Goal: Task Accomplishment & Management: Manage account settings

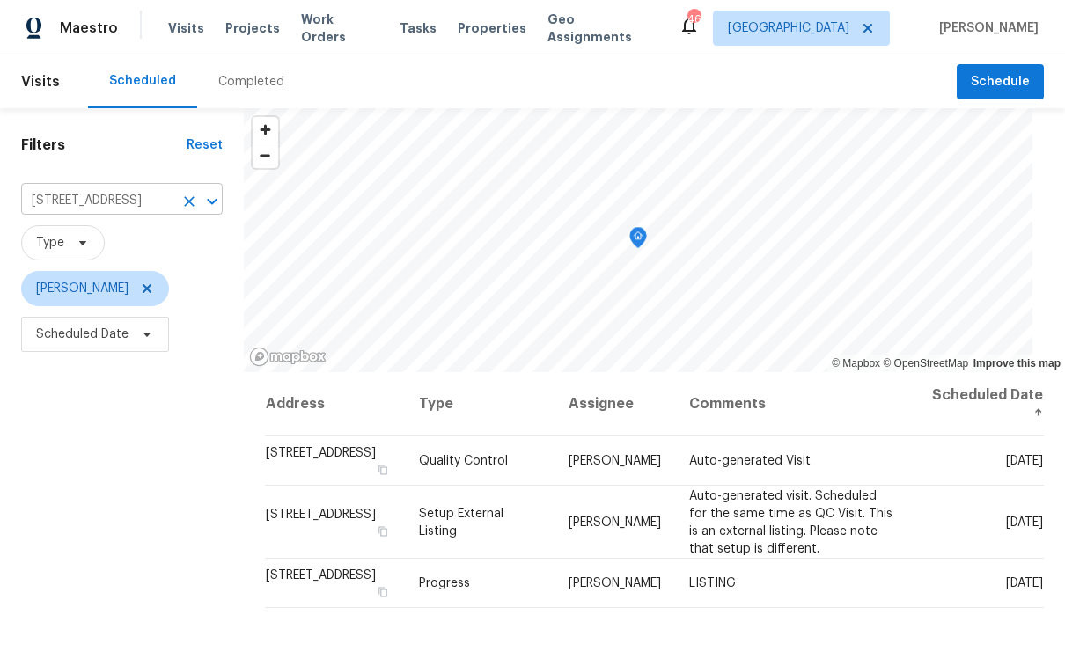
click at [180, 202] on icon "Clear" at bounding box center [189, 202] width 18 height 18
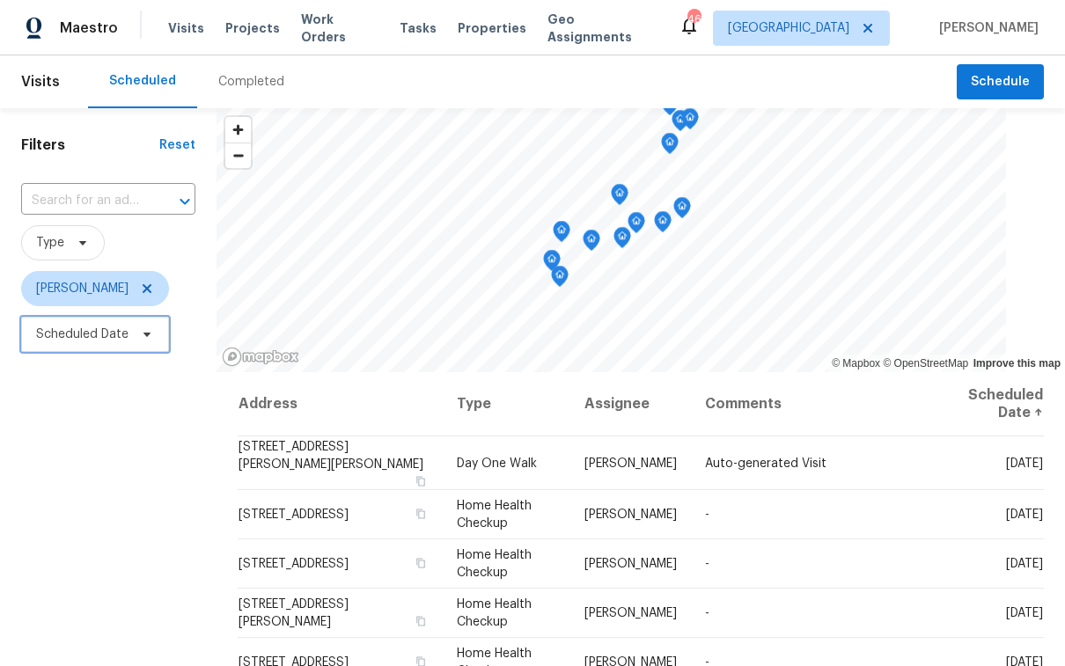
click at [80, 333] on span "Scheduled Date" at bounding box center [82, 335] width 92 height 18
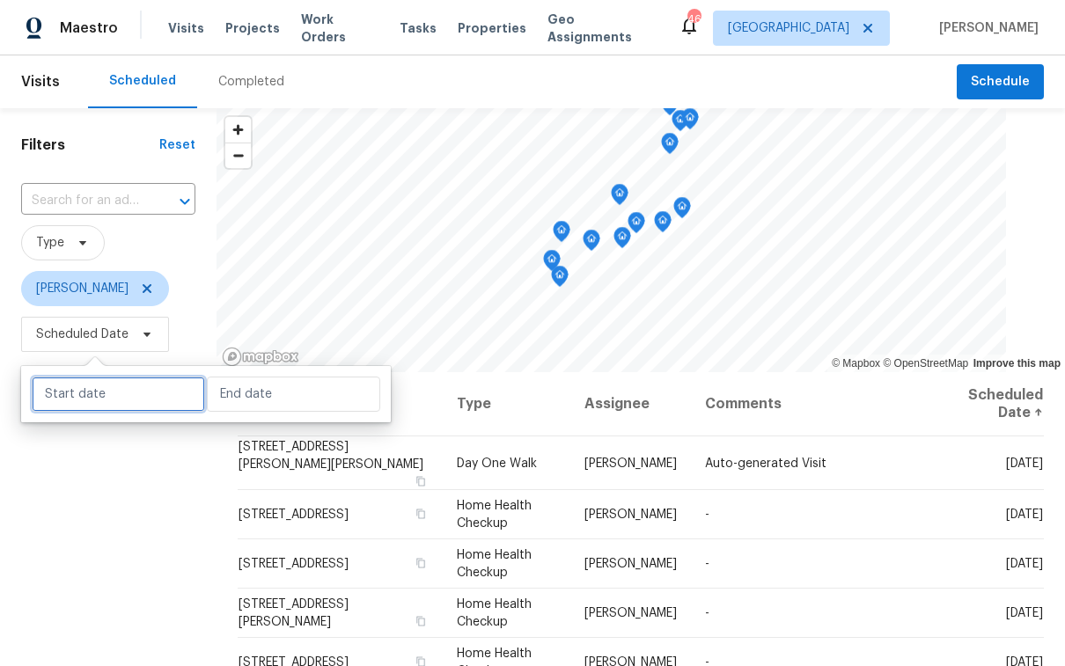
click at [76, 392] on input "text" at bounding box center [118, 394] width 173 height 35
select select "8"
select select "2025"
select select "9"
select select "2025"
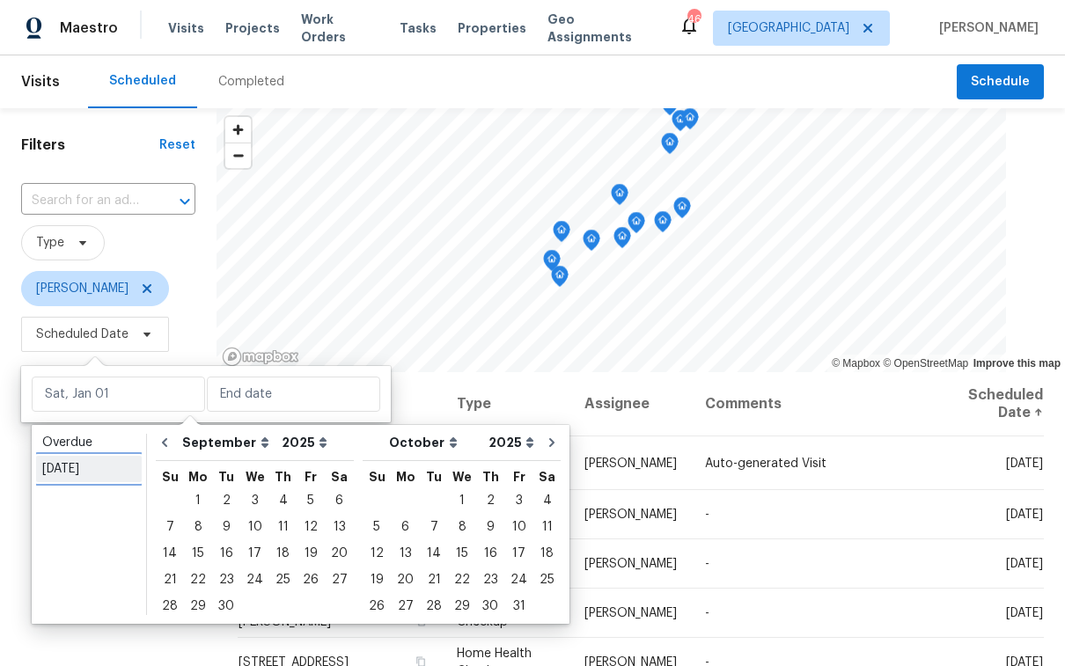
click at [70, 460] on div "Today" at bounding box center [88, 469] width 93 height 18
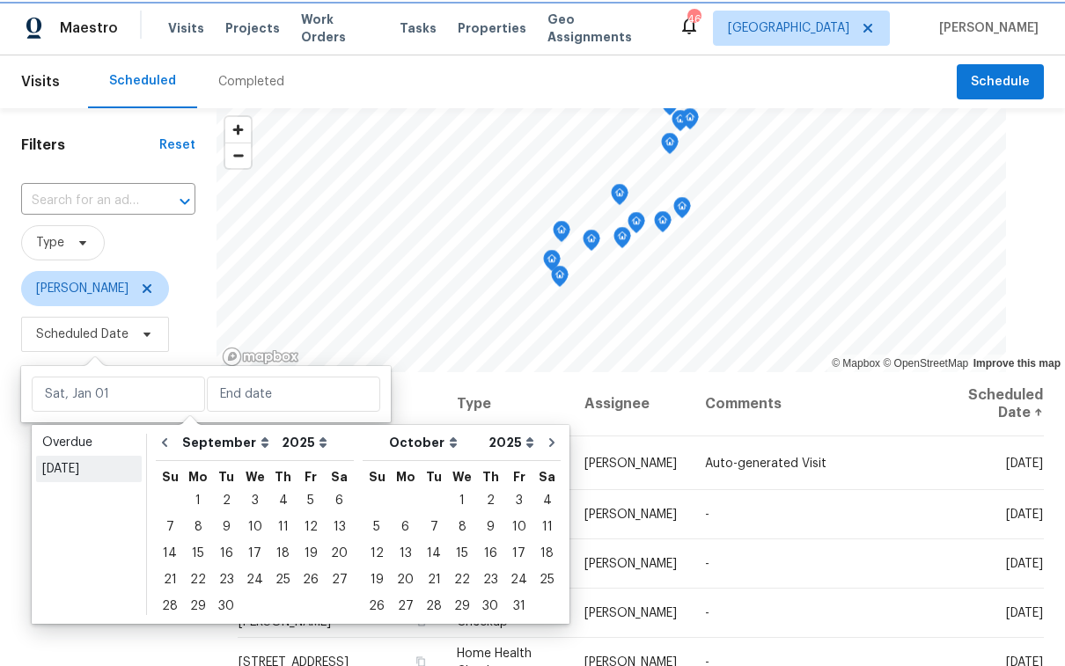
type input "Mon, Sep 15"
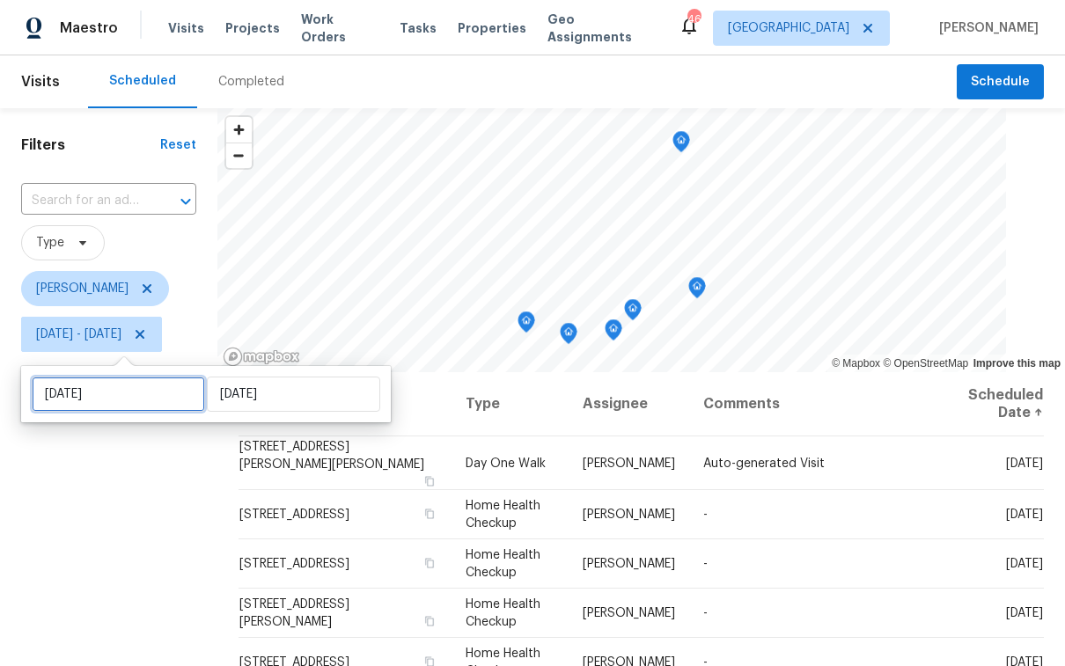
click at [99, 405] on input "Mon, Sep 15" at bounding box center [118, 394] width 173 height 35
select select "8"
select select "2025"
select select "9"
select select "2025"
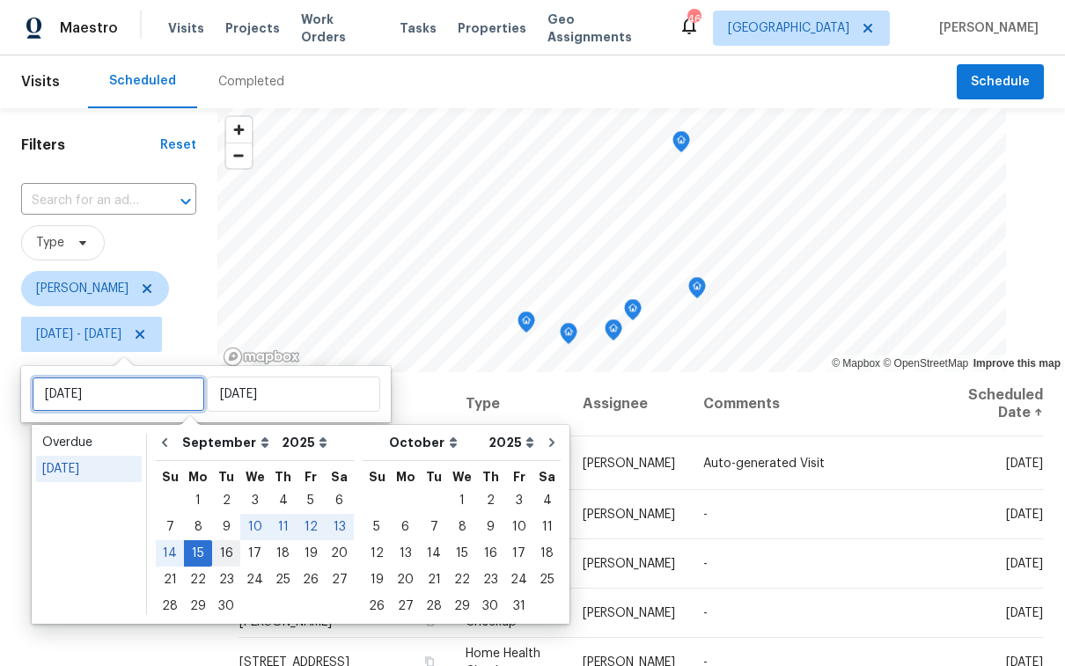
type input "Tue, Sep 16"
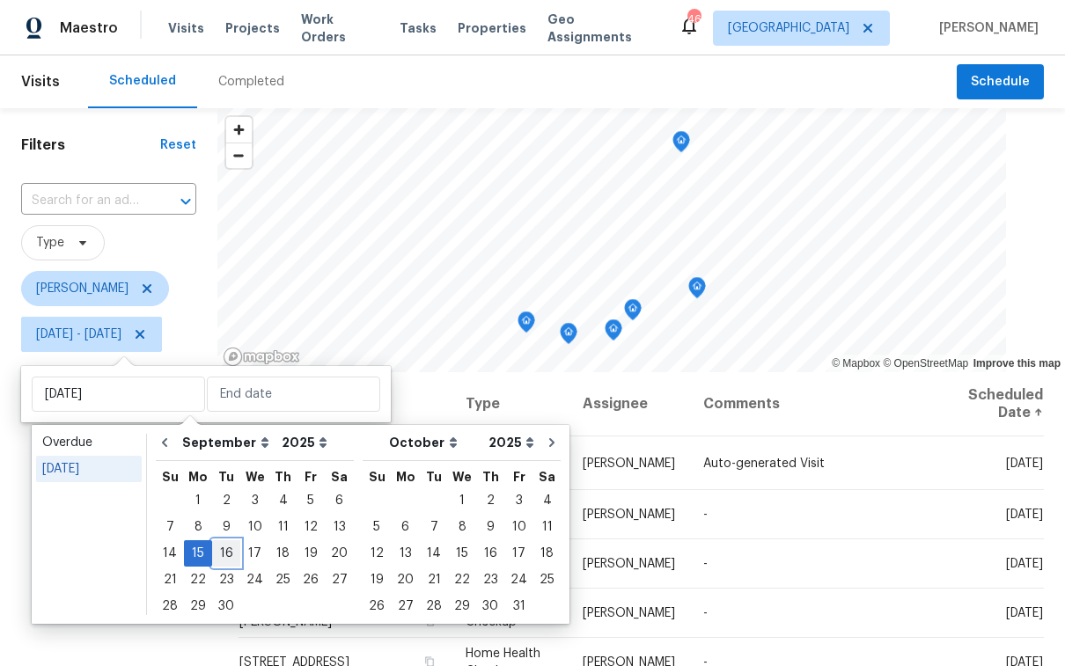
click at [228, 562] on div "16" at bounding box center [226, 553] width 28 height 25
type input "Tue, Sep 16"
type input "Mon, Sep 15"
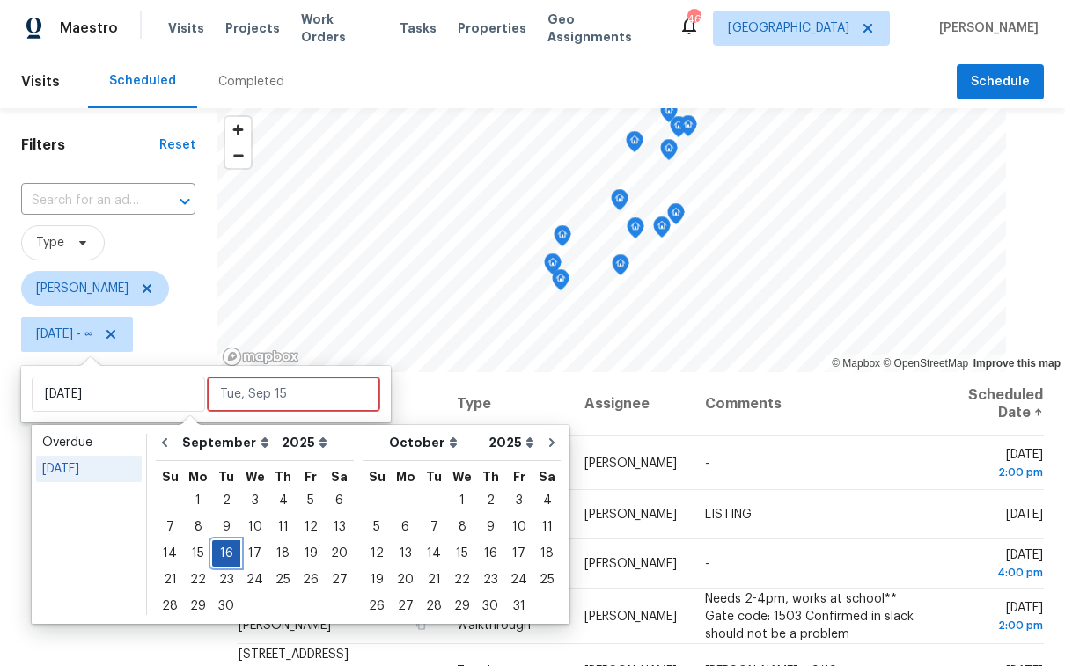
click at [226, 561] on div "16" at bounding box center [226, 553] width 28 height 25
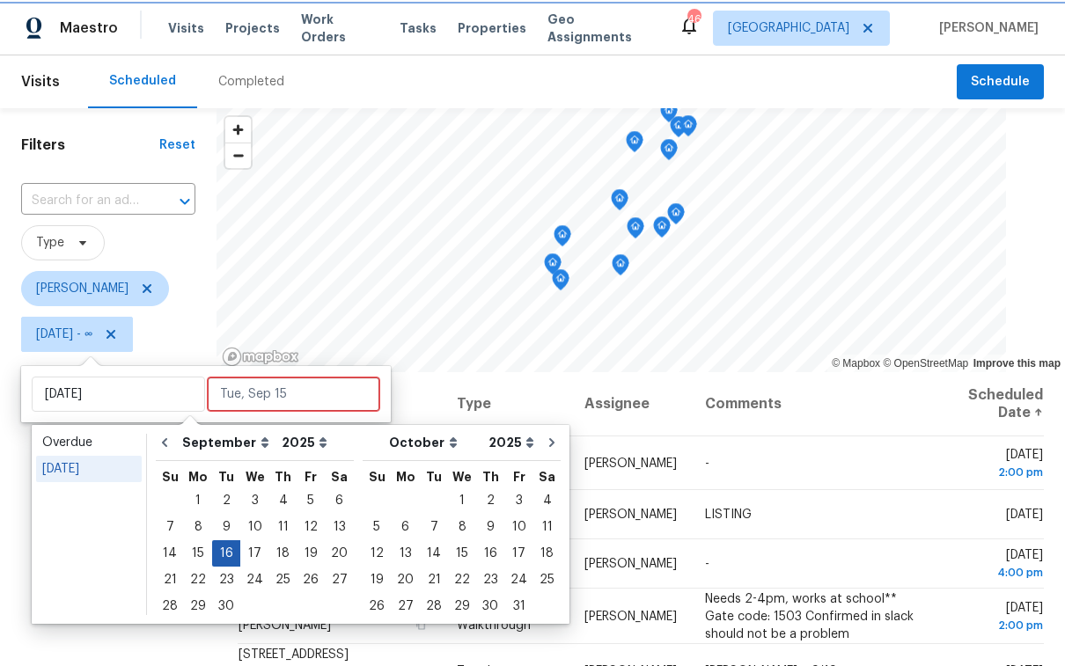
type input "Tue, Sep 16"
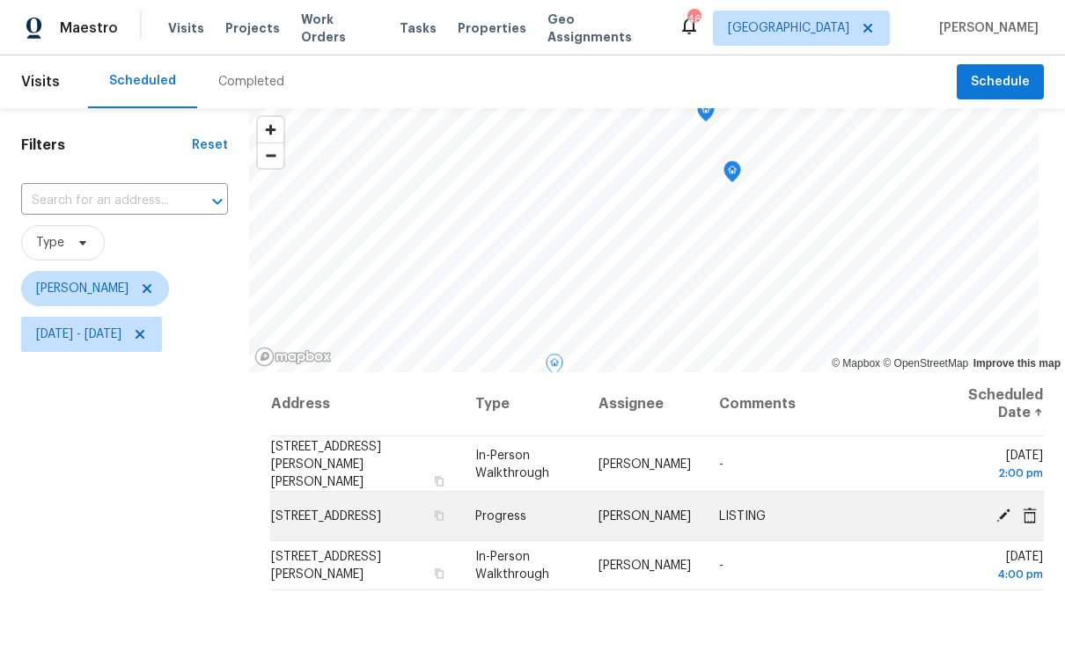
click at [997, 510] on icon at bounding box center [1004, 515] width 14 height 14
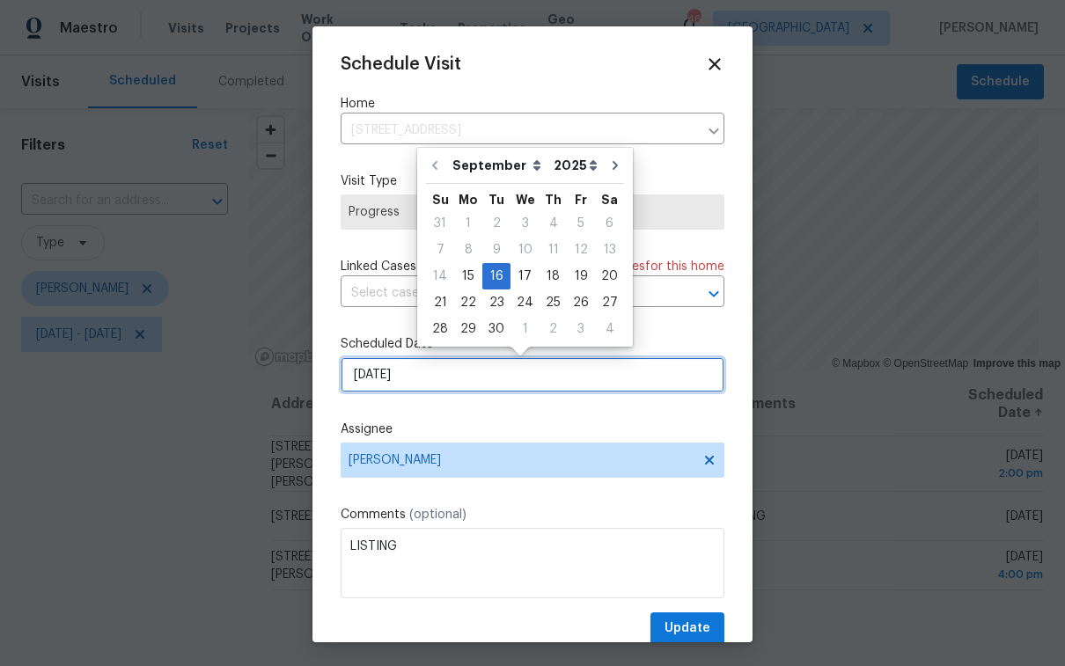
click at [413, 384] on input "9/16/2025" at bounding box center [533, 374] width 384 height 35
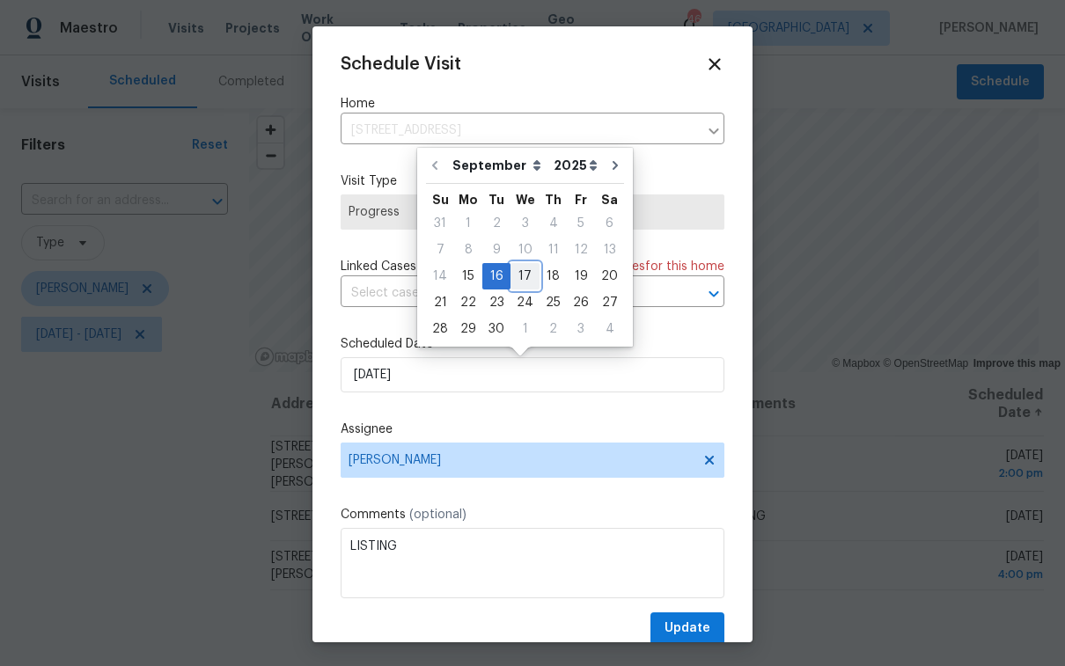
click at [524, 278] on div "17" at bounding box center [525, 276] width 29 height 25
type input "9/17/2025"
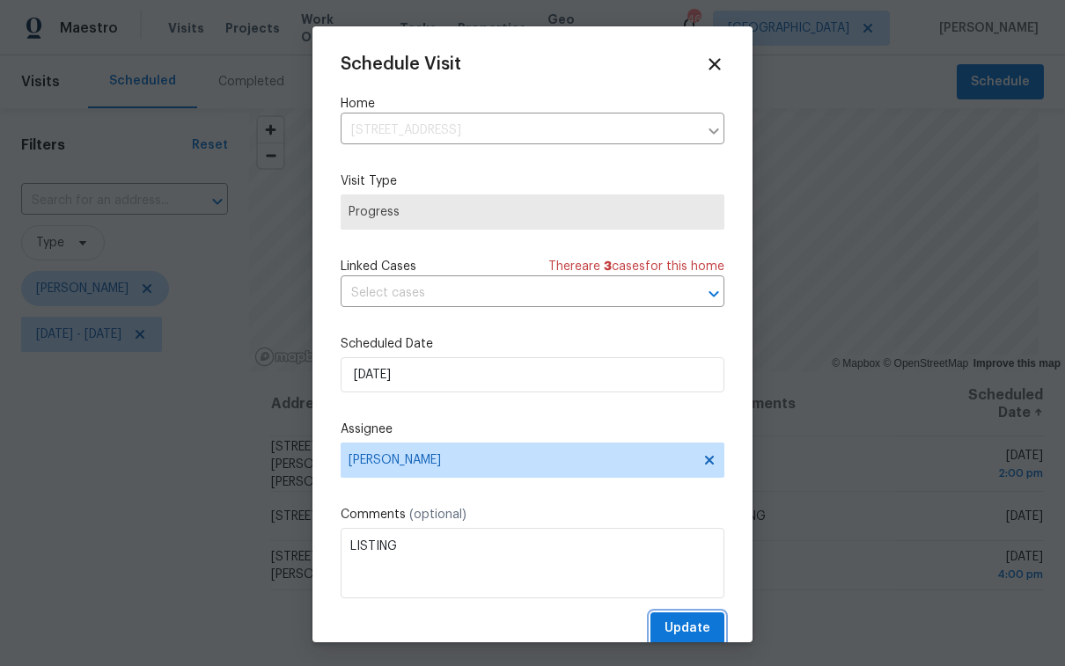
click at [667, 633] on span "Update" at bounding box center [688, 629] width 46 height 22
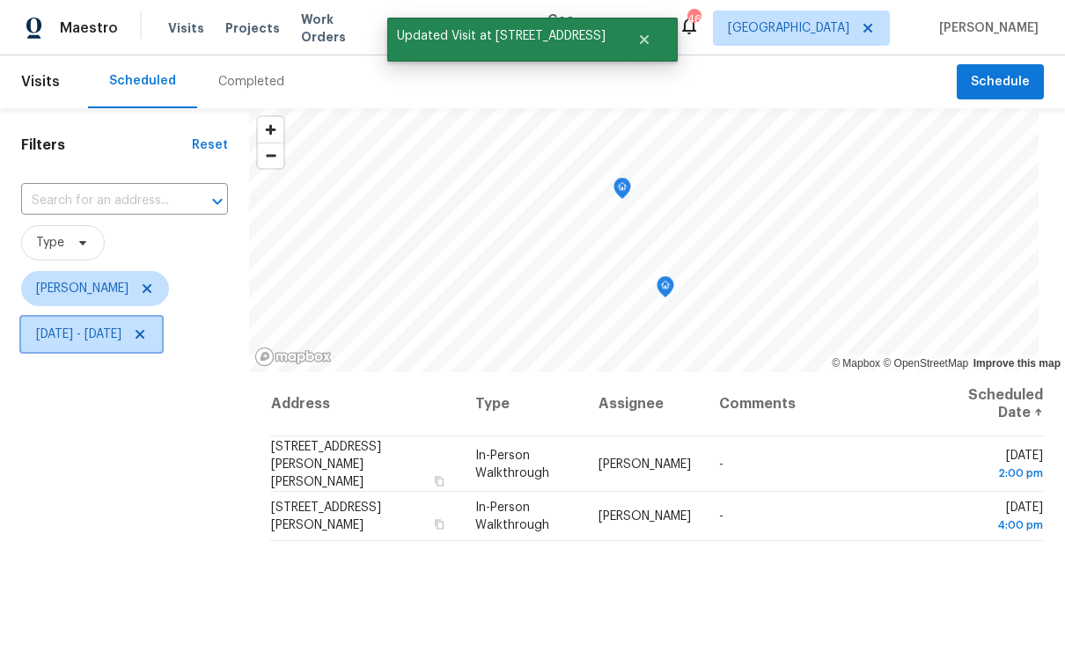
click at [95, 345] on span "Tue, Sep 16 - Tue, Sep 16" at bounding box center [91, 334] width 141 height 35
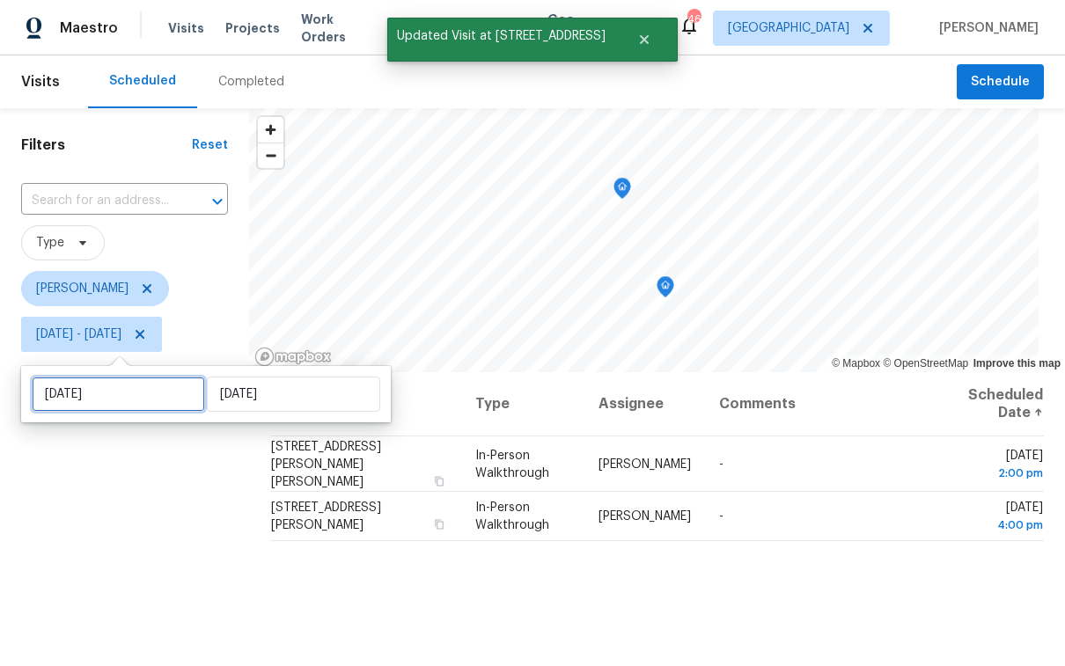
select select "8"
select select "2025"
select select "9"
select select "2025"
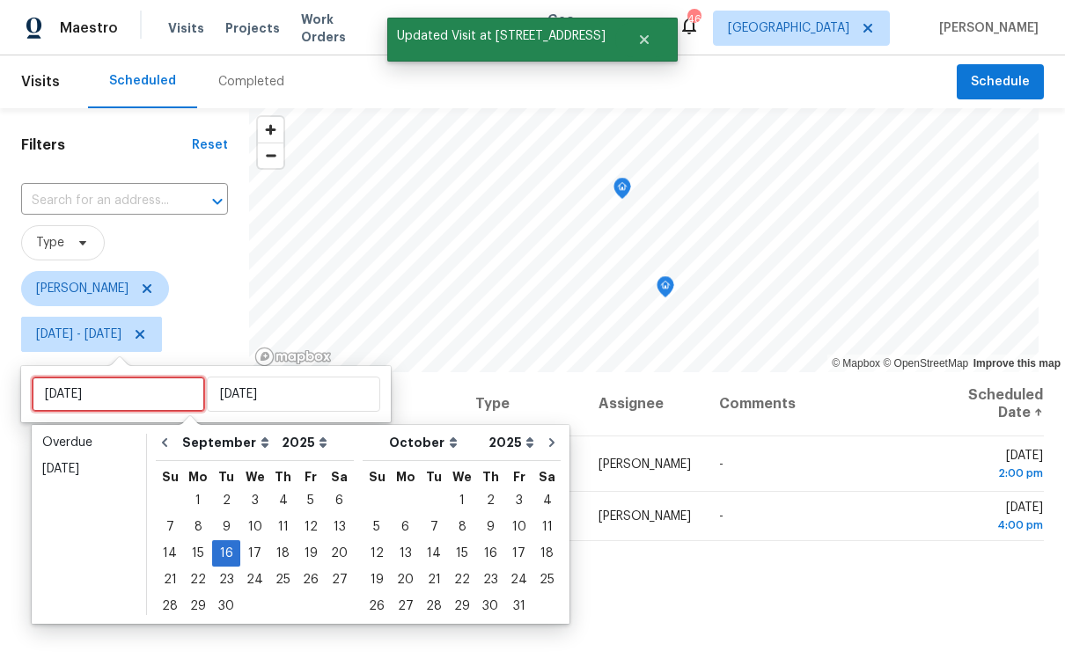
click at [114, 386] on input "Tue, Sep 16" at bounding box center [118, 394] width 173 height 35
click at [84, 477] on div "Today" at bounding box center [88, 469] width 93 height 18
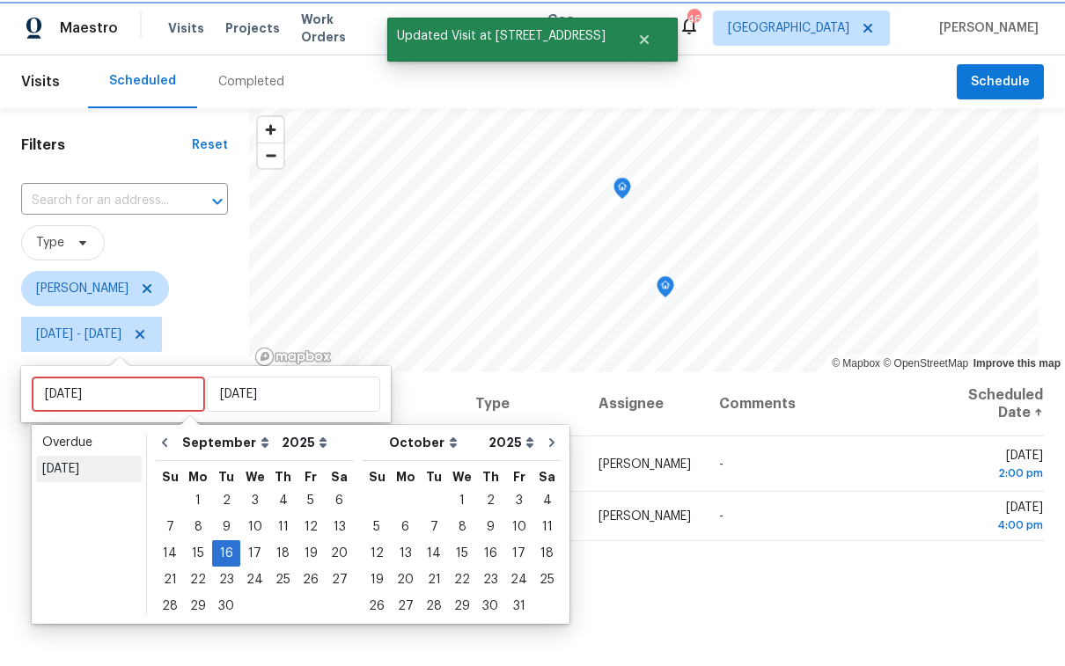
type input "Mon, Sep 15"
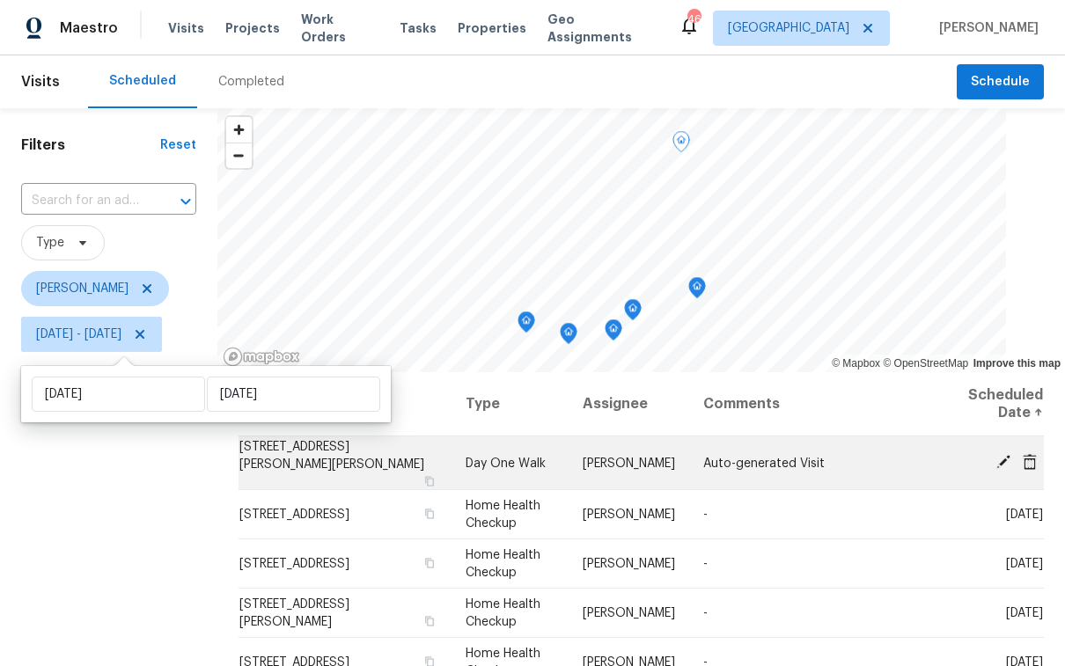
click at [996, 463] on icon at bounding box center [1004, 462] width 16 height 16
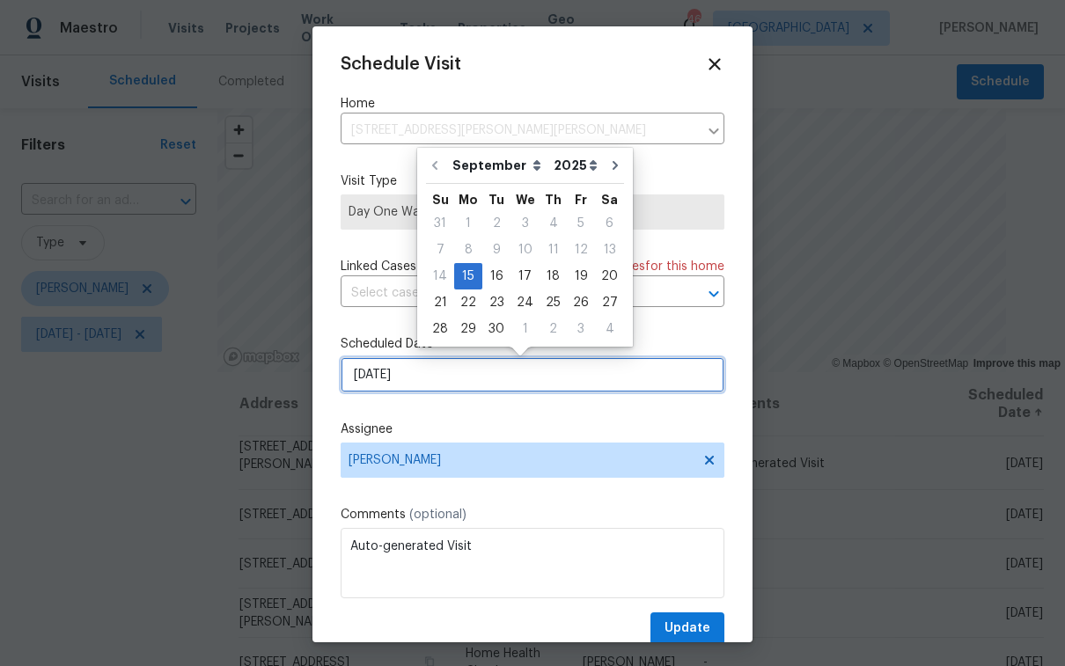
click at [445, 383] on input "9/15/2025" at bounding box center [533, 374] width 384 height 35
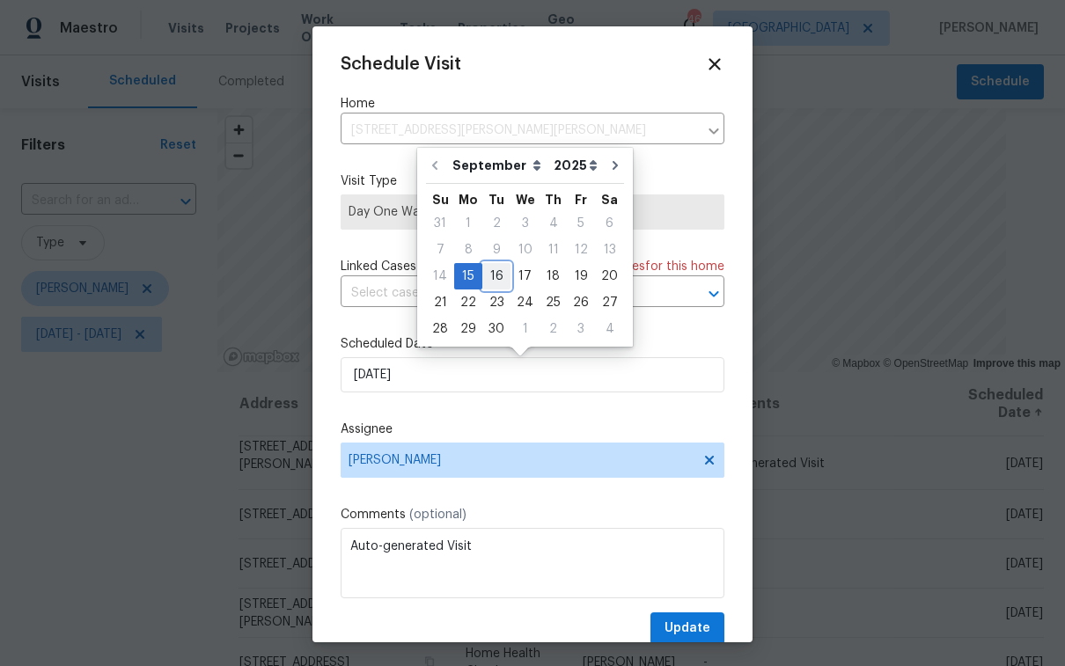
click at [501, 276] on div "16" at bounding box center [496, 276] width 28 height 25
type input "9/16/2025"
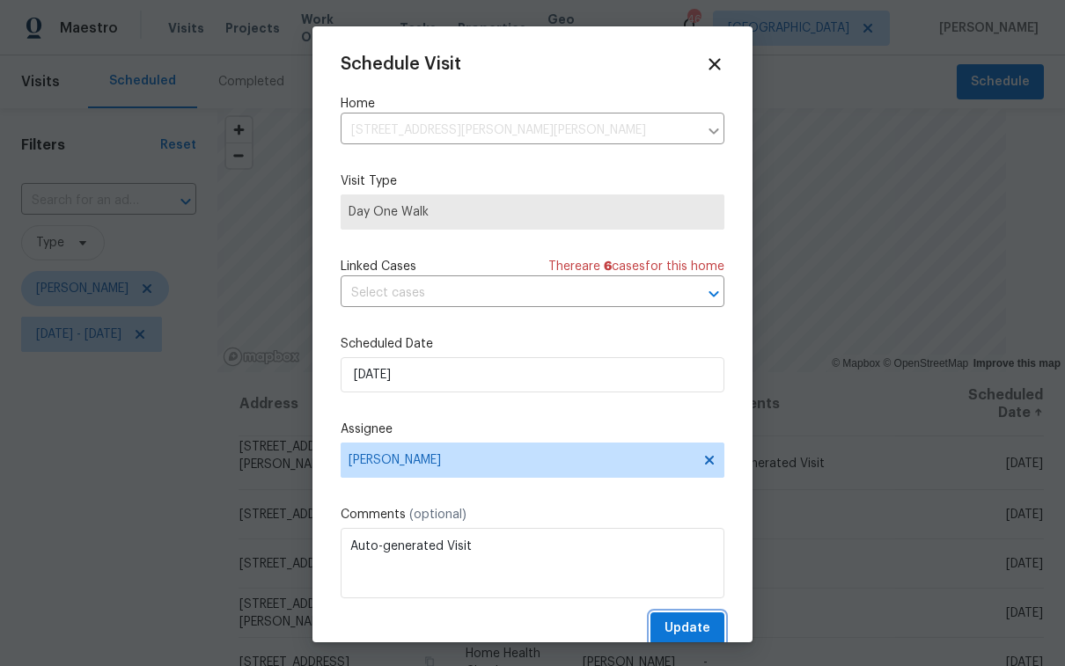
click at [687, 629] on span "Update" at bounding box center [688, 629] width 46 height 22
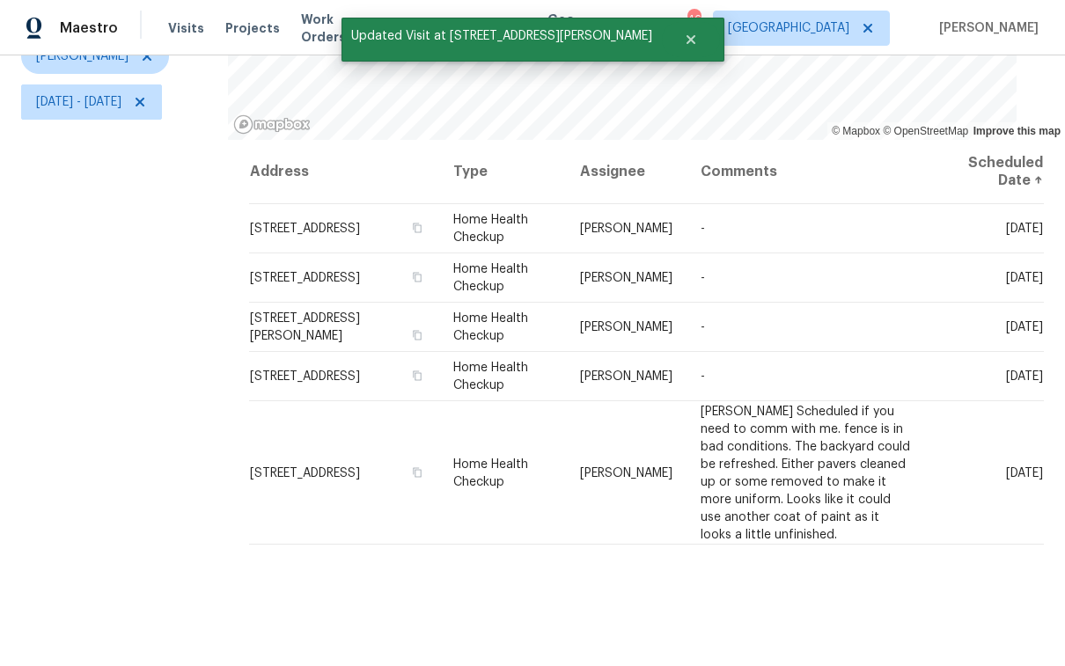
scroll to position [250, 0]
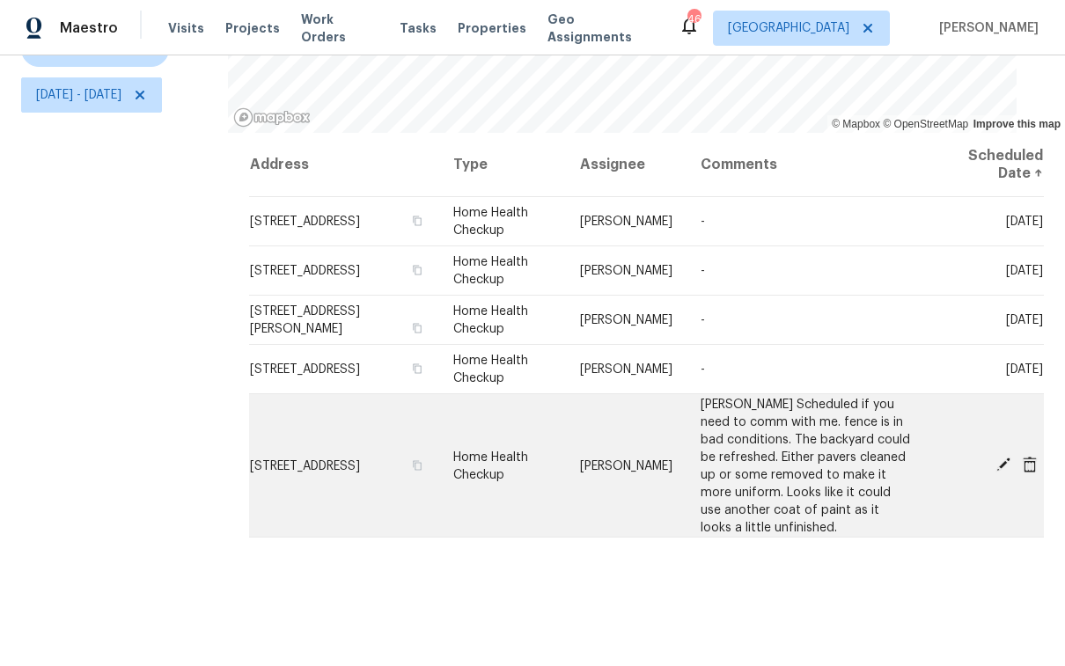
click at [997, 458] on icon at bounding box center [1004, 465] width 14 height 14
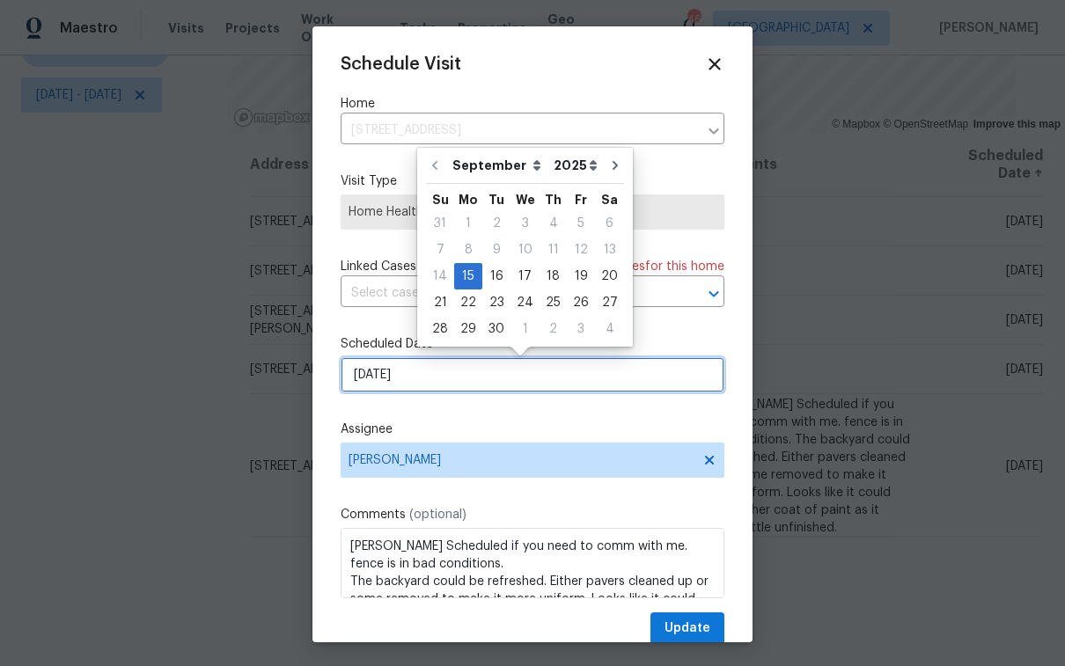
click at [433, 381] on input "9/15/2025" at bounding box center [533, 374] width 384 height 35
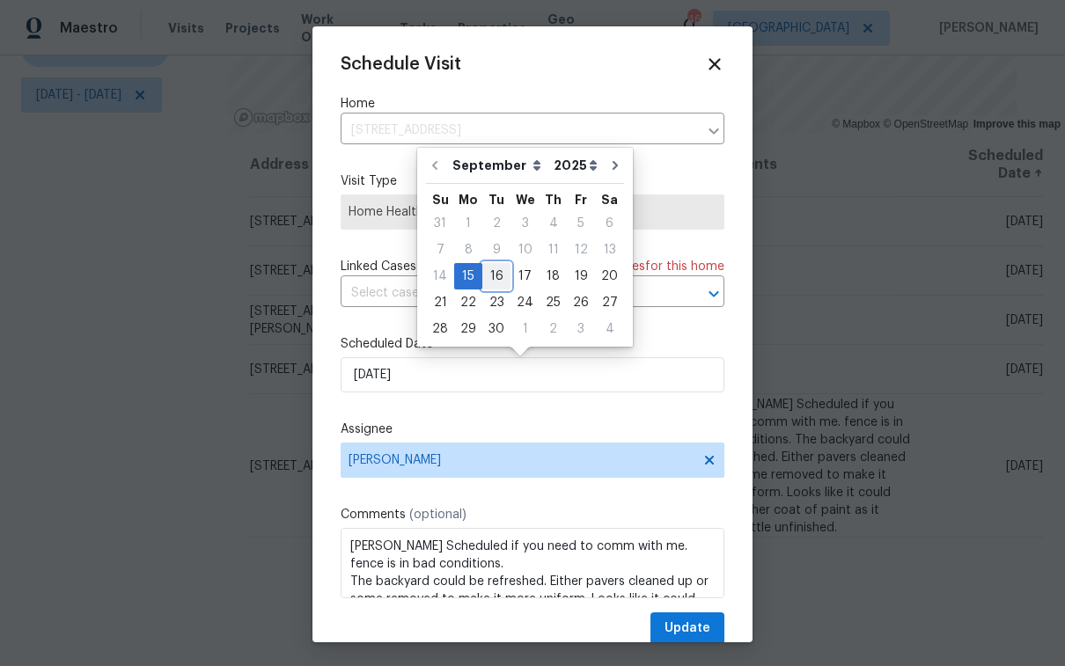
click at [499, 279] on div "16" at bounding box center [496, 276] width 28 height 25
type input "9/16/2025"
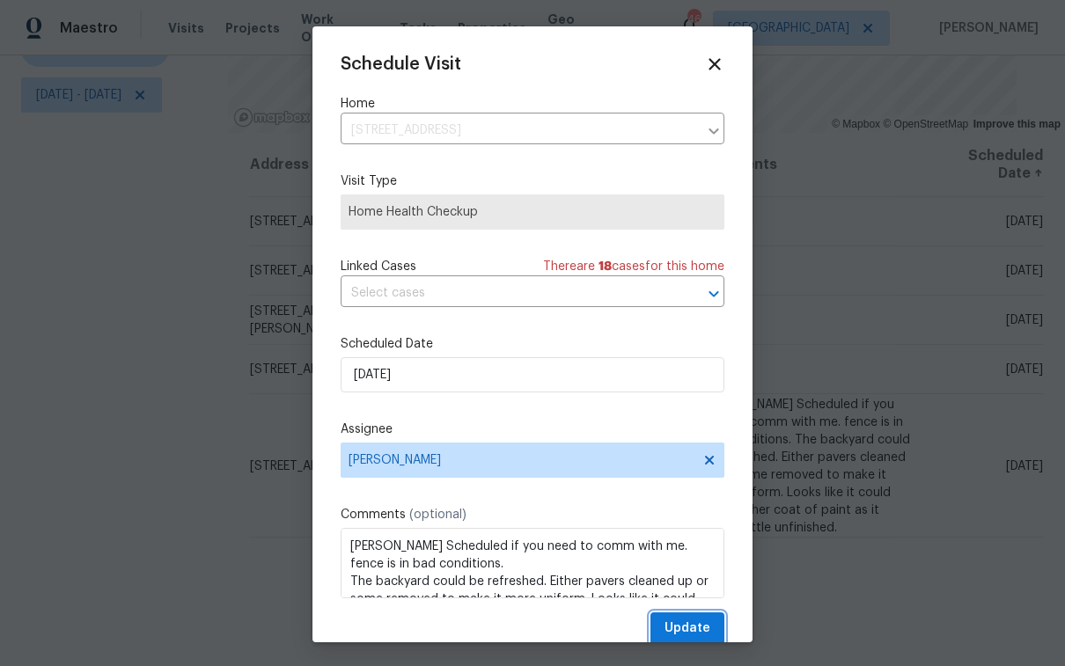
click at [695, 627] on button "Update" at bounding box center [688, 629] width 74 height 33
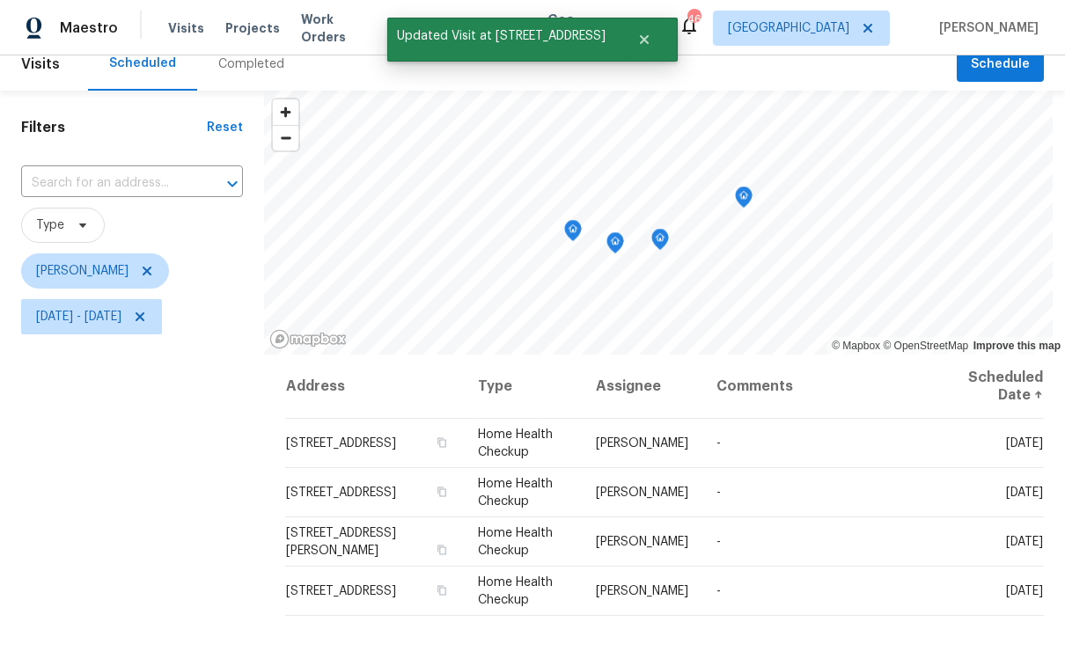
scroll to position [0, 0]
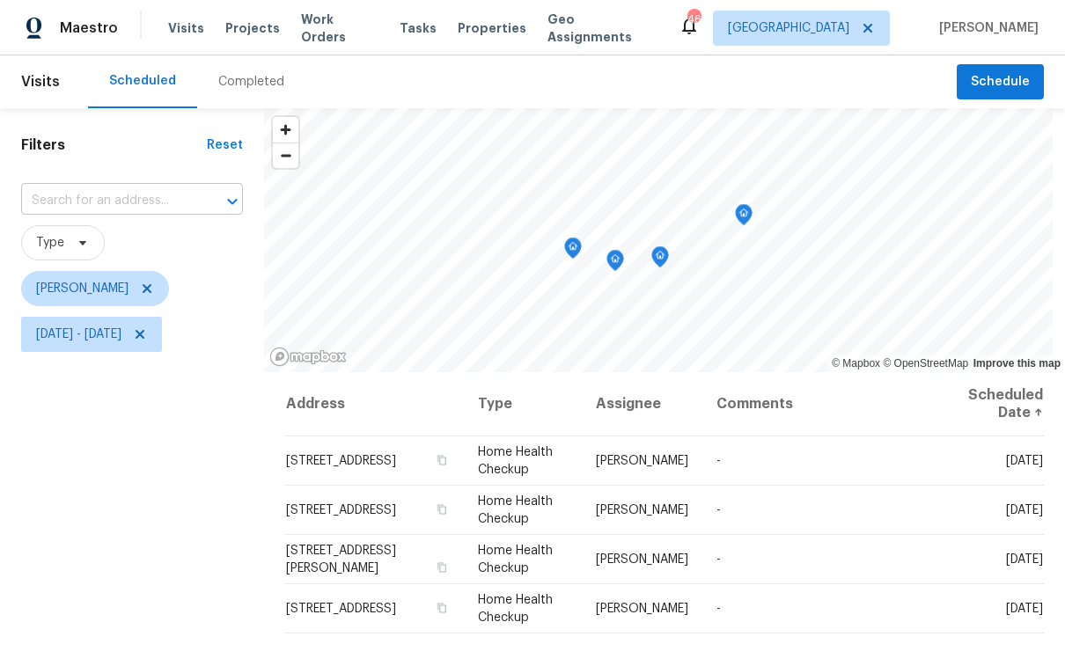
click at [87, 205] on input "text" at bounding box center [107, 201] width 173 height 27
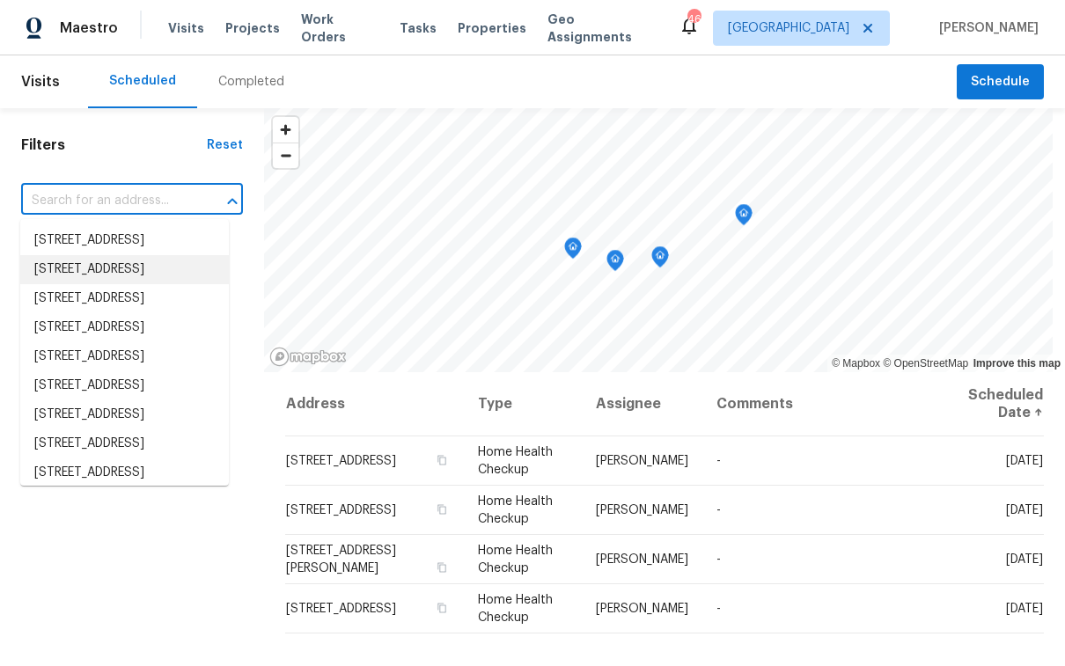
paste input "12545 Ryegrass Loop, Parrish, FL 34219"
type input "12545 Ryegrass Loop, Parrish, FL 34219"
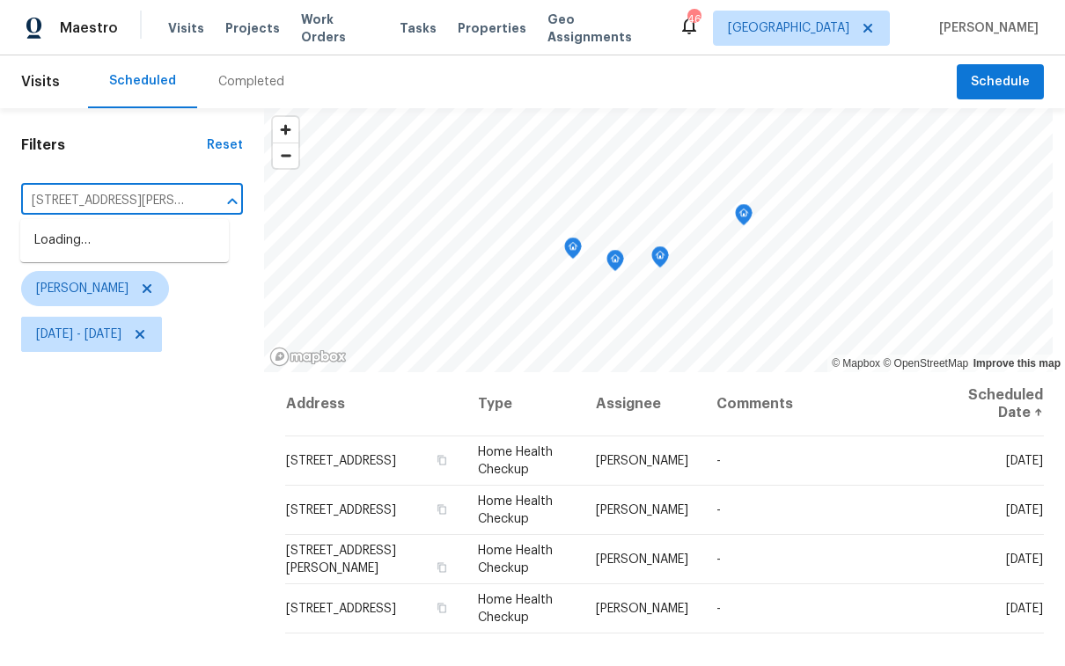
scroll to position [0, 75]
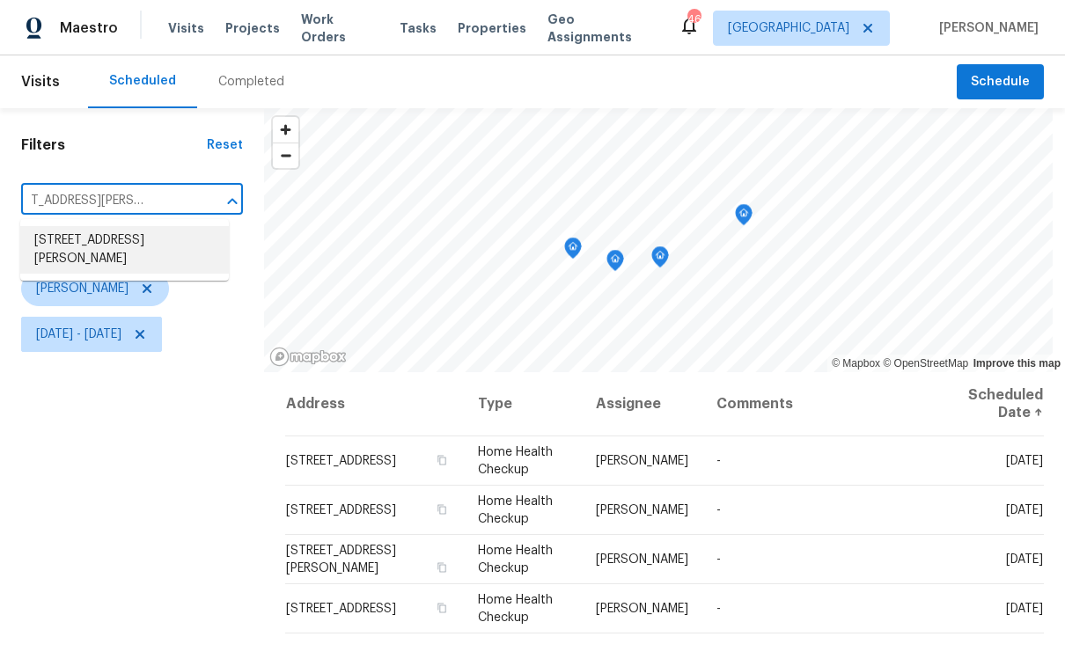
click at [80, 241] on li "12545 Ryegrass Loop, Parrish, FL 34219" at bounding box center [124, 250] width 209 height 48
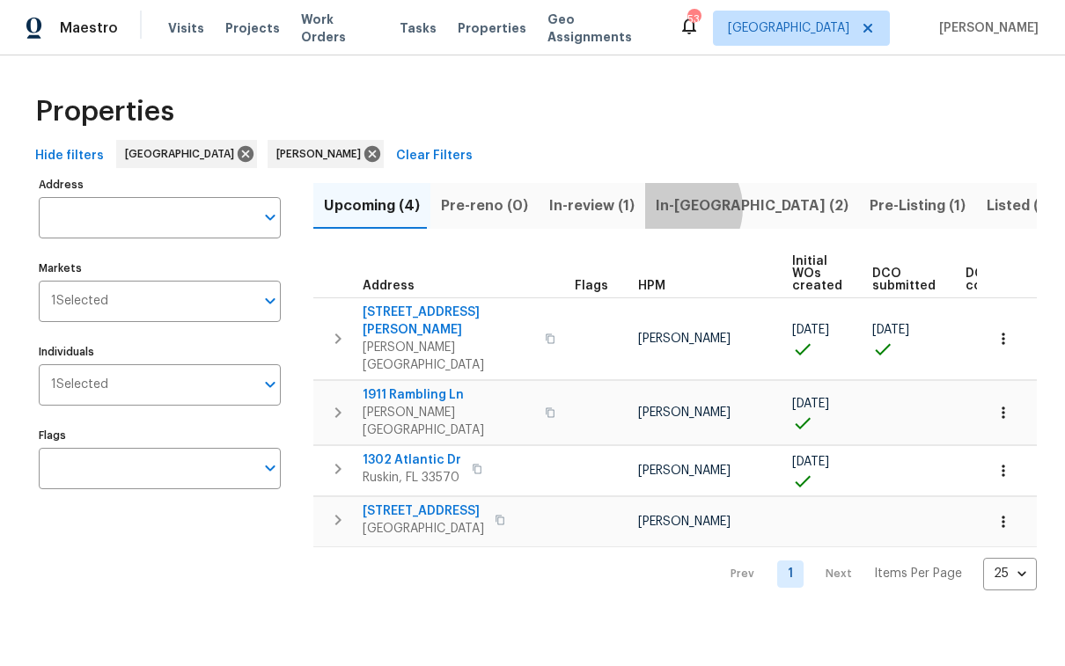
click at [664, 208] on span "In-[GEOGRAPHIC_DATA] (2)" at bounding box center [752, 206] width 193 height 25
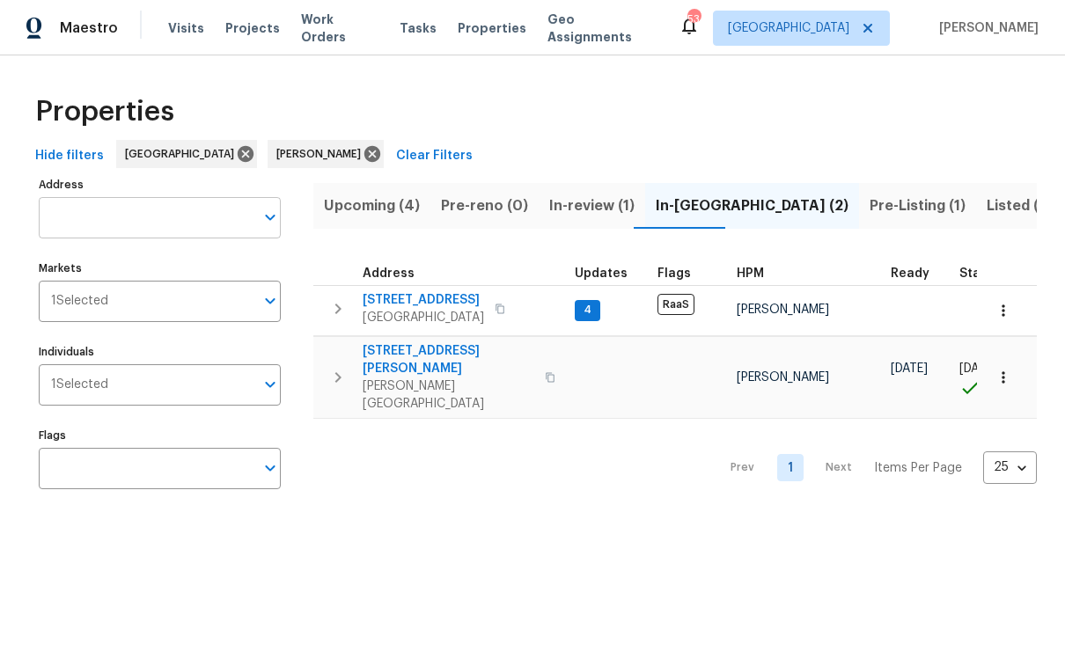
click at [181, 224] on input "Address" at bounding box center [147, 217] width 216 height 41
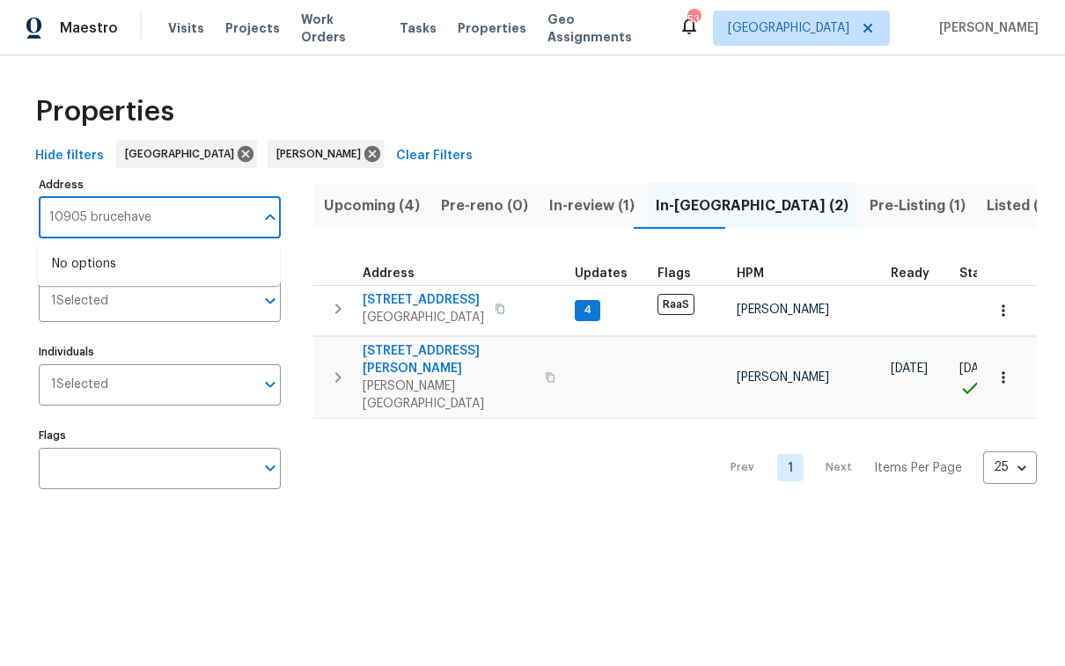
type input "10905 brucehaven"
click at [151, 256] on li "10905 Brucehaven Dr Riverview FL 33578" at bounding box center [159, 264] width 242 height 29
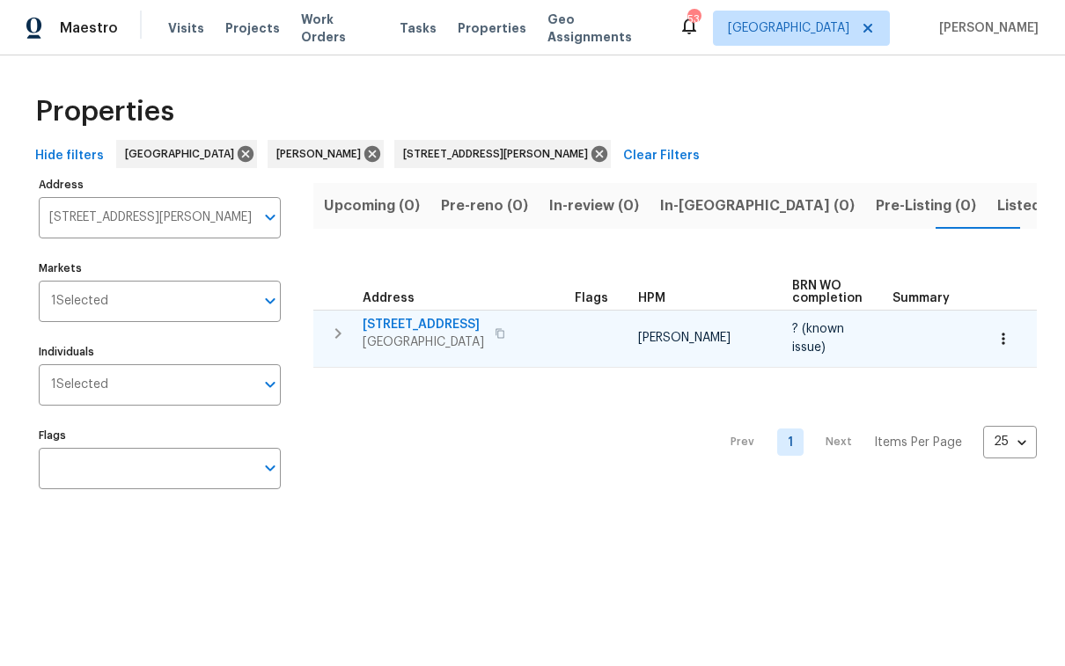
click at [462, 323] on span "10905 Brucehaven Dr" at bounding box center [423, 325] width 121 height 18
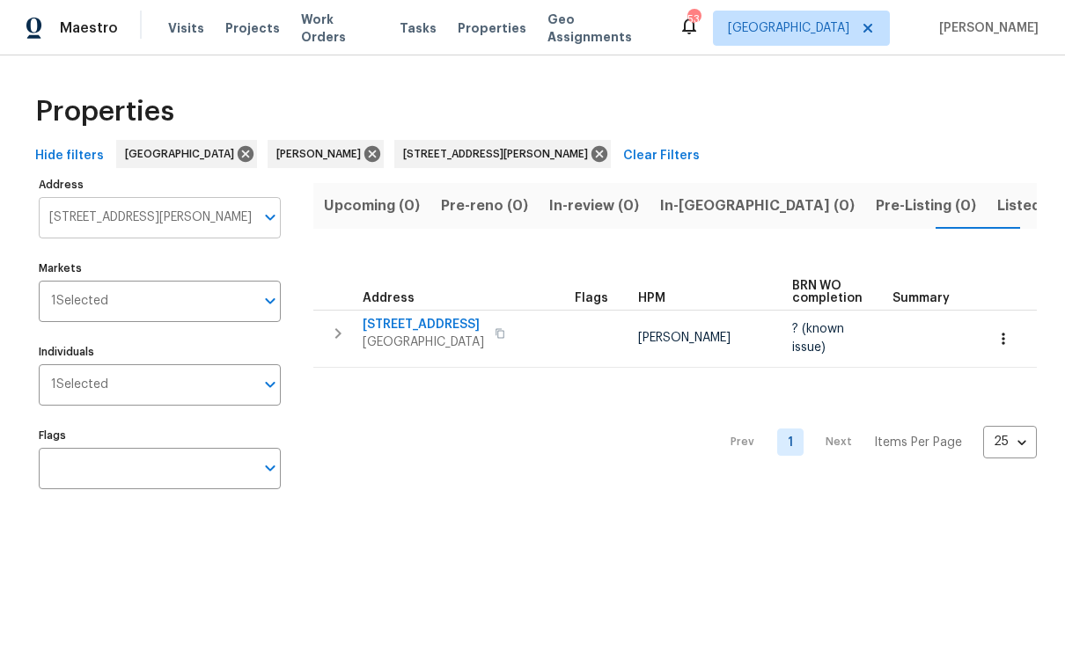
click at [195, 222] on input "10905 Brucehaven Dr Riverview FL 33578" at bounding box center [147, 217] width 216 height 41
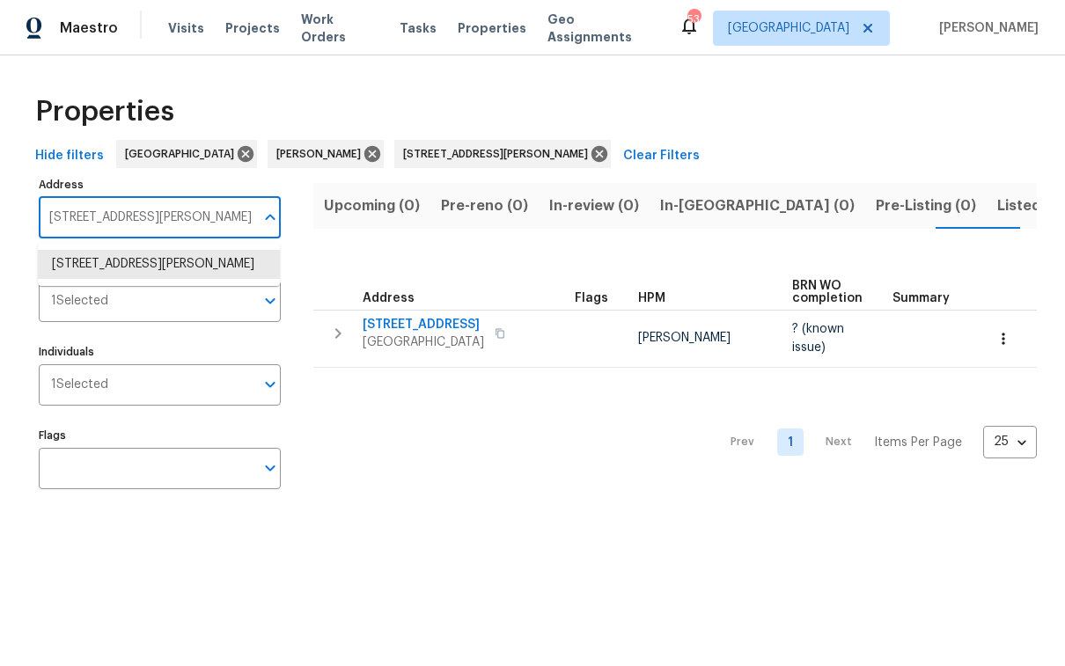
click at [195, 222] on input "10905 Brucehaven Dr Riverview FL 33578" at bounding box center [147, 217] width 216 height 41
type input "6113"
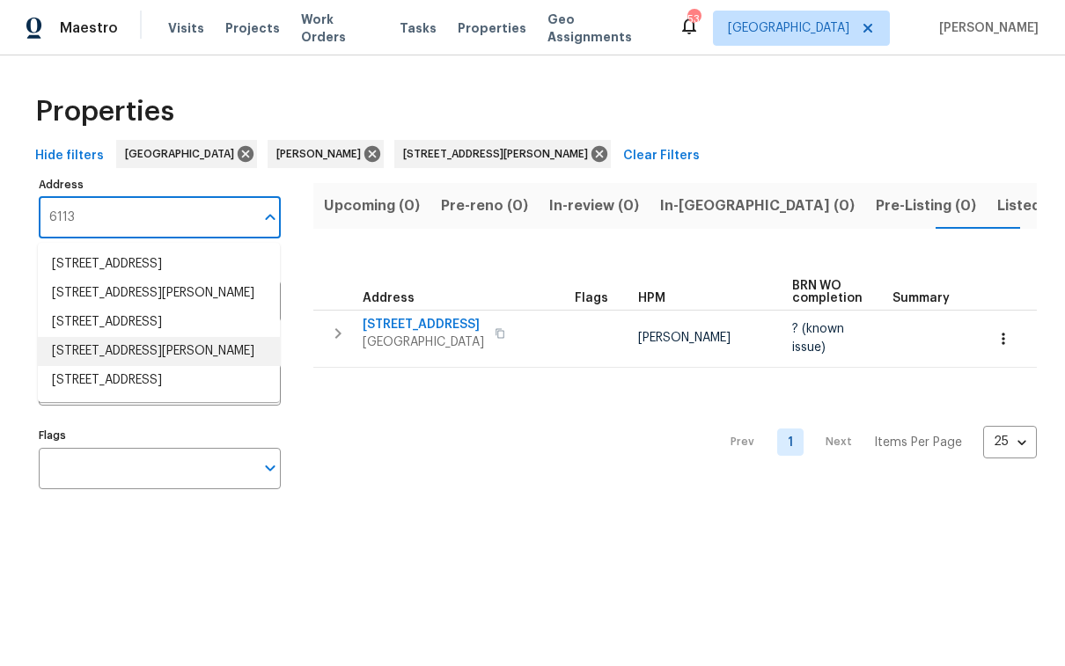
click at [188, 366] on li "6113 Shadowlake Dr Apollo Beach FL 33572" at bounding box center [159, 351] width 242 height 29
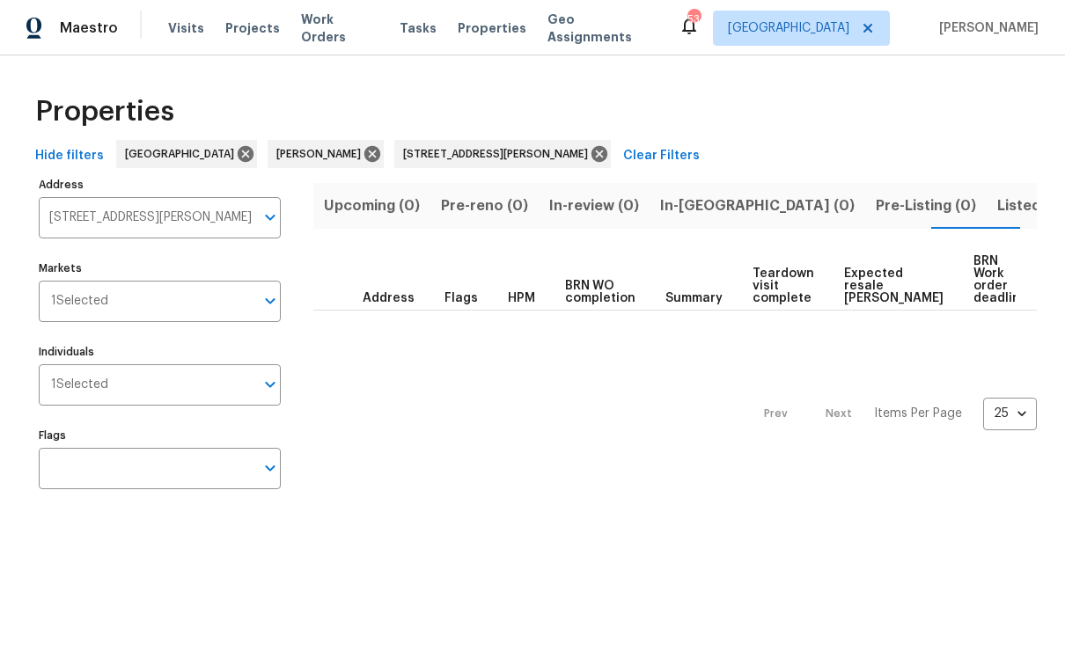
click at [997, 207] on span "Listed (1)" at bounding box center [1028, 206] width 63 height 25
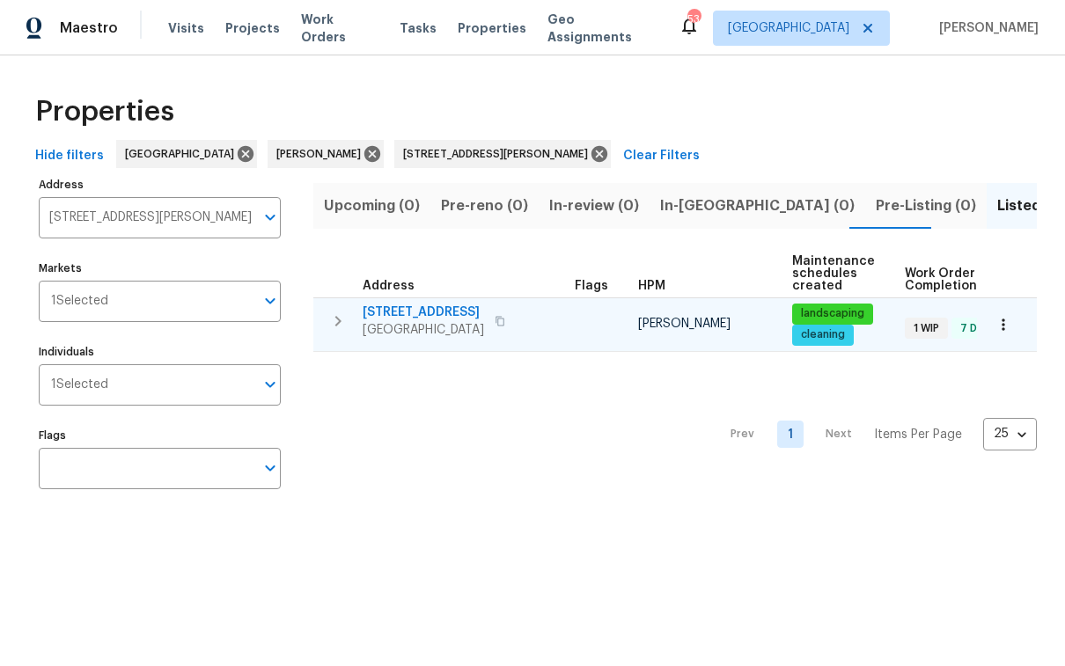
click at [424, 311] on span "6113 Shadowlake Dr" at bounding box center [423, 313] width 121 height 18
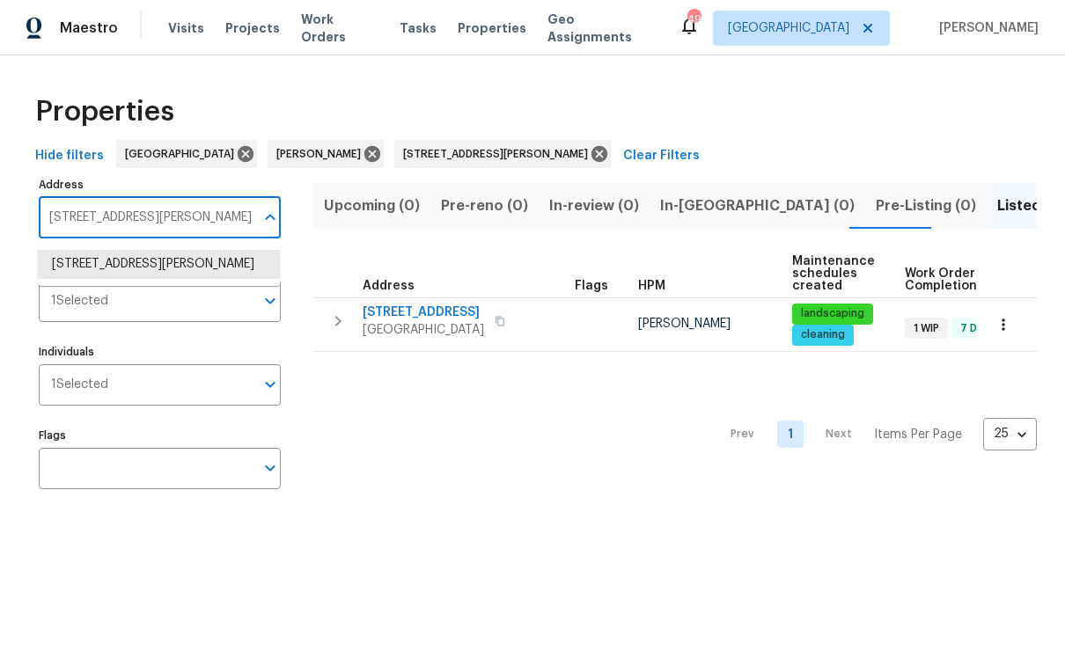
click at [157, 217] on input "6113 Shadowlake Dr Apollo Beach FL 33572" at bounding box center [147, 217] width 216 height 41
paste input "- 12545 Ryegrass Loop, Parrish, FL 34219 … ROOF REPAIR!!!"
type input "- 12545 Ryegrass Loop, Parrish, FL 34219"
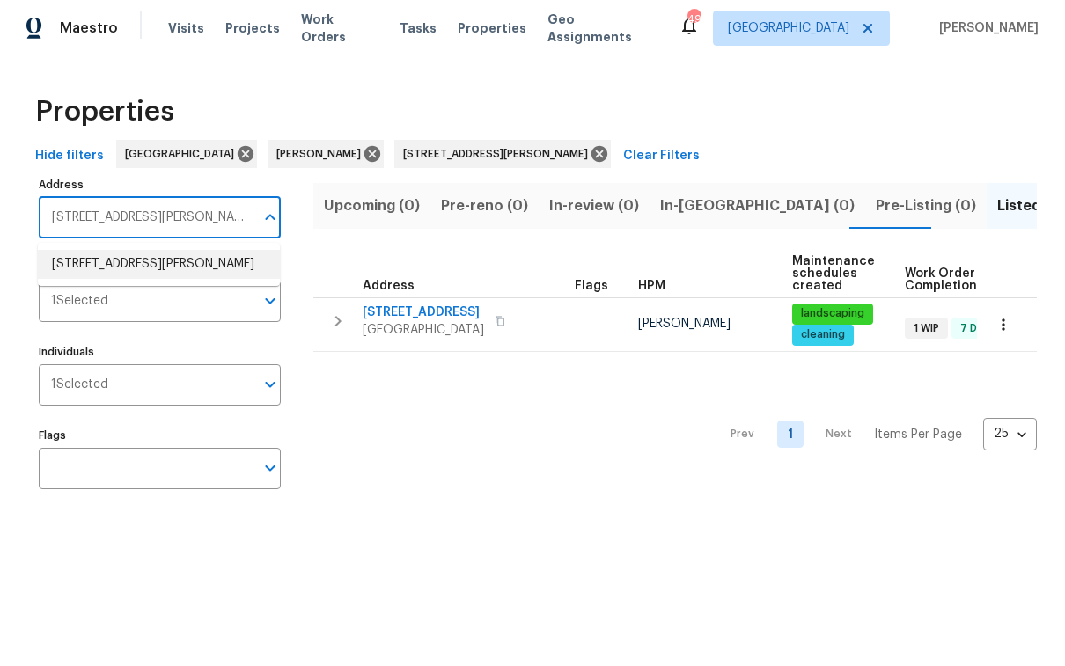
click at [174, 257] on li "12545 Ryegrass Loop Parrish FL 34219" at bounding box center [159, 264] width 242 height 29
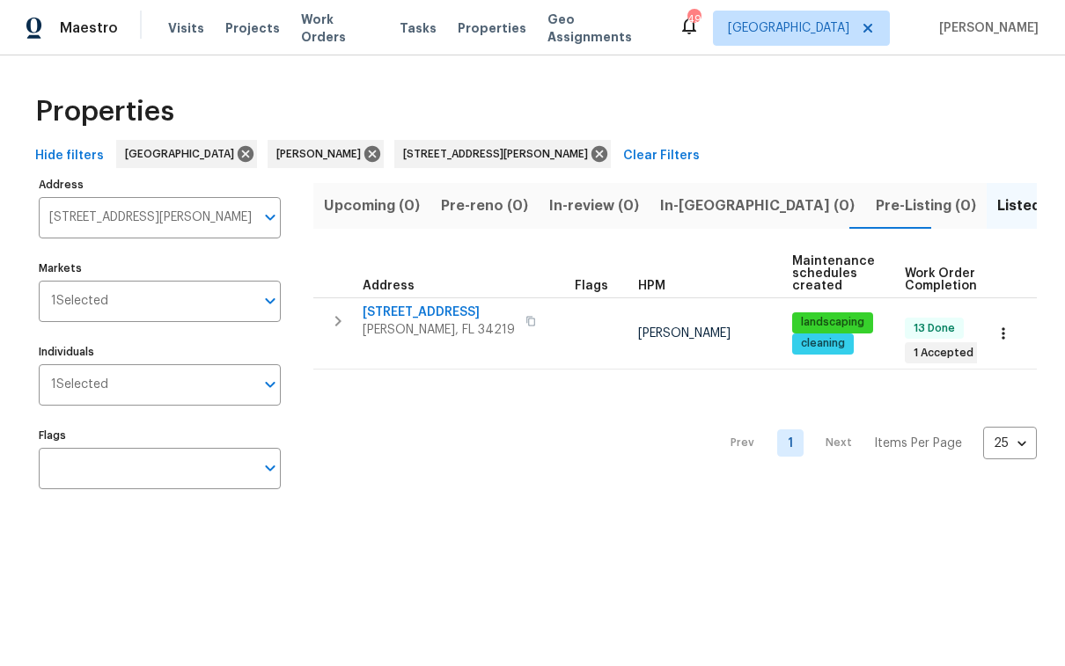
click at [997, 209] on span "Listed (1)" at bounding box center [1028, 206] width 63 height 25
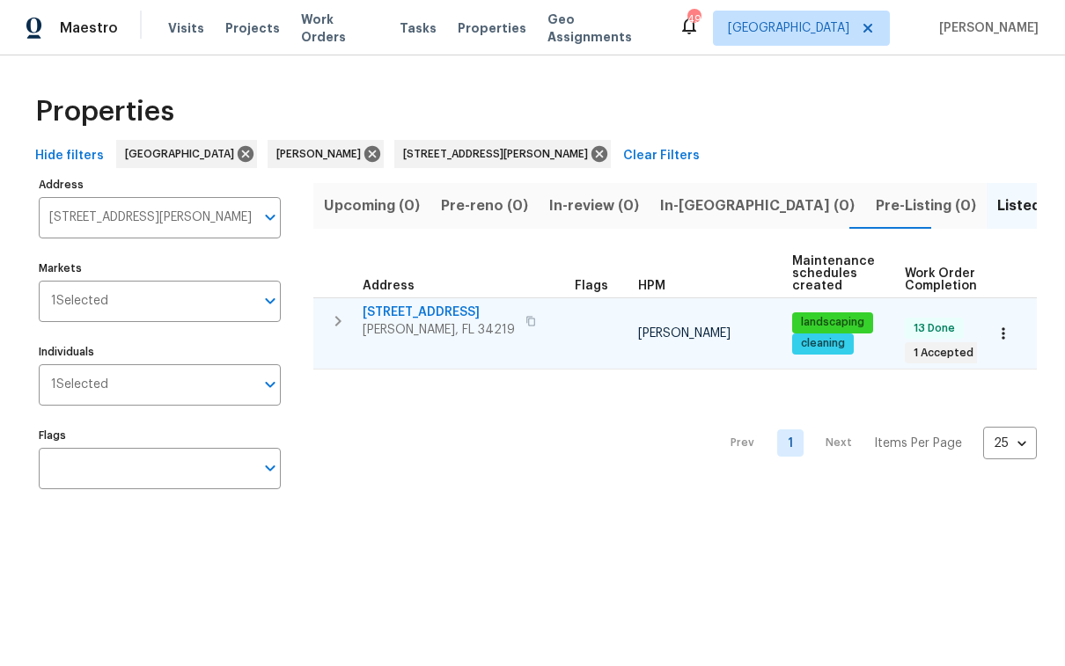
click at [454, 314] on span "12545 Ryegrass Loop" at bounding box center [439, 313] width 152 height 18
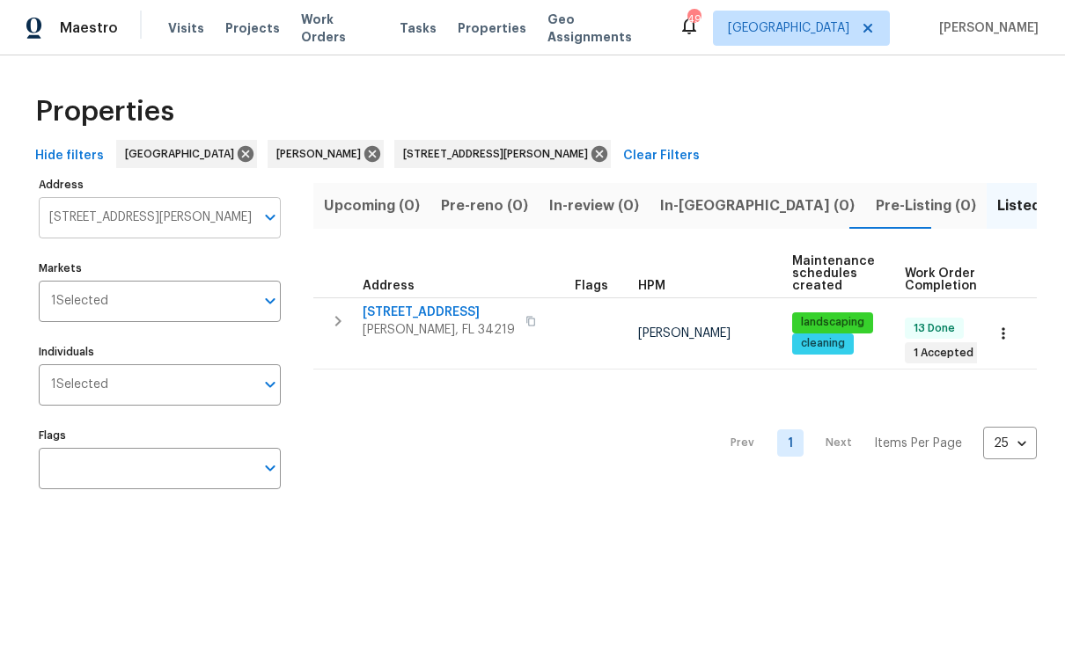
click at [152, 230] on input "12545 Ryegrass Loop Parrish FL 34219" at bounding box center [147, 217] width 216 height 41
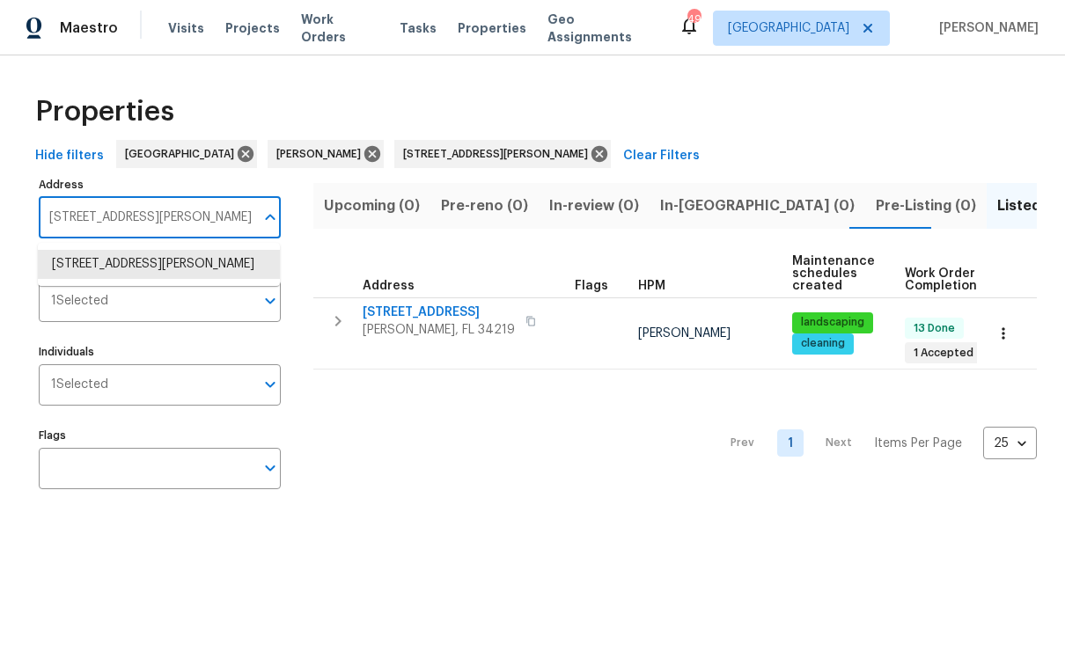
paste input "513 Flamingo Dr, Apollo Beach"
type input "513 Flamingo Dr, Apollo Beach"
click at [155, 254] on li "513 Flamingo Dr Apollo Beach FL 33572" at bounding box center [159, 264] width 242 height 29
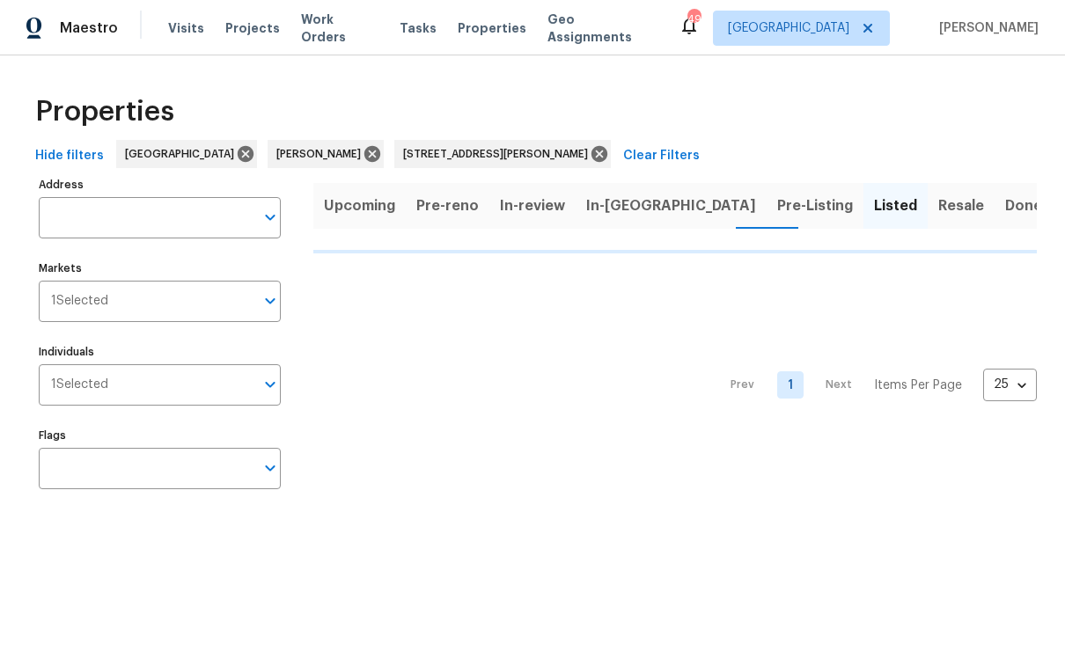
type input "513 Flamingo Dr Apollo Beach FL 33572"
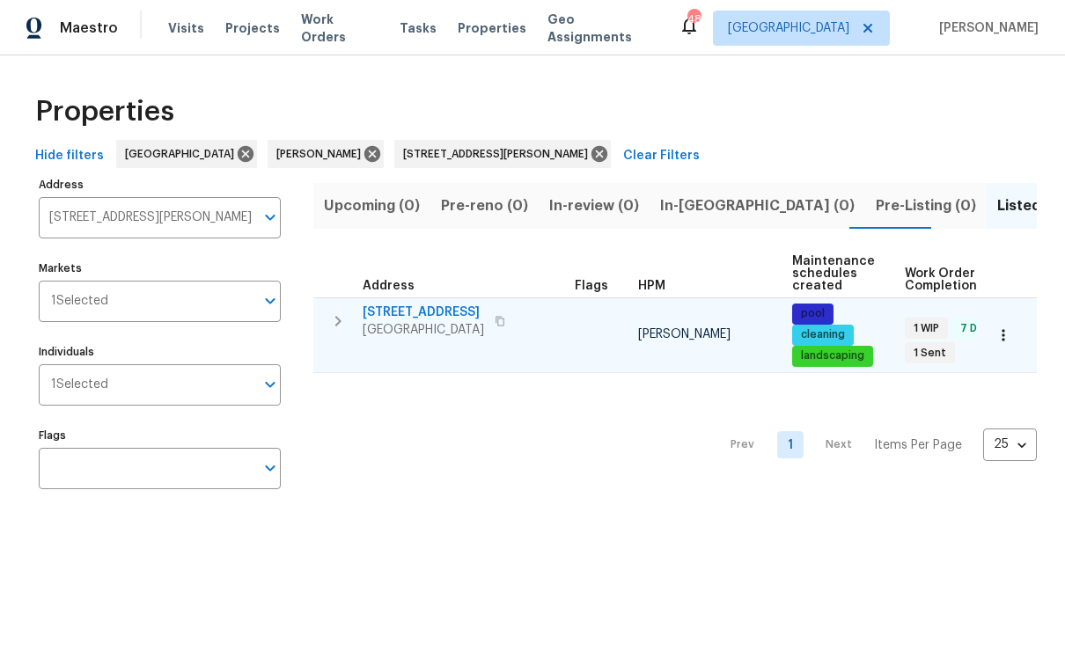
click at [429, 309] on span "513 Flamingo Dr" at bounding box center [423, 313] width 121 height 18
click at [505, 316] on icon "button" at bounding box center [500, 321] width 11 height 11
click at [411, 315] on span "513 Flamingo Dr" at bounding box center [423, 313] width 121 height 18
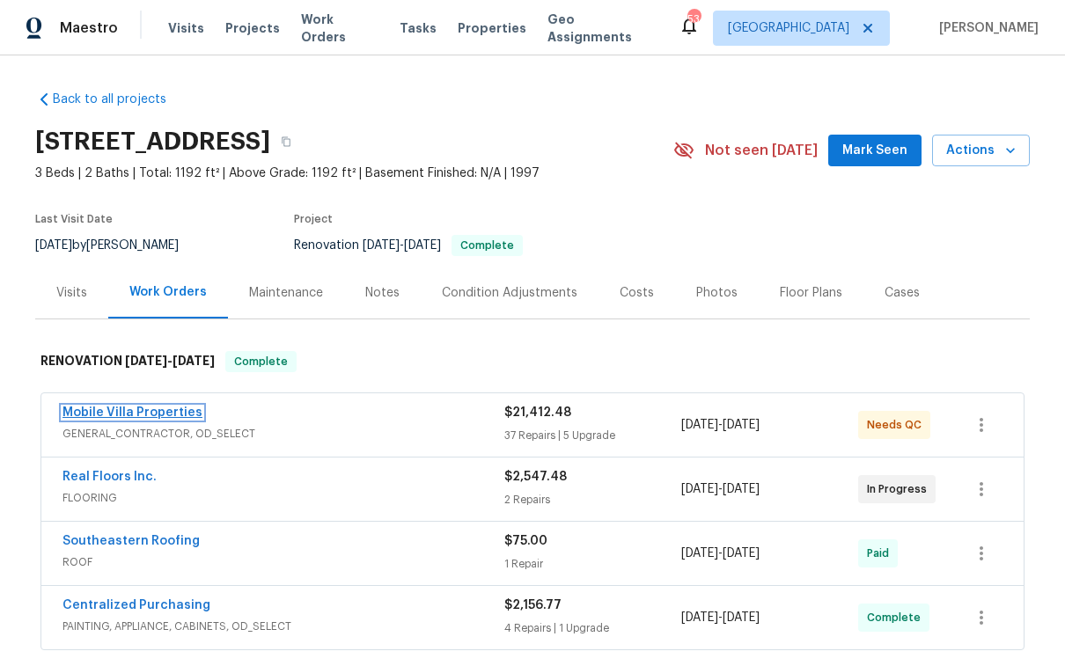
click at [155, 416] on link "Mobile Villa Properties" at bounding box center [133, 413] width 140 height 12
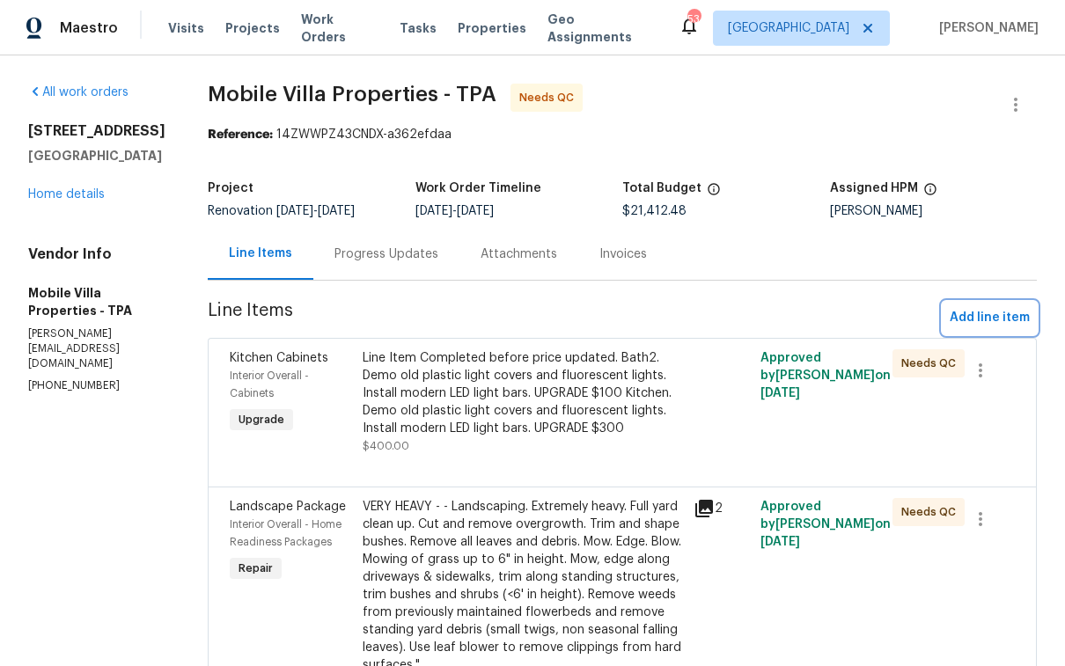
click at [996, 317] on span "Add line item" at bounding box center [990, 318] width 80 height 22
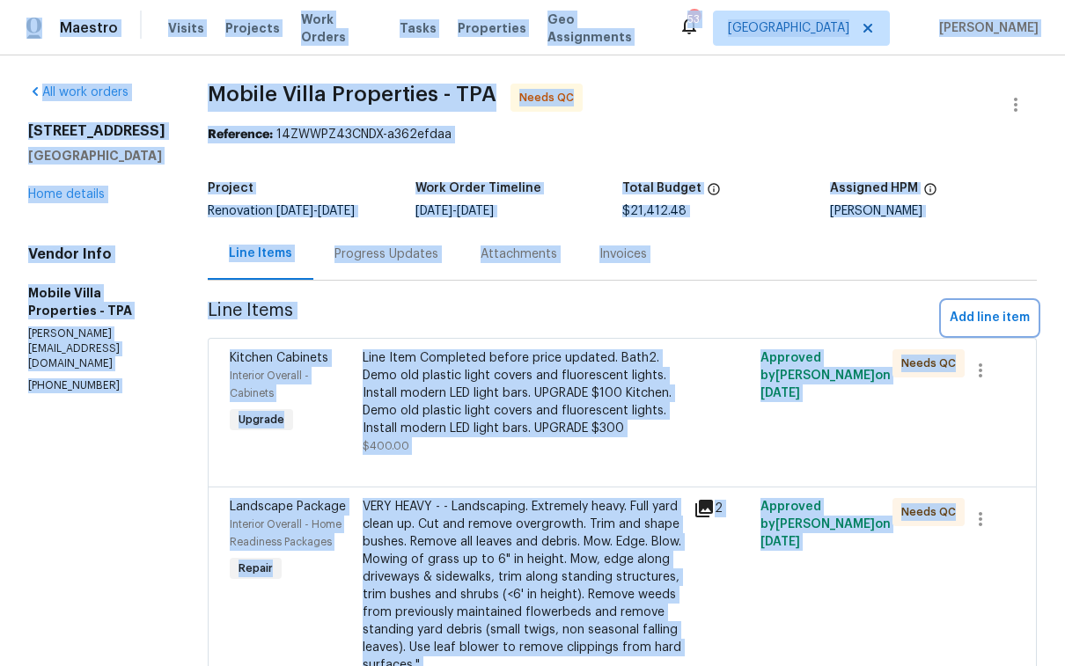
click at [976, 320] on span "Add line item" at bounding box center [990, 318] width 80 height 22
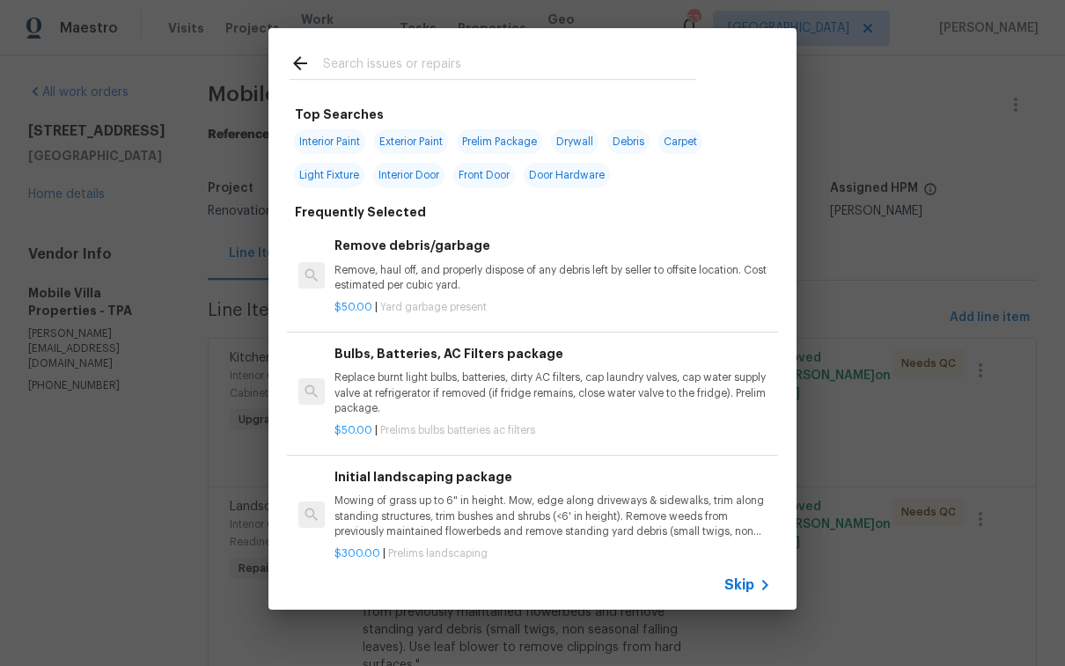
click at [419, 277] on p "Remove, haul off, and properly dispose of any debris left by seller to offsite …" at bounding box center [553, 278] width 437 height 30
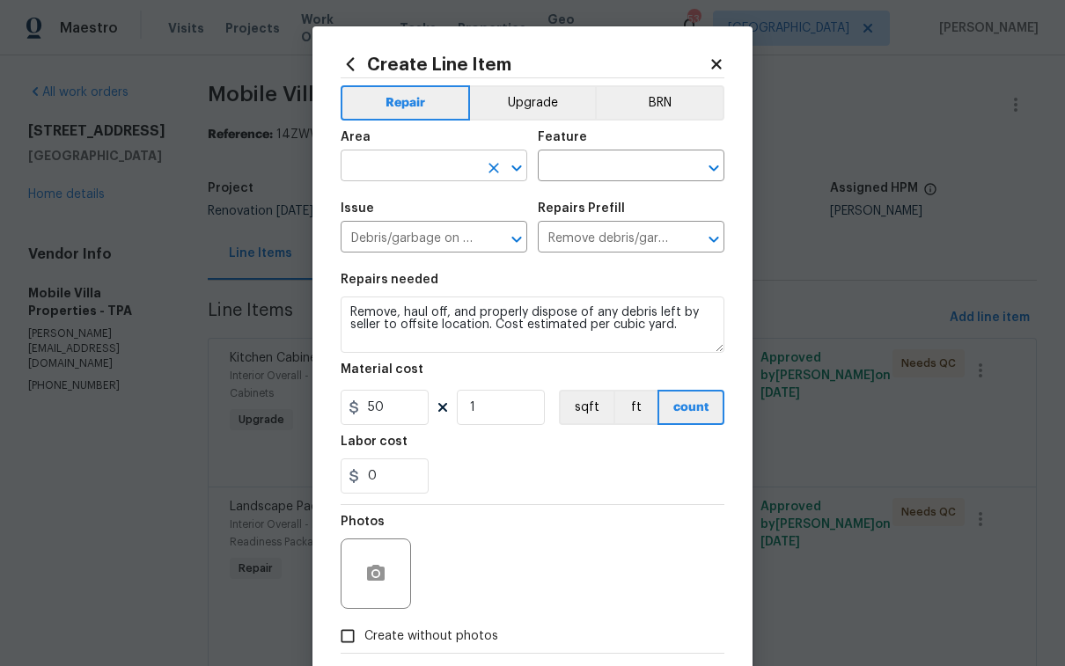
click at [417, 164] on input "text" at bounding box center [409, 167] width 137 height 27
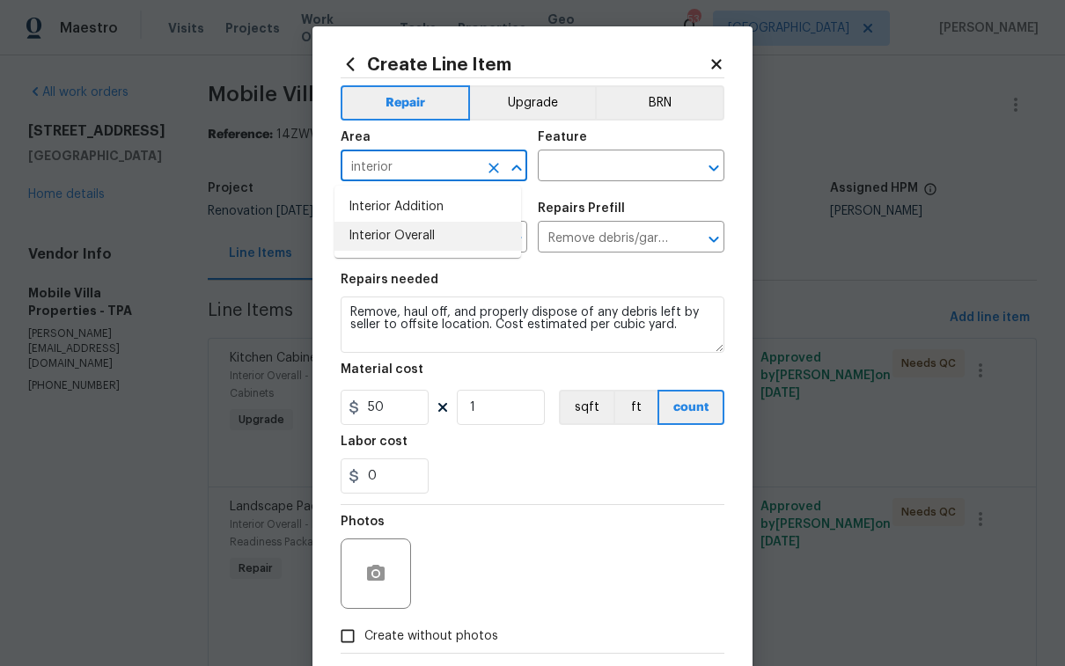
click at [379, 233] on li "Interior Overall" at bounding box center [428, 236] width 187 height 29
type input "Interior Overall"
click at [631, 173] on input "text" at bounding box center [606, 167] width 137 height 27
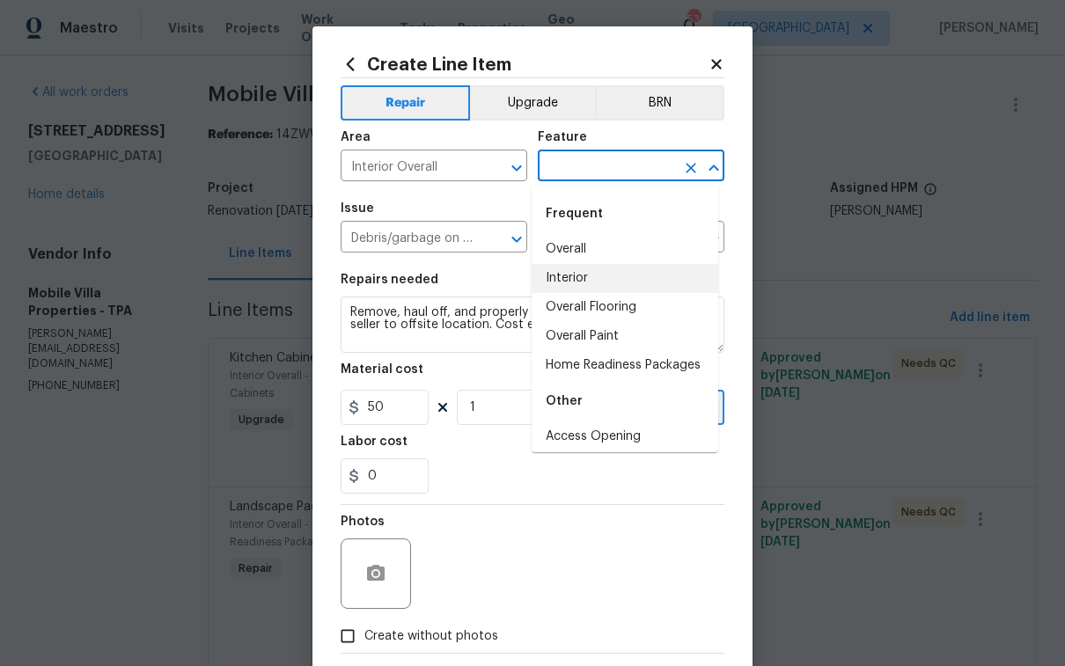
click at [577, 283] on li "Interior" at bounding box center [625, 278] width 187 height 29
type input "Interior"
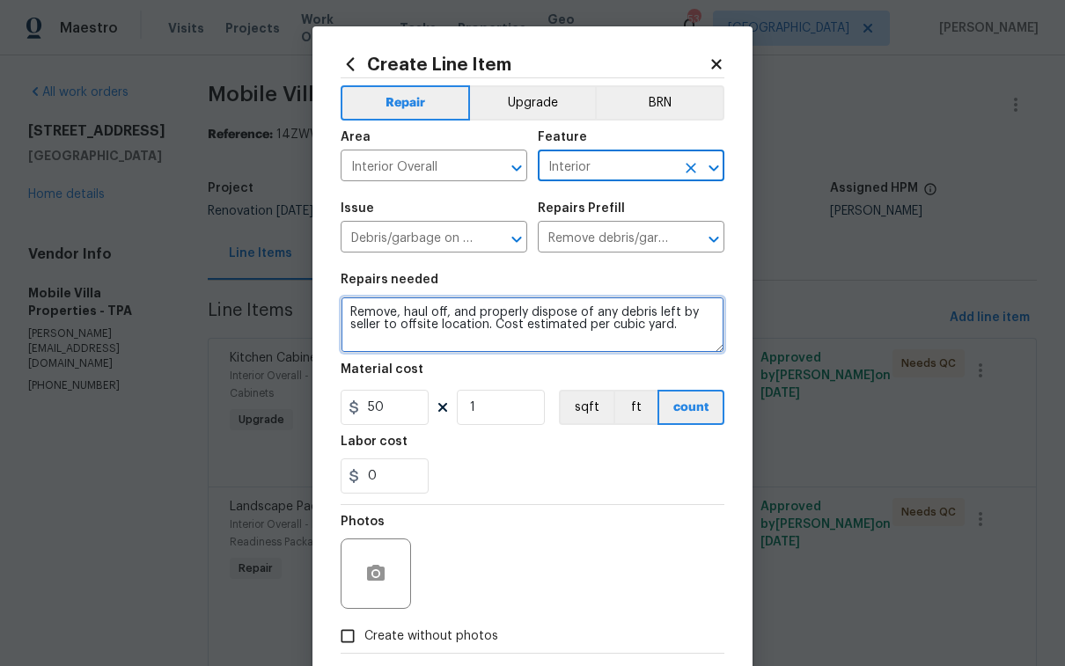
click at [464, 301] on textarea "Remove, haul off, and properly dispose of any debris left by seller to offsite …" at bounding box center [533, 325] width 384 height 56
click at [467, 313] on textarea "Remove, haul off, and properly dispose of any debris left by seller to offsite …" at bounding box center [533, 325] width 384 height 56
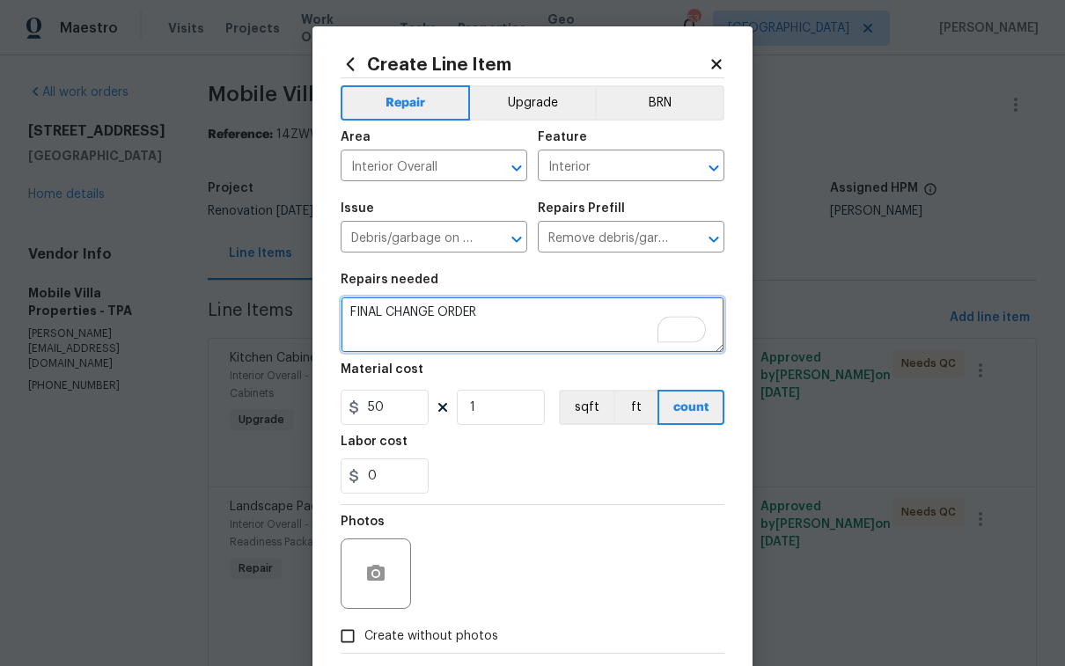
paste textarea "Replace primary bath faucet 1 $75.00 Install cabinet pulls 24 24 $204.00 Demo c…"
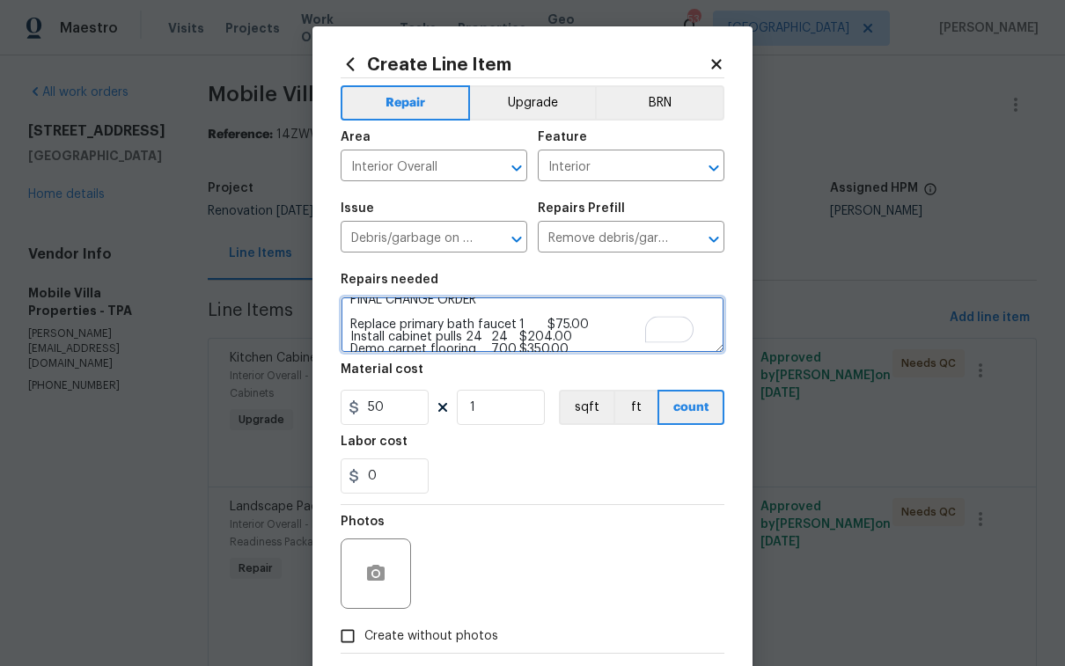
scroll to position [15, 0]
click at [599, 324] on textarea "FINAL CHANGE ORDER Replace primary bath faucet 1 $75.00 Install cabinet pulls 2…" at bounding box center [533, 325] width 384 height 56
click at [559, 335] on textarea "FINAL CHANGE ORDER Replace primary bath faucet Install cabinet pulls 24 24 $204…" at bounding box center [533, 325] width 384 height 56
click at [560, 327] on textarea "FINAL CHANGE ORDER Replace primary bath faucet Install cabinet pulls 24 24 Demo…" at bounding box center [533, 325] width 384 height 56
click at [570, 335] on textarea "FINAL CHANGE ORDER Replace primary bath faucet Install cabinet pulls 24 24 Demo…" at bounding box center [533, 325] width 384 height 56
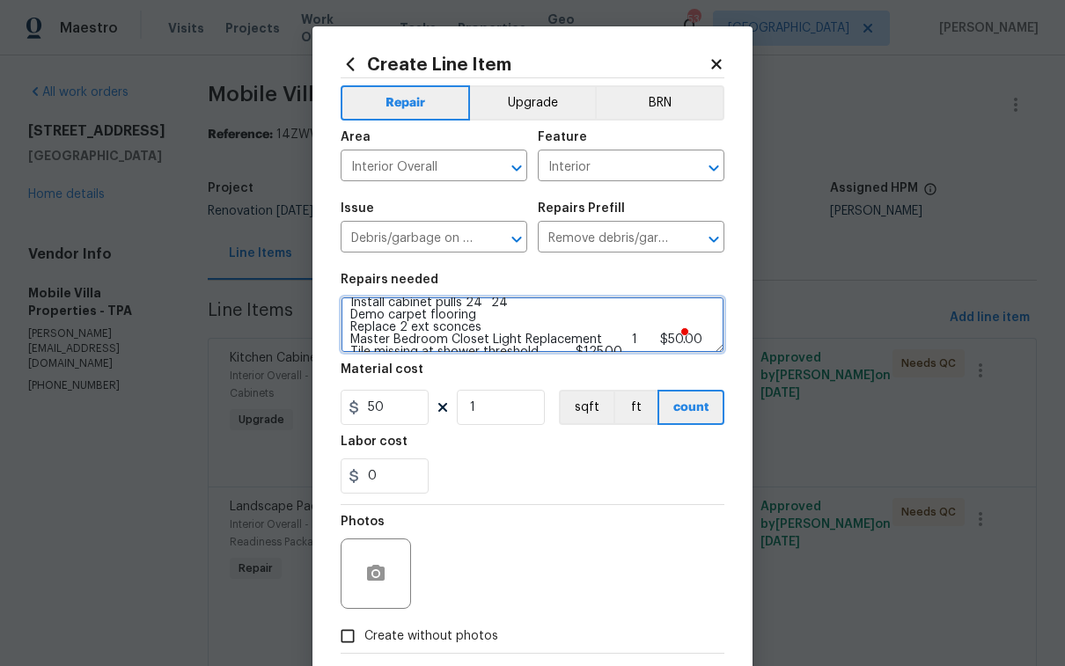
click at [673, 343] on textarea "FINAL CHANGE ORDER Replace primary bath faucet Install cabinet pulls 24 24 Demo…" at bounding box center [533, 325] width 384 height 56
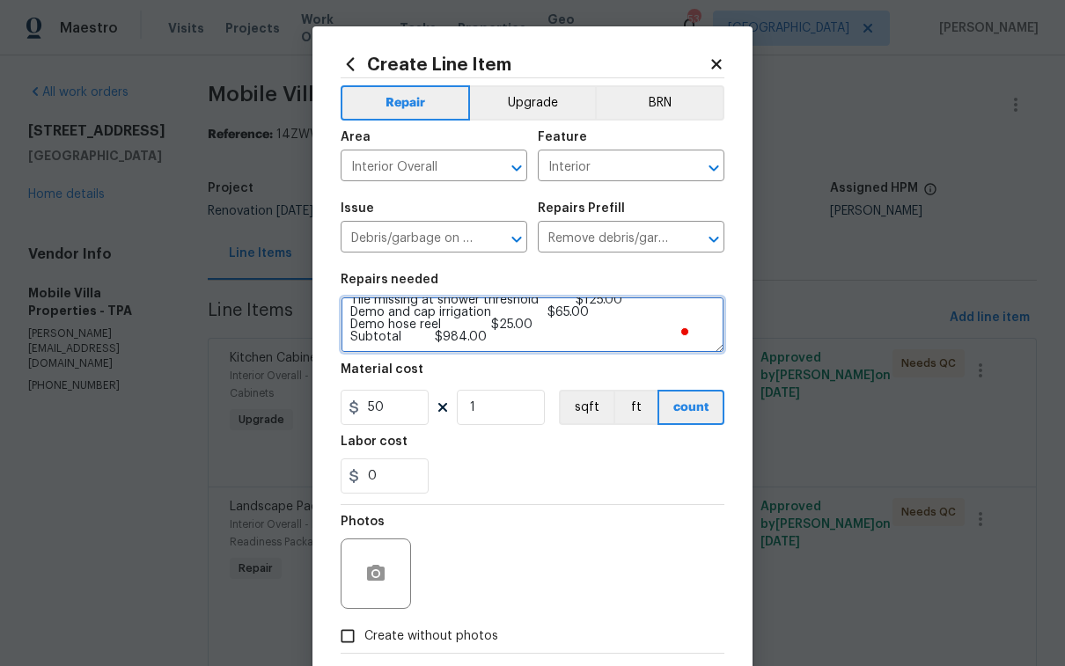
drag, startPoint x: 633, startPoint y: 343, endPoint x: 584, endPoint y: 353, distance: 50.2
click at [584, 353] on textarea "FINAL CHANGE ORDER Replace primary bath faucet Install cabinet pulls 24 24 Demo…" at bounding box center [533, 325] width 384 height 56
click at [589, 342] on textarea "FINAL CHANGE ORDER Replace primary bath faucet Install cabinet pulls 24 24 Demo…" at bounding box center [533, 325] width 384 height 56
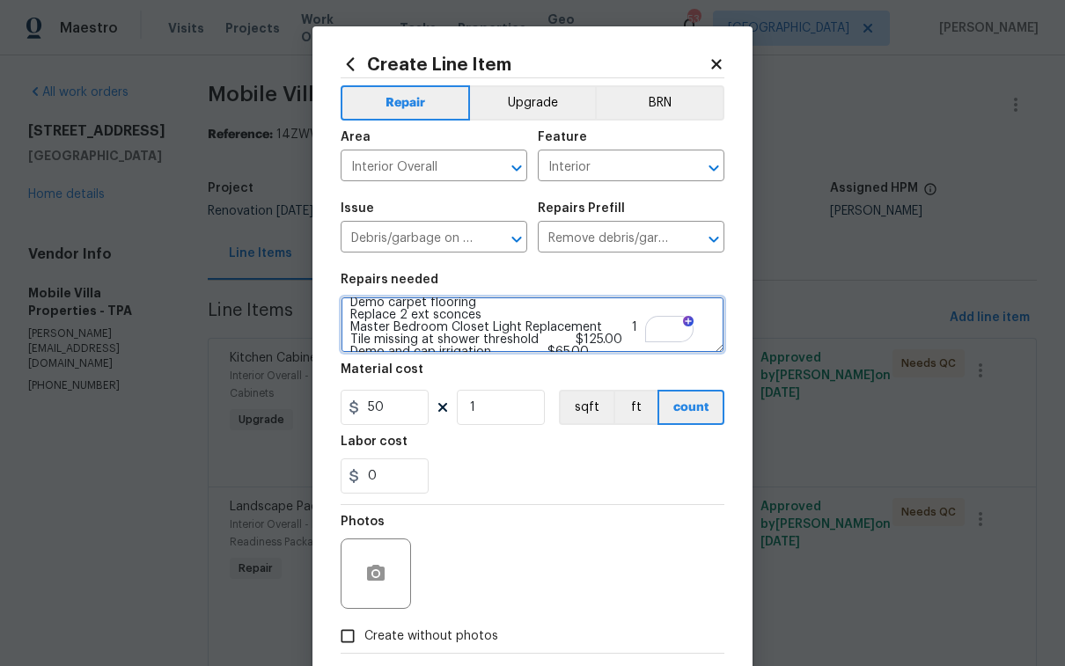
click at [622, 341] on textarea "FINAL CHANGE ORDER Replace primary bath faucet Install cabinet pulls 24 24 Demo…" at bounding box center [533, 325] width 384 height 56
click at [581, 351] on textarea "FINAL CHANGE ORDER Replace primary bath faucet Install cabinet pulls 24 24 Demo…" at bounding box center [533, 325] width 384 height 56
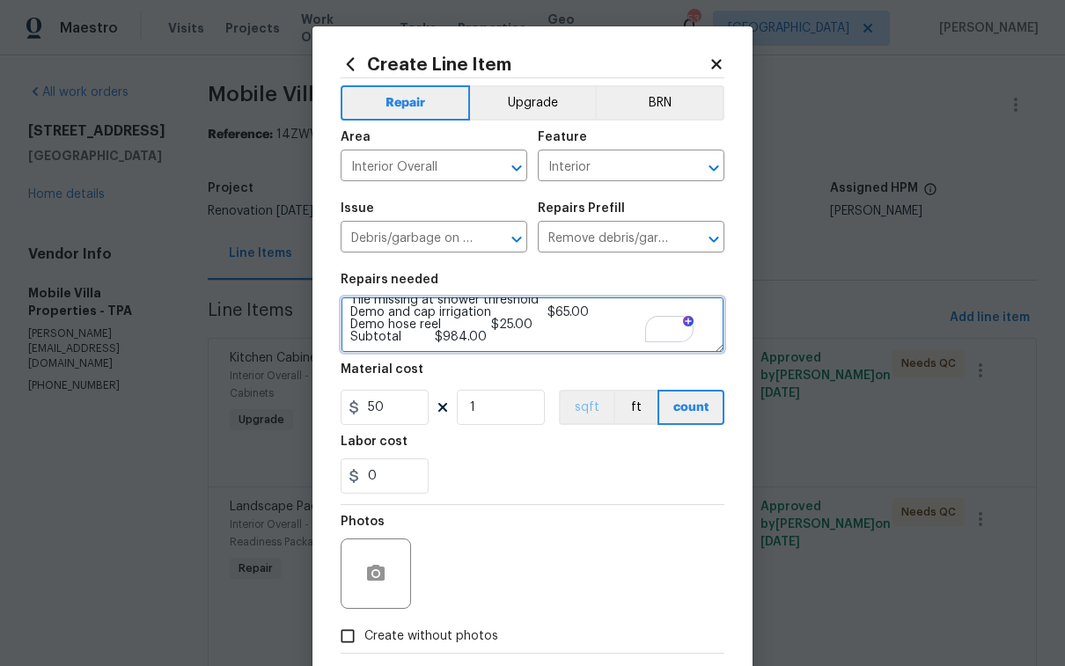
drag, startPoint x: 343, startPoint y: 335, endPoint x: 574, endPoint y: 394, distance: 238.3
click at [574, 394] on section "Repairs needed FINAL CHANGE ORDER Replace primary bath faucet Install cabinet p…" at bounding box center [533, 383] width 384 height 241
paste textarea "1 $75.00 Install cabinet pulls 24 24 $204.00 Demo carpet flooring 700 $350.00 R…"
type textarea "FINAL CHANGE ORDER Replace primary bath faucet 1 $75.00 Install cabinet pulls 2…"
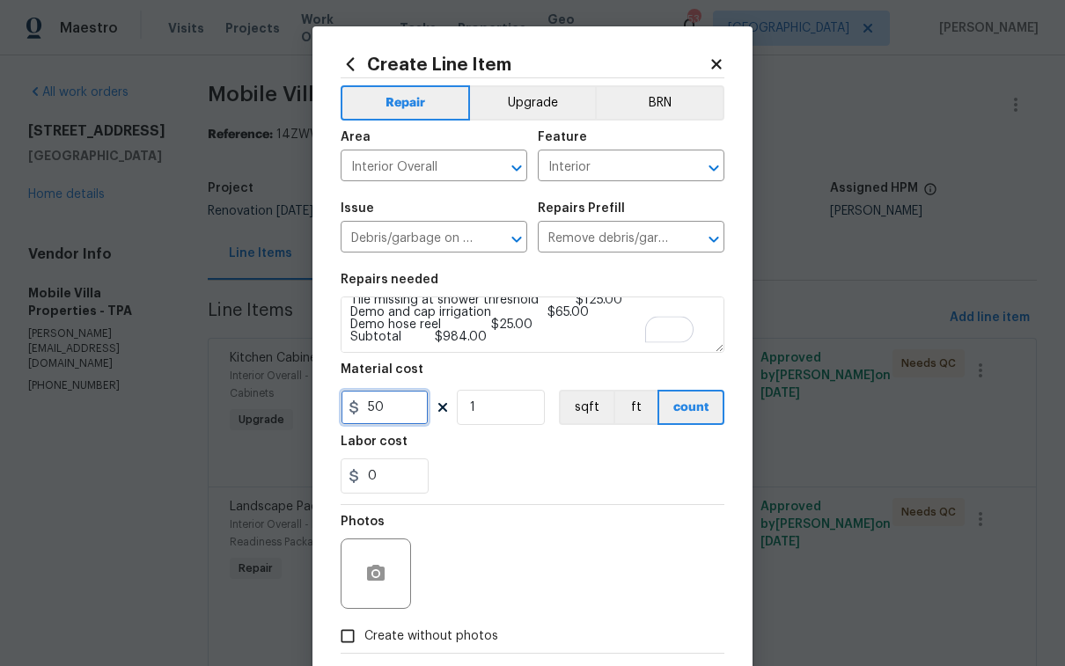
drag, startPoint x: 380, startPoint y: 416, endPoint x: 315, endPoint y: 415, distance: 65.1
click at [315, 415] on div "Create Line Item Repair Upgrade BRN Area Interior Overall ​ Feature Interior ​ …" at bounding box center [533, 378] width 440 height 705
type input "984"
click at [425, 640] on span "Create without photos" at bounding box center [431, 637] width 134 height 18
click at [364, 640] on input "Create without photos" at bounding box center [347, 636] width 33 height 33
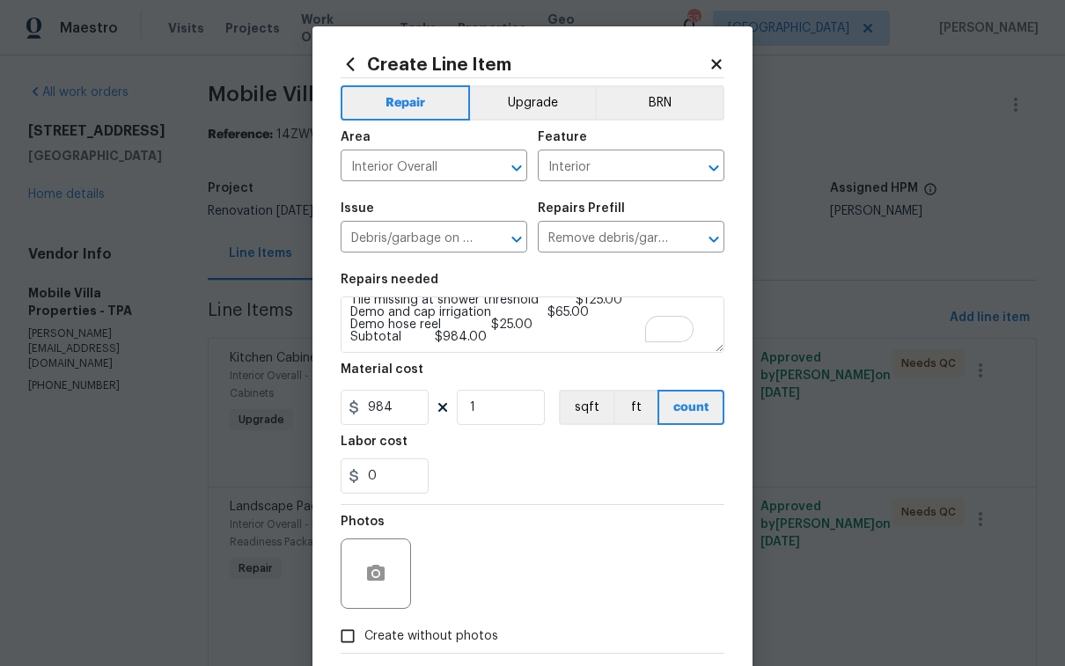
checkbox input "true"
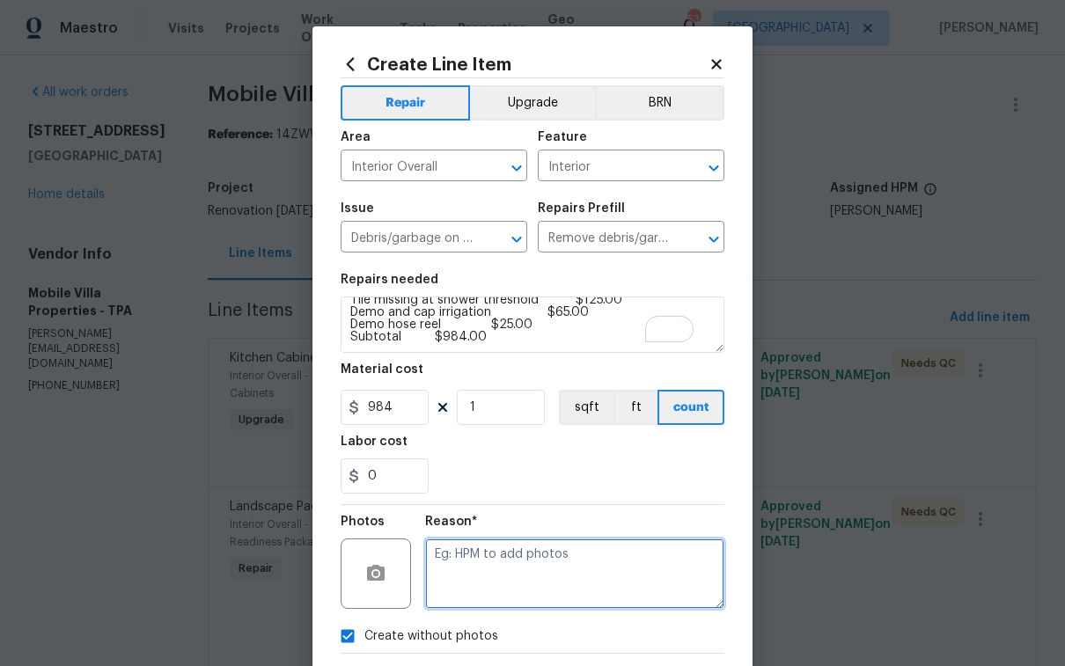
click at [464, 591] on textarea at bounding box center [574, 574] width 299 height 70
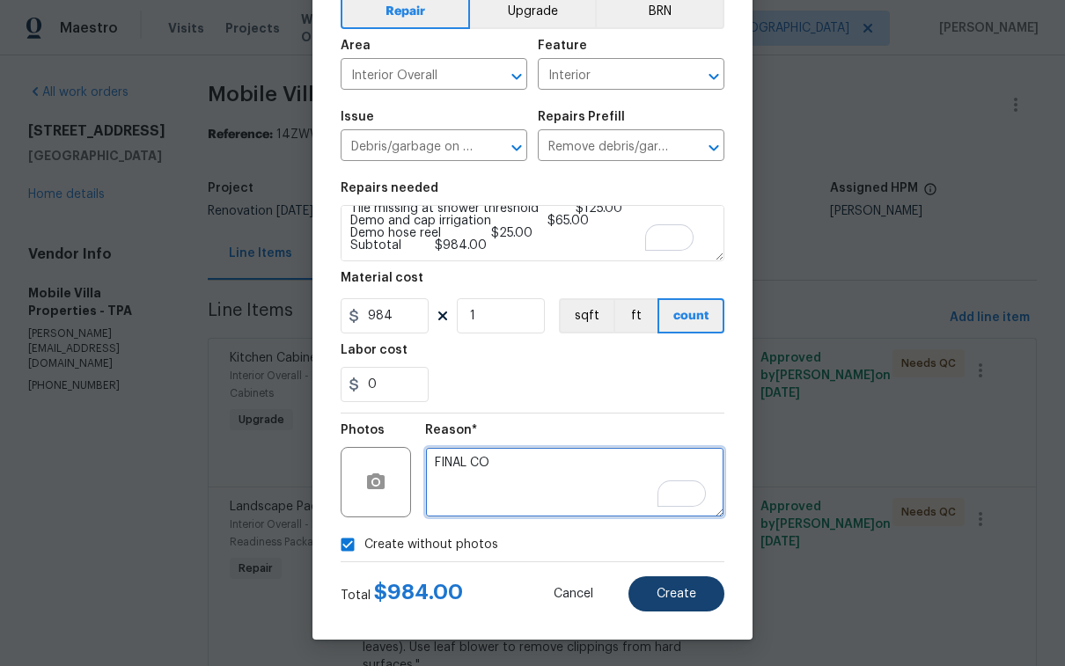
type textarea "FINAL CO"
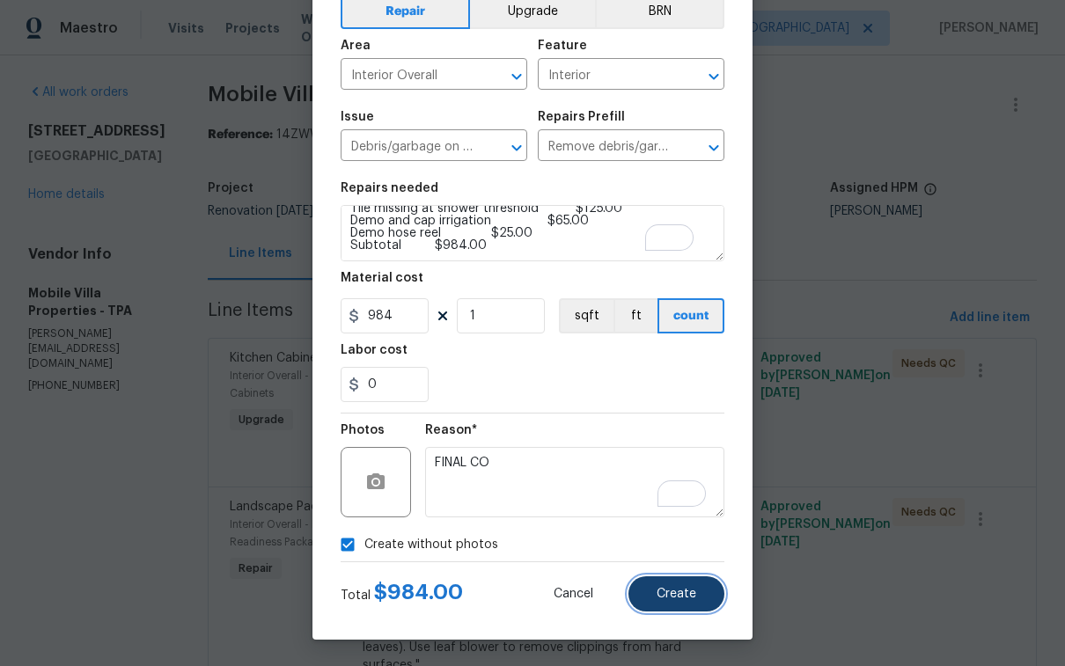
click at [673, 598] on span "Create" at bounding box center [677, 594] width 40 height 13
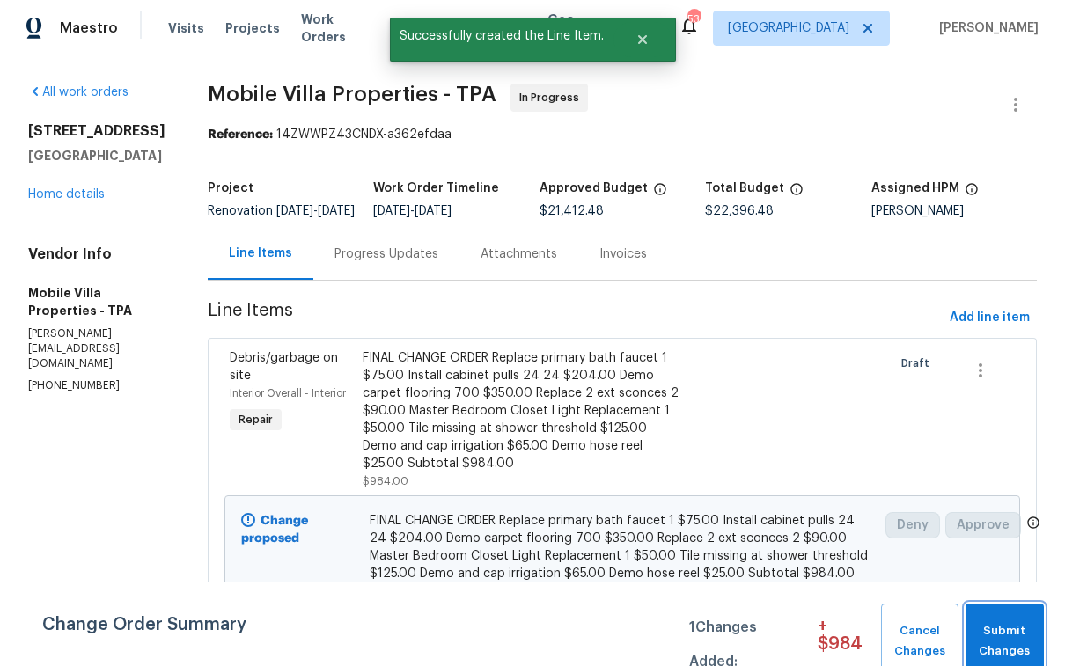
click at [1004, 632] on span "Submit Changes" at bounding box center [1005, 641] width 61 height 40
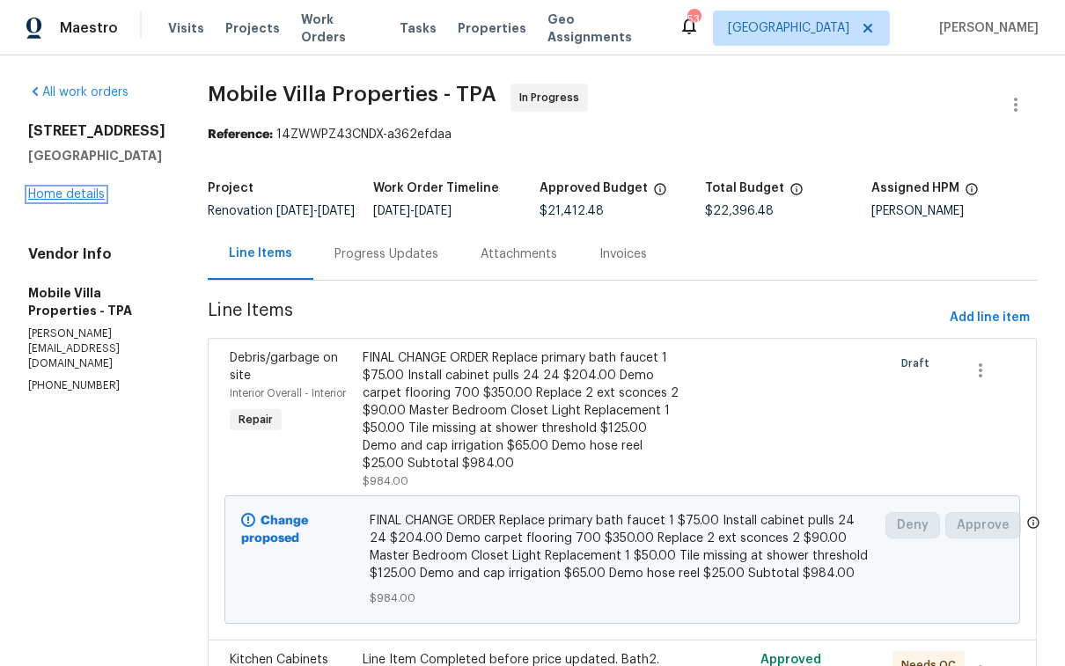
click at [72, 201] on link "Home details" at bounding box center [66, 194] width 77 height 12
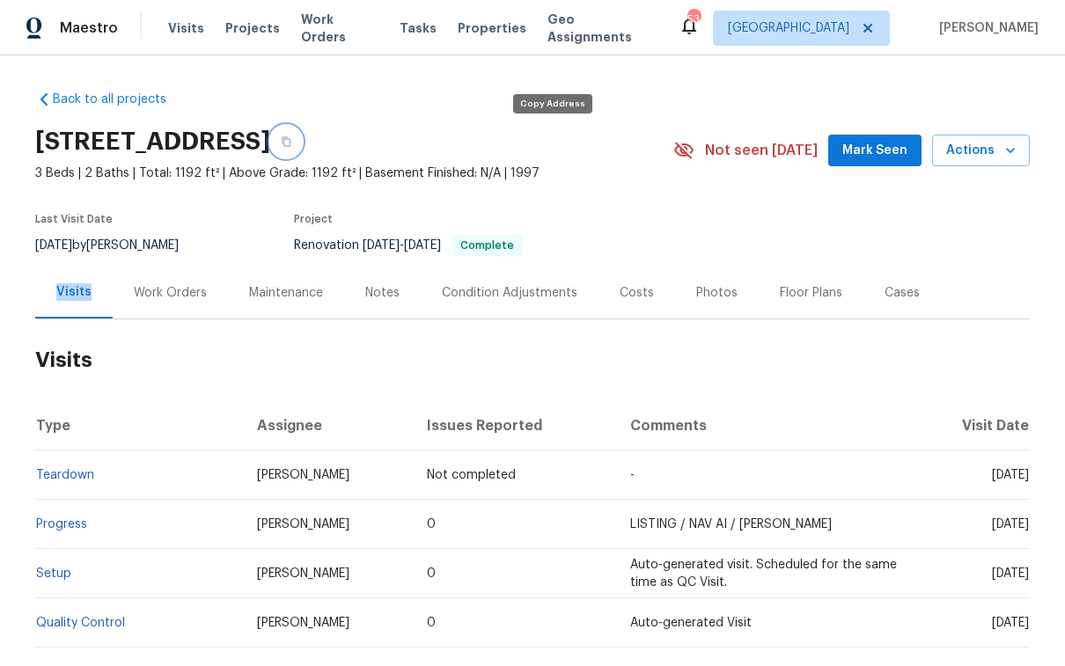
click at [291, 142] on icon "button" at bounding box center [286, 141] width 11 height 11
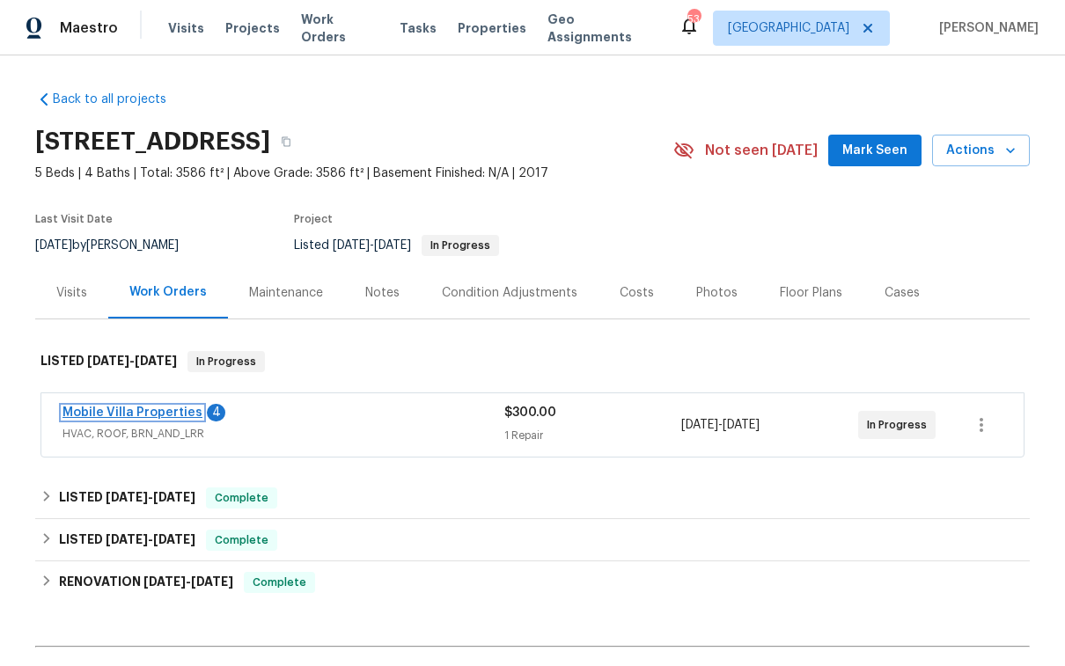
click at [129, 408] on link "Mobile Villa Properties" at bounding box center [133, 413] width 140 height 12
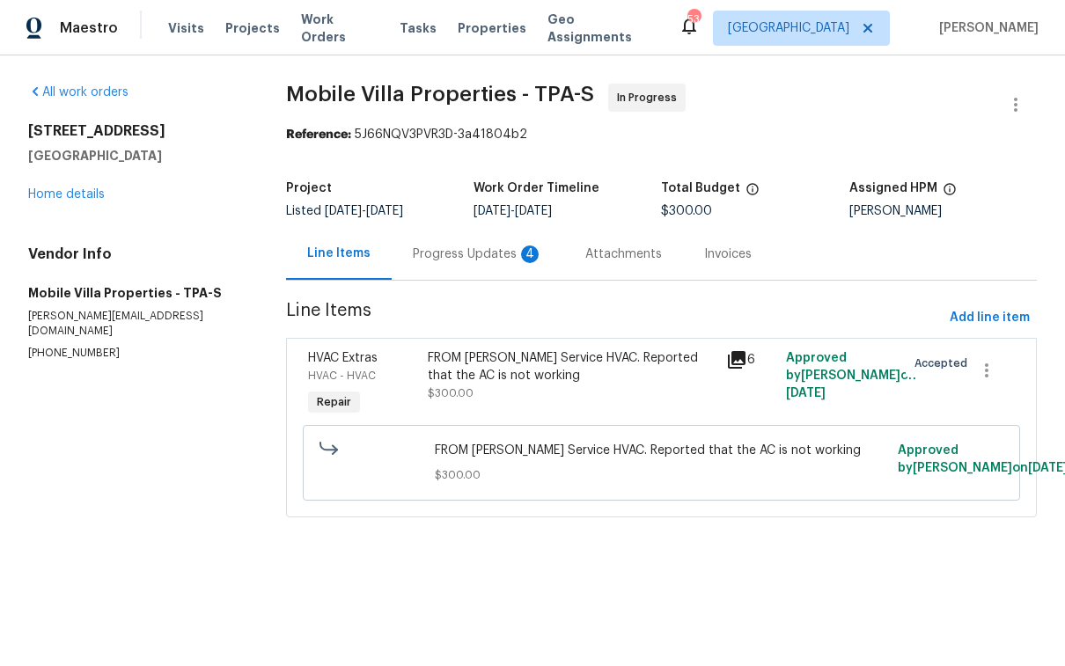
click at [448, 252] on div "Progress Updates 4" at bounding box center [478, 255] width 130 height 18
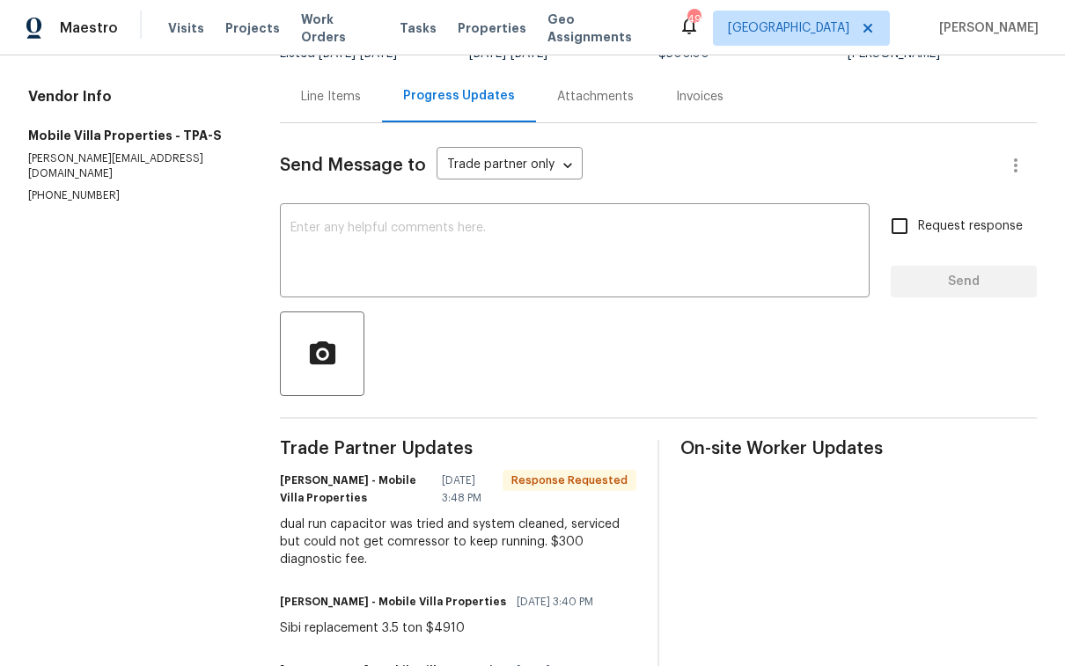
scroll to position [361, 0]
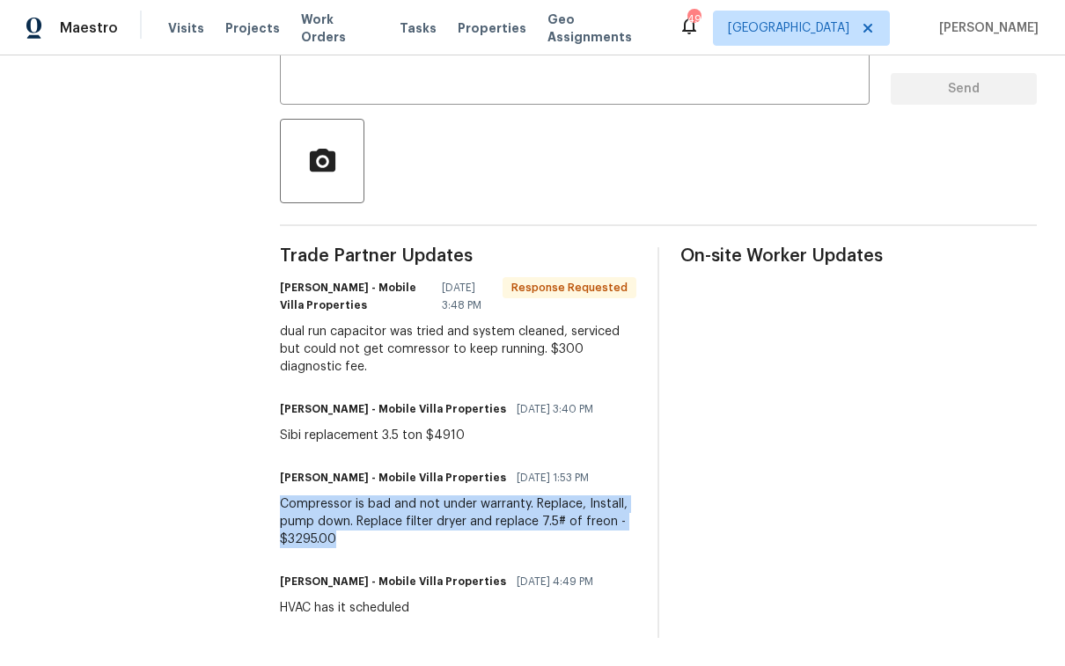
drag, startPoint x: 283, startPoint y: 492, endPoint x: 408, endPoint y: 535, distance: 131.4
click at [408, 535] on div "Compressor is bad and not under warranty. Replace, Install, pump down. Replace …" at bounding box center [458, 522] width 357 height 53
copy div "Compressor is bad and not under warranty. Replace, Install, pump down. Replace …"
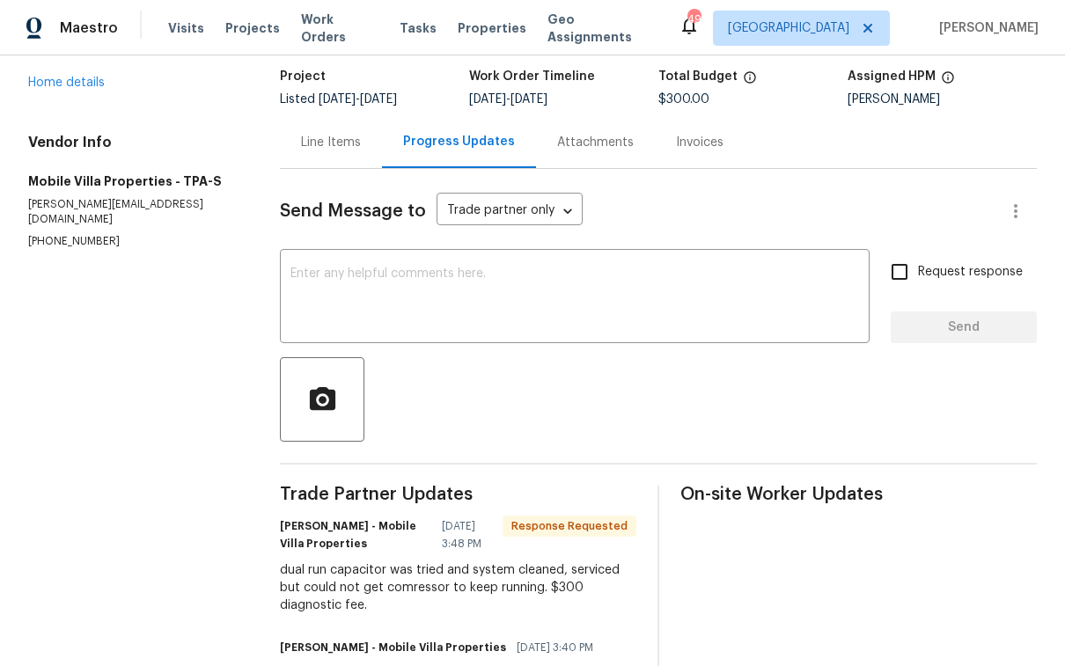
scroll to position [0, 0]
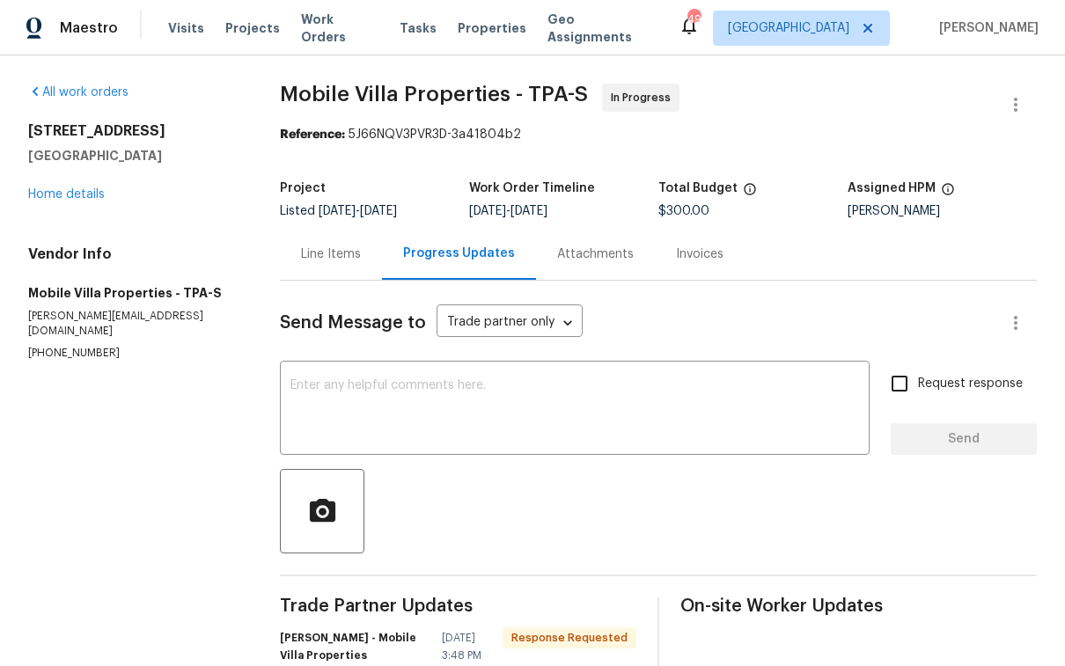
click at [342, 255] on div "Line Items" at bounding box center [331, 255] width 60 height 18
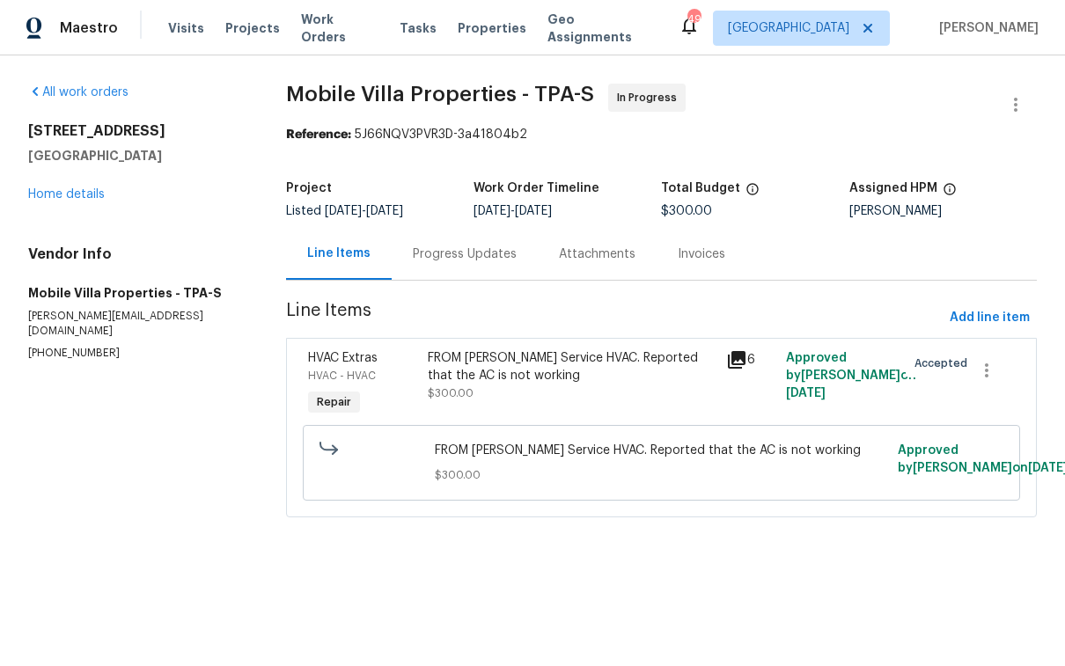
click at [513, 390] on div "FROM [PERSON_NAME] Service HVAC. Reported that the AC is not working $300.00" at bounding box center [572, 375] width 289 height 53
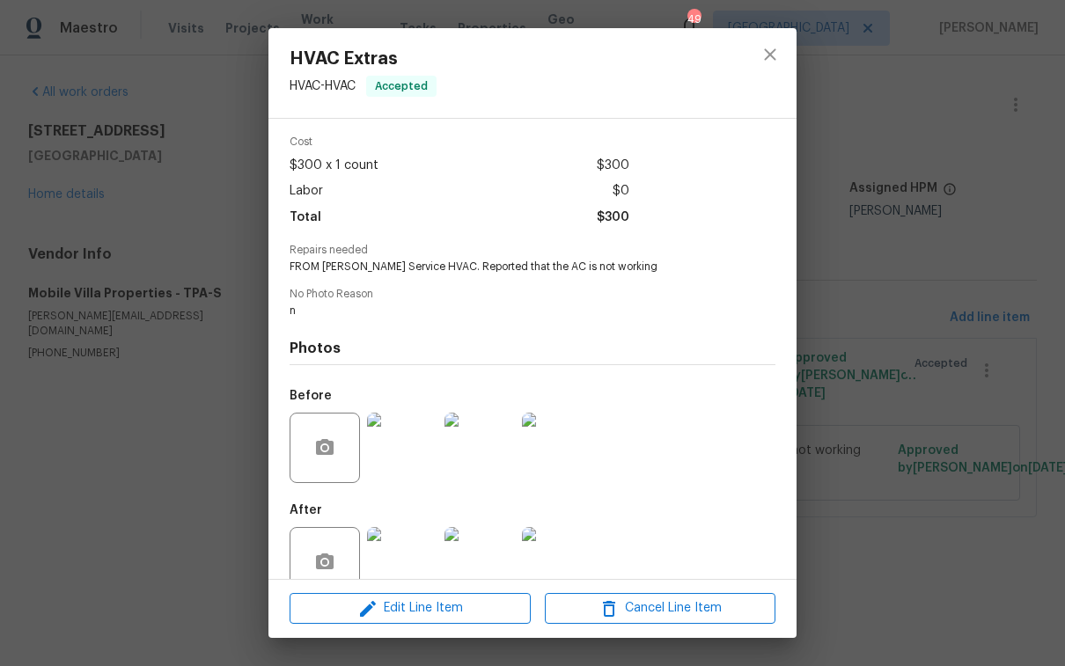
scroll to position [60, 0]
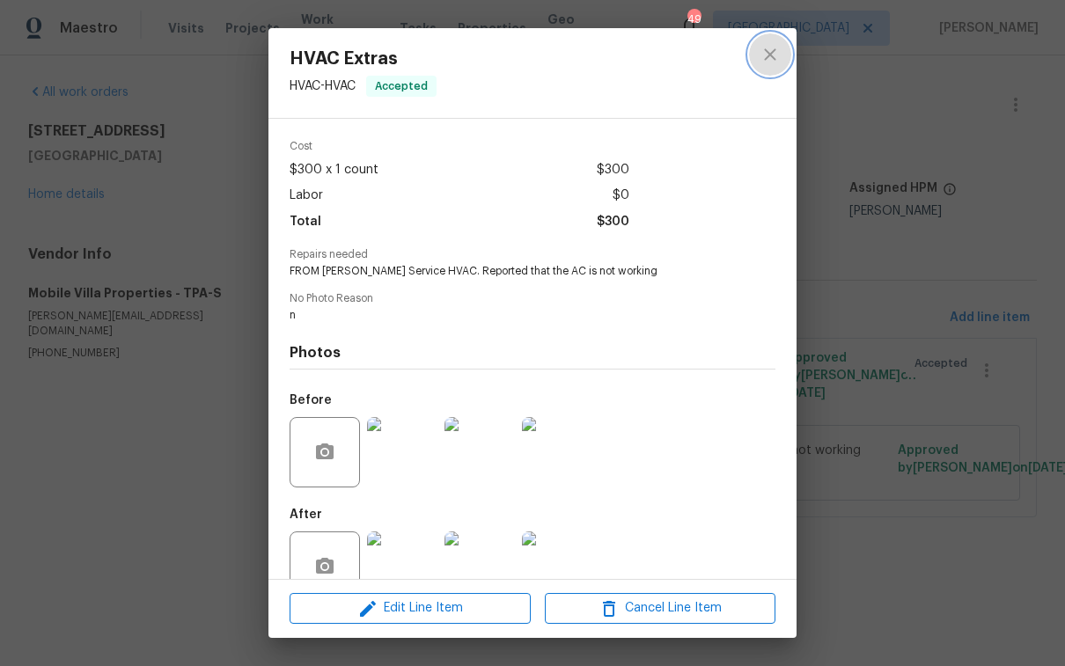
click at [777, 52] on icon "close" at bounding box center [770, 54] width 21 height 21
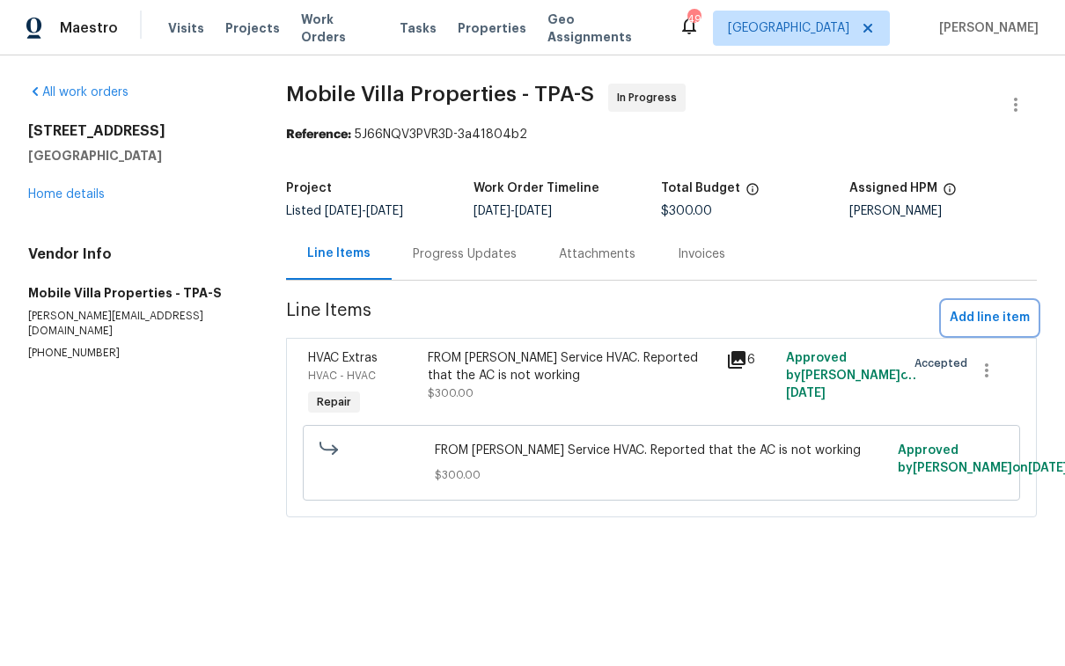
click at [971, 320] on span "Add line item" at bounding box center [990, 318] width 80 height 22
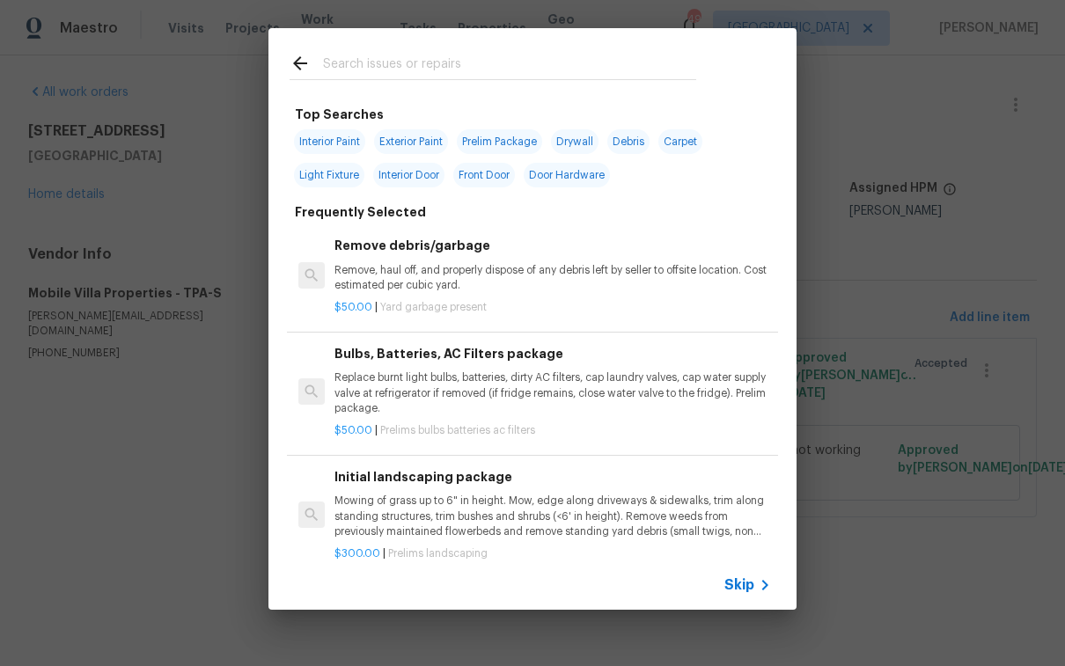
click at [367, 64] on input "text" at bounding box center [509, 66] width 373 height 26
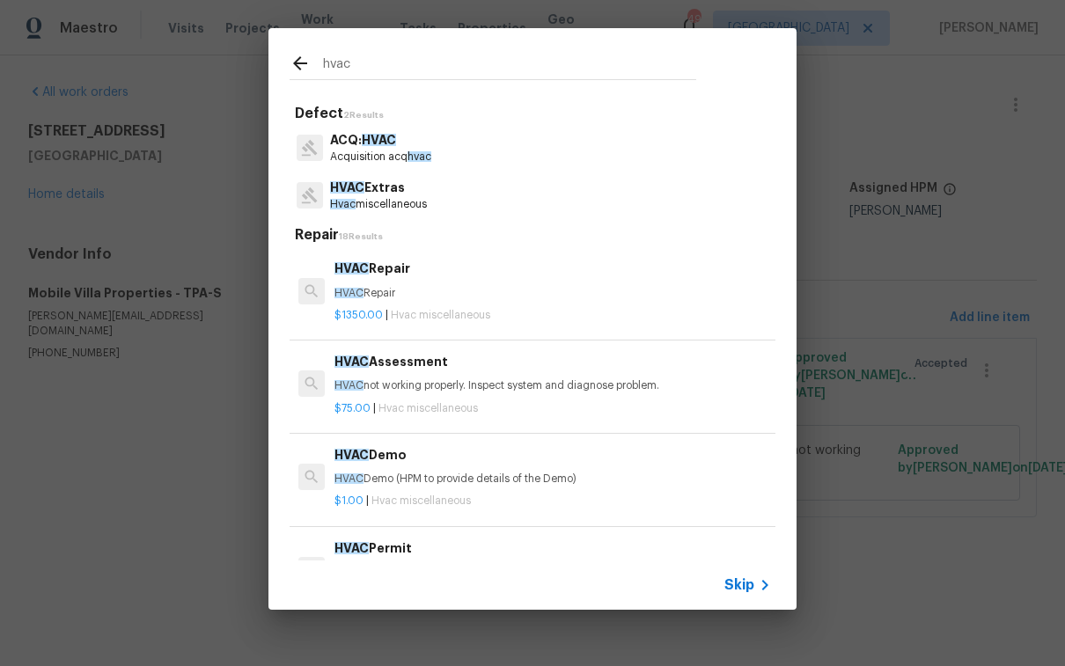
type input "hvac"
click at [393, 271] on h6 "HVAC Repair" at bounding box center [553, 268] width 437 height 19
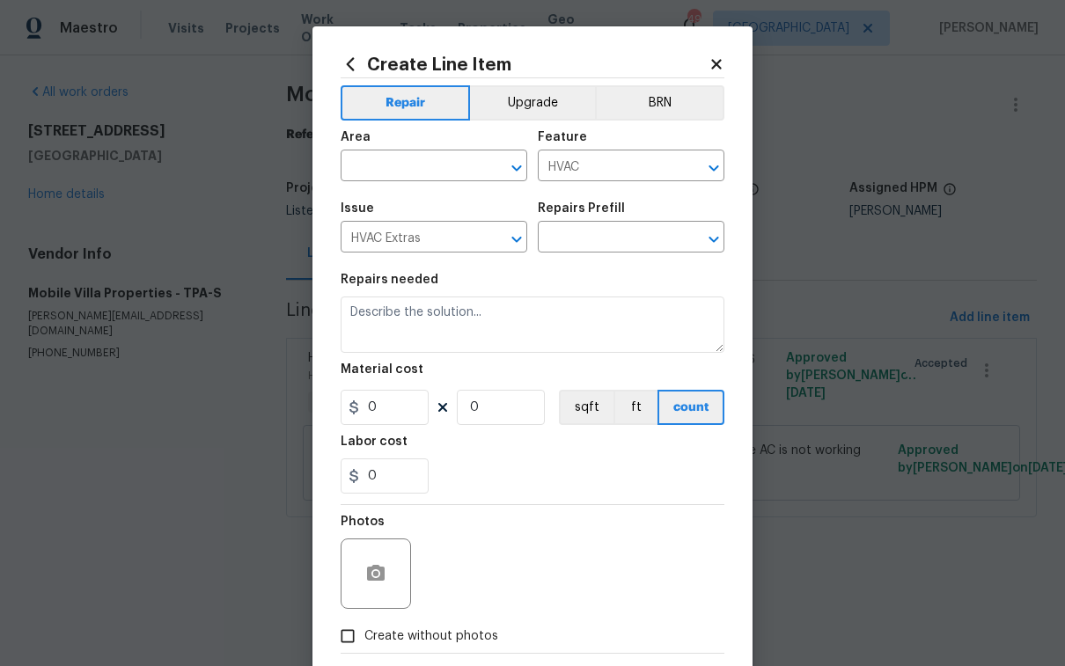
type input "HVAC Repair $1,350.00"
type textarea "HVAC Repair"
type input "1350"
type input "1"
click at [389, 157] on input "text" at bounding box center [409, 167] width 137 height 27
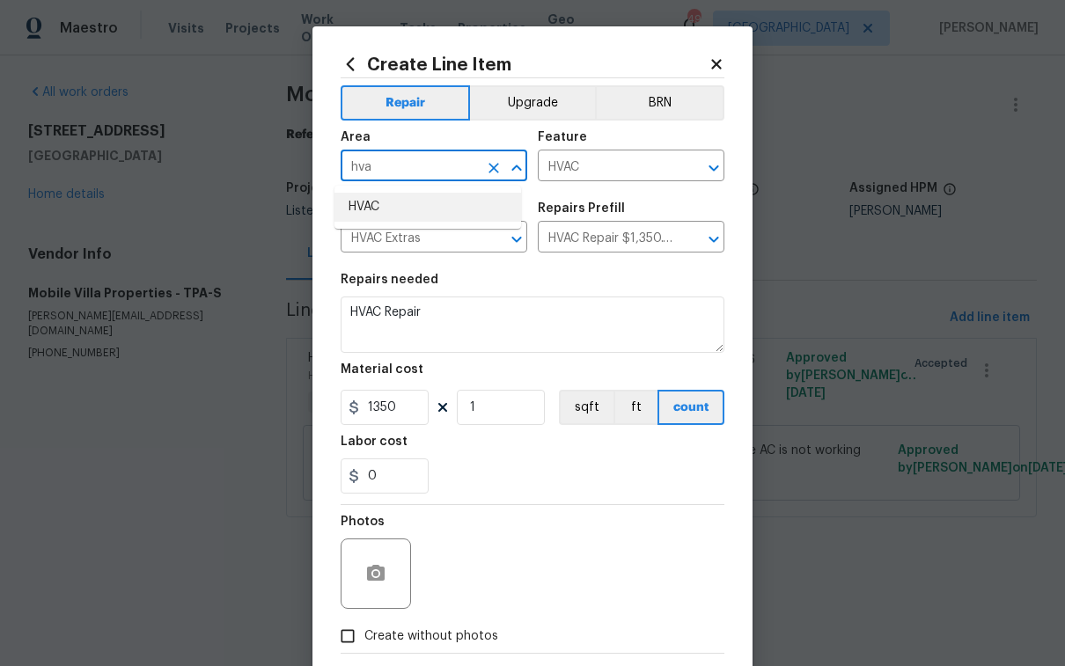
click at [424, 202] on li "HVAC" at bounding box center [428, 207] width 187 height 29
type input "HVAC"
click at [637, 239] on input "HVAC Repair $1,350.00" at bounding box center [606, 238] width 137 height 27
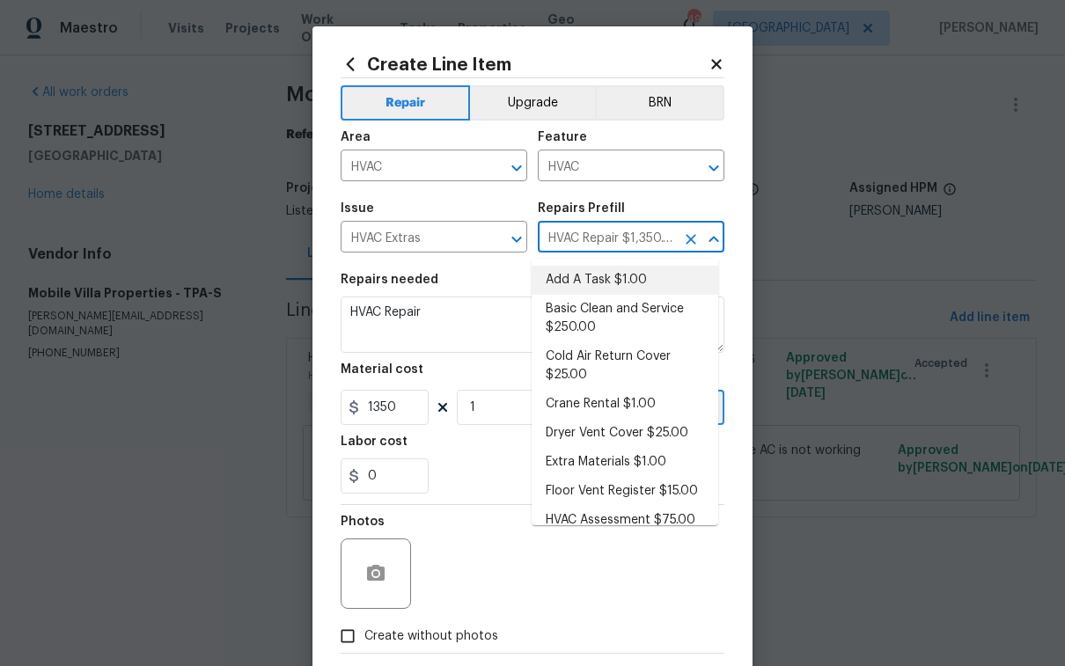
click at [617, 268] on li "Add A Task $1.00" at bounding box center [625, 280] width 187 height 29
type input "Add A Task $1.00"
type textarea "HPM to detail"
type input "1"
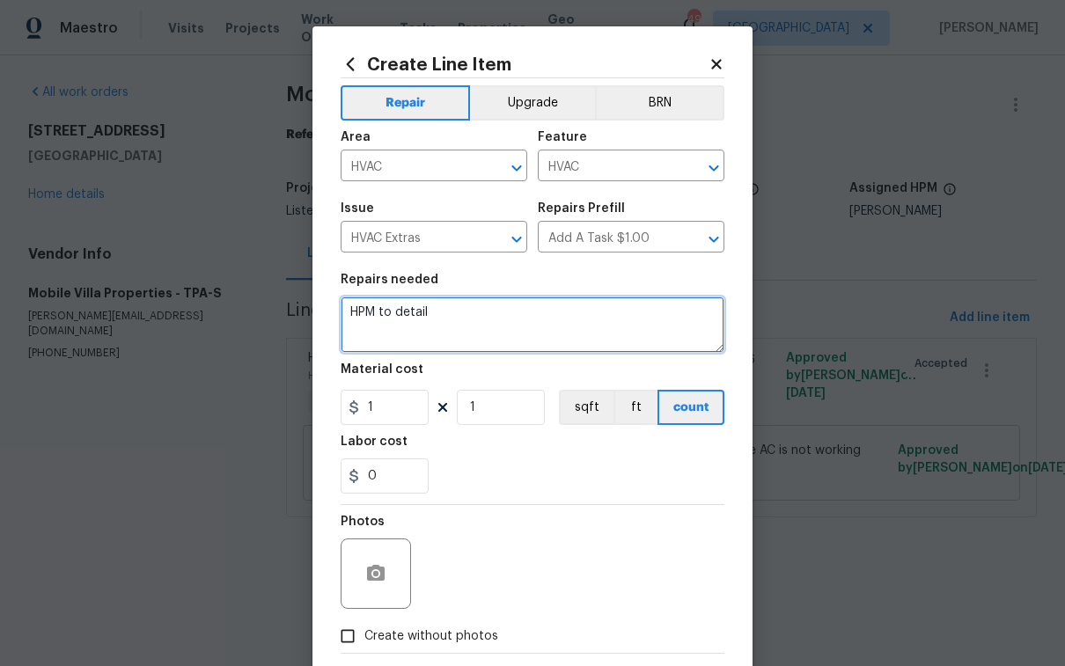
click at [503, 322] on textarea "HPM to detail" at bounding box center [533, 325] width 384 height 56
paste textarea "Compressor is bad and not under warranty. Replace, Install, pump down. Replace …"
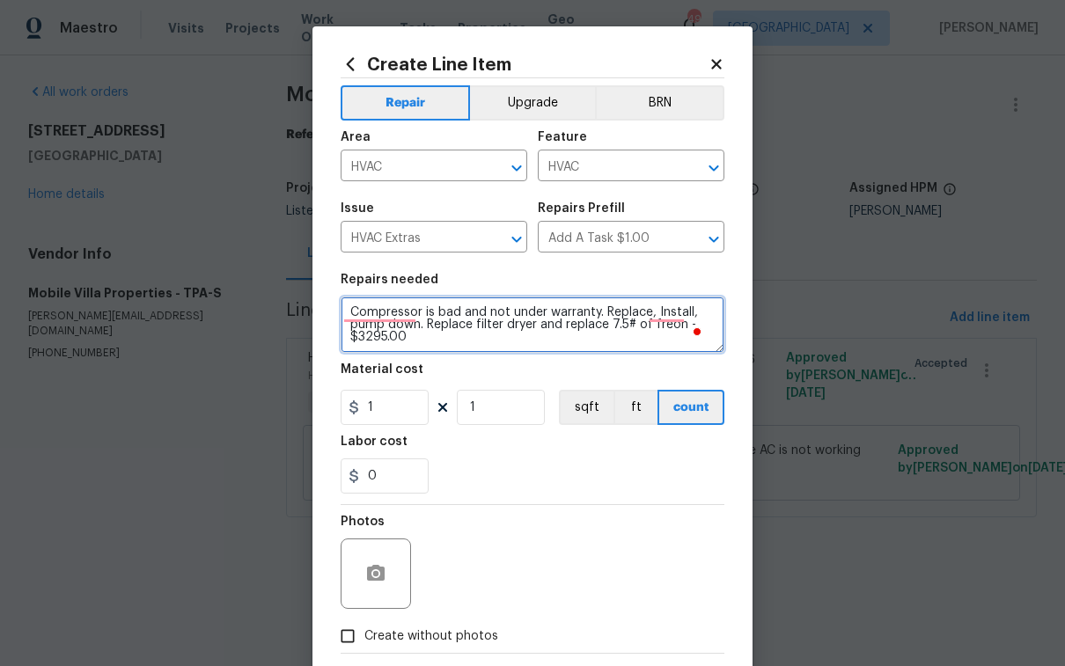
type textarea "Compressor is bad and not under warranty. Replace, Install, pump down. Replace …"
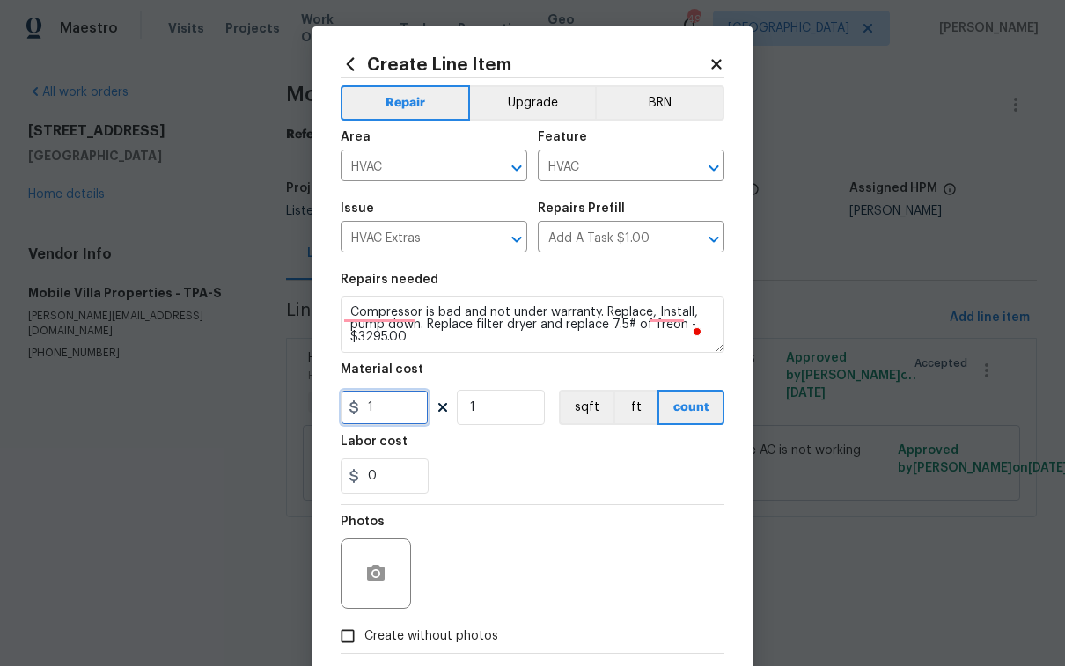
drag, startPoint x: 379, startPoint y: 412, endPoint x: 340, endPoint y: 410, distance: 38.8
click at [341, 410] on input "1" at bounding box center [385, 407] width 88 height 35
type input "3295"
click at [378, 637] on div "Photos Create without photos" at bounding box center [533, 579] width 384 height 148
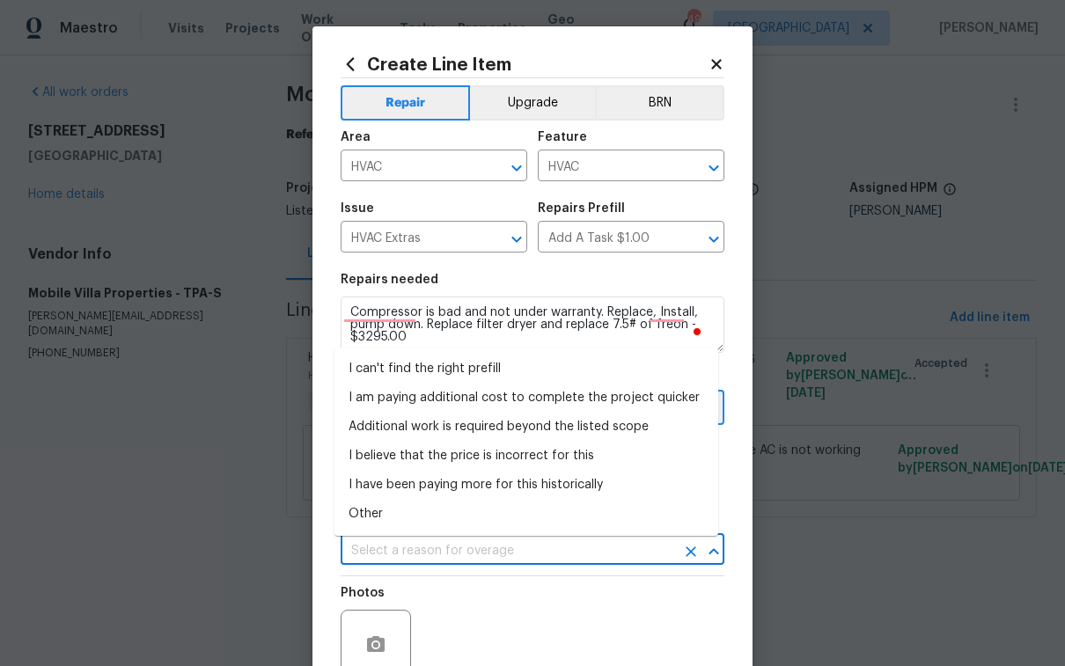
click at [421, 560] on input "text" at bounding box center [508, 551] width 335 height 27
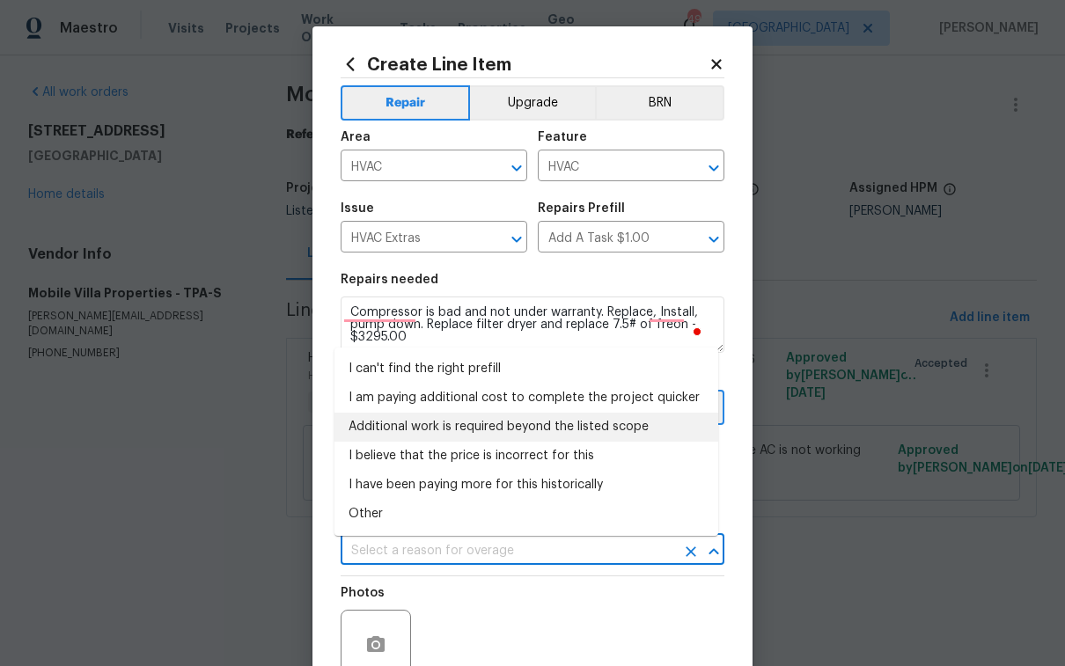
click at [453, 438] on li "Additional work is required beyond the listed scope" at bounding box center [527, 427] width 384 height 29
type input "Additional work is required beyond the listed scope"
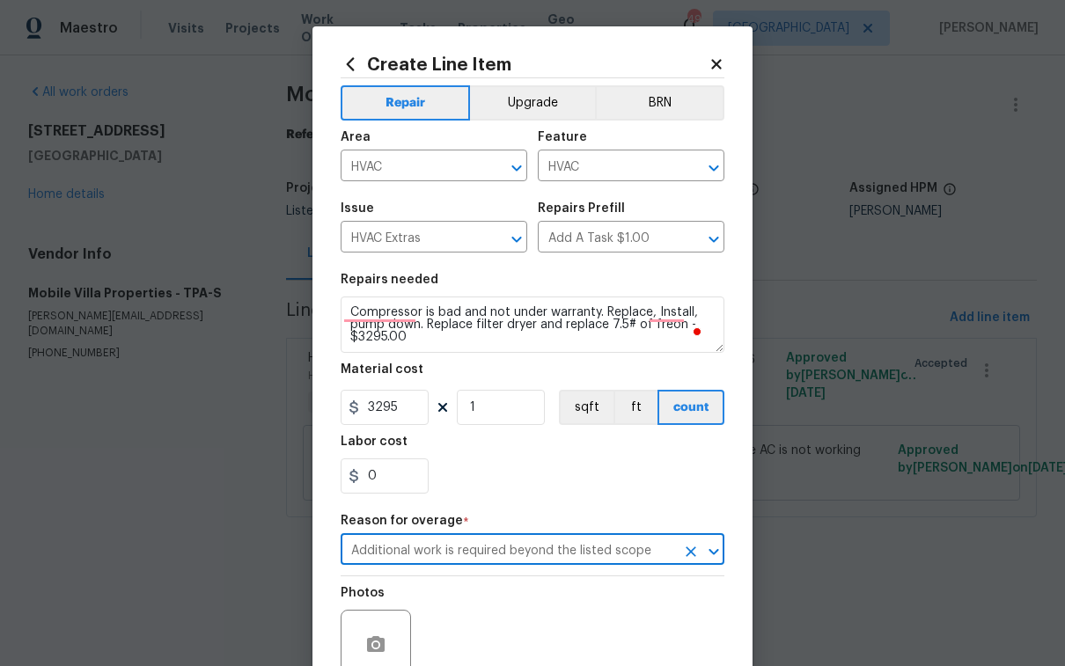
scroll to position [165, 0]
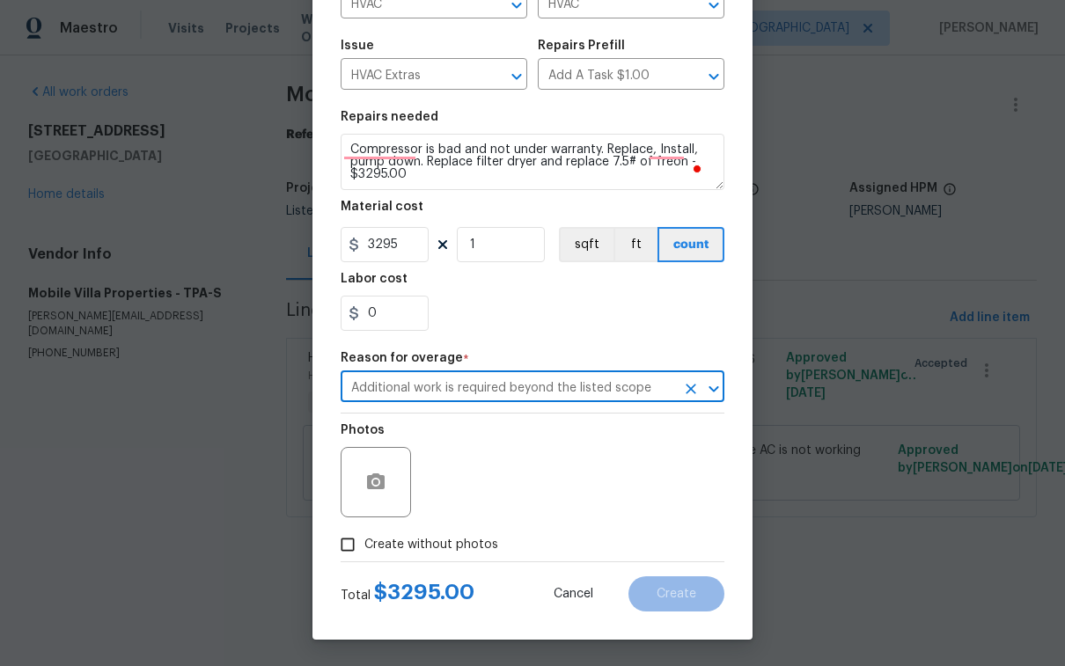
click at [370, 547] on span "Create without photos" at bounding box center [431, 545] width 134 height 18
click at [364, 547] on input "Create without photos" at bounding box center [347, 544] width 33 height 33
checkbox input "true"
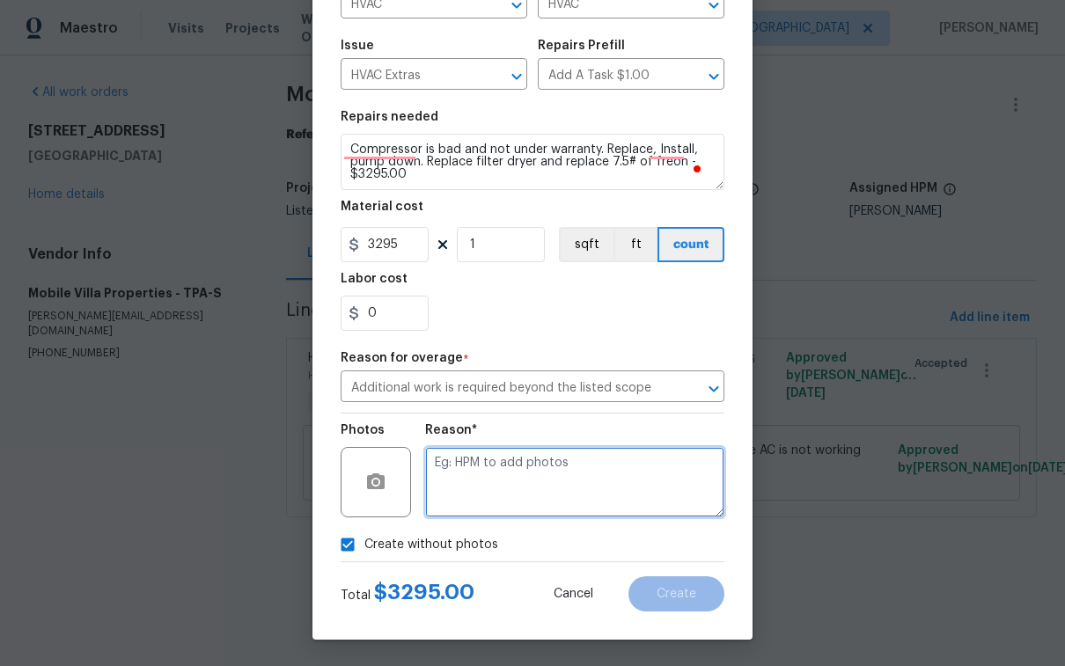
click at [507, 476] on textarea at bounding box center [574, 482] width 299 height 70
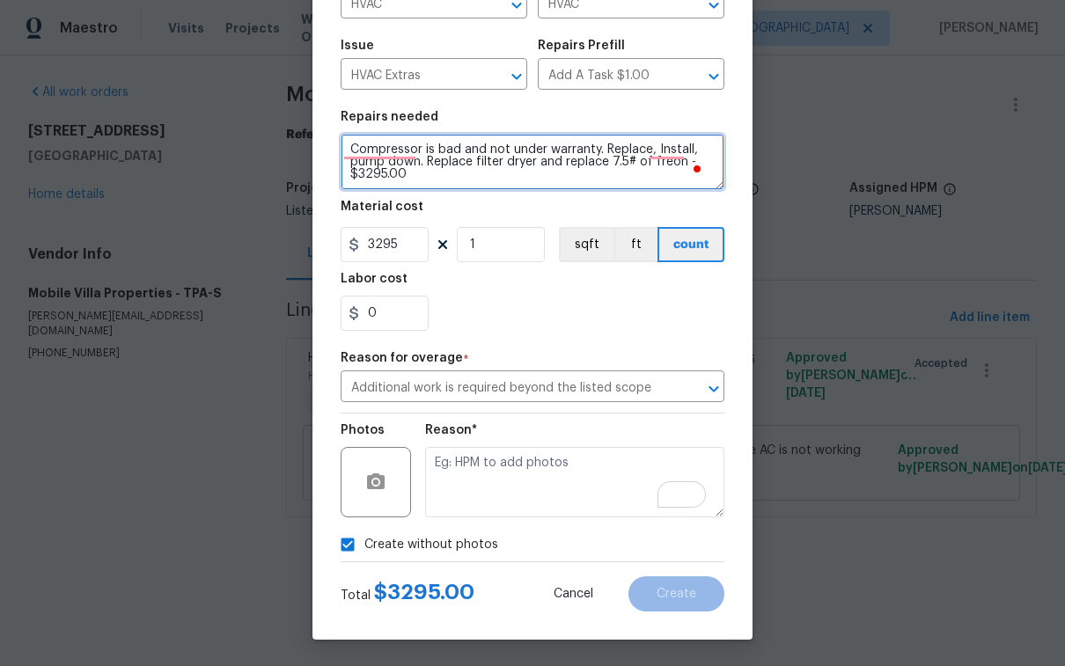
click at [342, 149] on textarea "Compressor is bad and not under warranty. Replace, Install, pump down. Replace …" at bounding box center [533, 162] width 384 height 56
click at [387, 142] on textarea "Compressor is bad and not under warranty. Replace, Install, pump down. Replace …" at bounding box center [533, 162] width 384 height 56
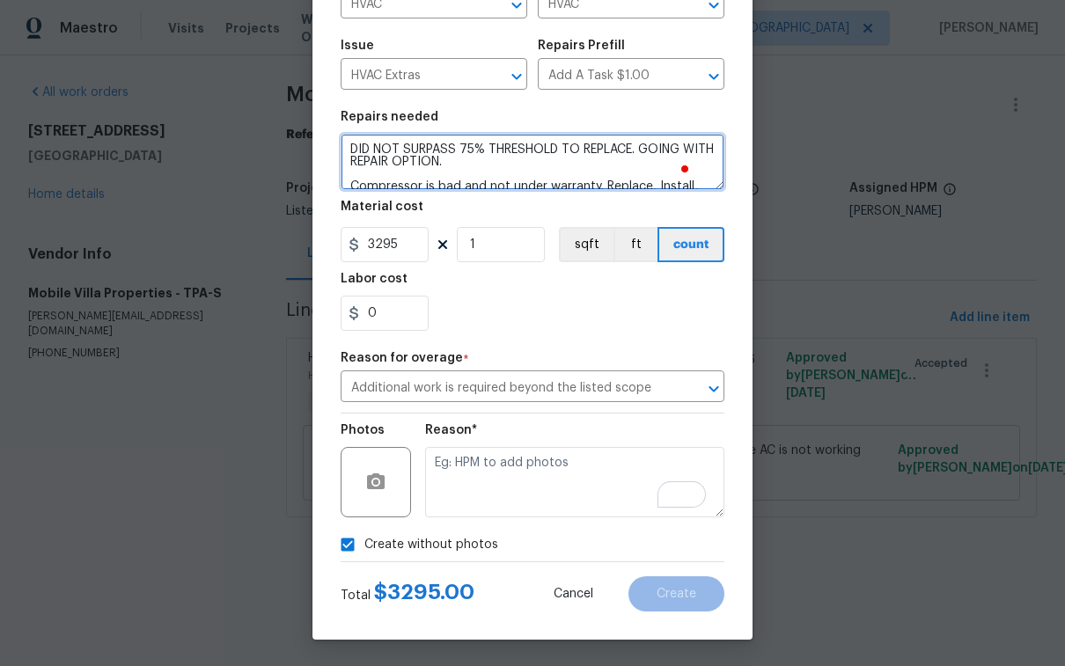
type textarea "DID NOT SURPASS 75% THRESHOLD TO REPLACE. GOING WITH REPAIR OPTION. Compressor …"
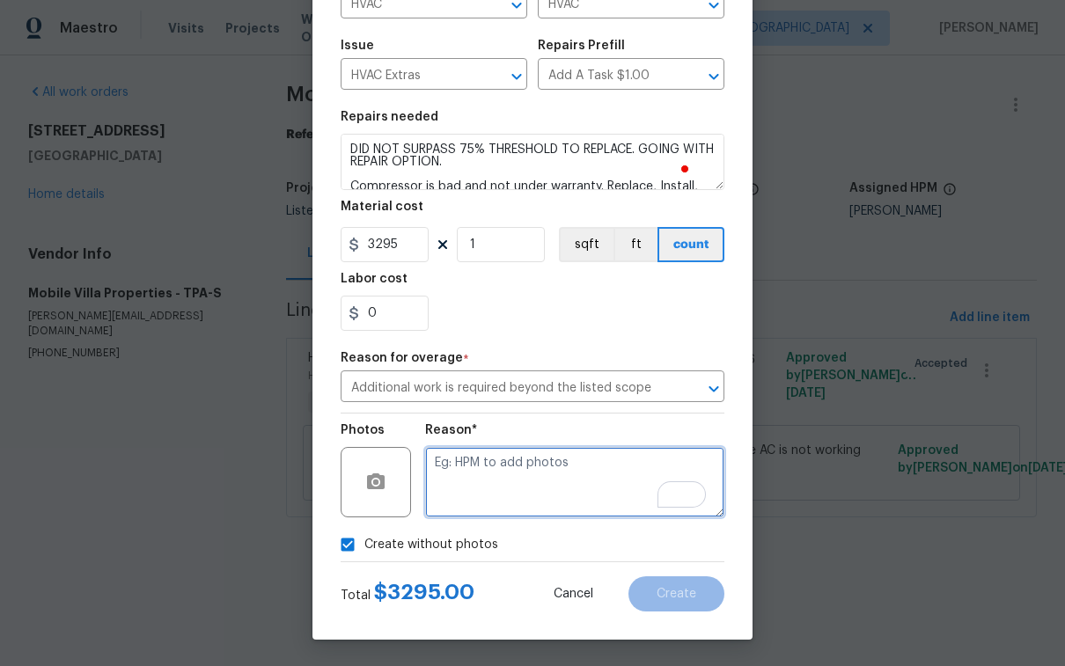
click at [488, 470] on textarea "To enrich screen reader interactions, please activate Accessibility in Grammarl…" at bounding box center [574, 482] width 299 height 70
type textarea "N"
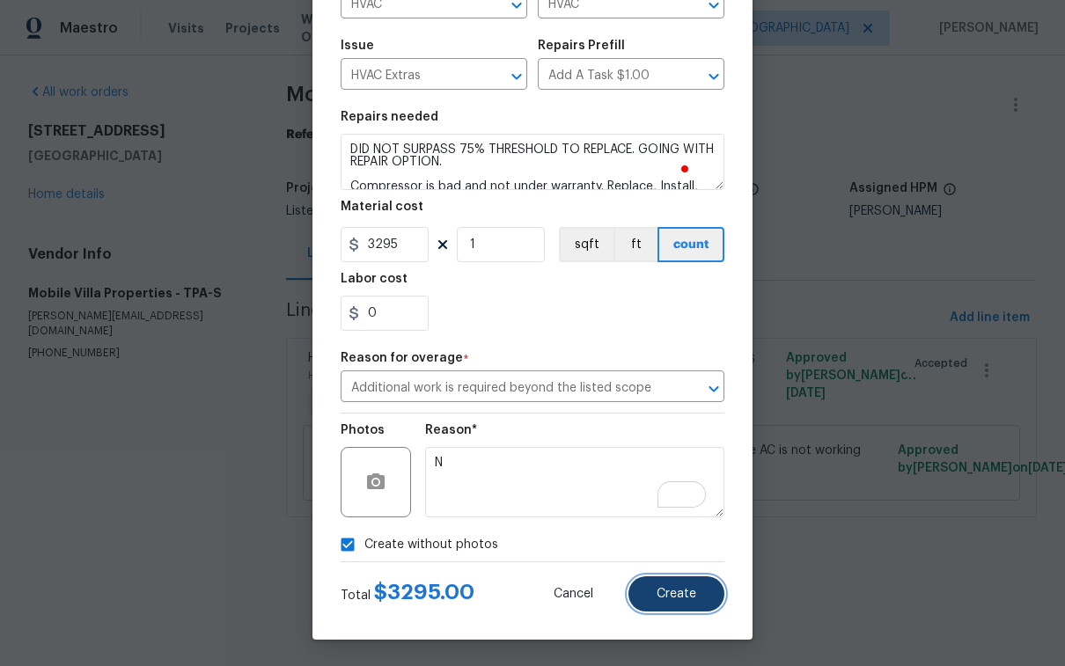
click at [684, 593] on span "Create" at bounding box center [677, 594] width 40 height 13
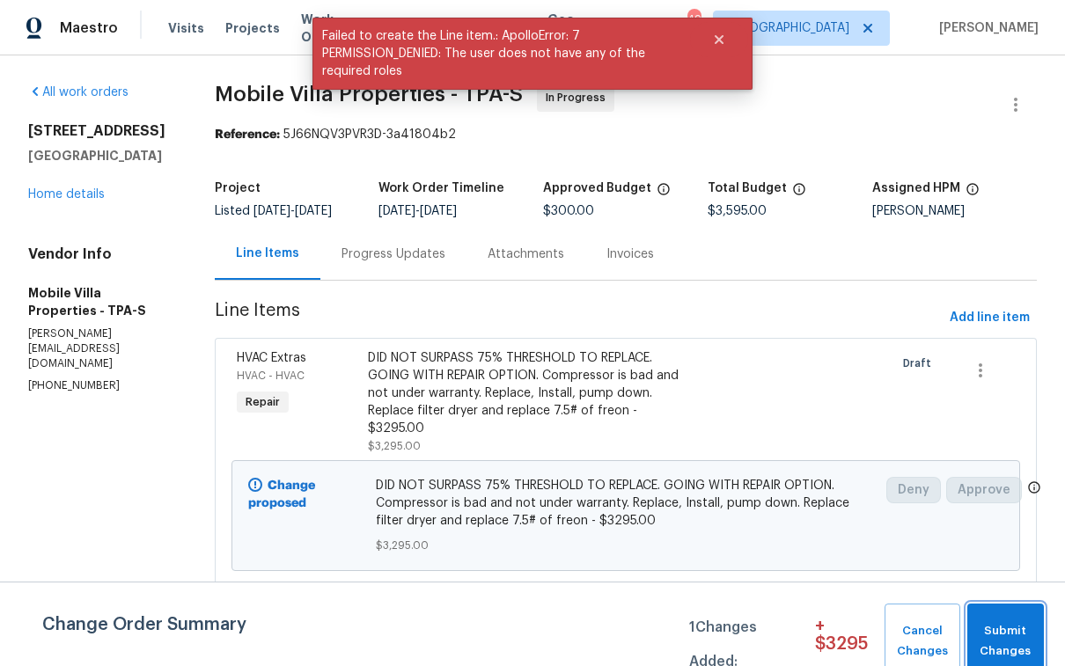
click at [1011, 635] on span "Submit Changes" at bounding box center [1005, 641] width 59 height 40
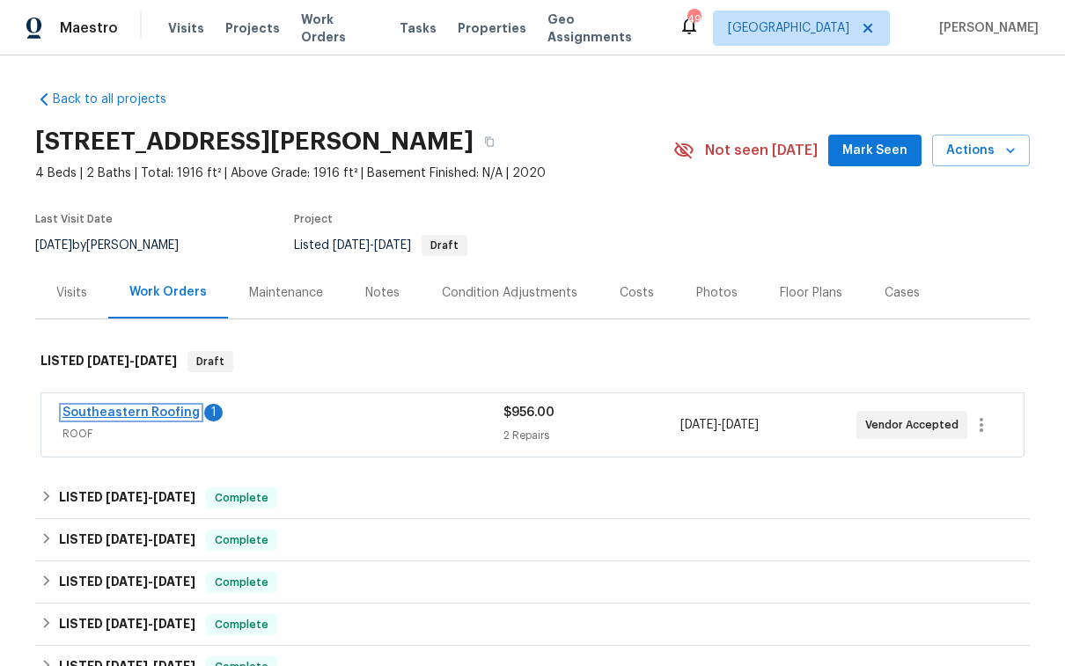
click at [156, 413] on link "Southeastern Roofing" at bounding box center [131, 413] width 137 height 12
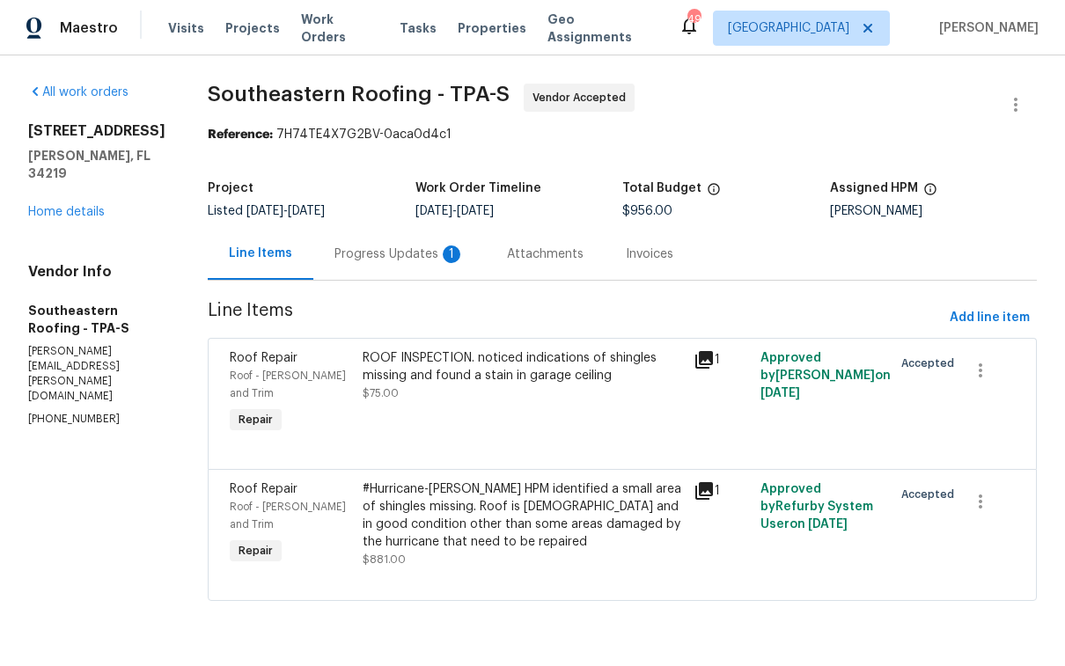
click at [418, 246] on div "Progress Updates 1" at bounding box center [400, 255] width 130 height 18
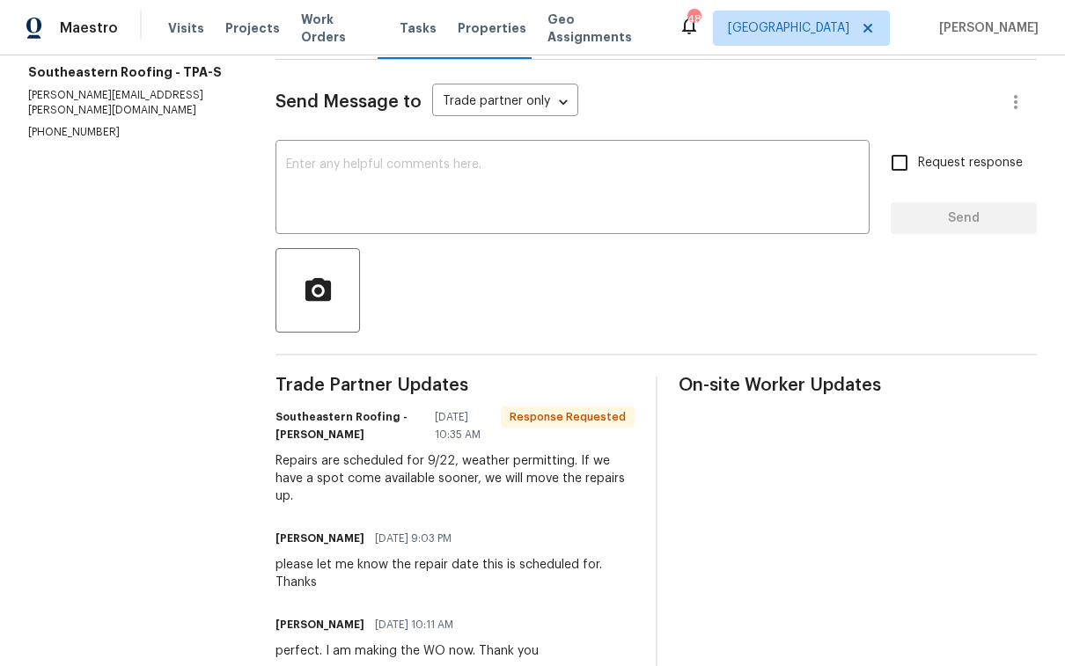
scroll to position [224, 0]
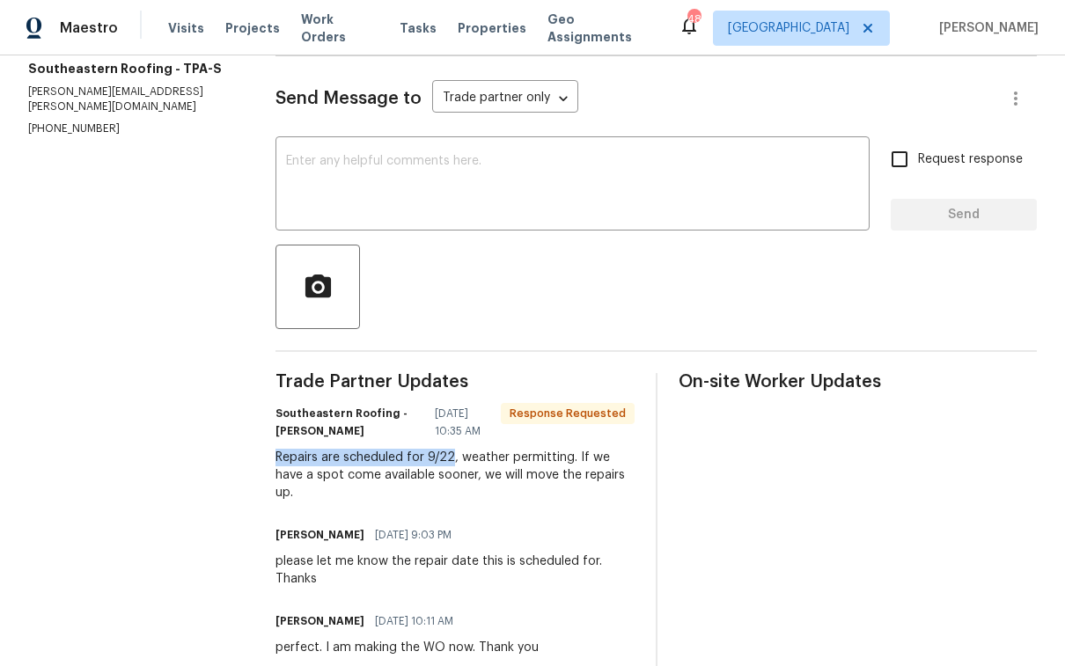
drag, startPoint x: 460, startPoint y: 453, endPoint x: 293, endPoint y: 447, distance: 167.4
click at [293, 447] on div "Southeastern Roofing -[PERSON_NAME] [DATE] 10:35 AM Response Requested Repairs …" at bounding box center [455, 451] width 358 height 100
copy div "Repairs are scheduled for 9/22"
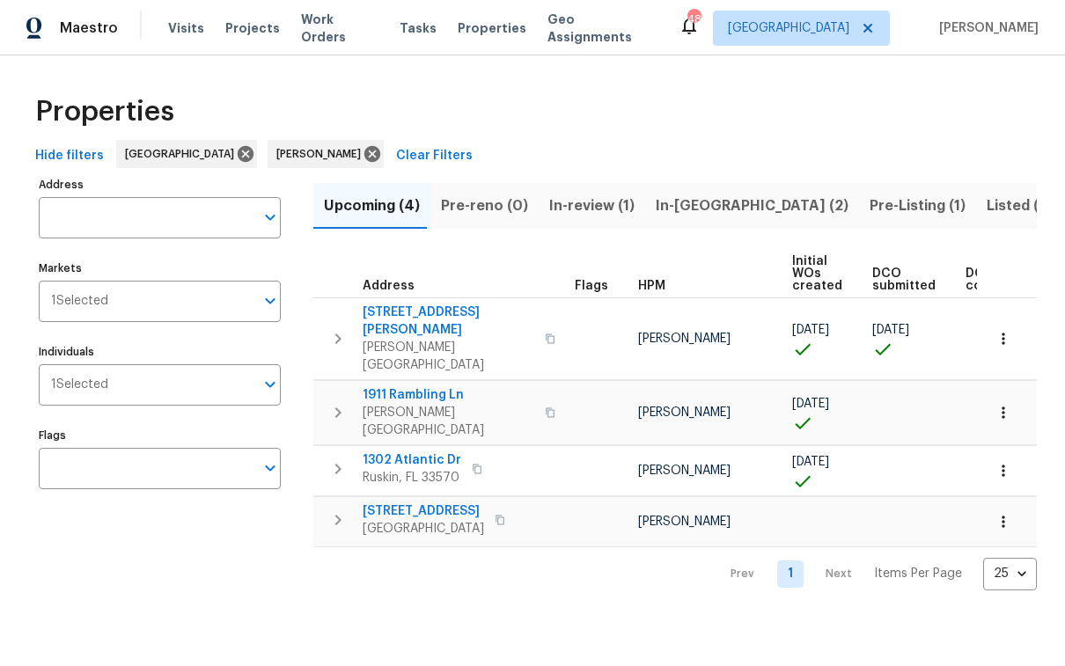
click at [685, 204] on span "In-[GEOGRAPHIC_DATA] (2)" at bounding box center [752, 206] width 193 height 25
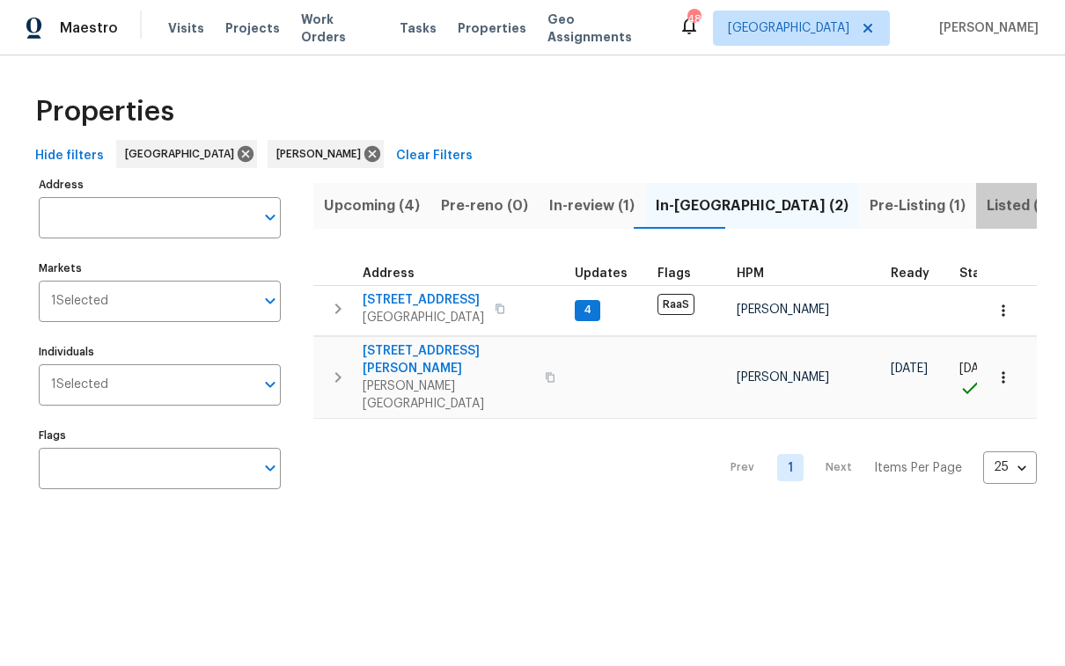
click at [987, 204] on span "Listed (17)" at bounding box center [1023, 206] width 72 height 25
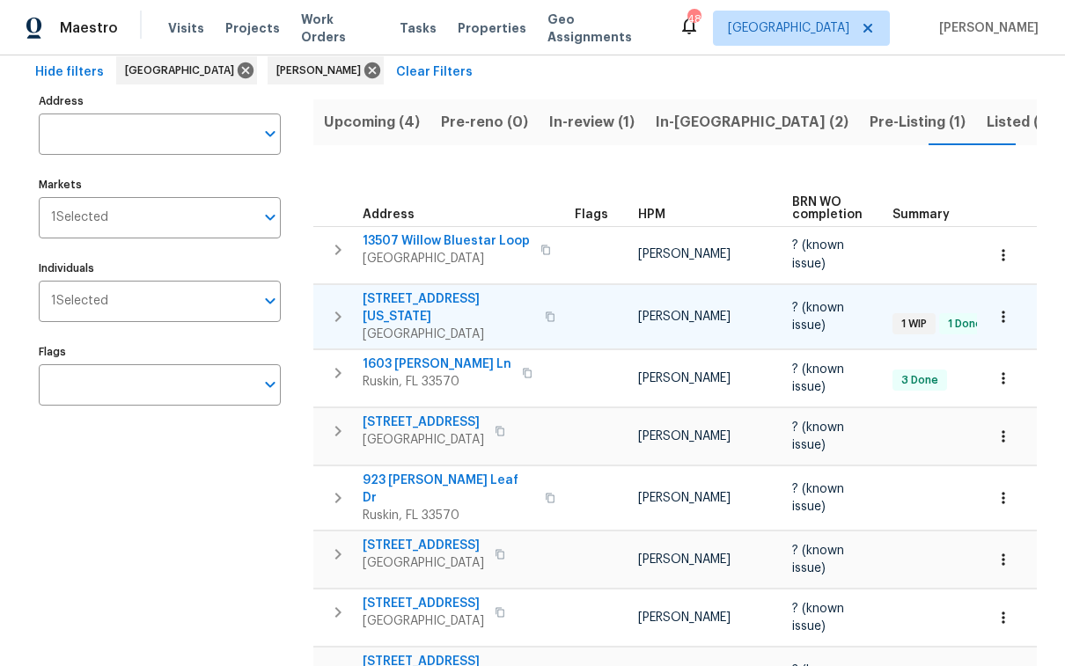
scroll to position [194, 0]
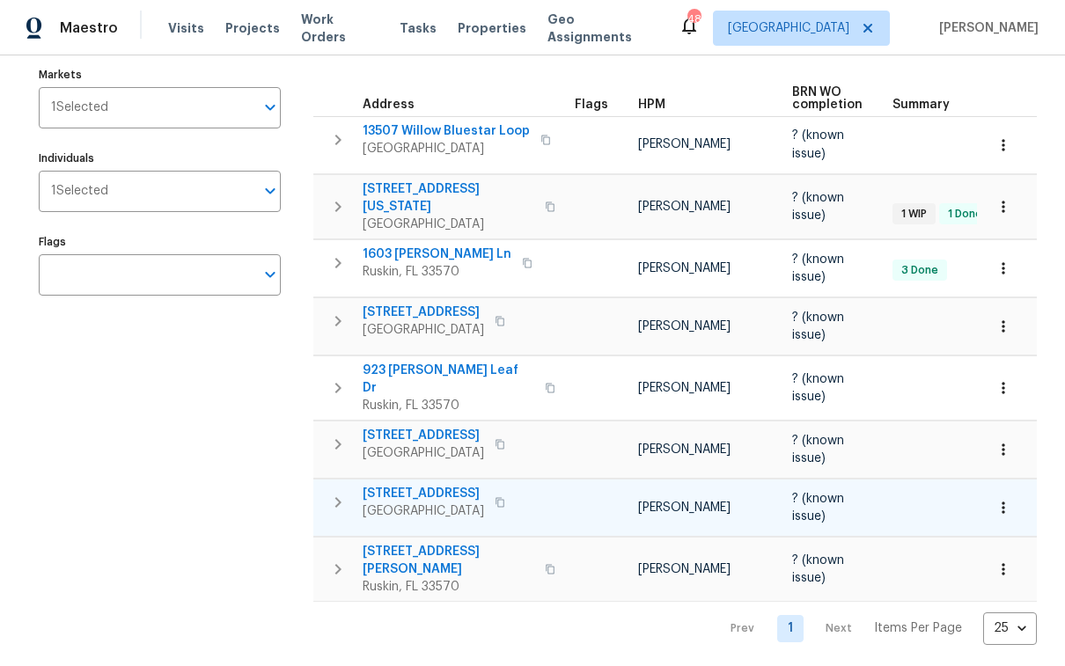
click at [452, 485] on span "[STREET_ADDRESS]" at bounding box center [423, 494] width 121 height 18
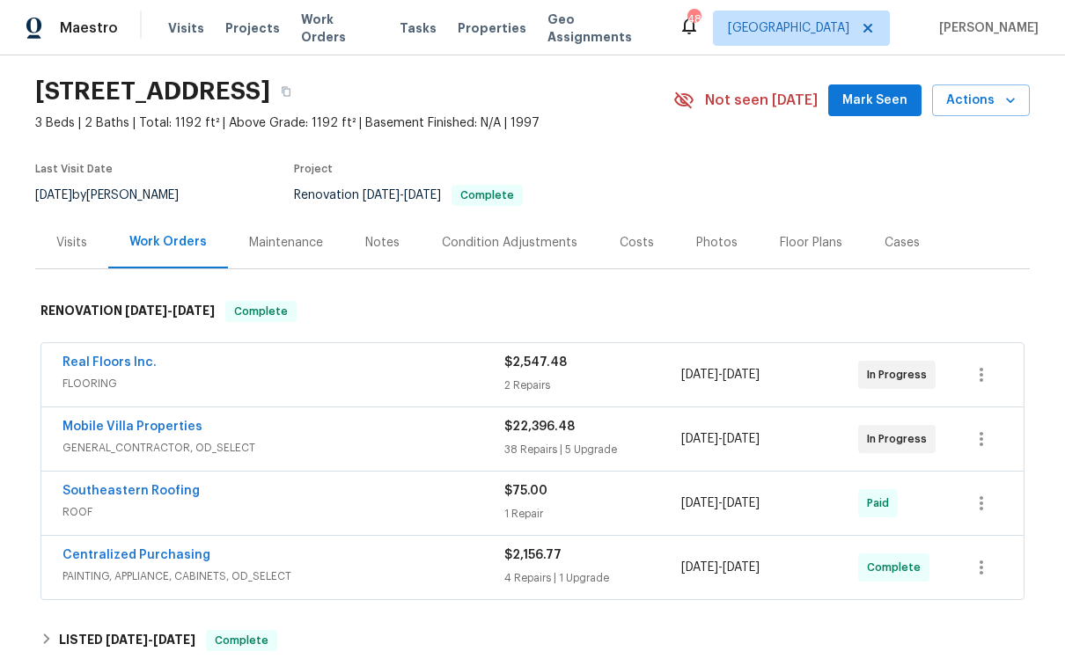
scroll to position [59, 0]
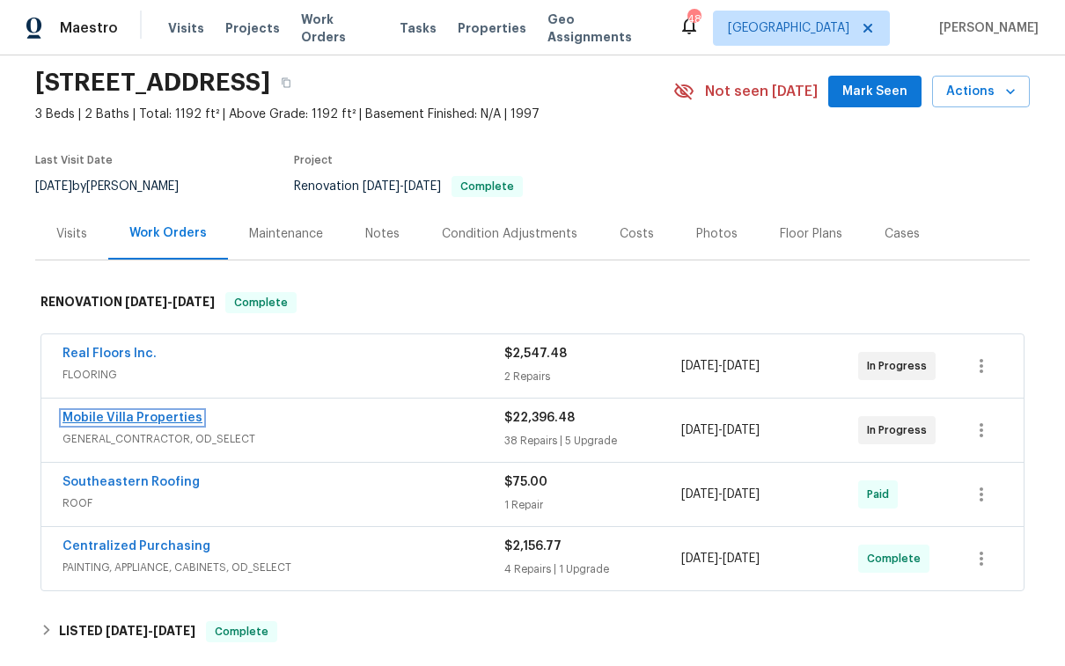
click at [180, 422] on link "Mobile Villa Properties" at bounding box center [133, 418] width 140 height 12
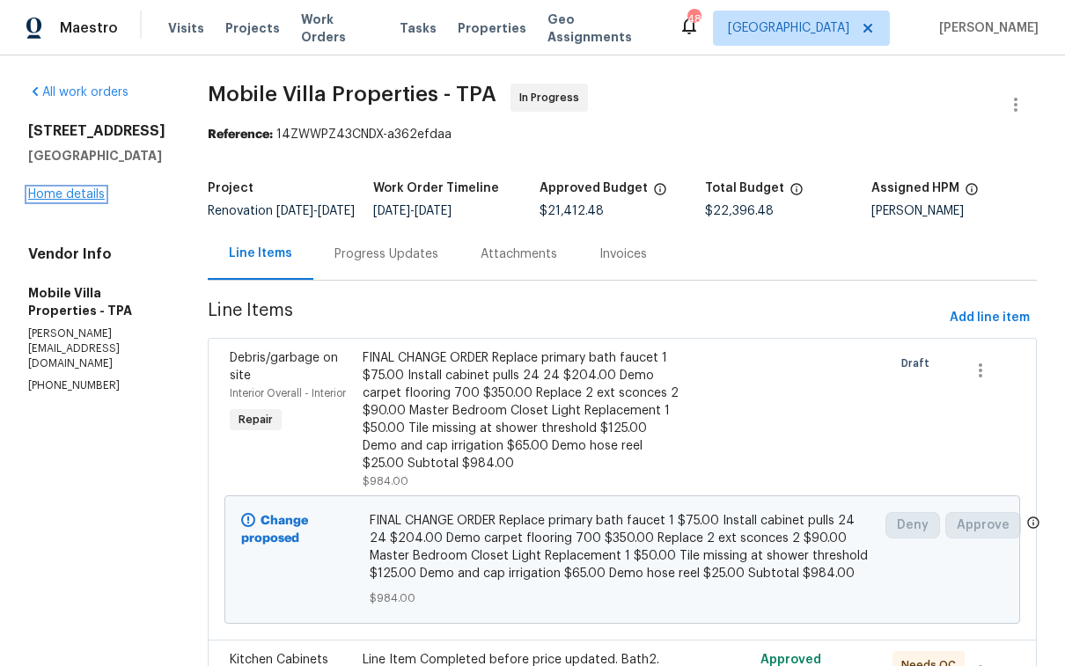
click at [62, 201] on link "Home details" at bounding box center [66, 194] width 77 height 12
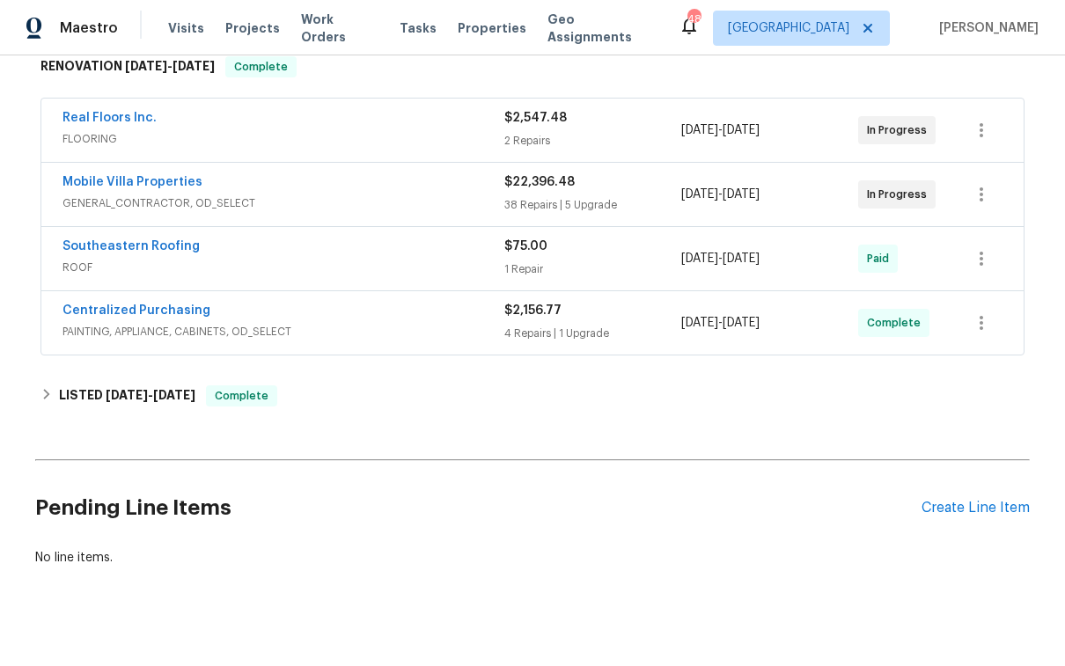
scroll to position [326, 0]
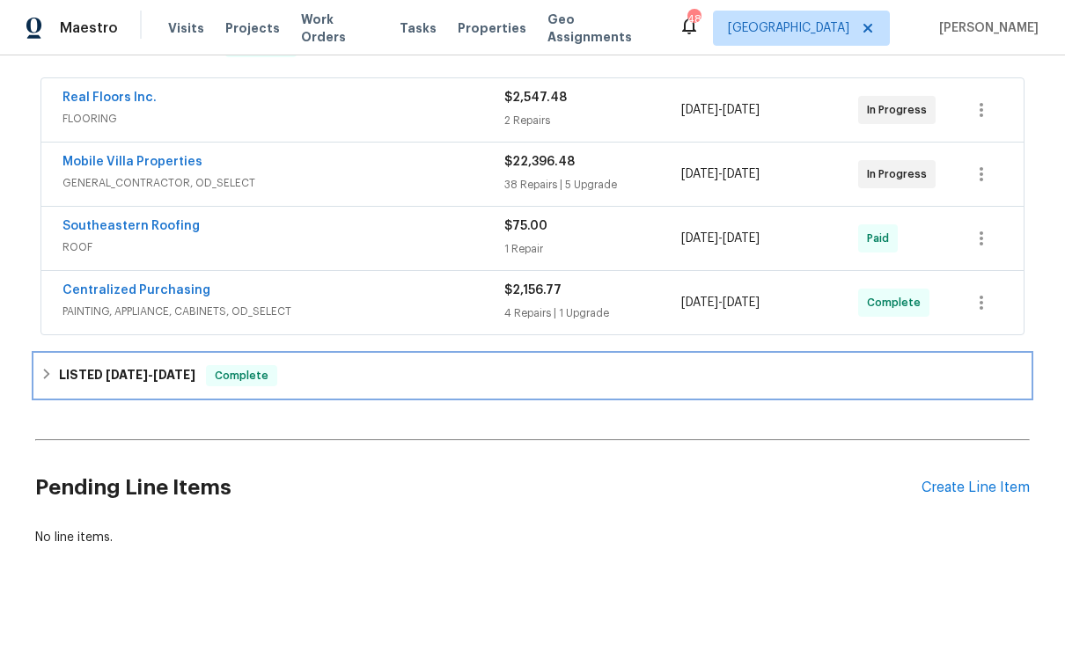
click at [45, 368] on icon at bounding box center [46, 374] width 12 height 12
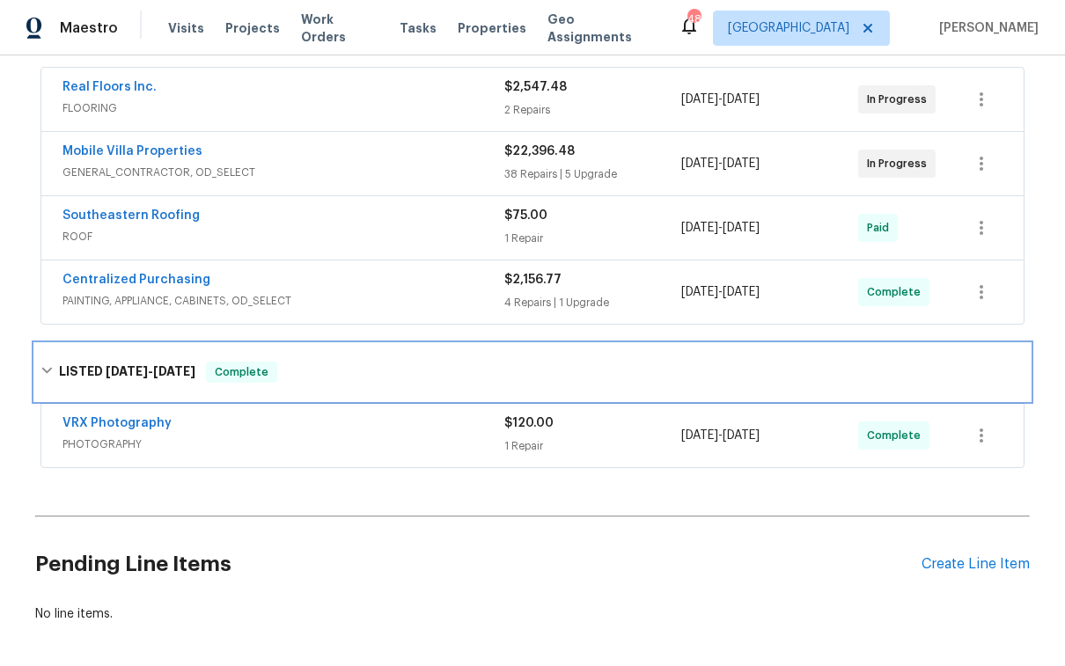
click at [48, 366] on div "LISTED [DATE] - [DATE] Complete" at bounding box center [532, 372] width 984 height 21
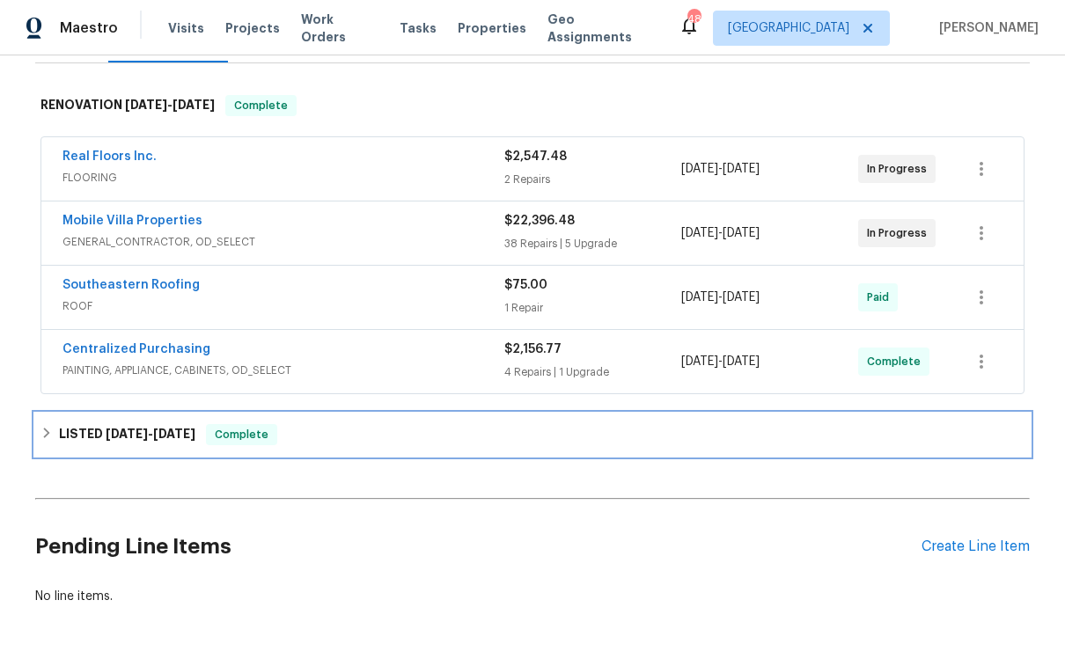
scroll to position [255, 0]
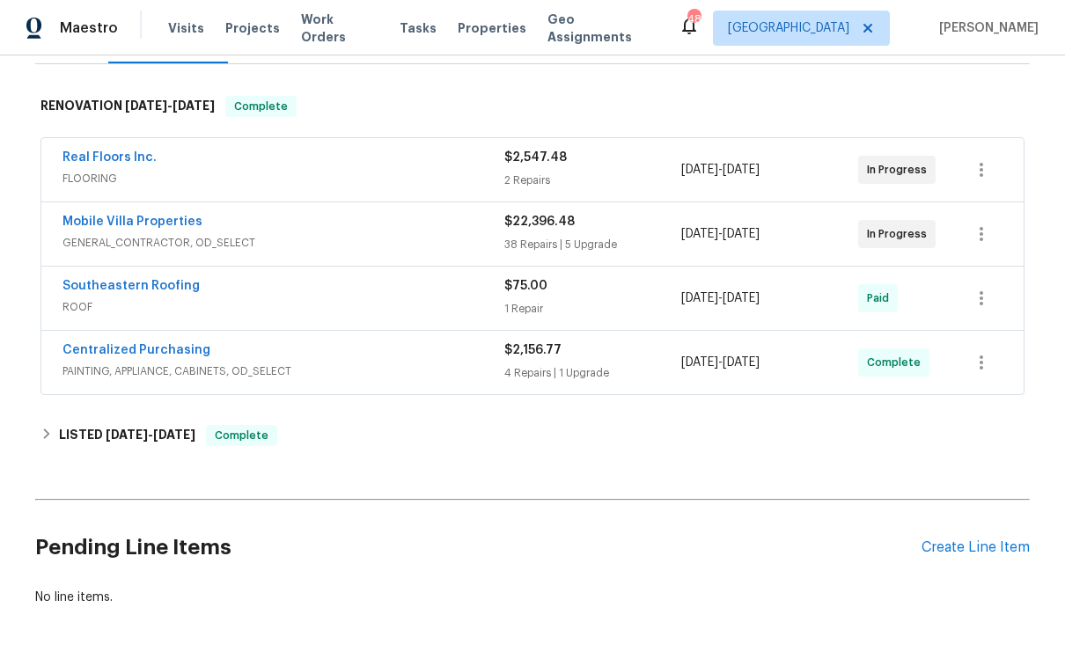
click at [138, 213] on span "Mobile Villa Properties" at bounding box center [133, 222] width 140 height 18
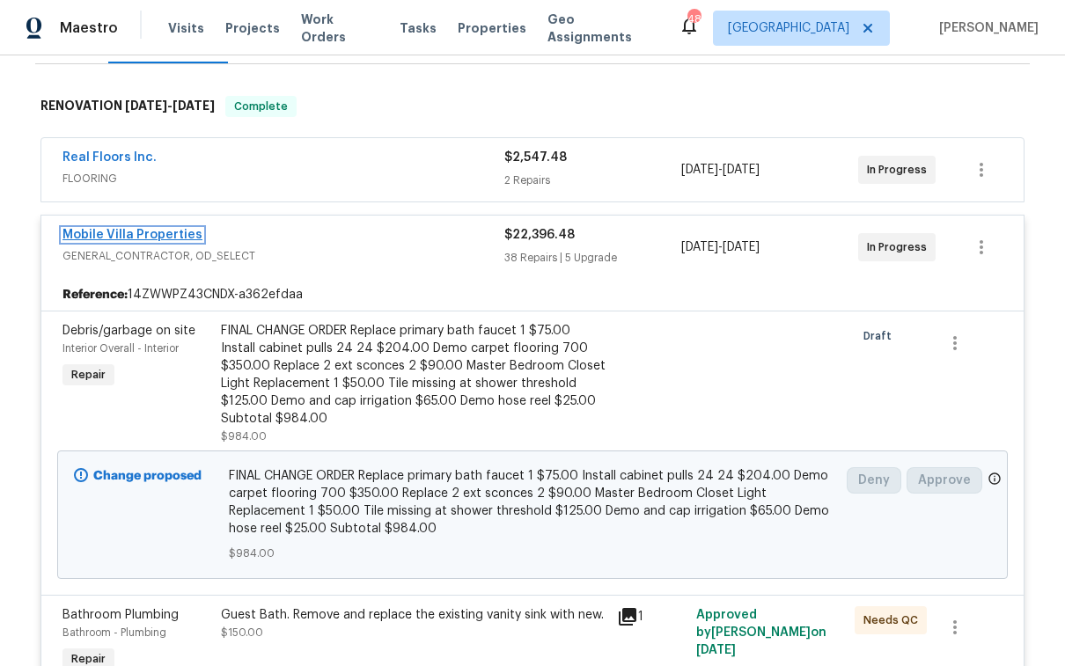
click at [139, 231] on link "Mobile Villa Properties" at bounding box center [133, 235] width 140 height 12
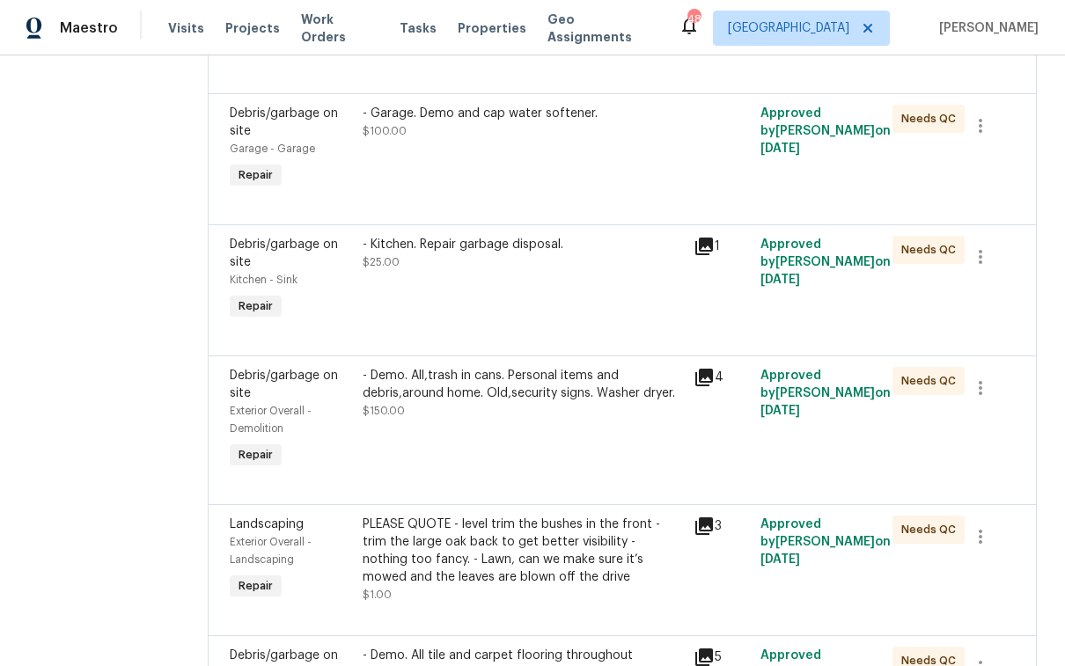
scroll to position [1573, 0]
click at [529, 548] on div "PLEASE QUOTE - level trim the bushes in the front - trim the large oak back to …" at bounding box center [523, 550] width 321 height 70
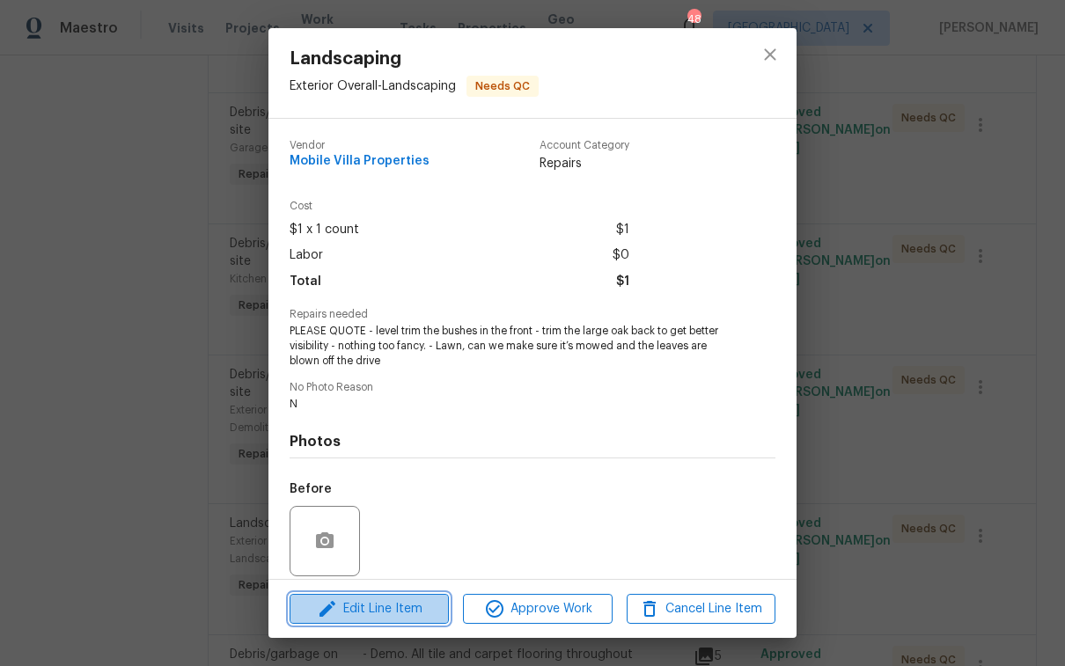
click at [391, 614] on span "Edit Line Item" at bounding box center [369, 610] width 149 height 22
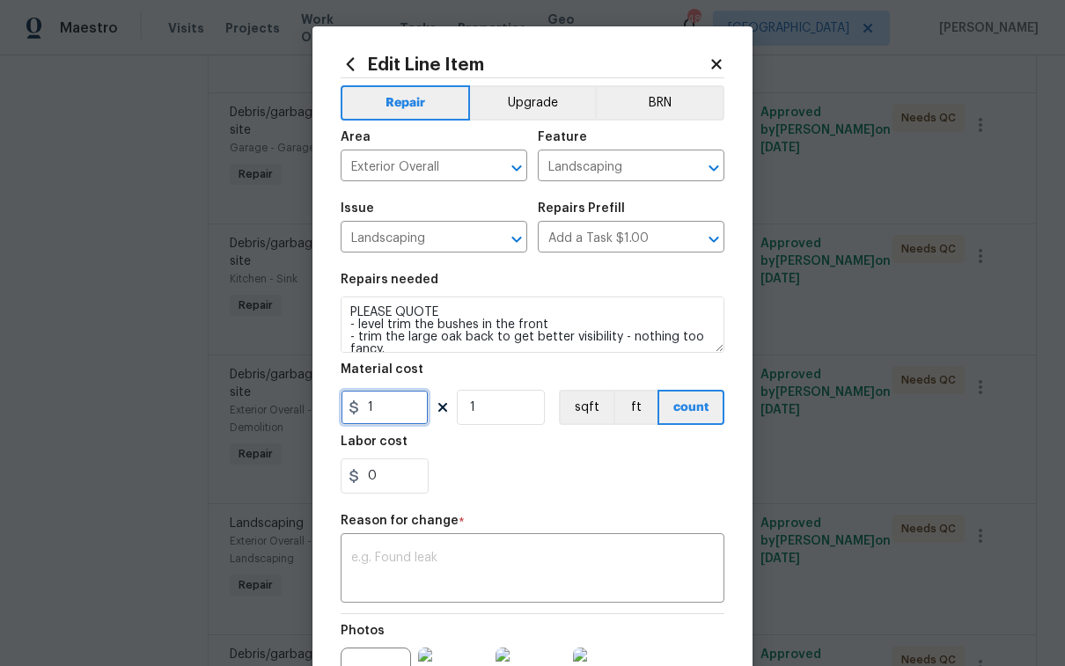
drag, startPoint x: 371, startPoint y: 414, endPoint x: 350, endPoint y: 415, distance: 21.1
click at [350, 415] on div "1" at bounding box center [385, 407] width 88 height 35
type input "350"
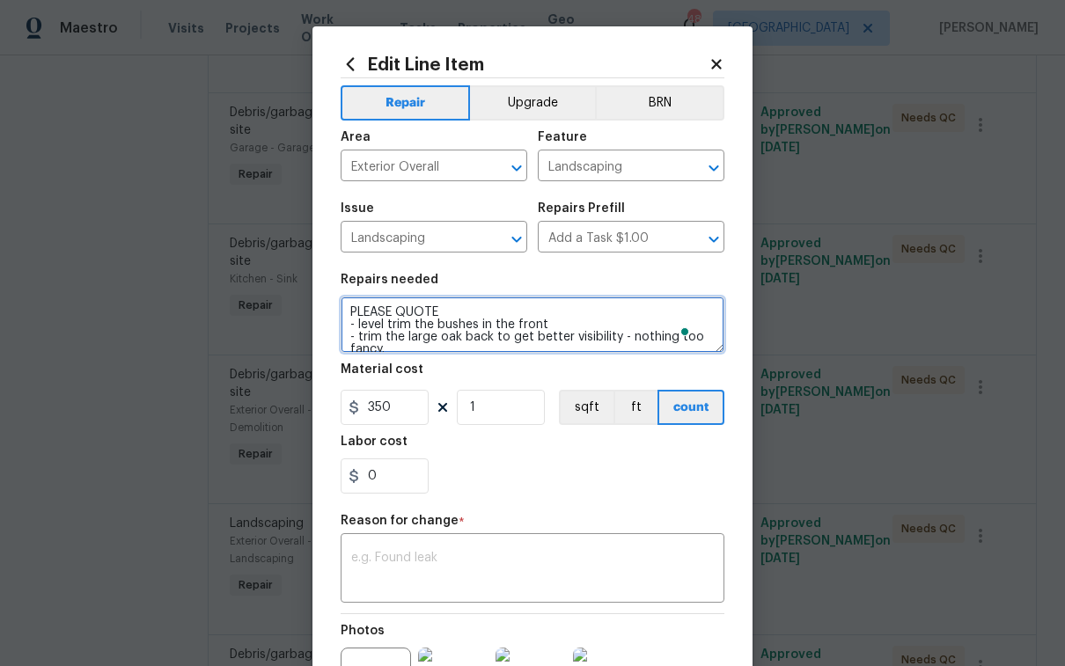
drag, startPoint x: 442, startPoint y: 309, endPoint x: 335, endPoint y: 320, distance: 107.9
click at [341, 320] on textarea "PLEASE QUOTE - level trim the bushes in the front - trim the large oak back to …" at bounding box center [533, 325] width 384 height 56
type textarea "REQUESTED BY AMES - level trim the bushes in the front - trim the large oak bac…"
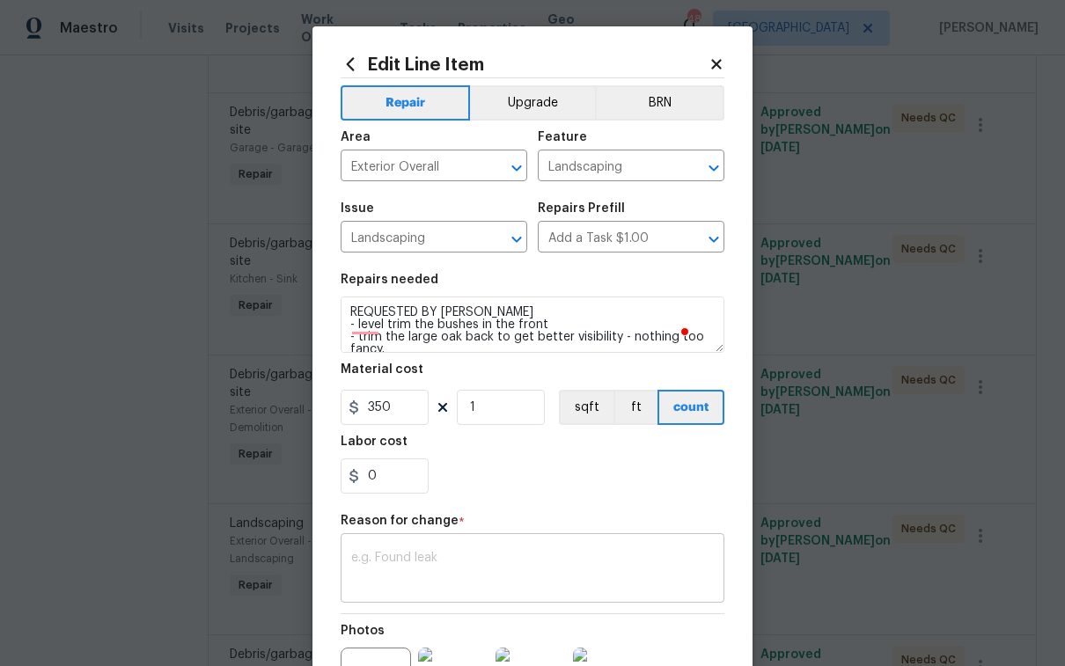
click at [498, 554] on textarea at bounding box center [532, 570] width 363 height 37
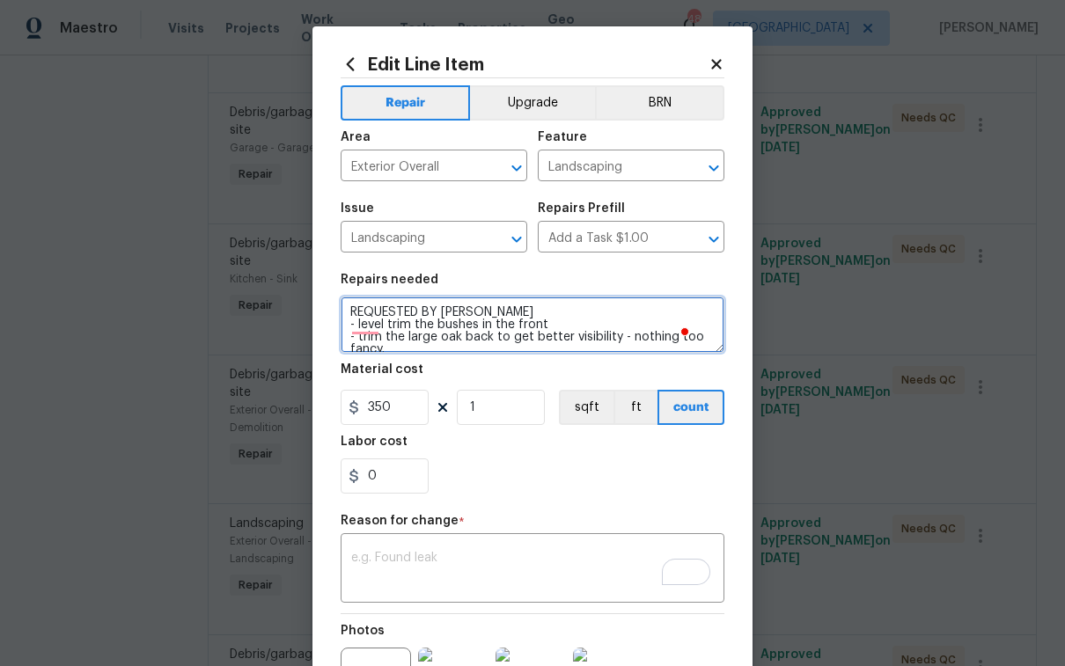
drag, startPoint x: 476, startPoint y: 313, endPoint x: 349, endPoint y: 316, distance: 127.7
click at [349, 316] on textarea "REQUESTED BY AMES - level trim the bushes in the front - trim the large oak bac…" at bounding box center [533, 325] width 384 height 56
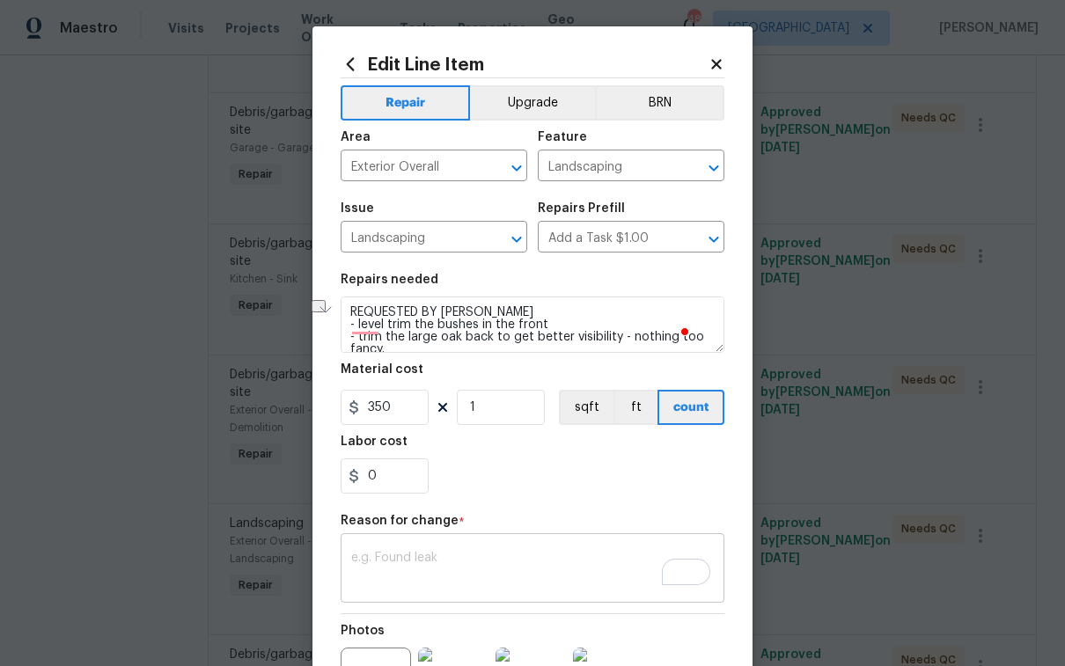
click at [490, 570] on textarea "To enrich screen reader interactions, please activate Accessibility in Grammarl…" at bounding box center [532, 570] width 363 height 37
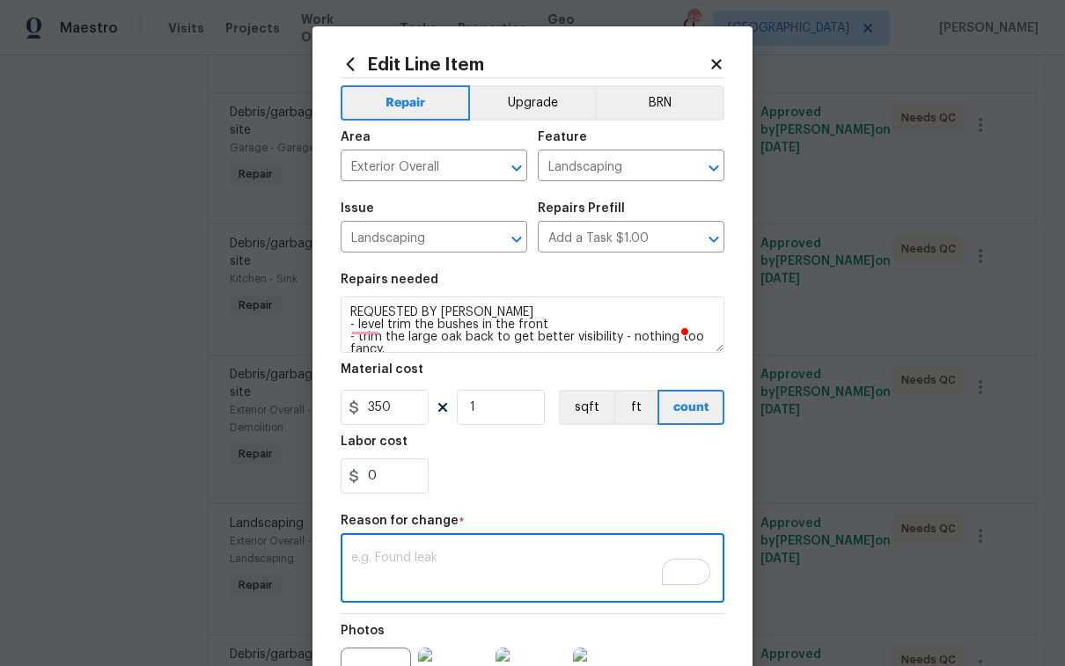
paste textarea "REQUESTED BY AMES"
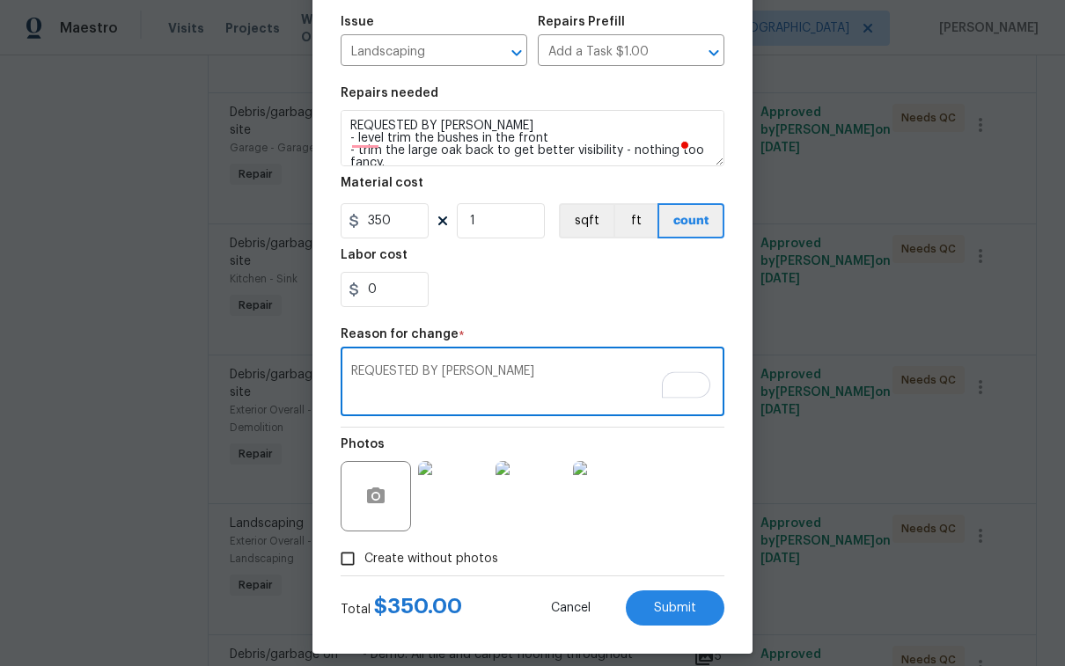
scroll to position [202, 0]
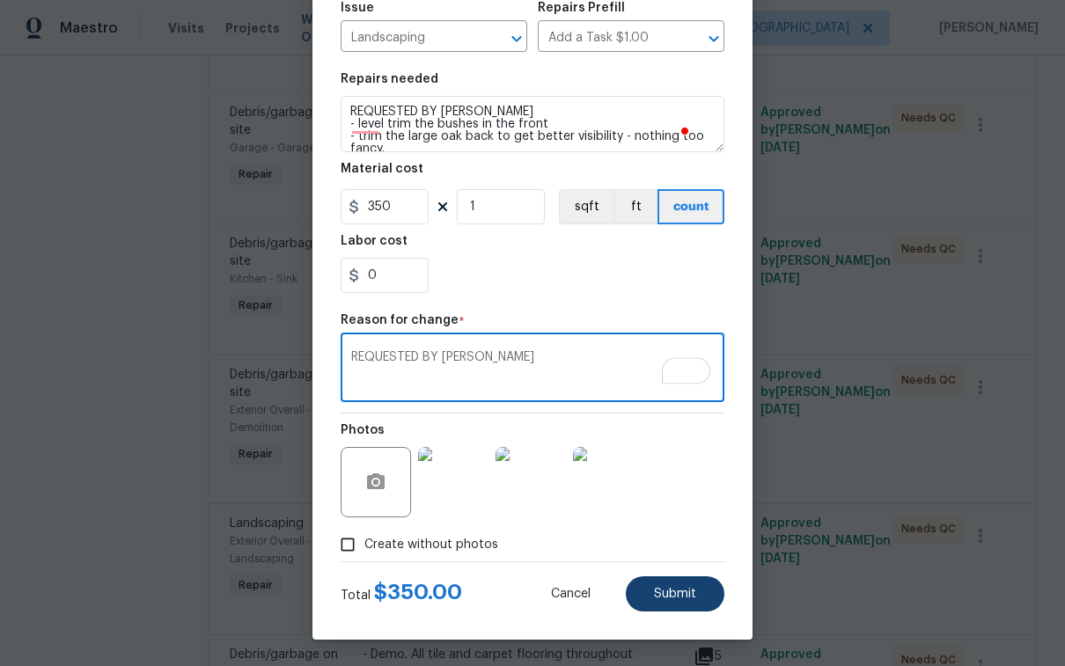
type textarea "REQUESTED BY AMES"
click at [661, 591] on span "Submit" at bounding box center [675, 594] width 42 height 13
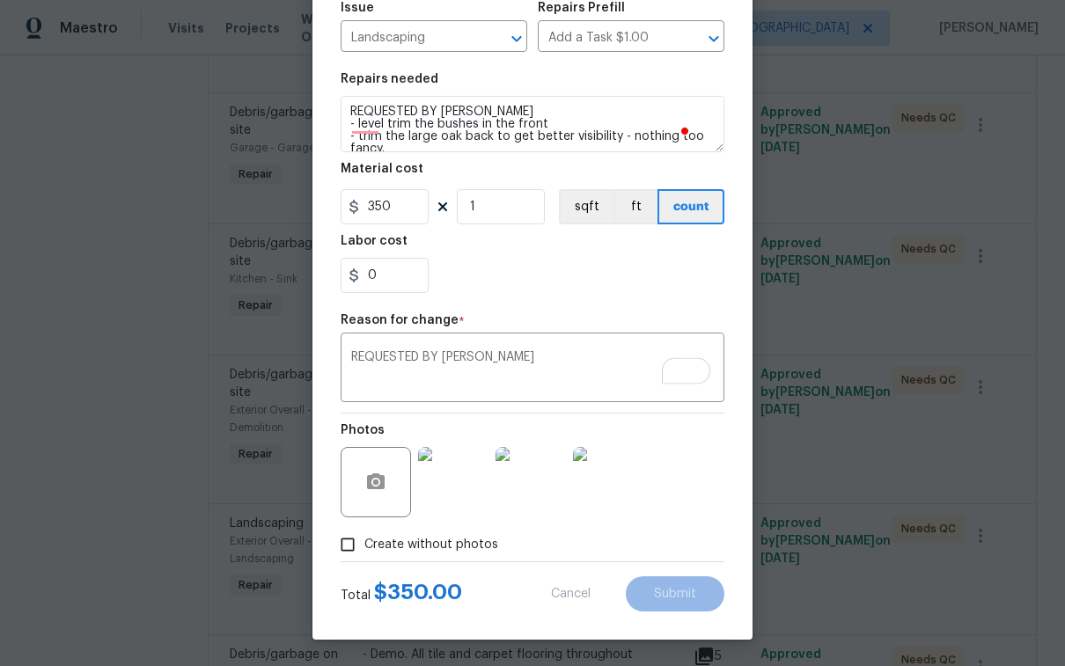
type textarea "PLEASE QUOTE - level trim the bushes in the front - trim the large oak back to …"
type input "1"
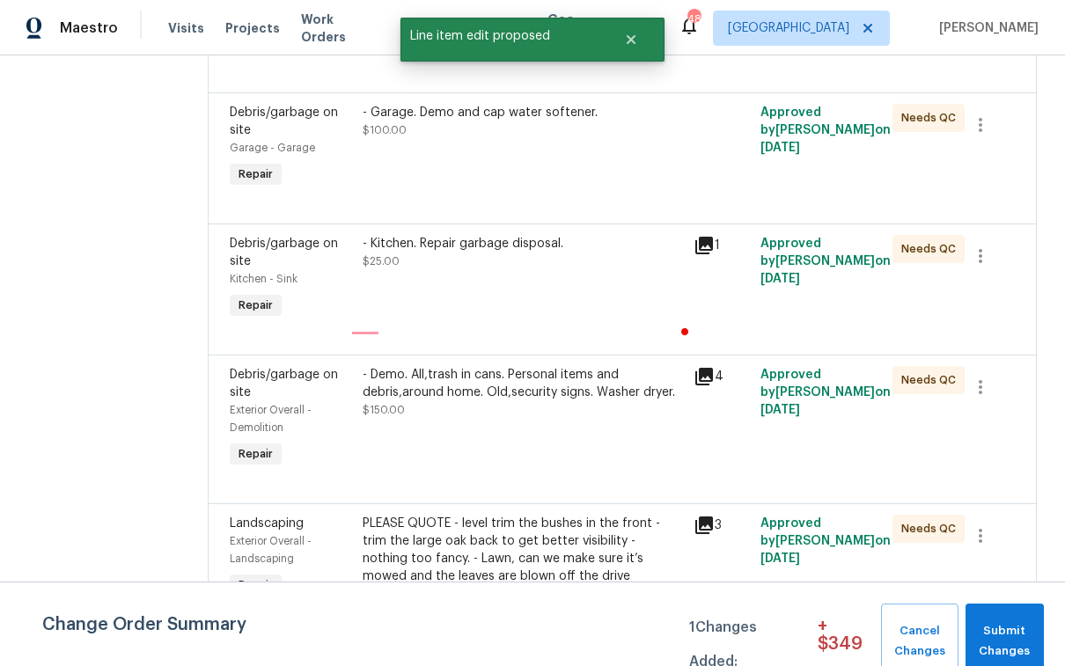
scroll to position [0, 0]
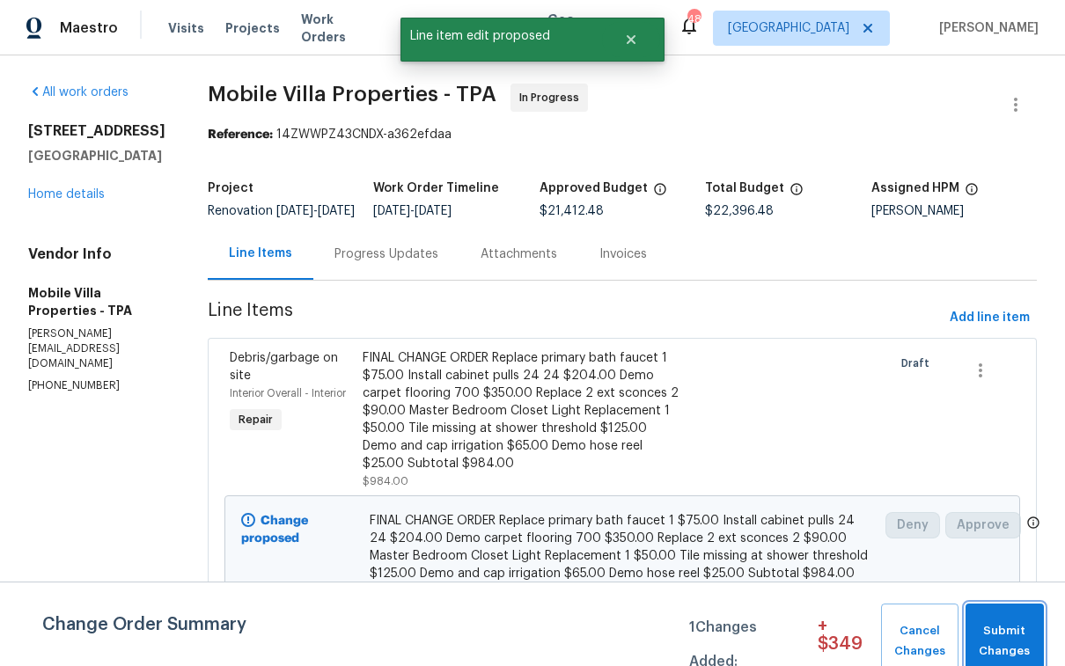
click at [1008, 636] on span "Submit Changes" at bounding box center [1005, 641] width 61 height 40
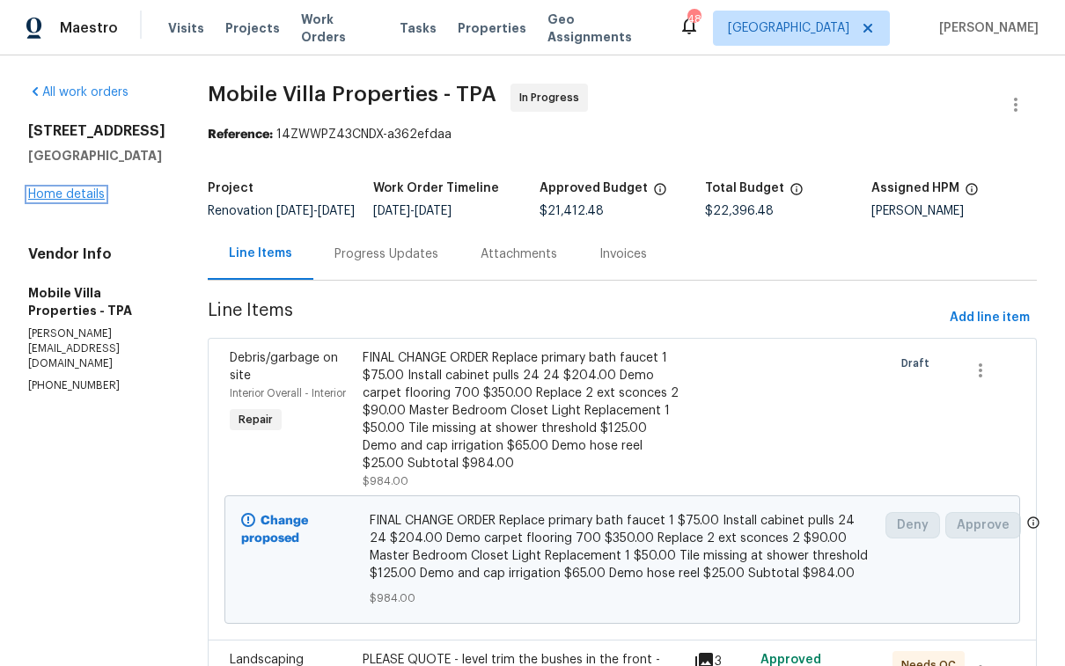
click at [80, 201] on link "Home details" at bounding box center [66, 194] width 77 height 12
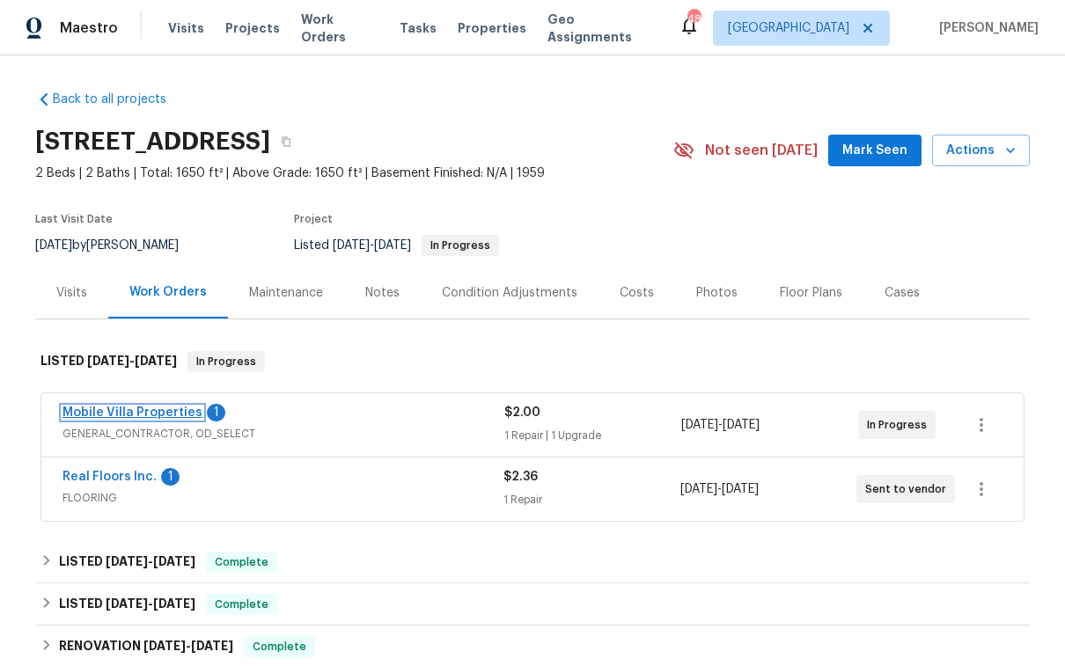
click at [143, 409] on link "Mobile Villa Properties" at bounding box center [133, 413] width 140 height 12
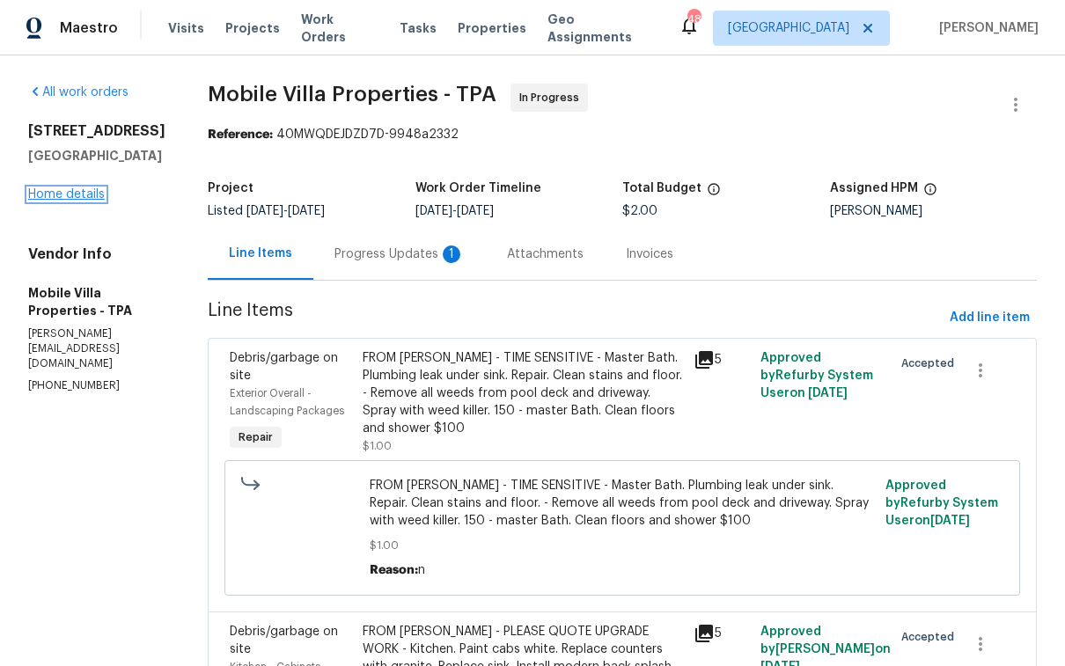
click at [93, 201] on link "Home details" at bounding box center [66, 194] width 77 height 12
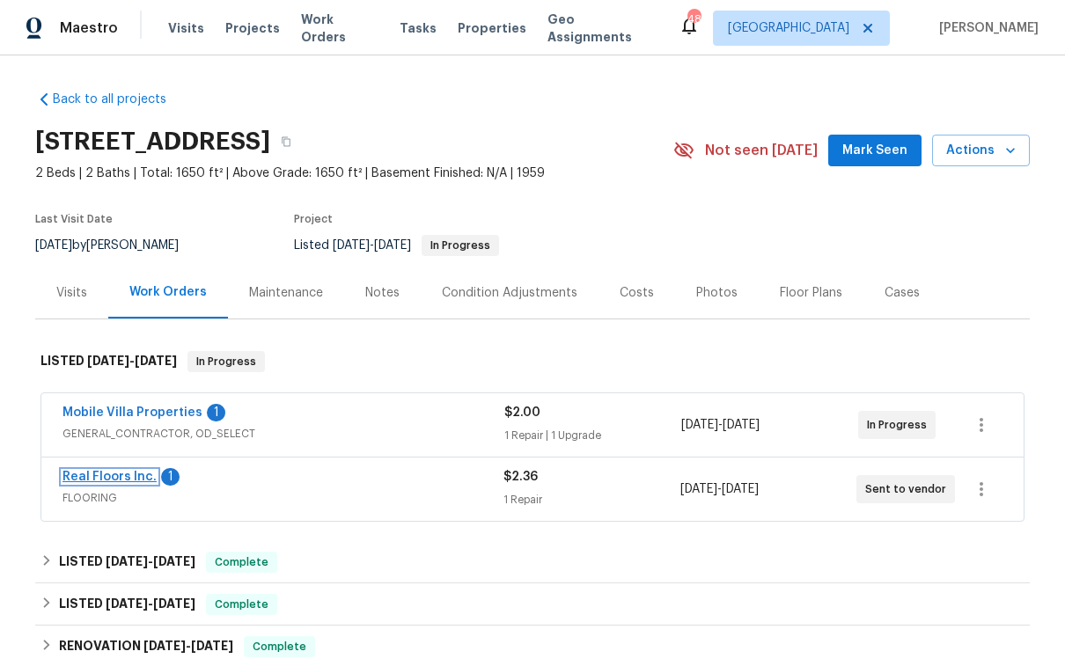
click at [116, 474] on link "Real Floors Inc." at bounding box center [110, 477] width 94 height 12
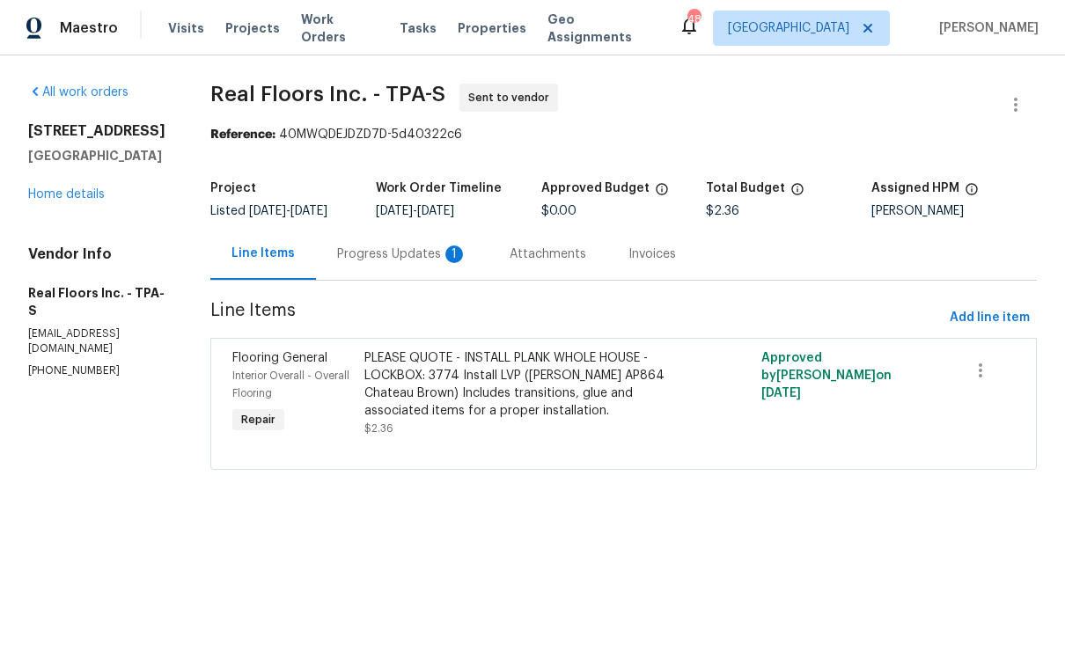
click at [414, 259] on div "Progress Updates 1" at bounding box center [402, 255] width 130 height 18
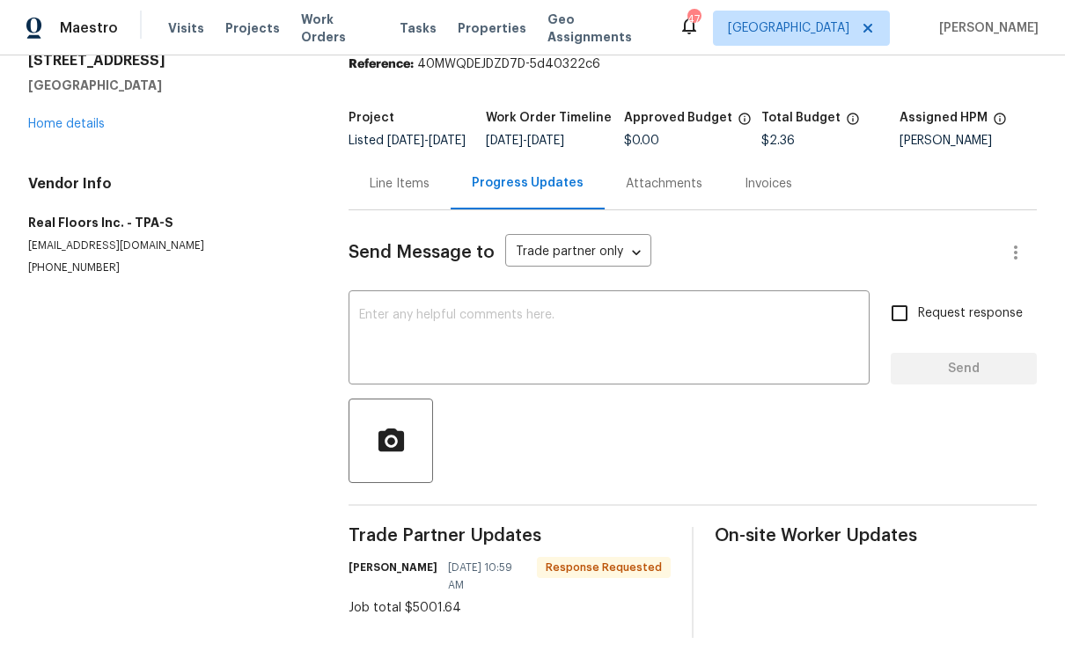
scroll to position [97, 0]
drag, startPoint x: 460, startPoint y: 597, endPoint x: 348, endPoint y: 602, distance: 112.8
click at [349, 602] on div "Job total $5001.64" at bounding box center [510, 608] width 322 height 18
copy div "Job total $5001.64"
click at [412, 175] on div "Line Items" at bounding box center [400, 184] width 60 height 18
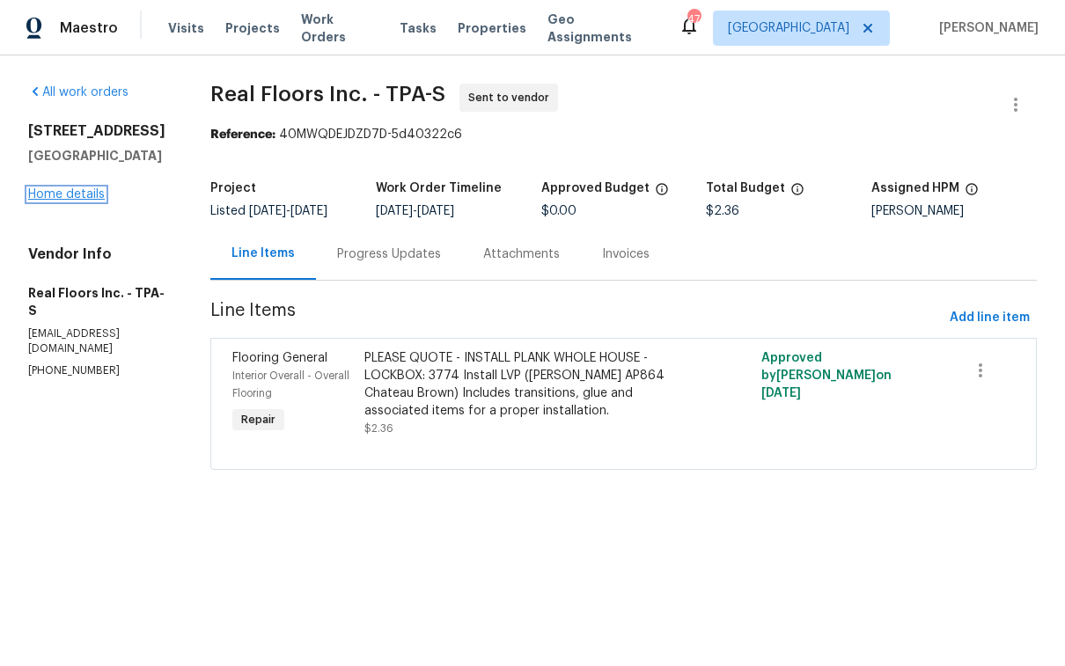
click at [88, 194] on link "Home details" at bounding box center [66, 194] width 77 height 12
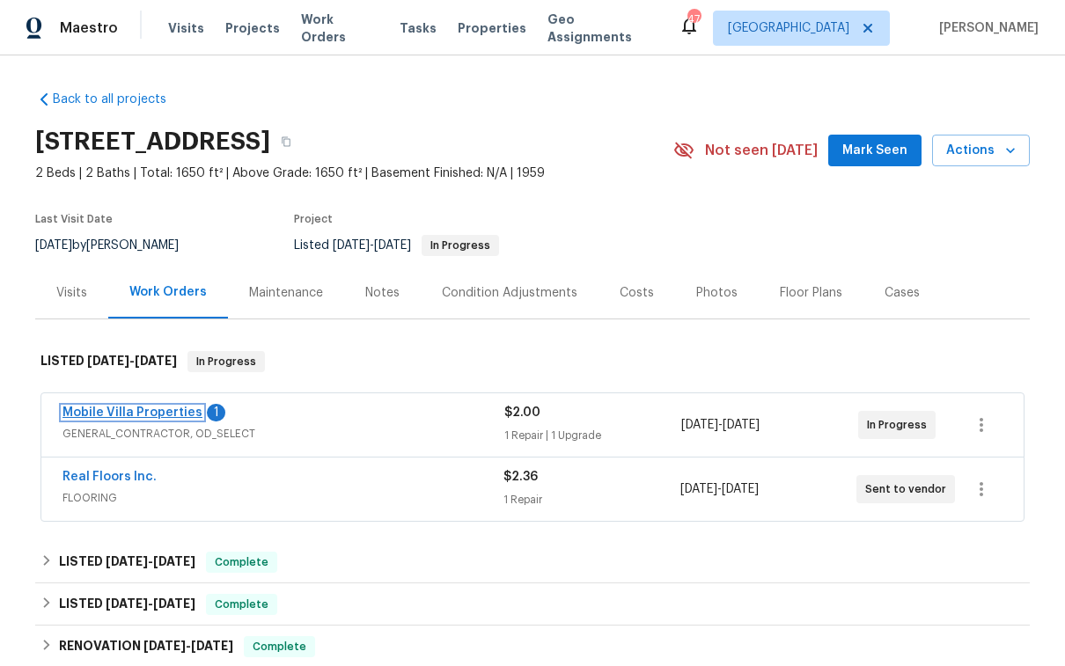
click at [175, 417] on link "Mobile Villa Properties" at bounding box center [133, 413] width 140 height 12
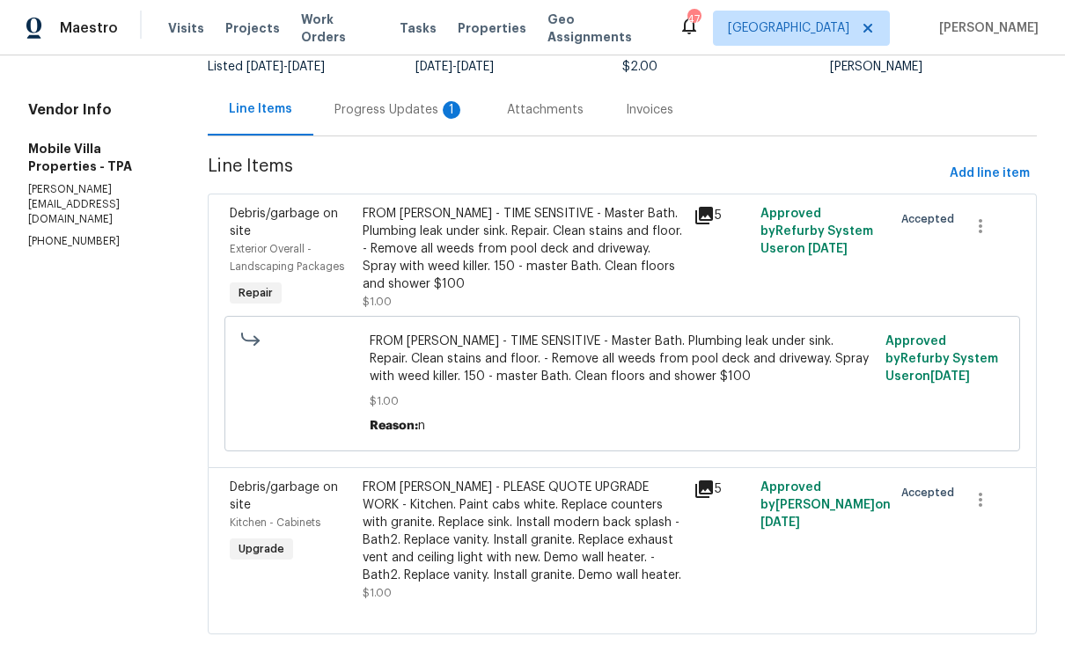
scroll to position [174, 0]
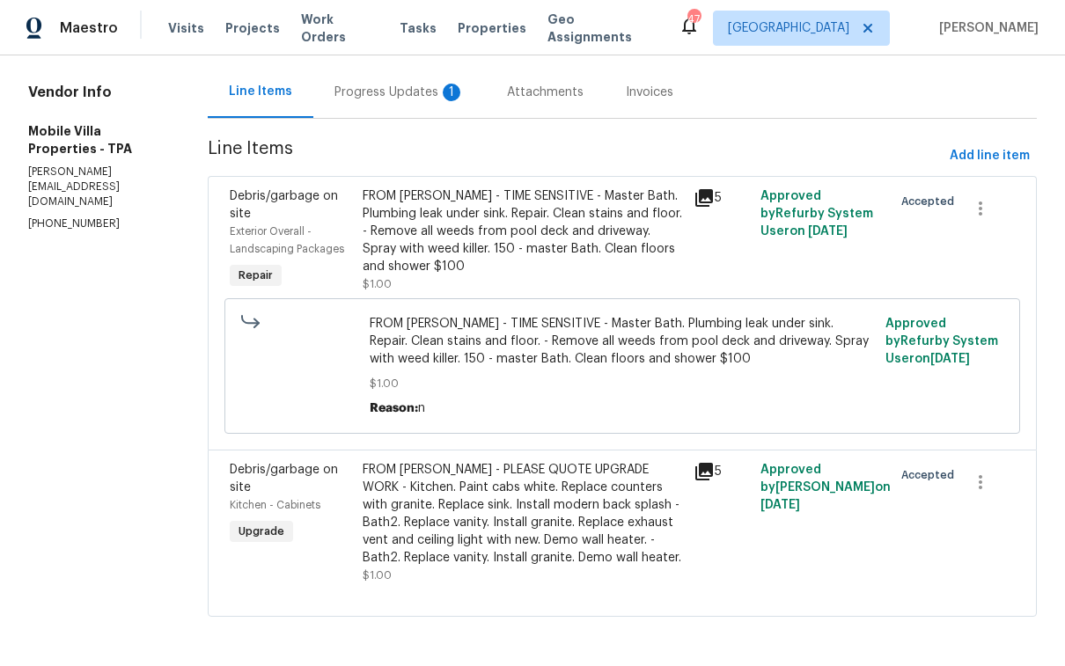
click at [695, 189] on icon at bounding box center [704, 198] width 18 height 18
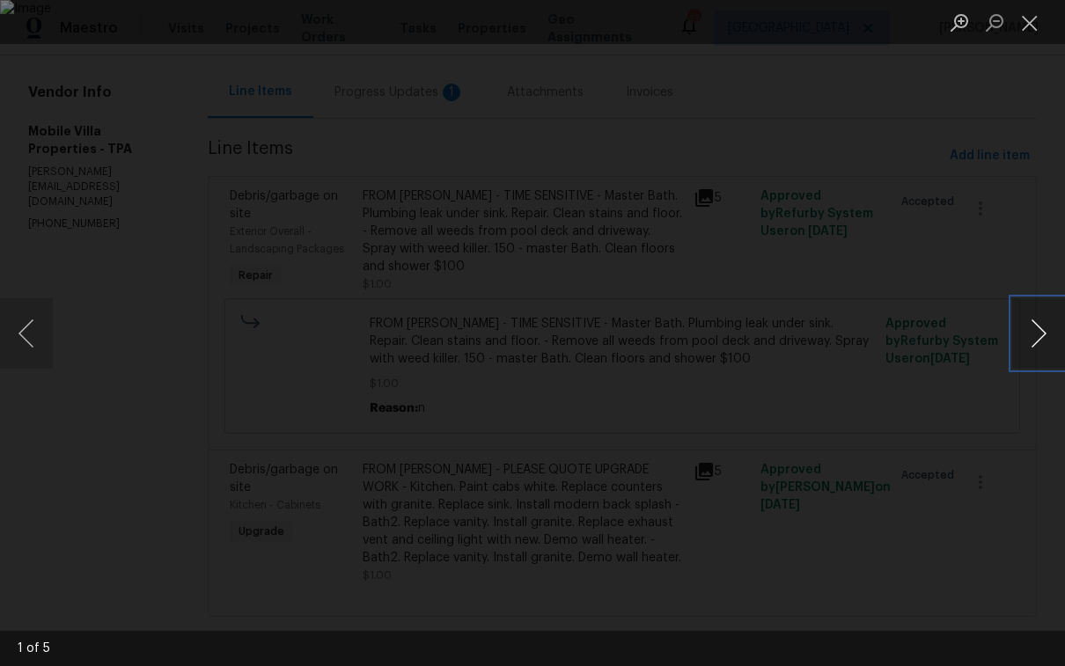
click at [1051, 338] on button "Next image" at bounding box center [1038, 333] width 53 height 70
click at [1043, 335] on button "Next image" at bounding box center [1038, 333] width 53 height 70
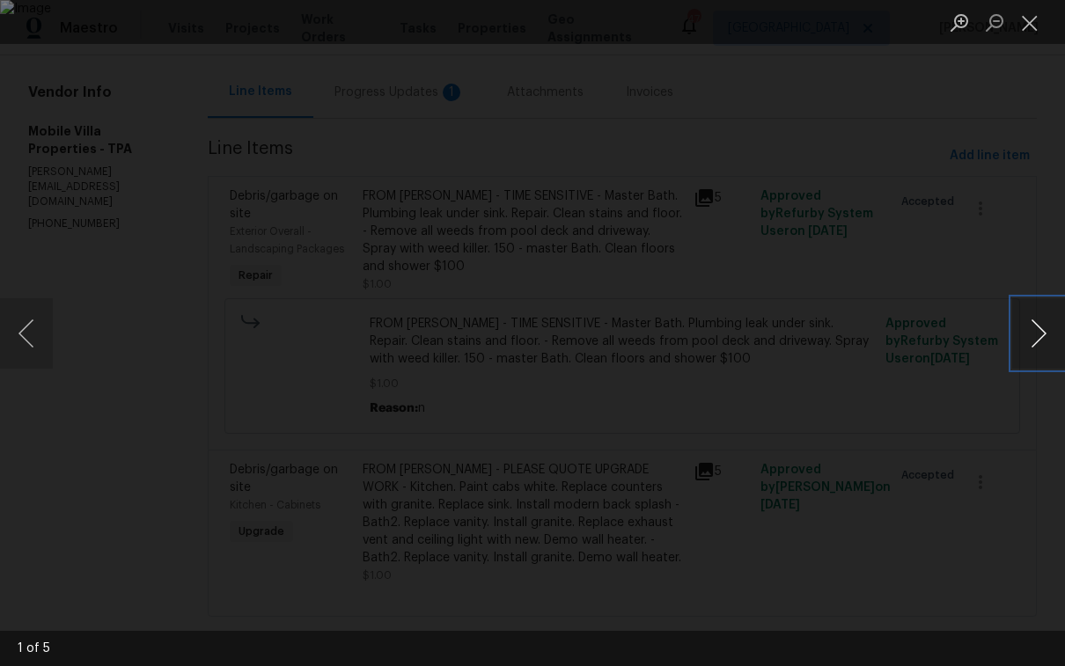
click at [1043, 335] on button "Next image" at bounding box center [1038, 333] width 53 height 70
click at [1027, 22] on button "Close lightbox" at bounding box center [1029, 22] width 35 height 31
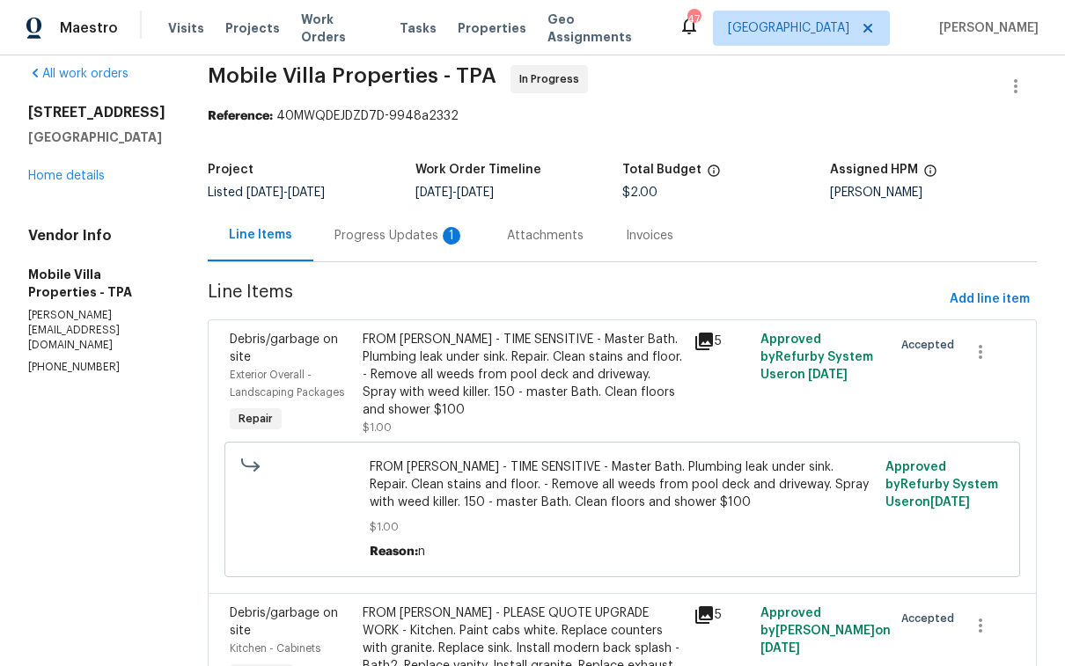
scroll to position [0, 0]
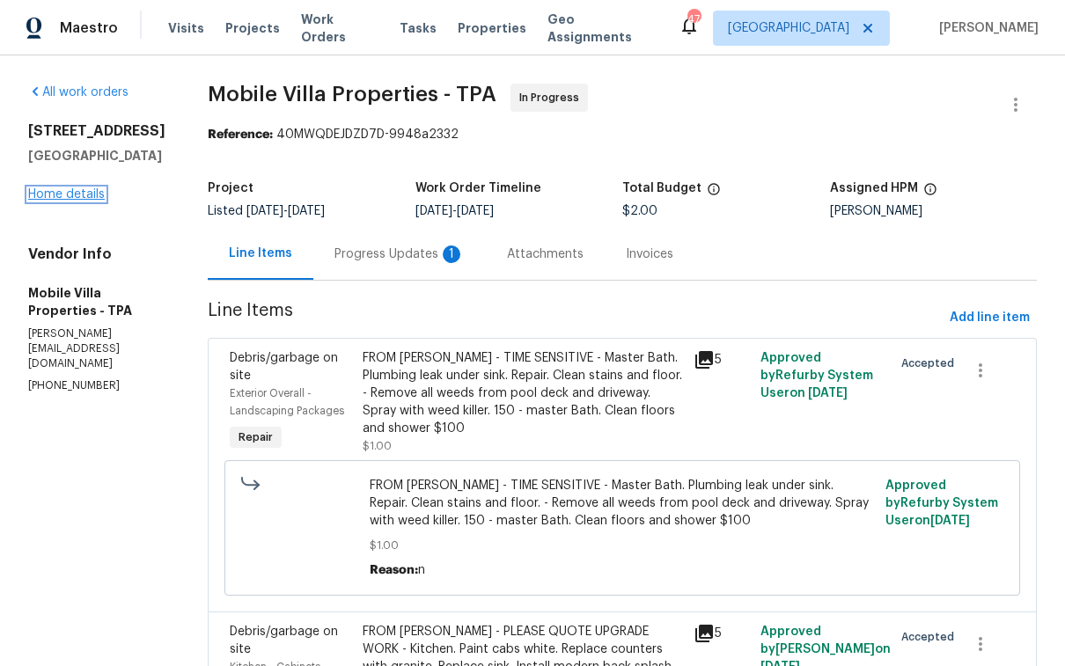
click at [66, 201] on link "Home details" at bounding box center [66, 194] width 77 height 12
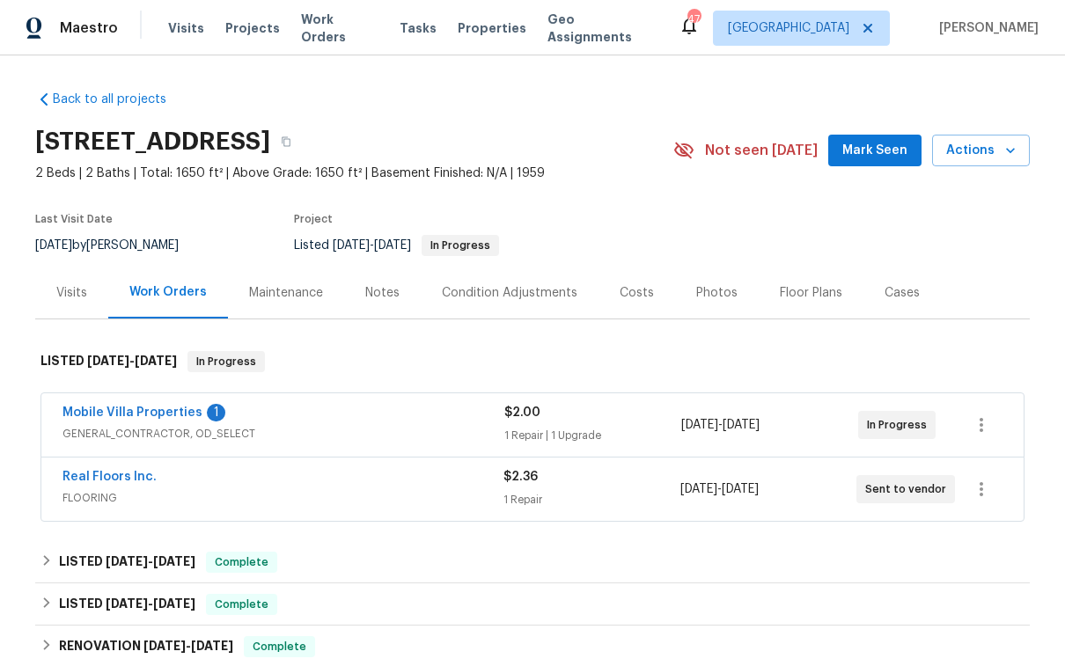
click at [699, 298] on div "Photos" at bounding box center [716, 293] width 41 height 18
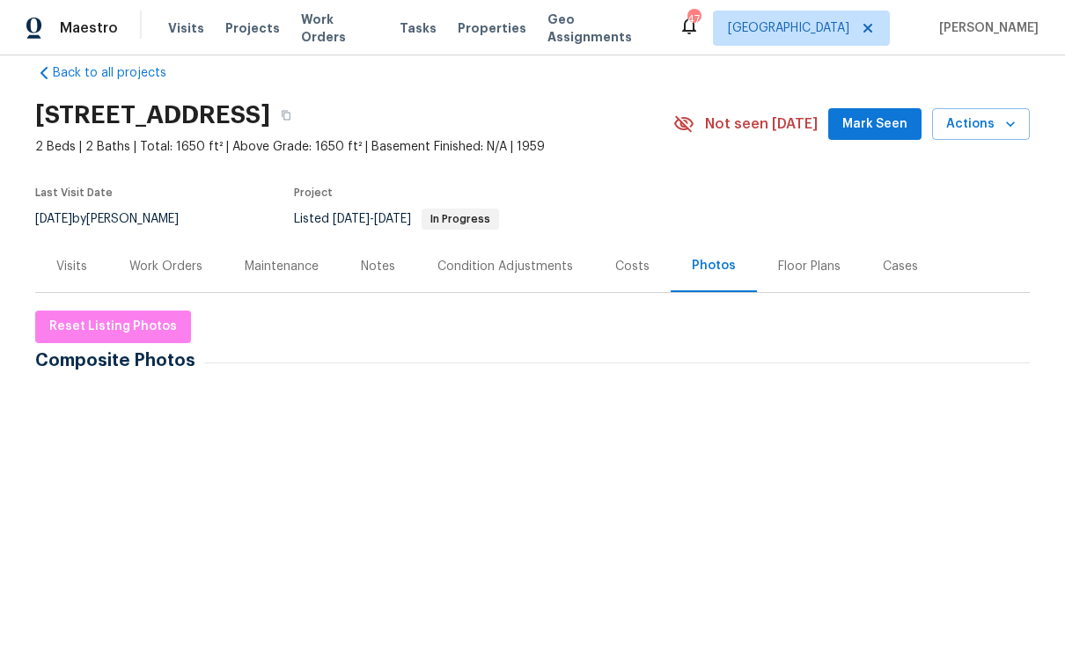
scroll to position [186, 0]
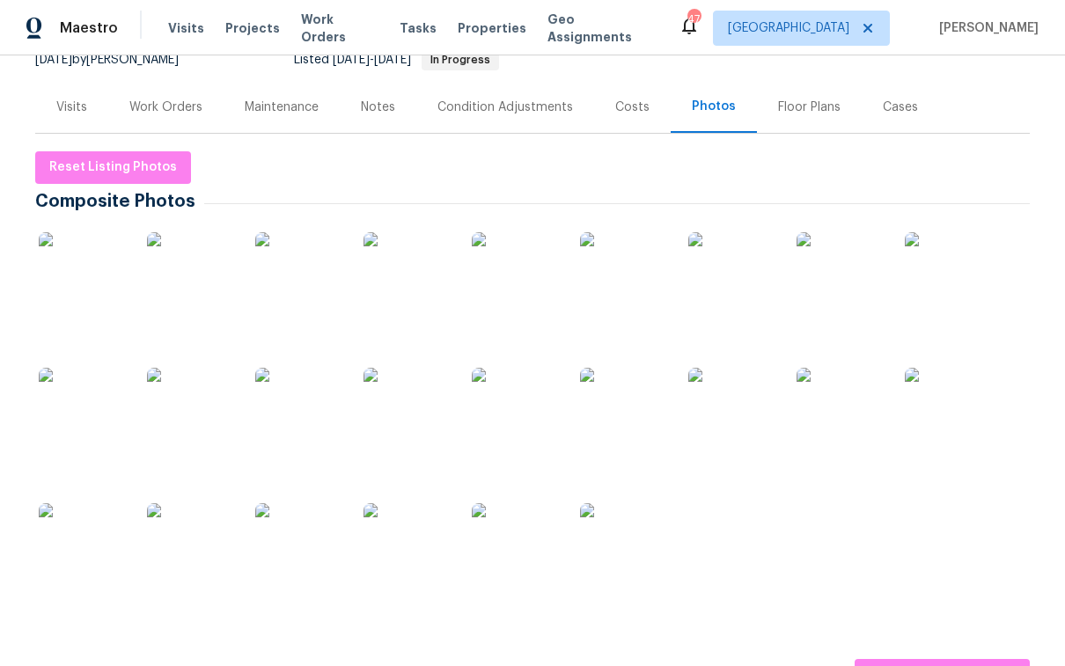
click at [306, 276] on img at bounding box center [299, 276] width 88 height 88
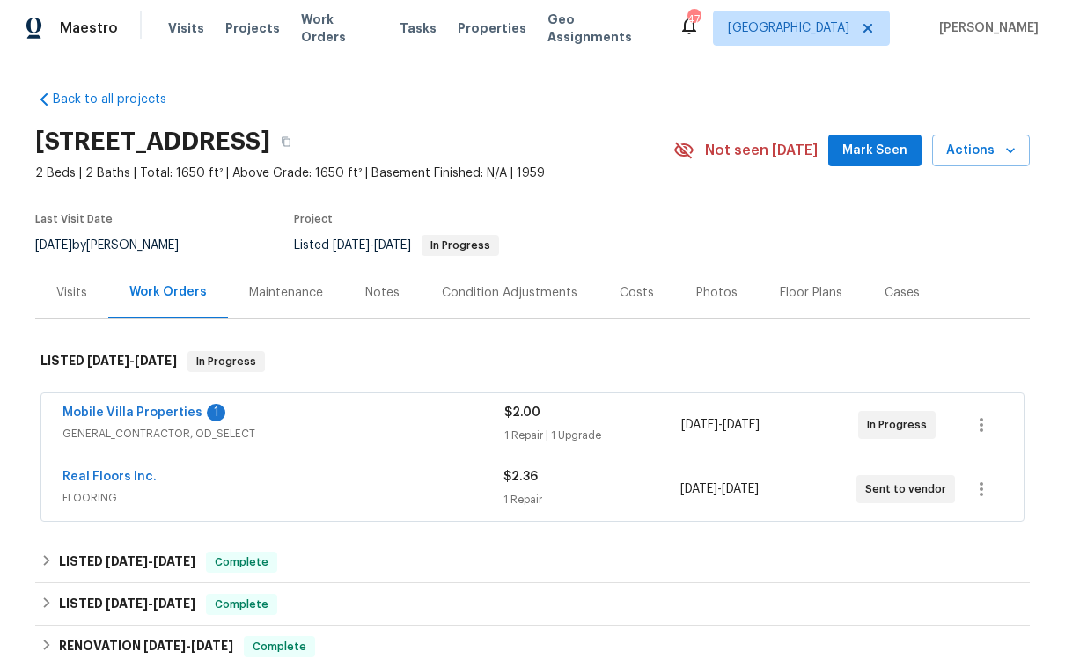
click at [700, 296] on div "Photos" at bounding box center [716, 293] width 41 height 18
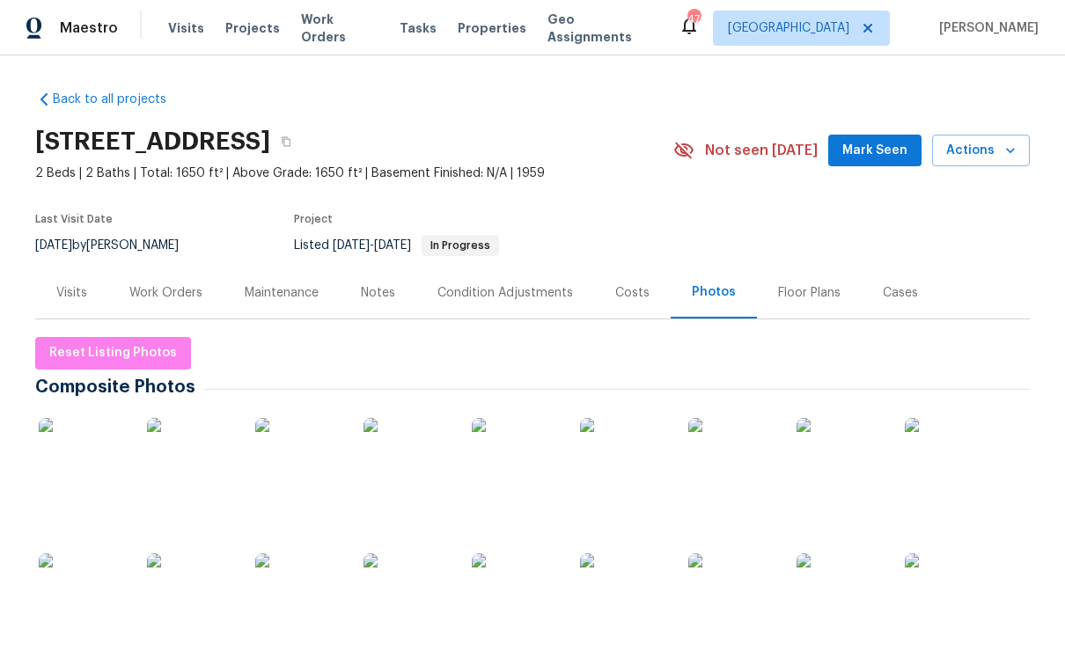
click at [311, 479] on img at bounding box center [299, 462] width 88 height 88
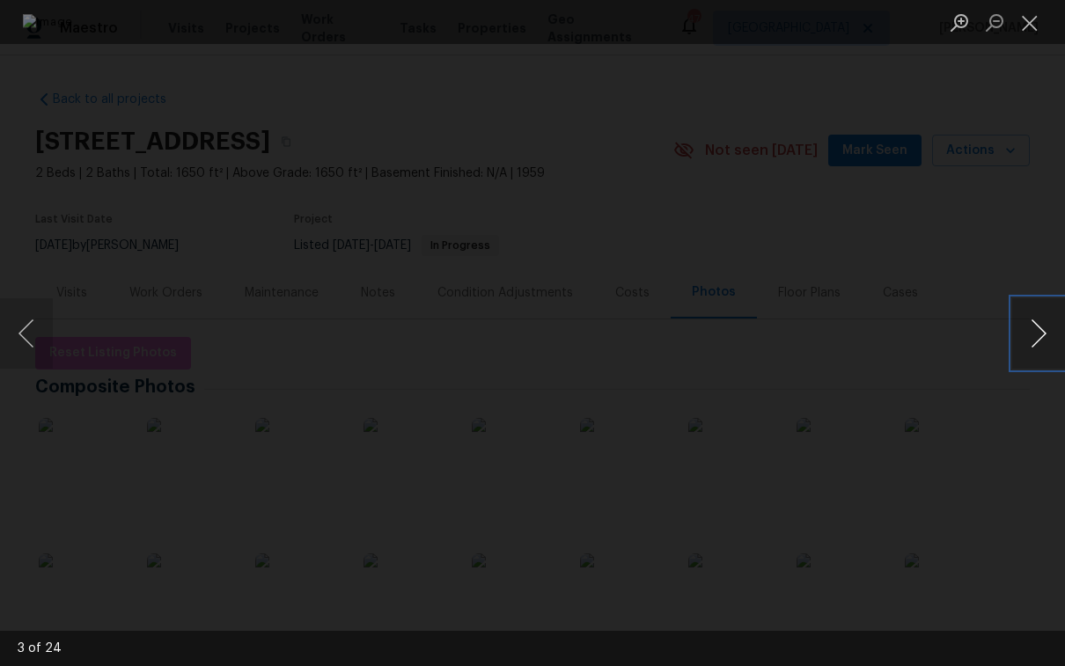
click at [1040, 337] on button "Next image" at bounding box center [1038, 333] width 53 height 70
click at [1040, 338] on button "Next image" at bounding box center [1038, 333] width 53 height 70
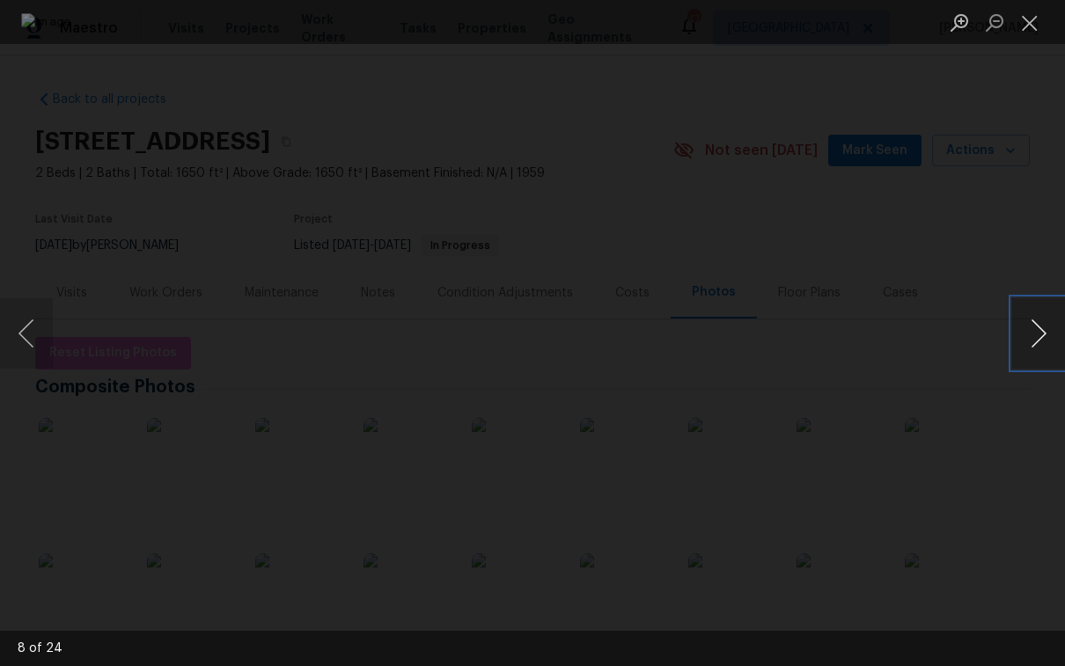
click at [1043, 335] on button "Next image" at bounding box center [1038, 333] width 53 height 70
click at [1045, 335] on button "Next image" at bounding box center [1038, 333] width 53 height 70
click at [1019, 336] on button "Next image" at bounding box center [1038, 333] width 53 height 70
click at [1050, 354] on button "Next image" at bounding box center [1038, 333] width 53 height 70
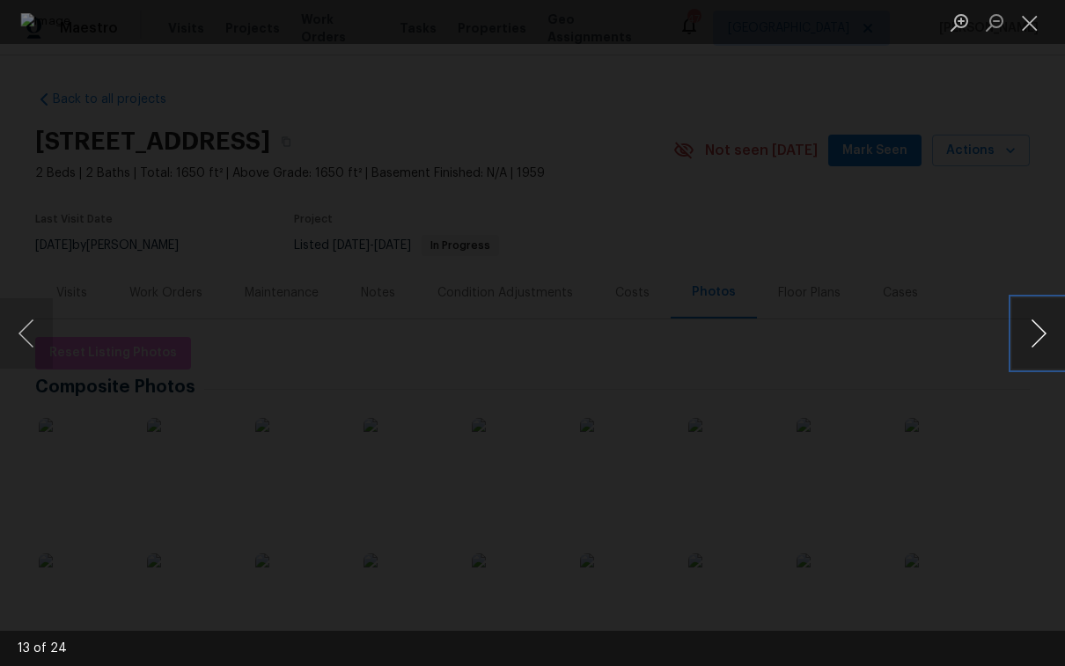
click at [1048, 356] on button "Next image" at bounding box center [1038, 333] width 53 height 70
click at [1046, 334] on button "Next image" at bounding box center [1038, 333] width 53 height 70
click at [1045, 336] on button "Next image" at bounding box center [1038, 333] width 53 height 70
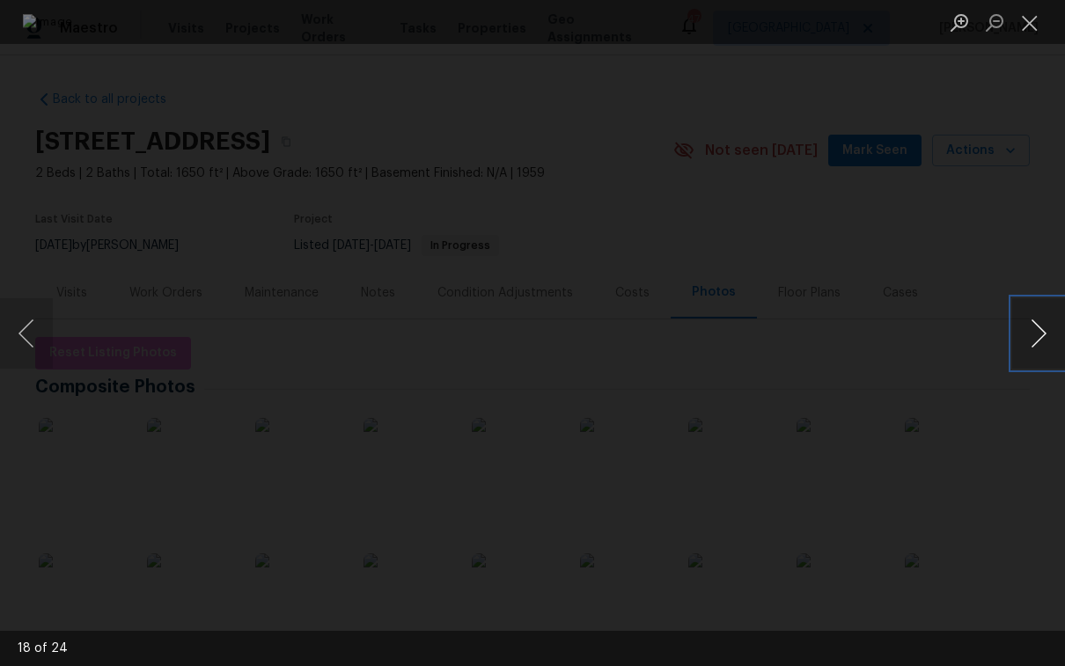
click at [1045, 336] on button "Next image" at bounding box center [1038, 333] width 53 height 70
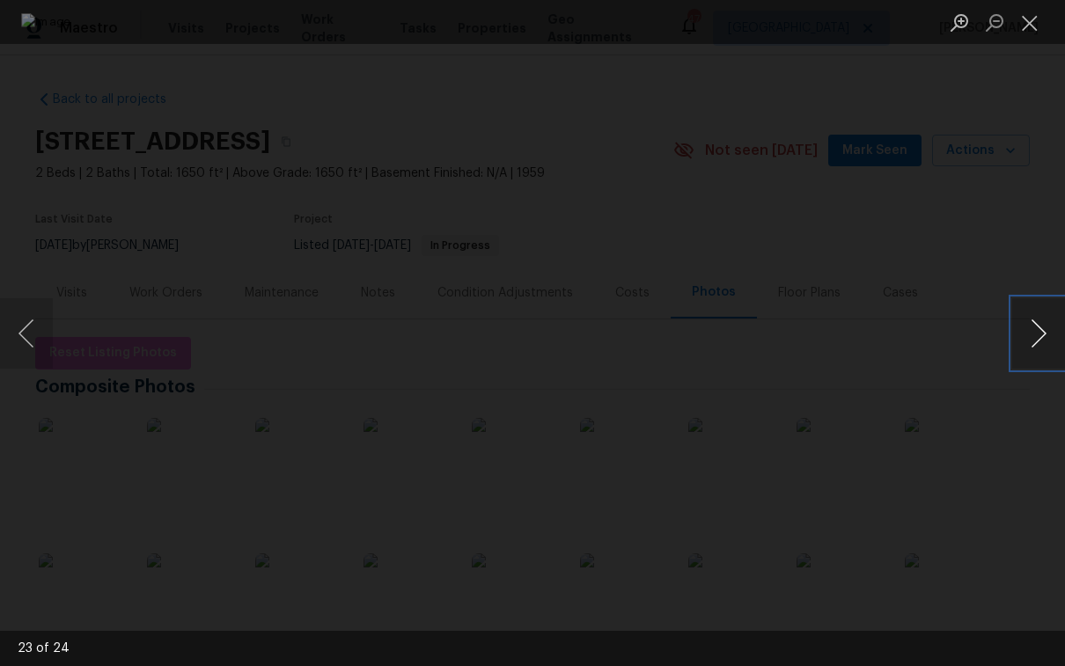
click at [1038, 333] on button "Next image" at bounding box center [1038, 333] width 53 height 70
click at [1038, 335] on button "Next image" at bounding box center [1038, 333] width 53 height 70
click at [1031, 15] on button "Close lightbox" at bounding box center [1029, 22] width 35 height 31
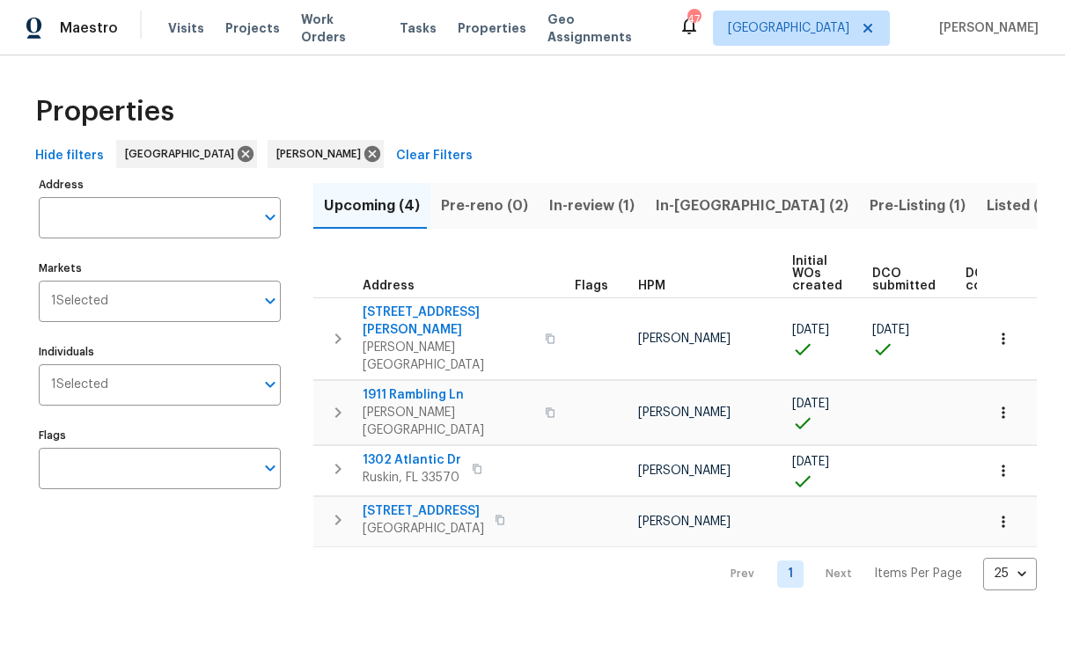
click at [673, 205] on span "In-[GEOGRAPHIC_DATA] (2)" at bounding box center [752, 206] width 193 height 25
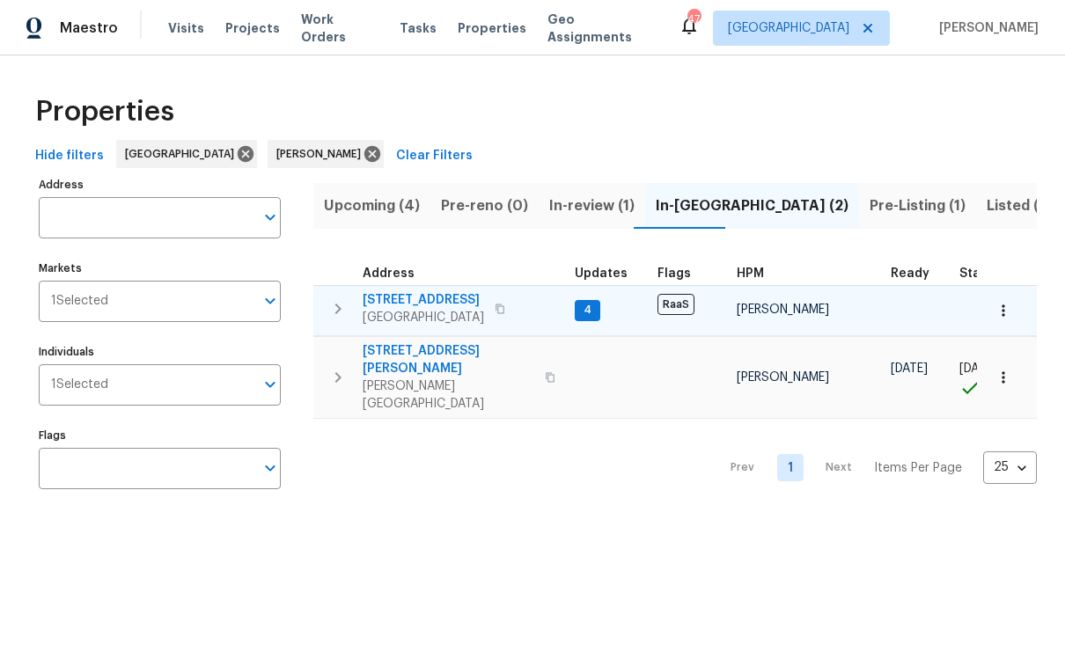
click at [415, 296] on span "7220 53rd Pl E" at bounding box center [423, 300] width 121 height 18
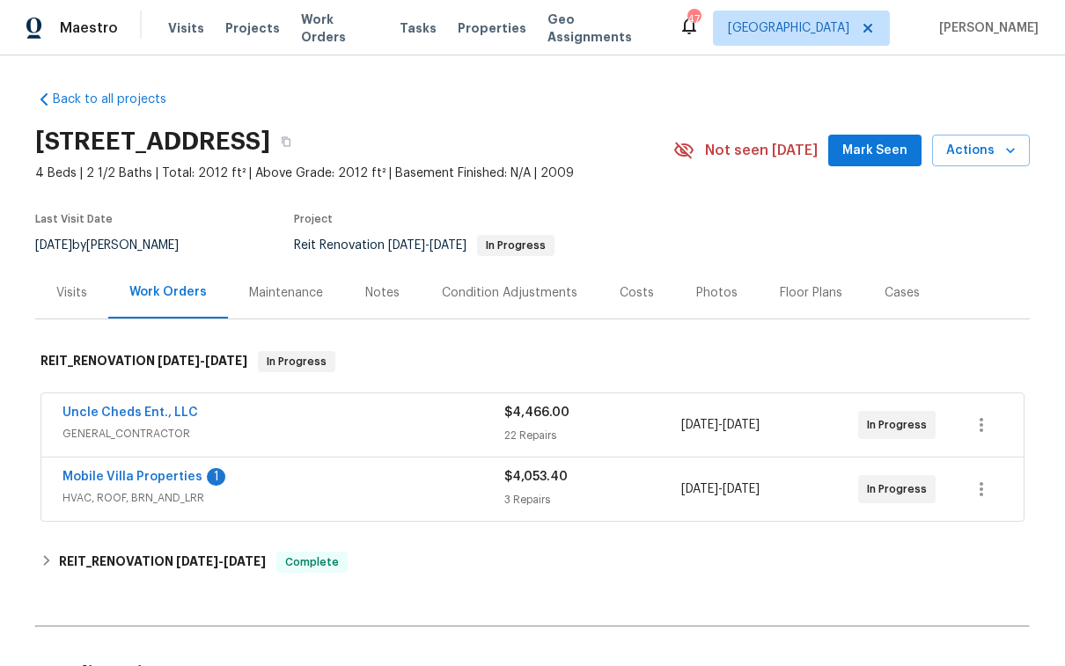
click at [377, 293] on div "Notes" at bounding box center [382, 293] width 34 height 18
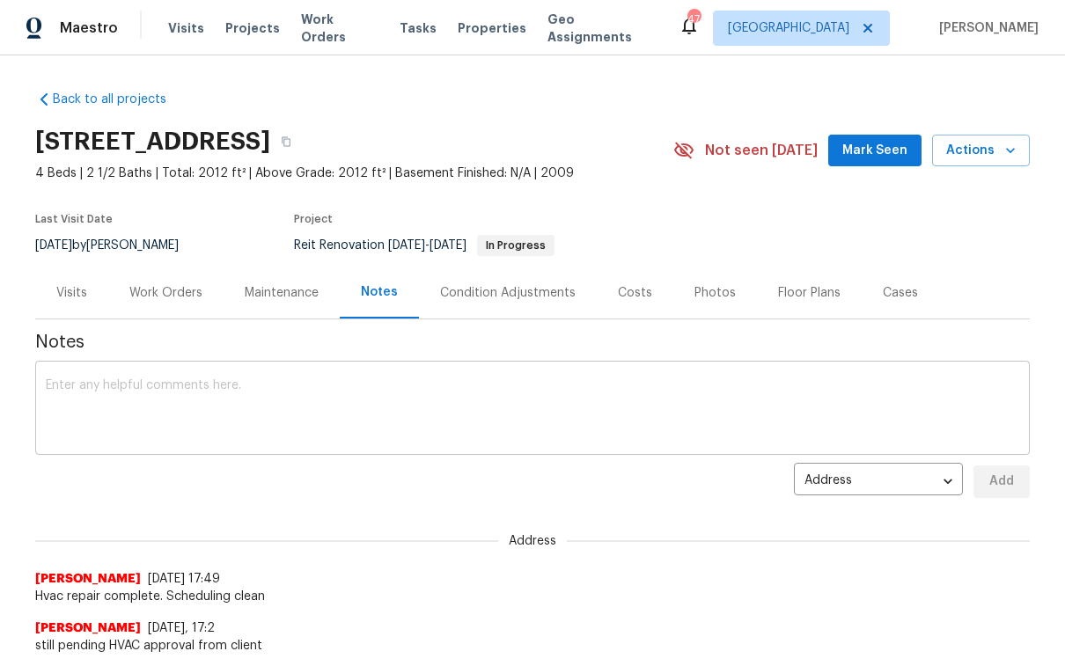
click at [335, 408] on textarea at bounding box center [533, 410] width 974 height 62
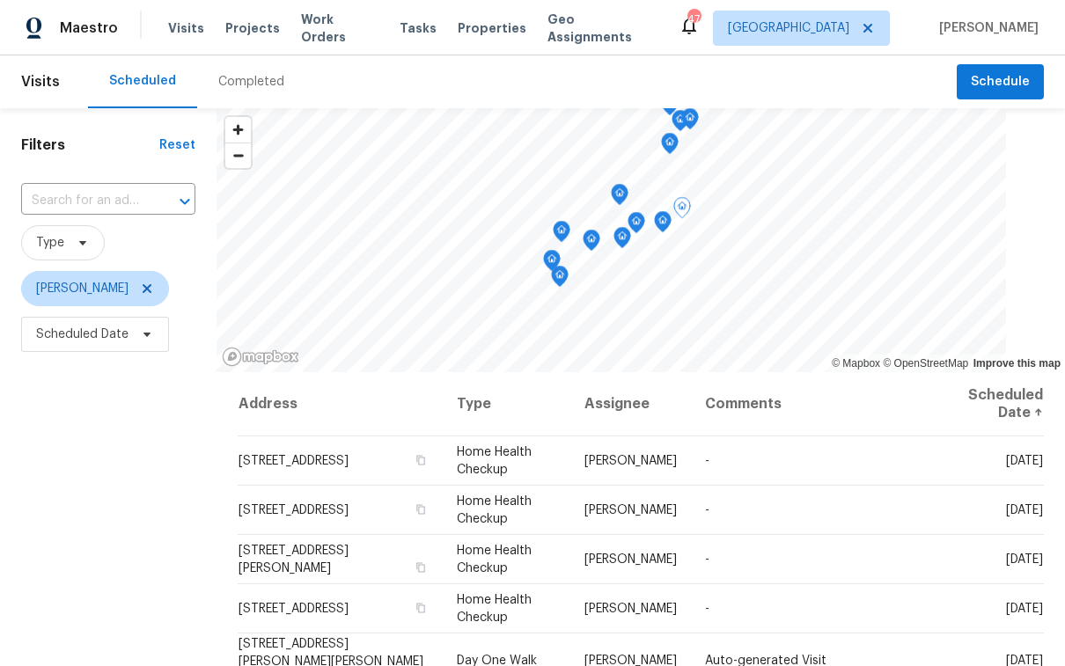
click at [99, 311] on span "[PERSON_NAME]" at bounding box center [108, 289] width 174 height 46
click at [107, 332] on span "Scheduled Date" at bounding box center [82, 335] width 92 height 18
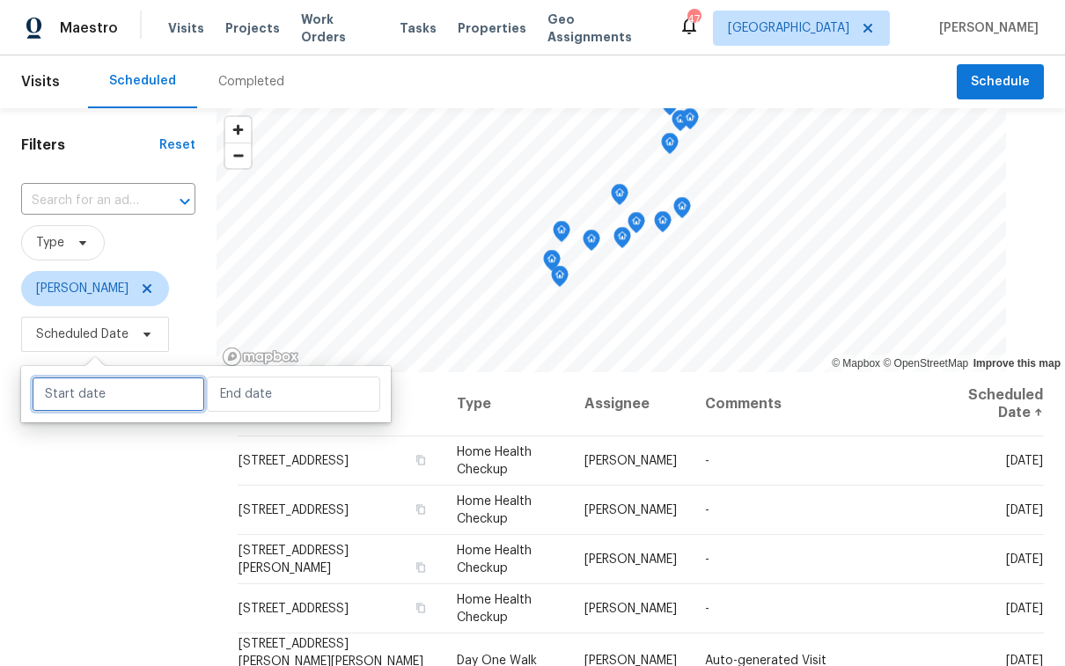
click at [93, 401] on input "text" at bounding box center [118, 394] width 173 height 35
select select "8"
select select "2025"
select select "9"
select select "2025"
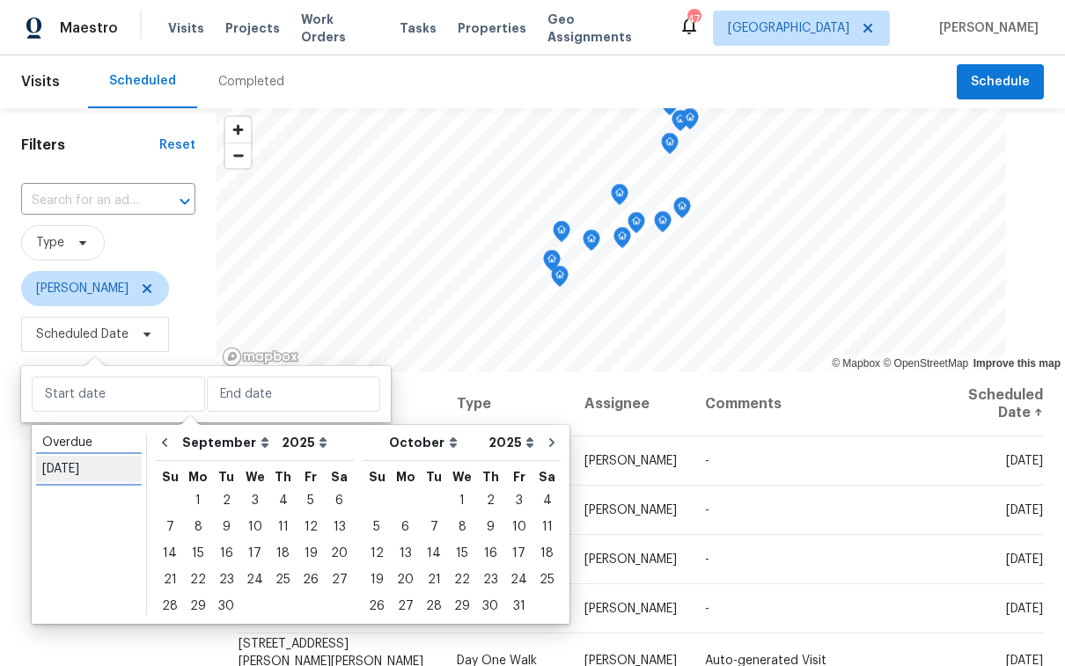
click at [73, 463] on div "Today" at bounding box center [88, 469] width 93 height 18
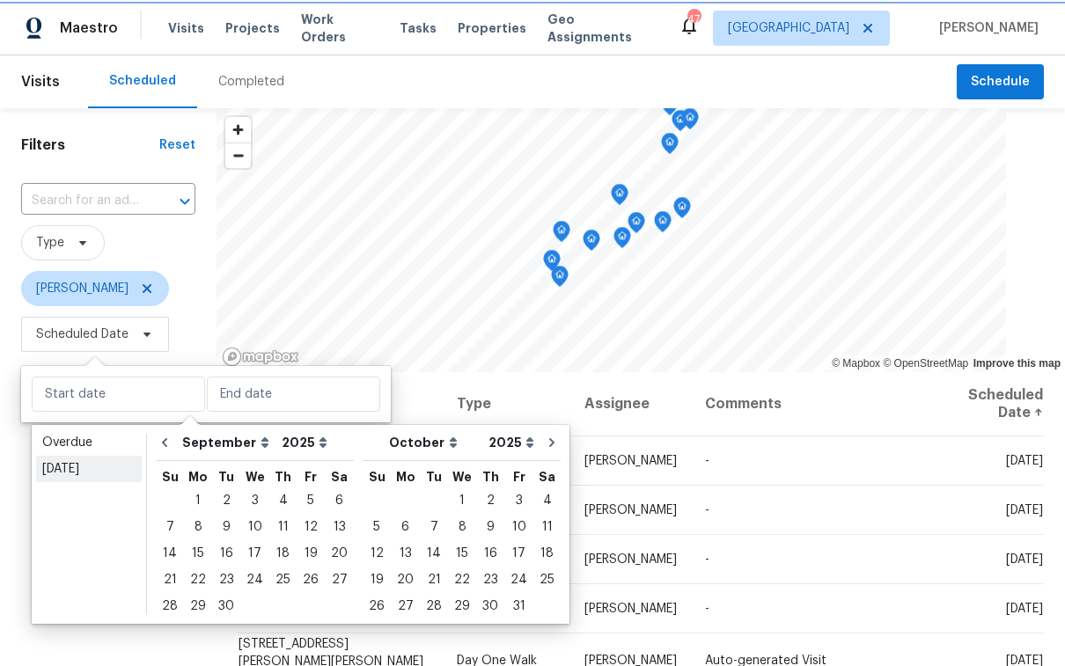
type input "Mon, Sep 15"
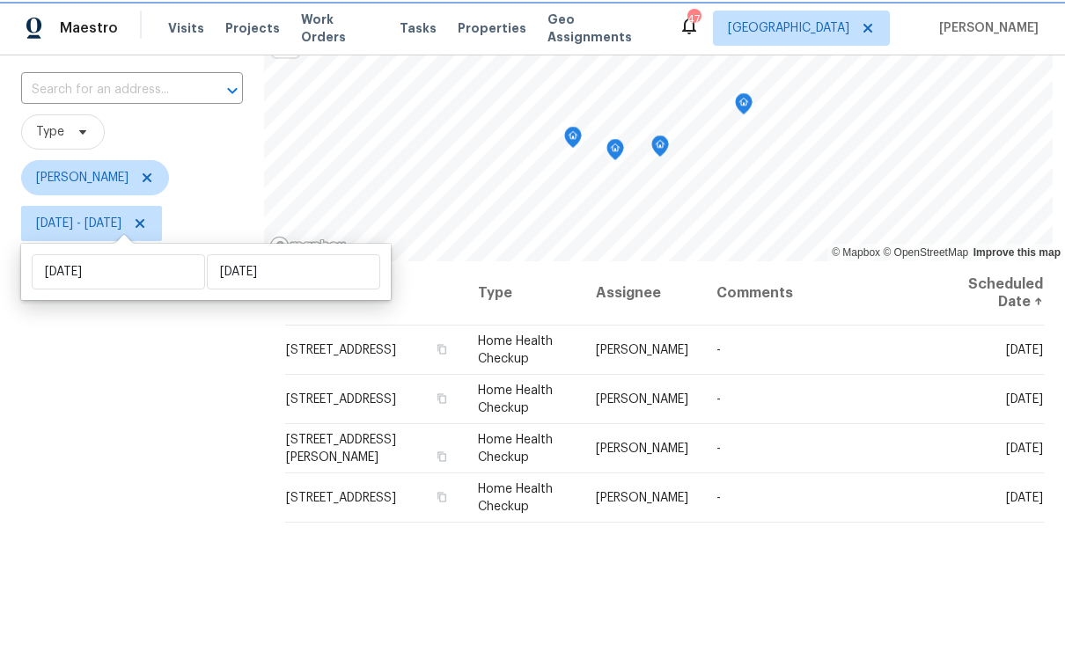
scroll to position [122, 0]
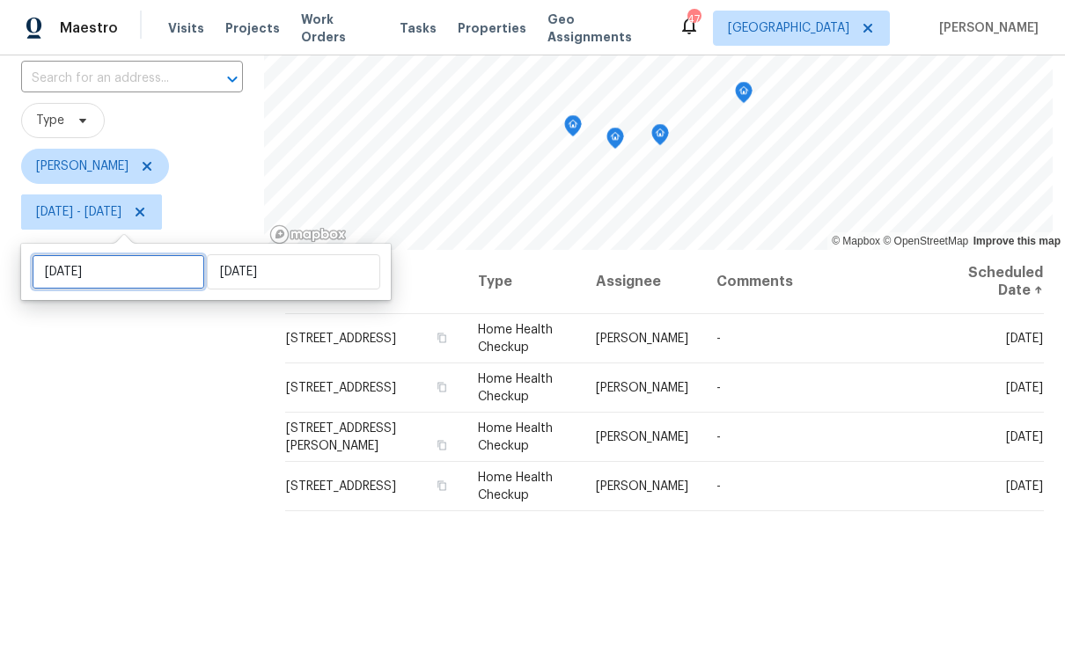
click at [140, 283] on input "Mon, Sep 15" at bounding box center [118, 271] width 173 height 35
select select "8"
select select "2025"
select select "9"
select select "2025"
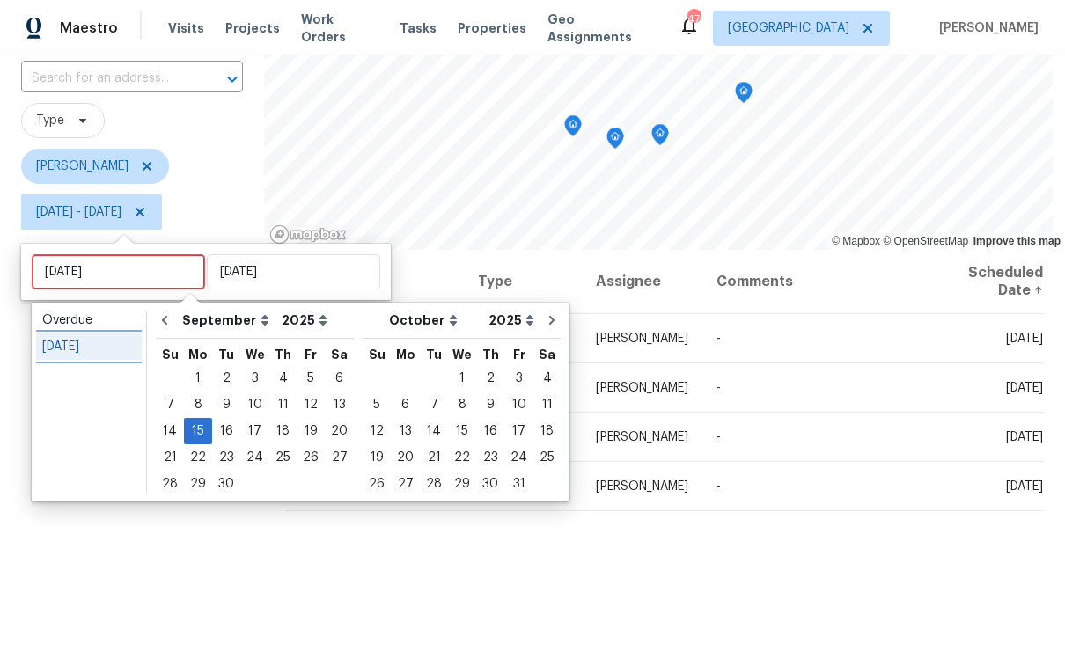
click at [84, 347] on div "Today" at bounding box center [88, 347] width 93 height 18
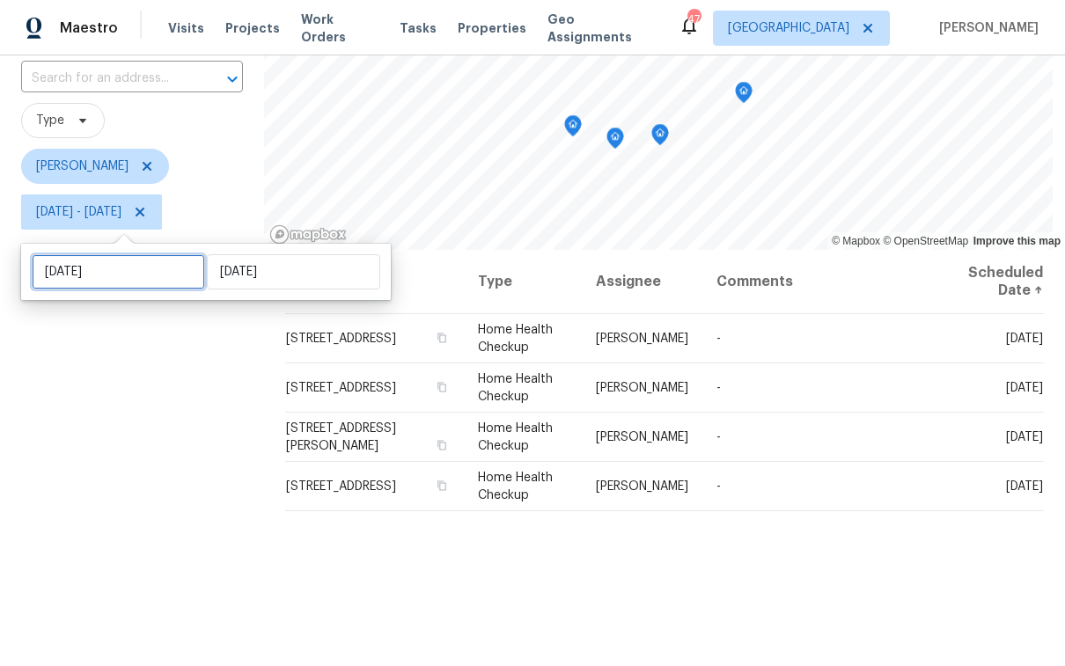
click at [154, 268] on input "Mon, Sep 15" at bounding box center [118, 271] width 173 height 35
select select "8"
select select "2025"
select select "9"
select select "2025"
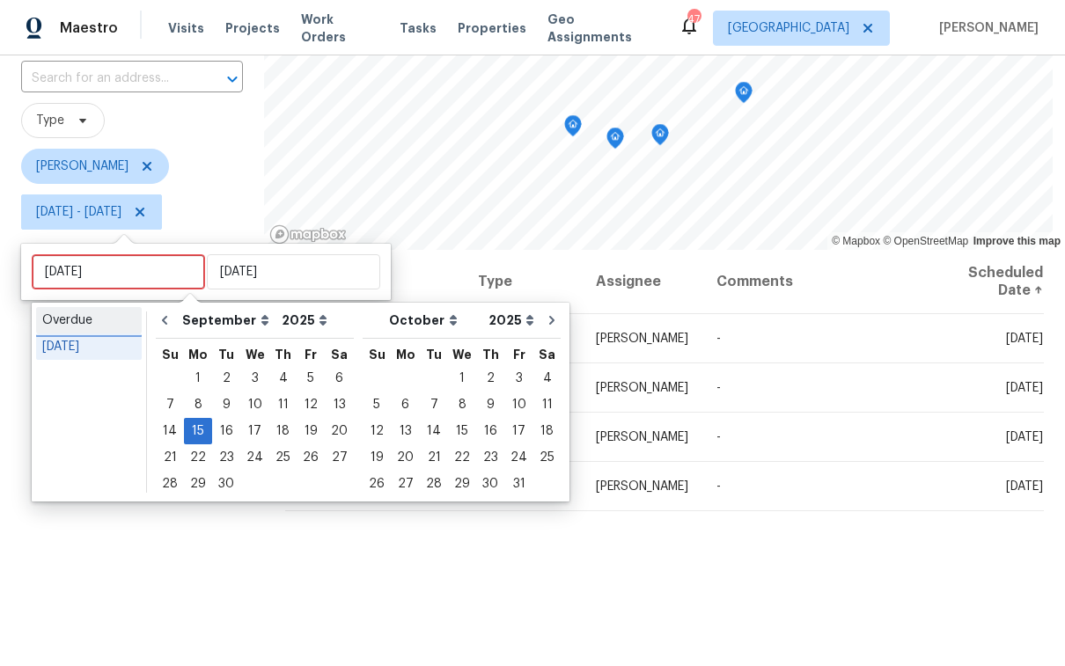
click at [124, 318] on div "Overdue" at bounding box center [88, 321] width 93 height 18
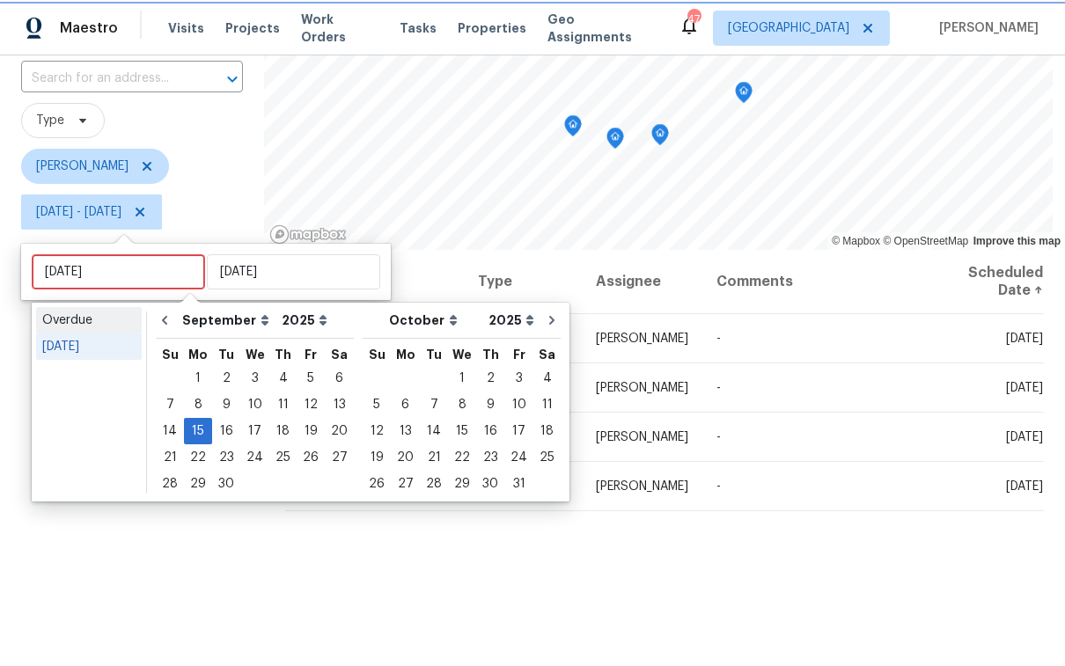
type input "Sat, Aug 16"
type input "Sun, Sep 14"
select select "7"
select select "8"
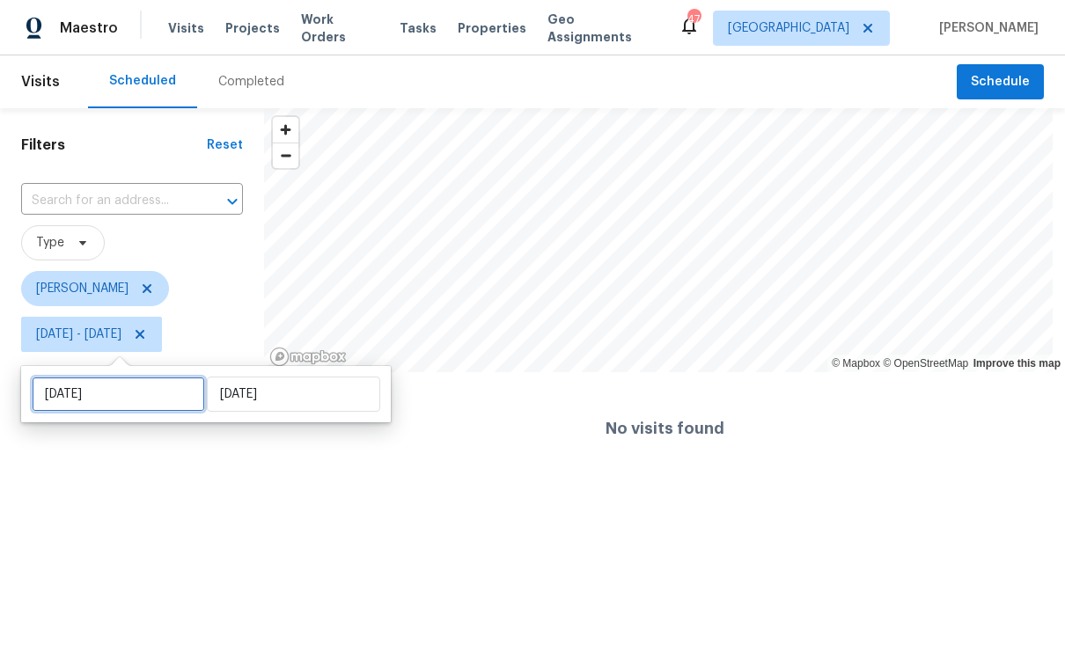
click at [74, 402] on input "Sat, Aug 16" at bounding box center [118, 394] width 173 height 35
select select "7"
select select "2025"
select select "8"
select select "2025"
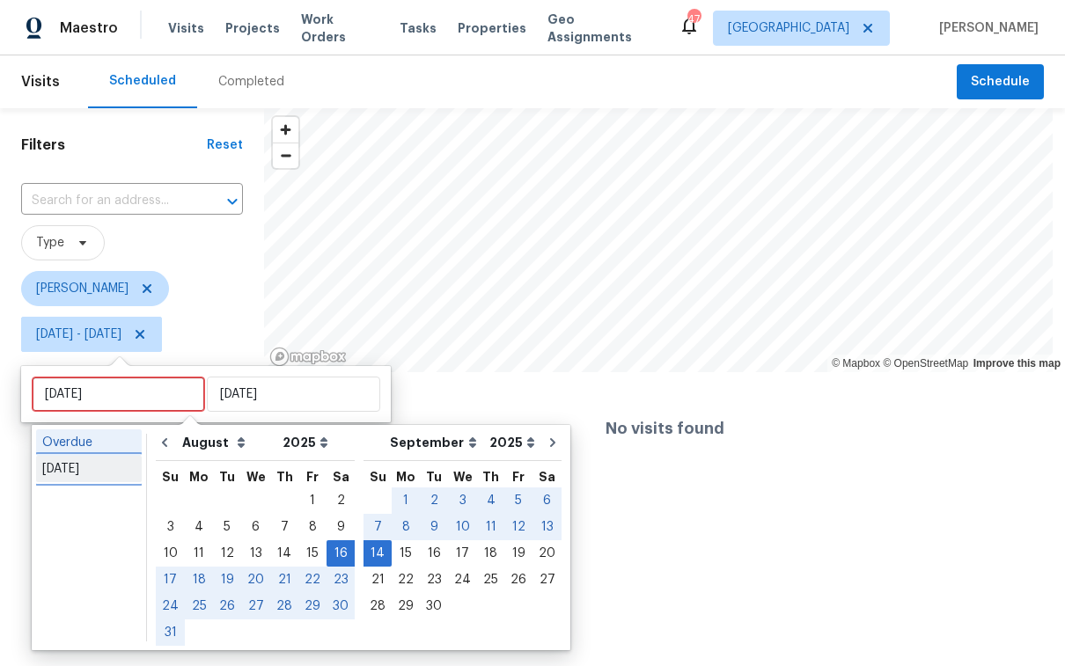
click at [78, 468] on div "Today" at bounding box center [88, 469] width 93 height 18
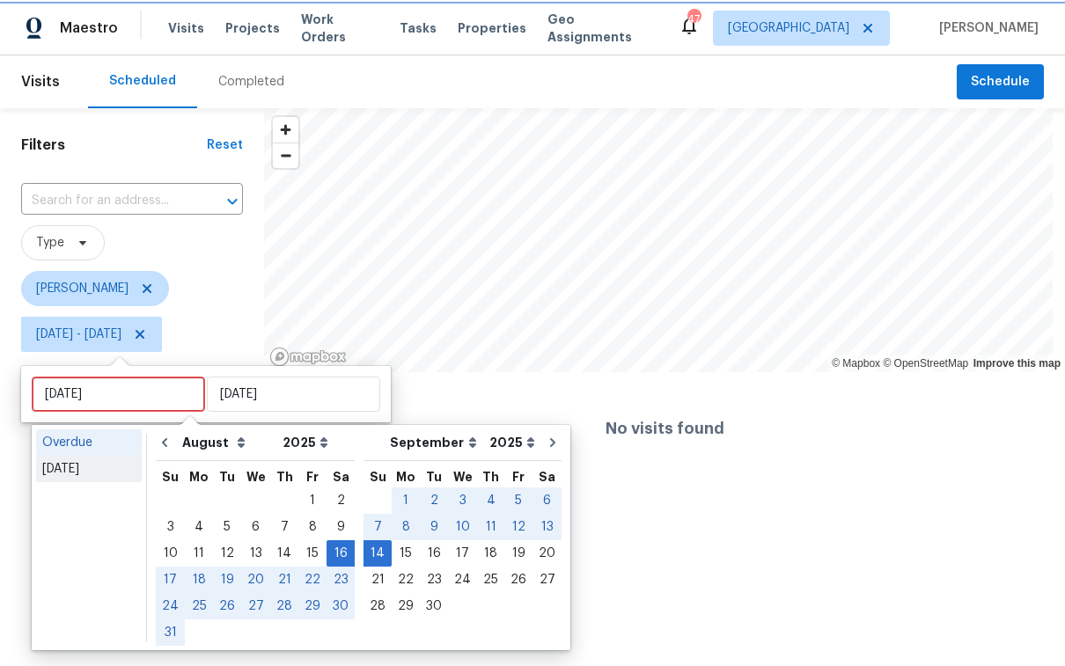
type input "Mon, Sep 15"
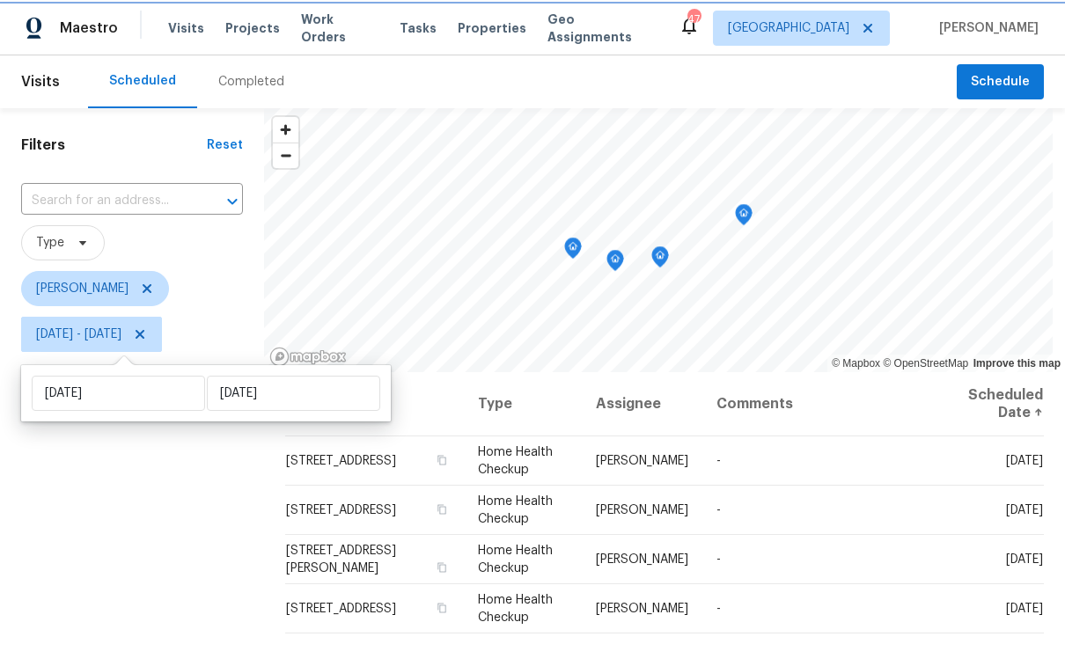
scroll to position [232, 0]
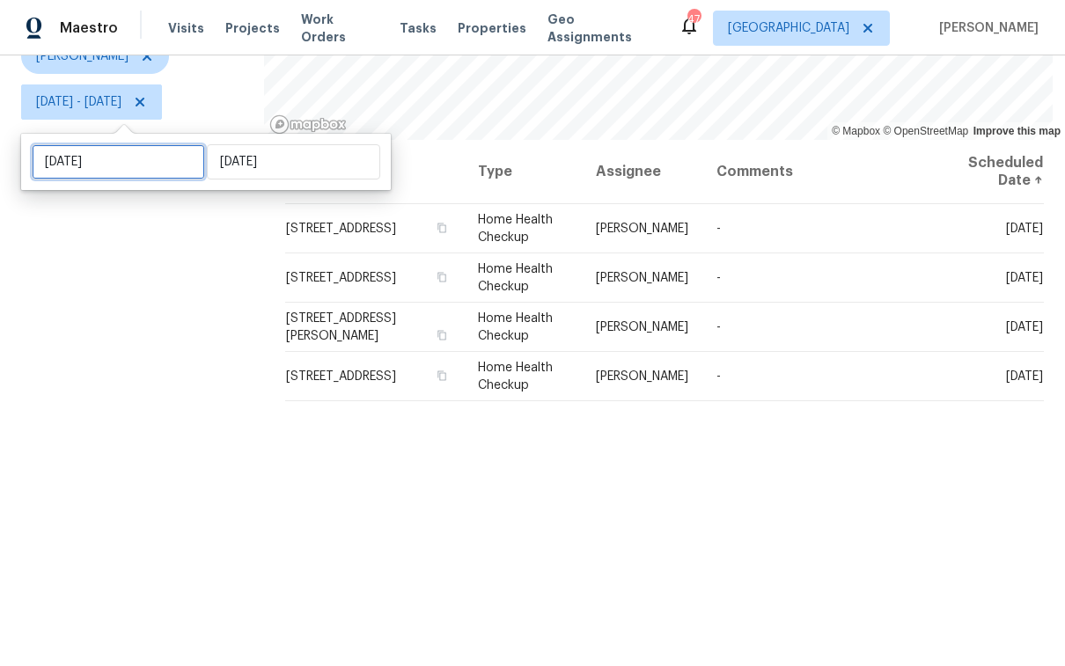
click at [138, 170] on input "Mon, Sep 15" at bounding box center [118, 161] width 173 height 35
select select "8"
select select "2025"
select select "9"
select select "2025"
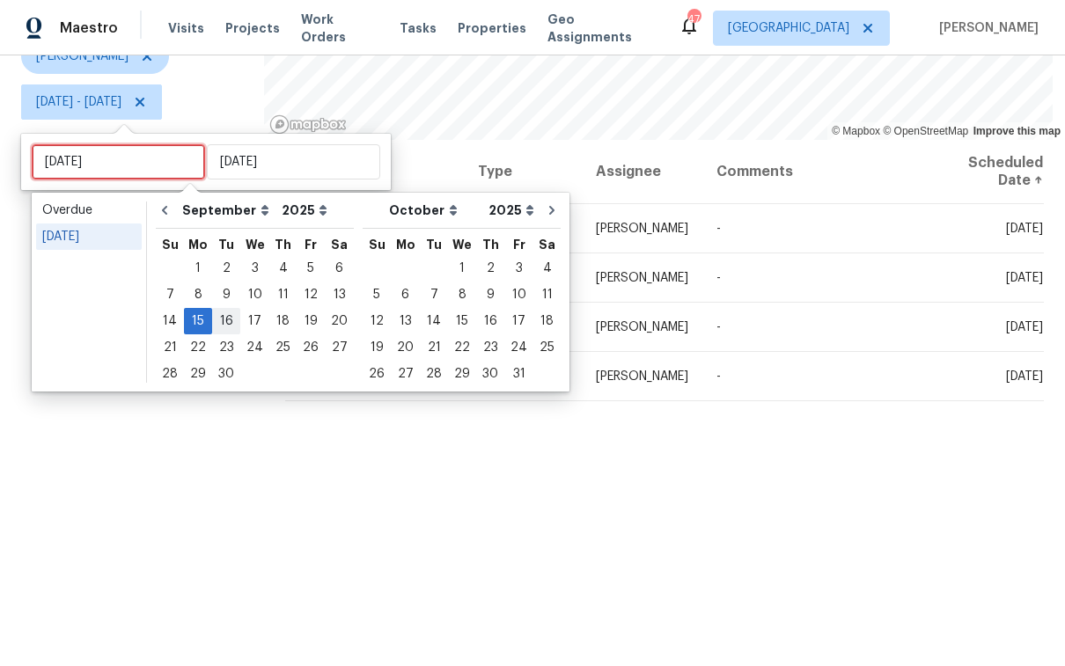
type input "Tue, Sep 16"
click at [224, 314] on div "16" at bounding box center [226, 321] width 28 height 25
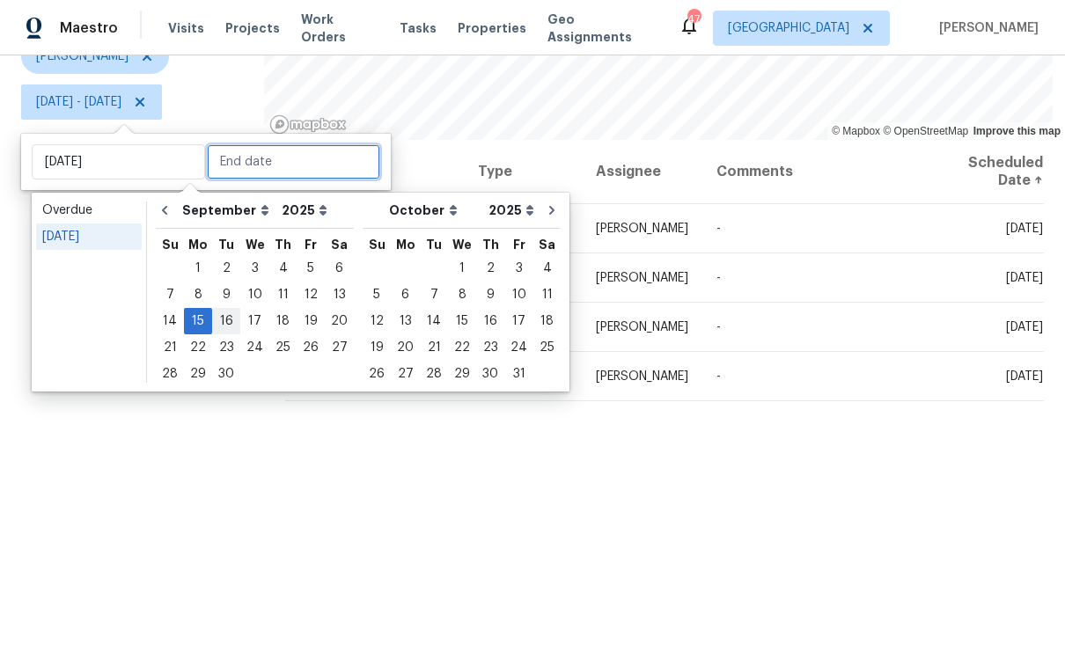
type input "Tue, Sep 16"
type input "Mon, Sep 15"
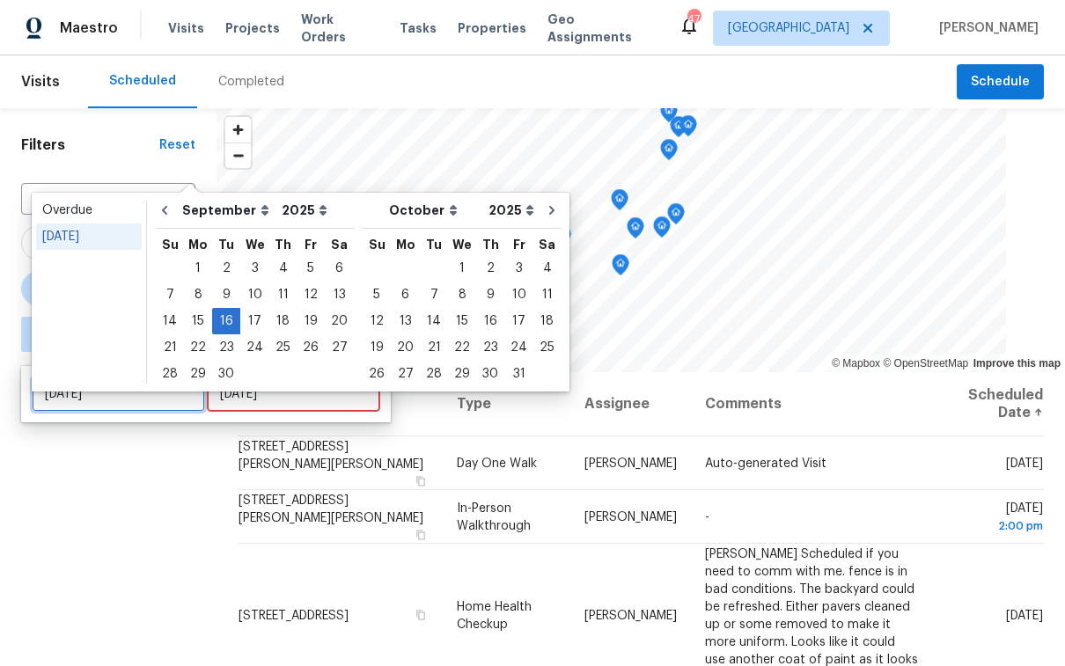
type input "Mon, Sep 08"
type input "Tue, Sep 16"
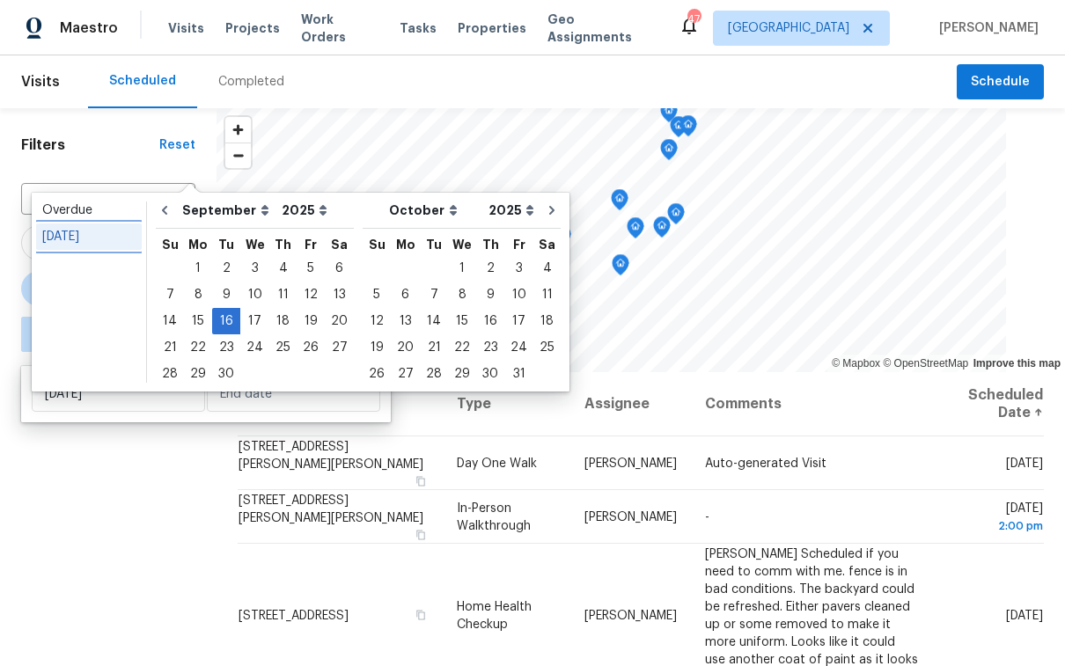
click at [86, 236] on div "Today" at bounding box center [88, 237] width 93 height 18
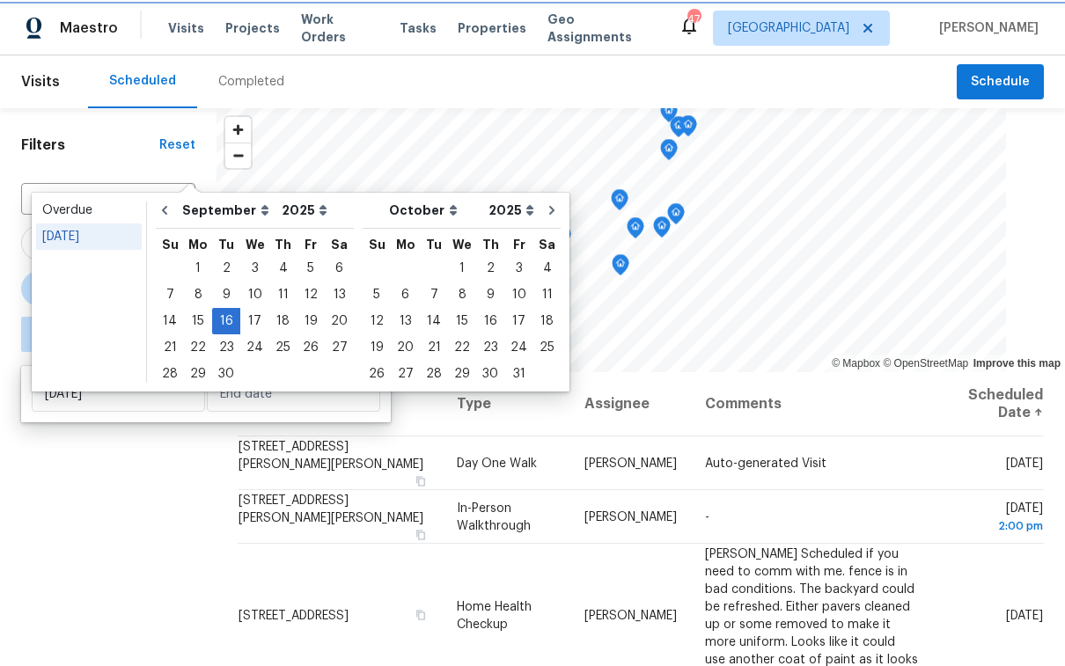
type input "Mon, Sep 15"
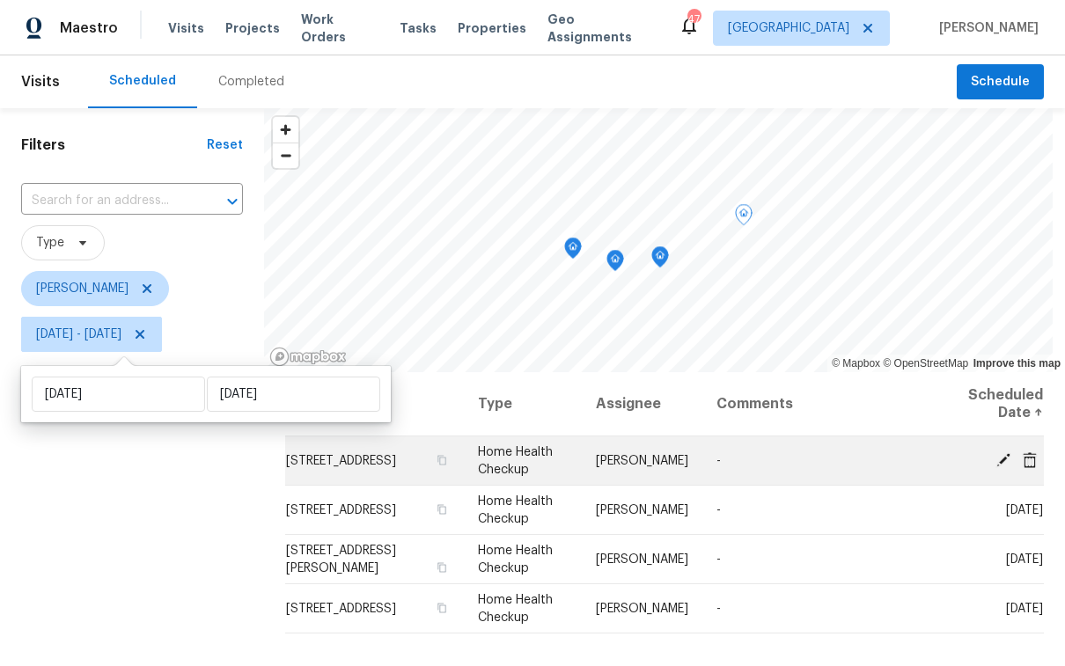
click at [997, 464] on icon at bounding box center [1004, 460] width 16 height 16
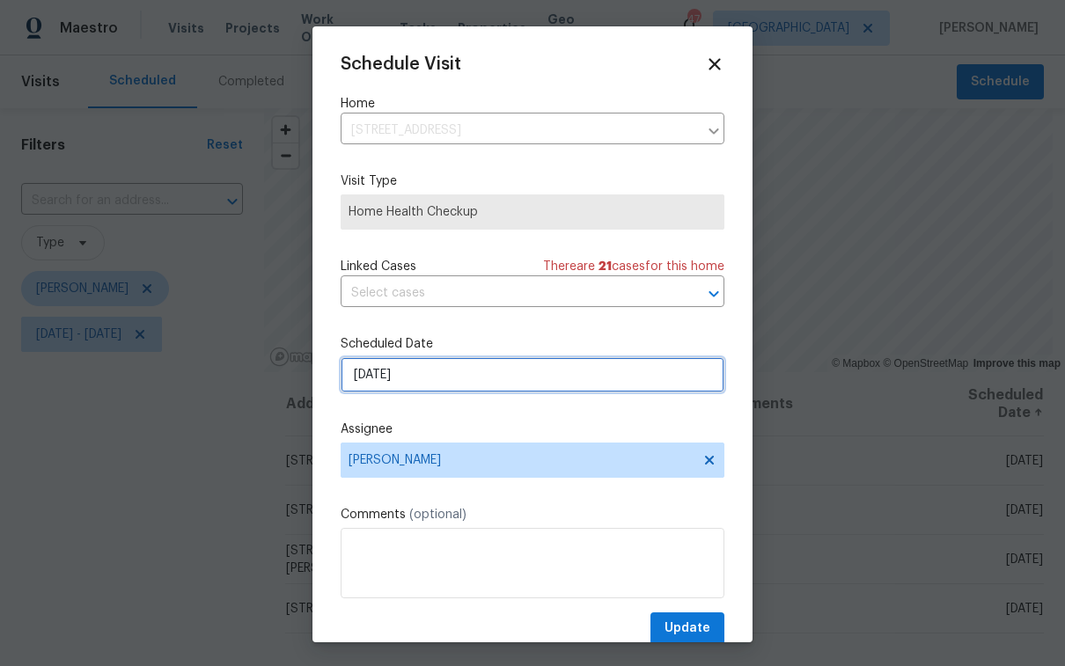
click at [398, 383] on input "[DATE]" at bounding box center [533, 374] width 384 height 35
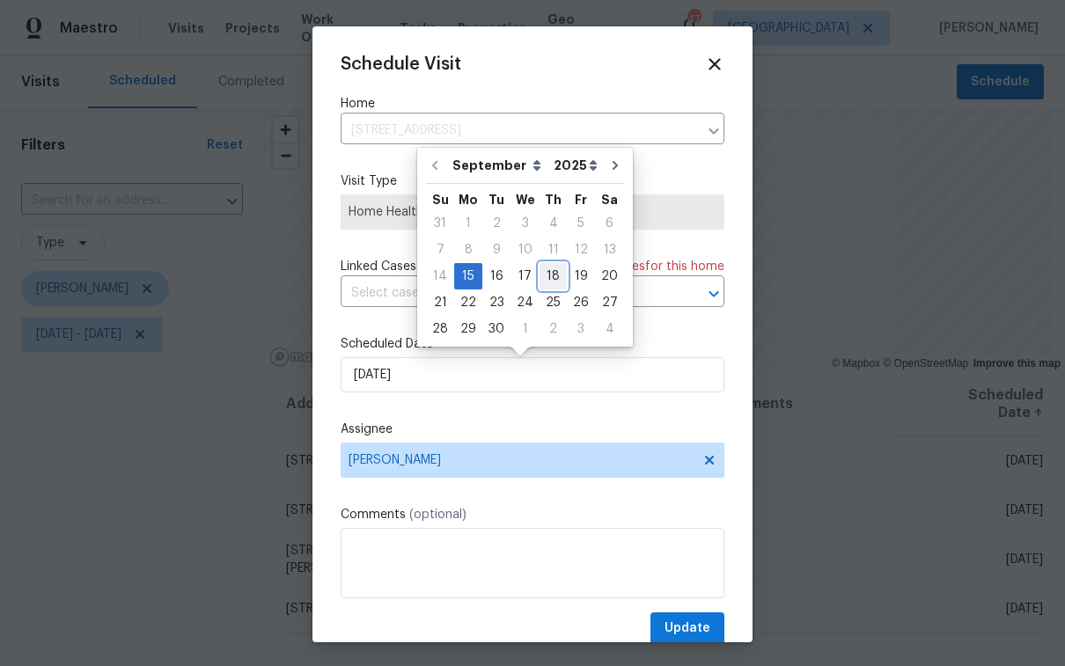
click at [543, 283] on div "18" at bounding box center [553, 276] width 27 height 25
type input "9/18/2025"
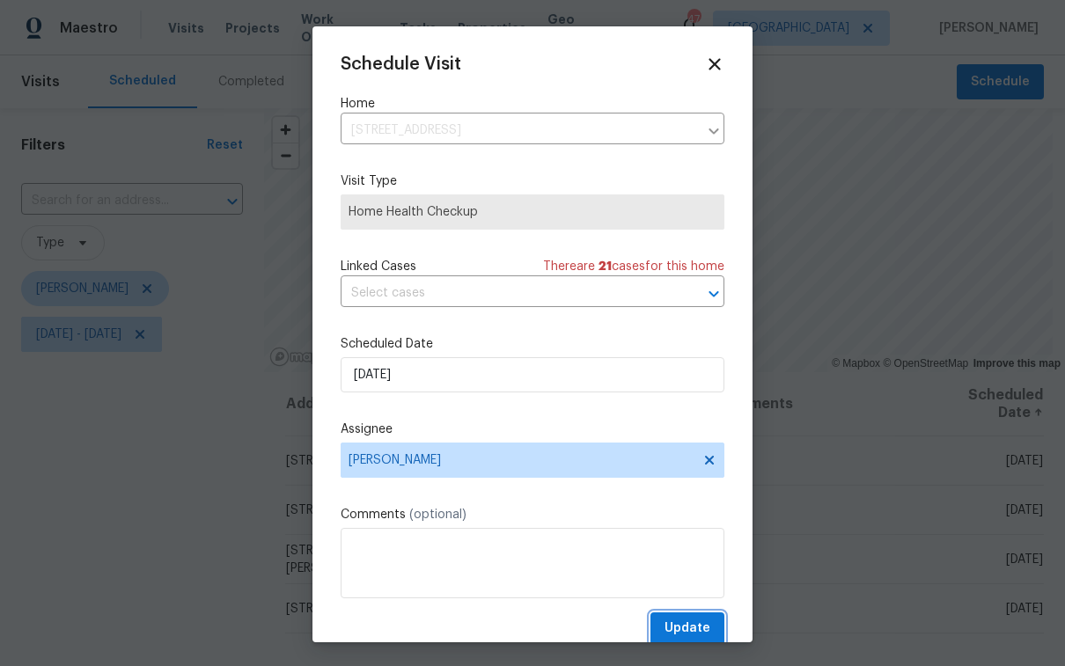
click at [672, 628] on span "Update" at bounding box center [688, 629] width 46 height 22
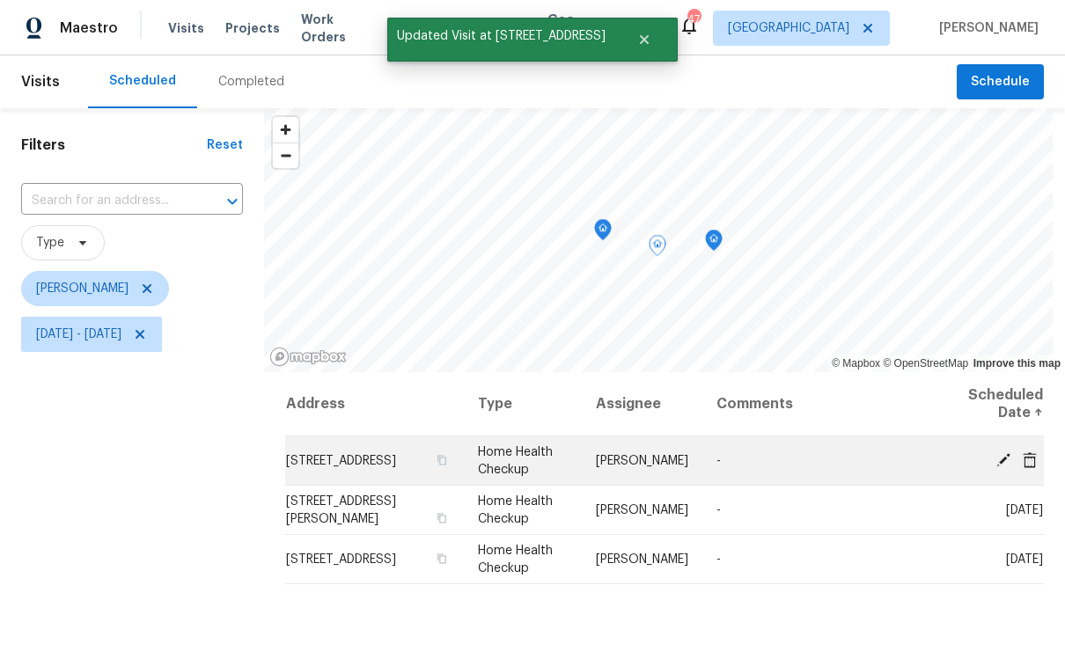
click at [996, 455] on icon at bounding box center [1004, 460] width 16 height 16
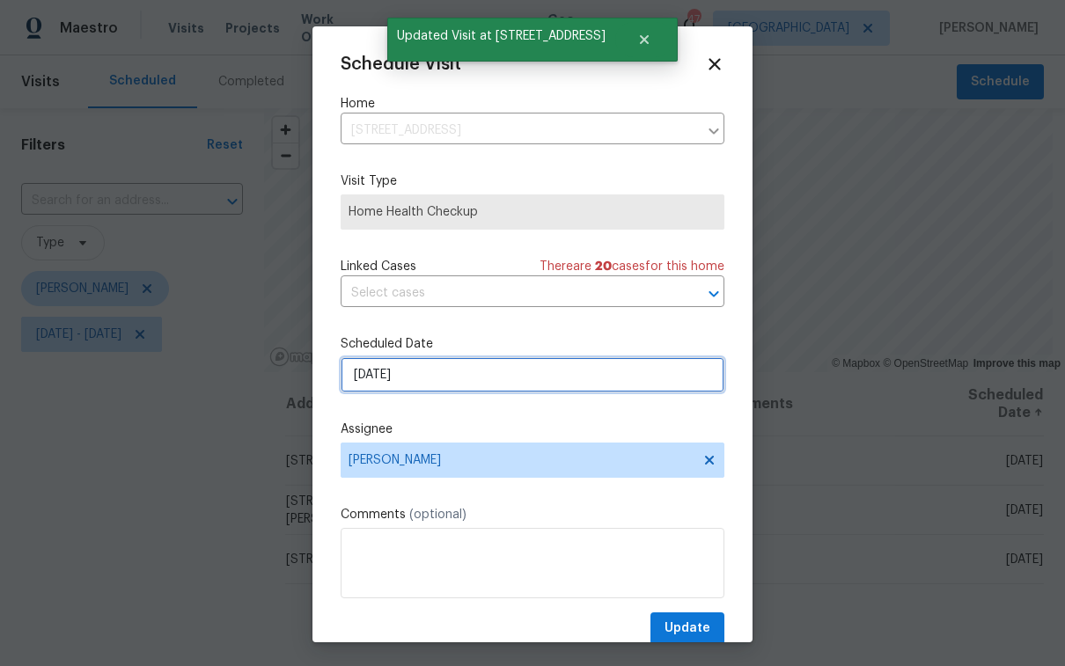
click at [492, 382] on input "[DATE]" at bounding box center [533, 374] width 384 height 35
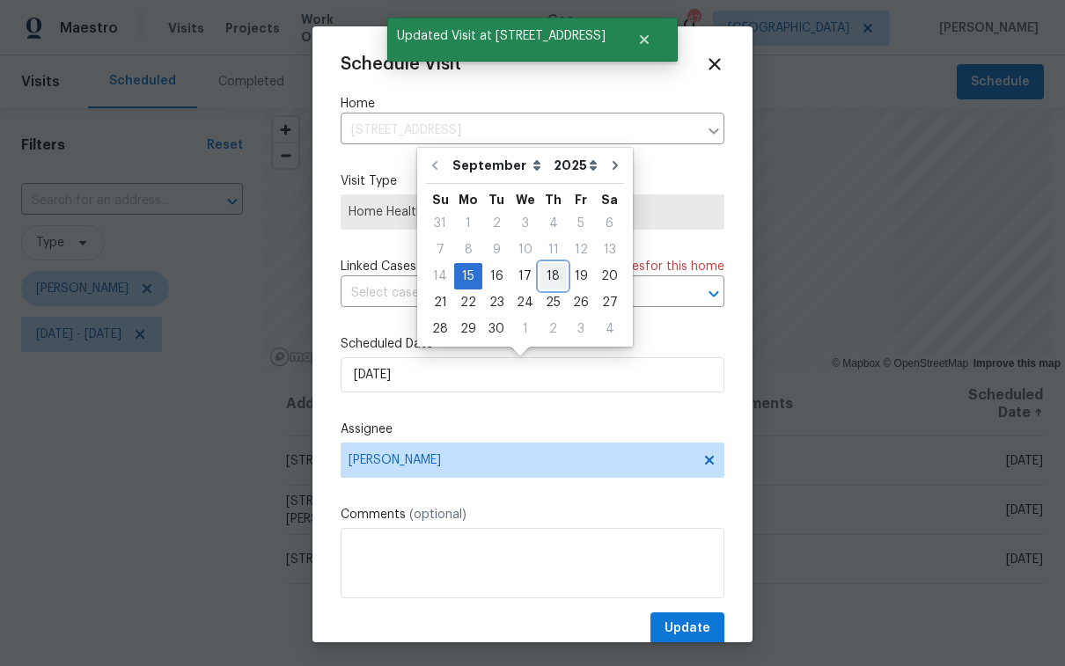
click at [555, 275] on div "18" at bounding box center [553, 276] width 27 height 25
type input "9/18/2025"
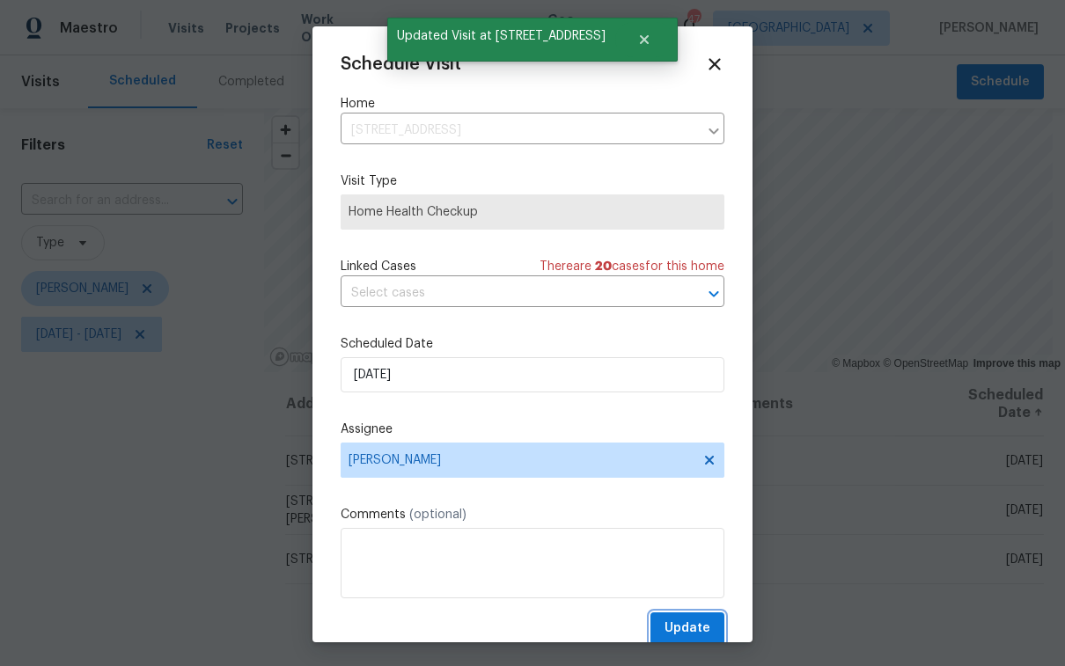
click at [682, 616] on button "Update" at bounding box center [688, 629] width 74 height 33
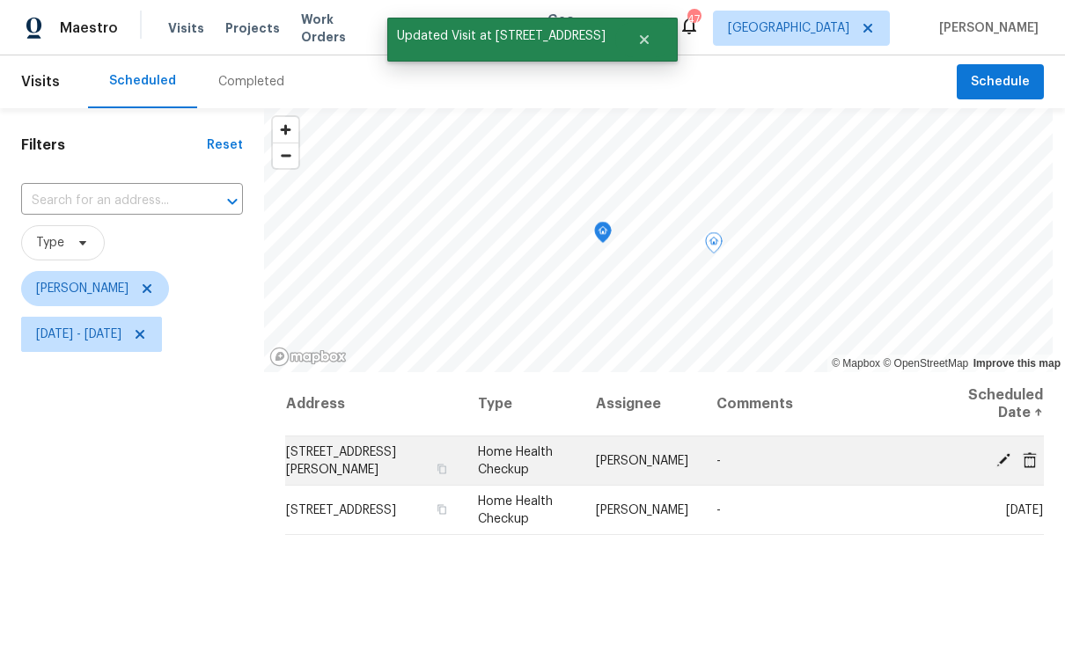
click at [997, 460] on icon at bounding box center [1004, 459] width 14 height 14
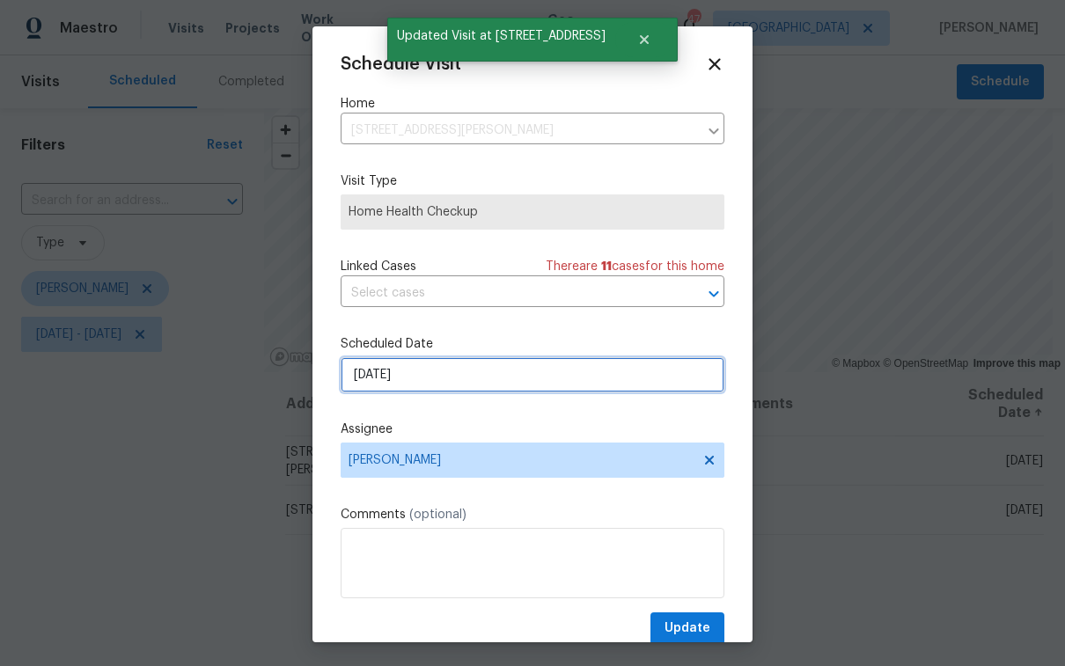
click at [460, 383] on input "[DATE]" at bounding box center [533, 374] width 384 height 35
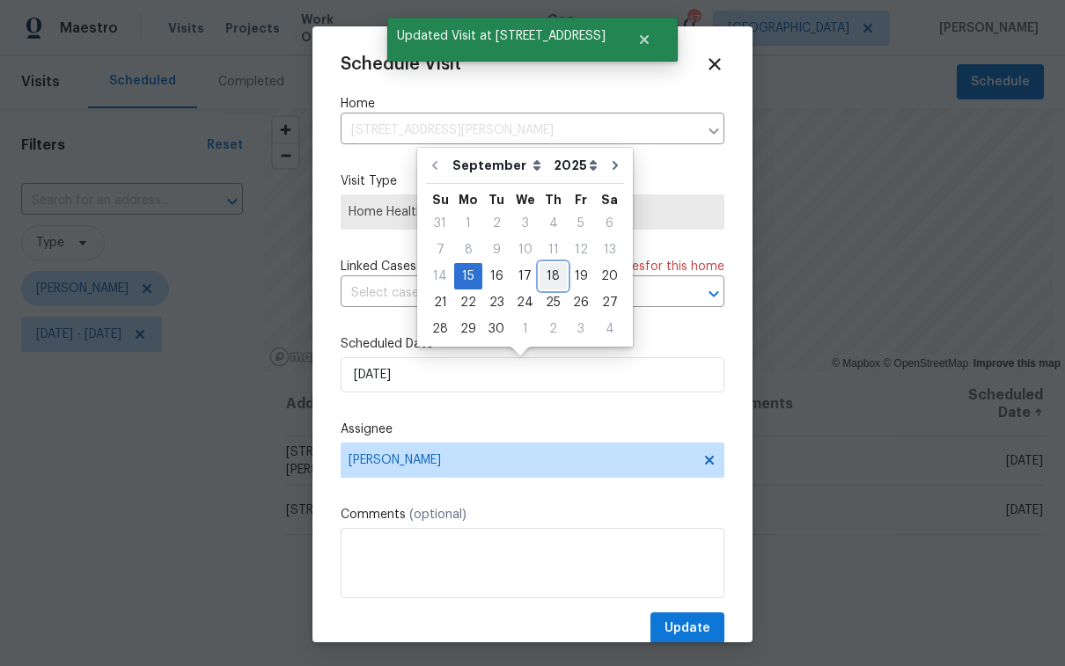
click at [545, 277] on div "18" at bounding box center [553, 276] width 27 height 25
type input "9/18/2025"
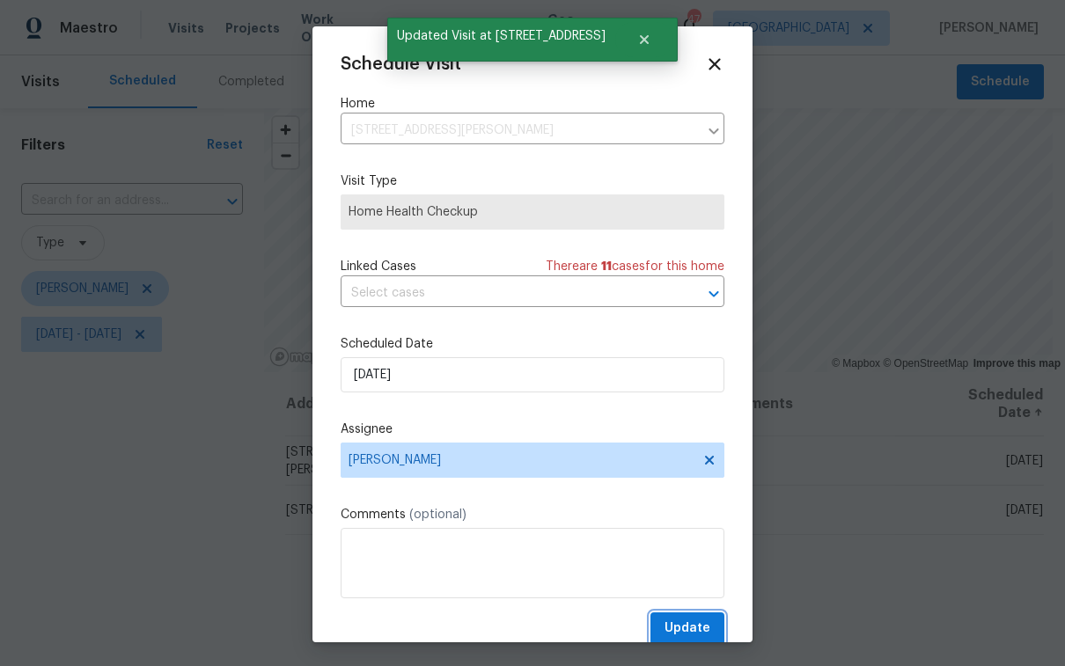
click at [671, 624] on span "Update" at bounding box center [688, 629] width 46 height 22
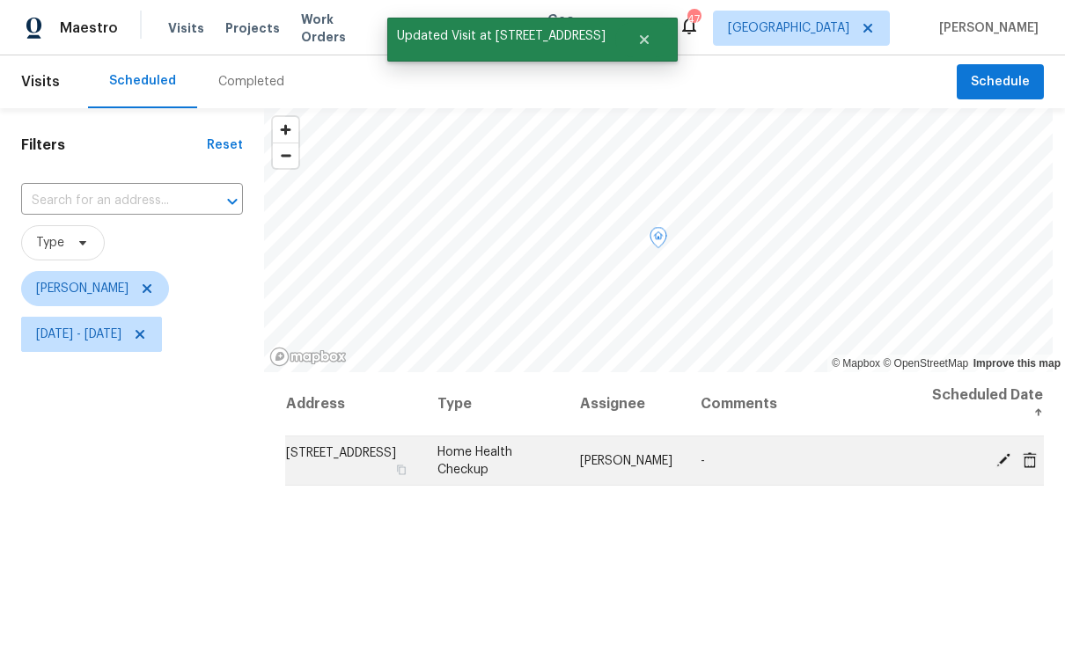
click at [997, 458] on icon at bounding box center [1004, 459] width 14 height 14
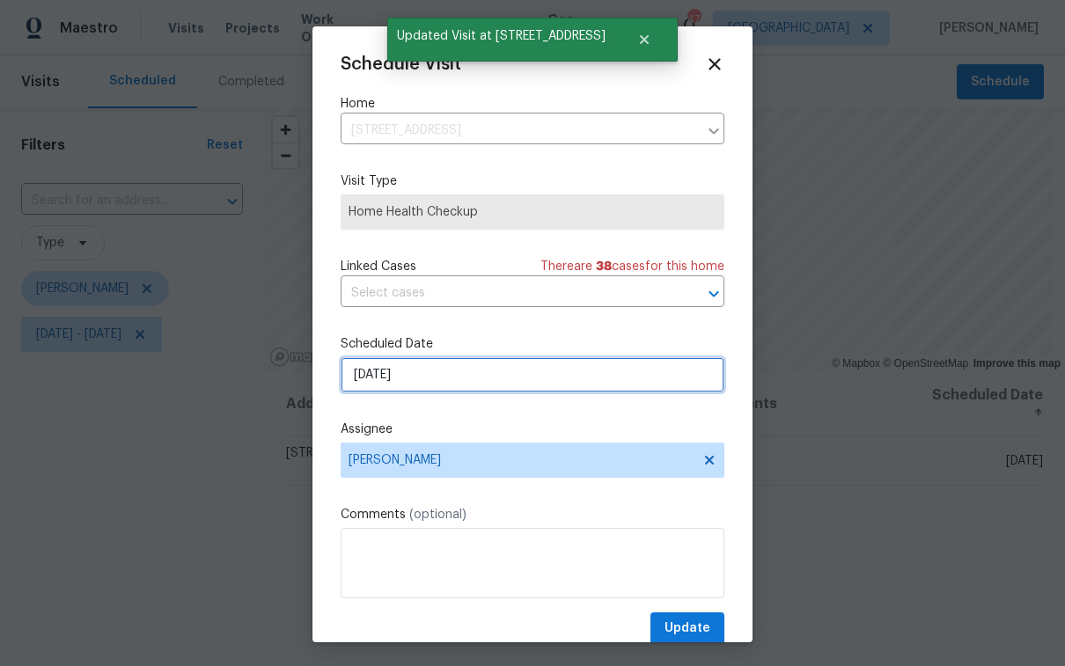
click at [489, 386] on input "[DATE]" at bounding box center [533, 374] width 384 height 35
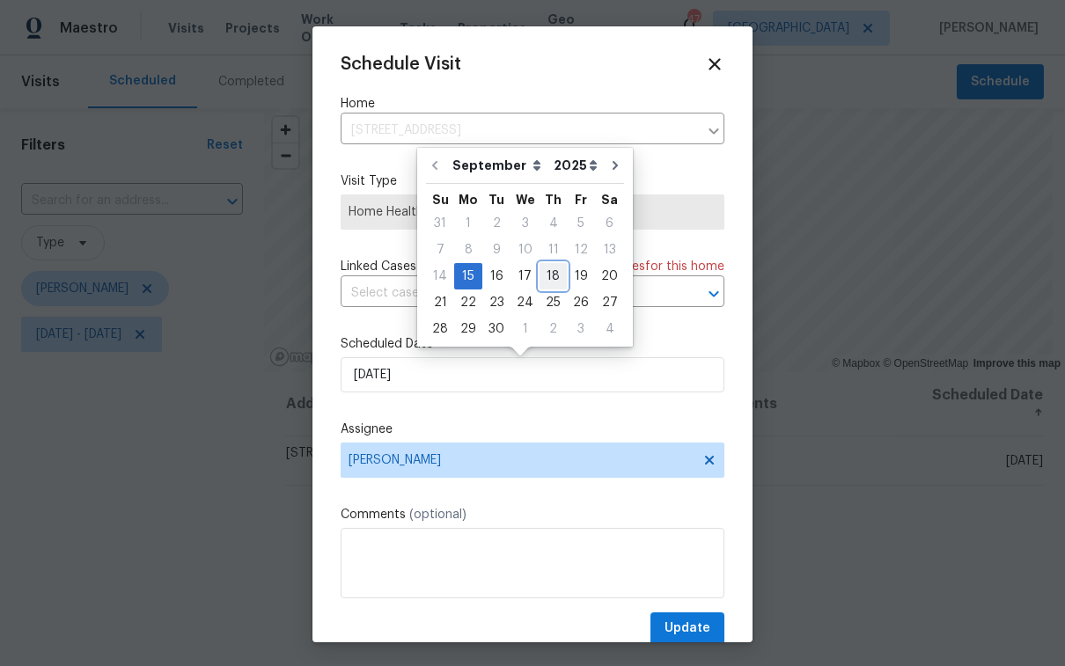
click at [548, 274] on div "18" at bounding box center [553, 276] width 27 height 25
type input "9/18/2025"
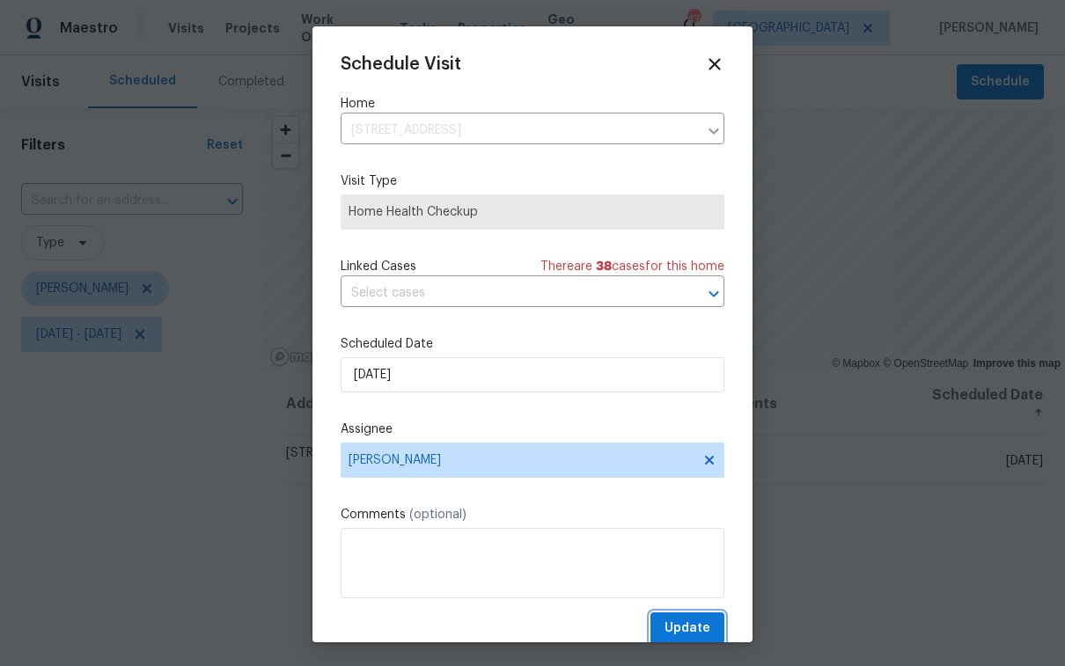
click at [680, 633] on span "Update" at bounding box center [688, 629] width 46 height 22
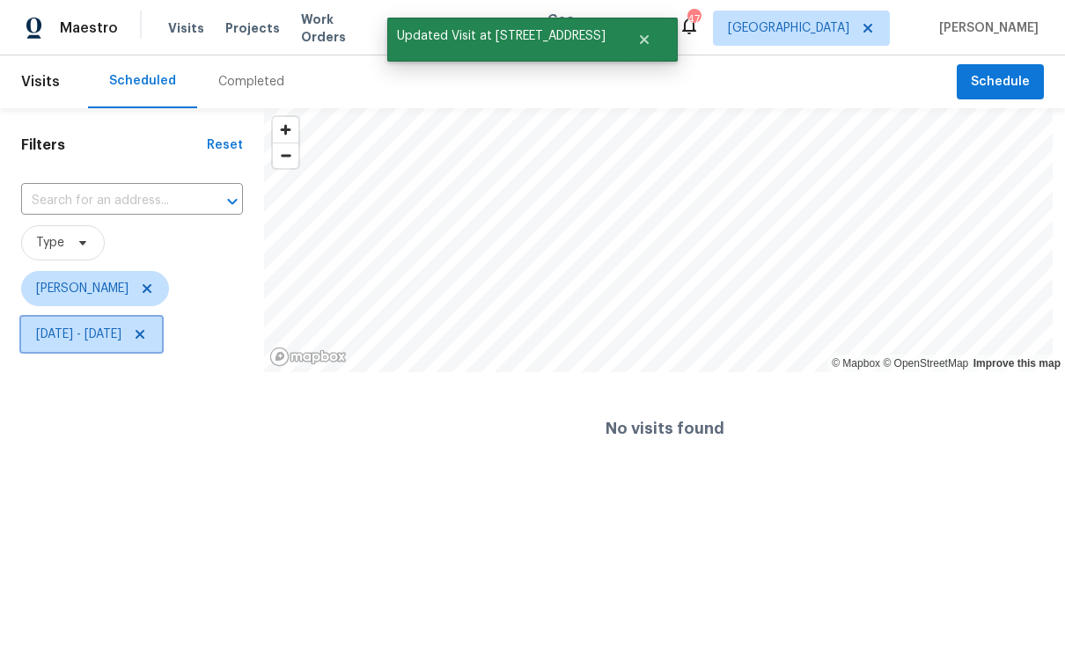
click at [108, 336] on span "Mon, Sep 15 - Mon, Sep 15" at bounding box center [78, 335] width 85 height 18
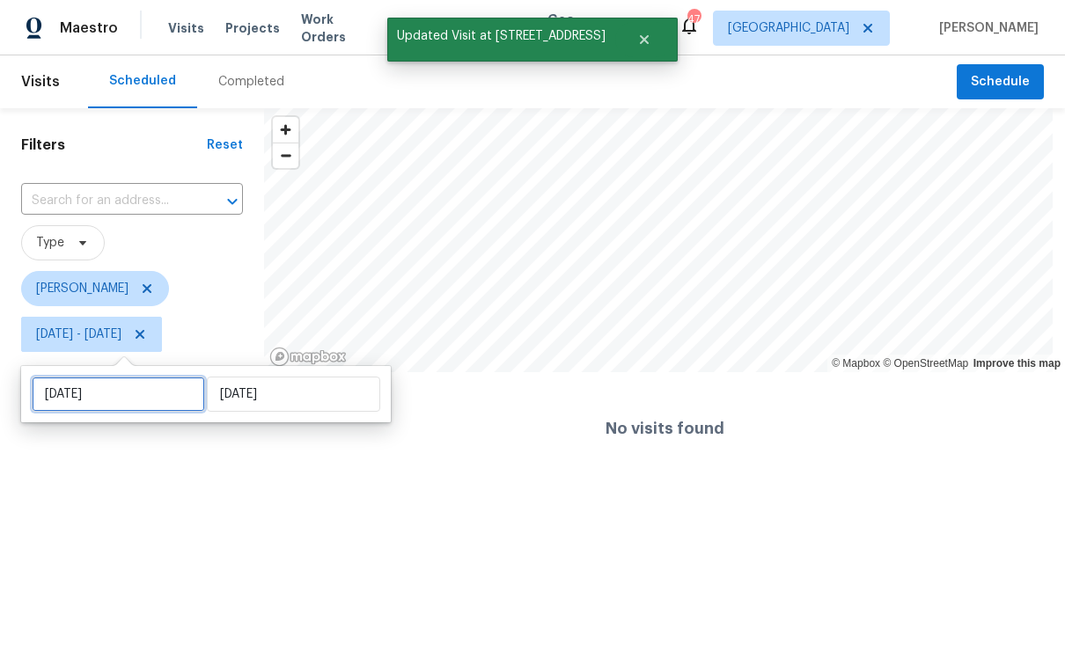
click at [126, 402] on input "Mon, Sep 15" at bounding box center [118, 394] width 173 height 35
select select "8"
select select "2025"
select select "9"
select select "2025"
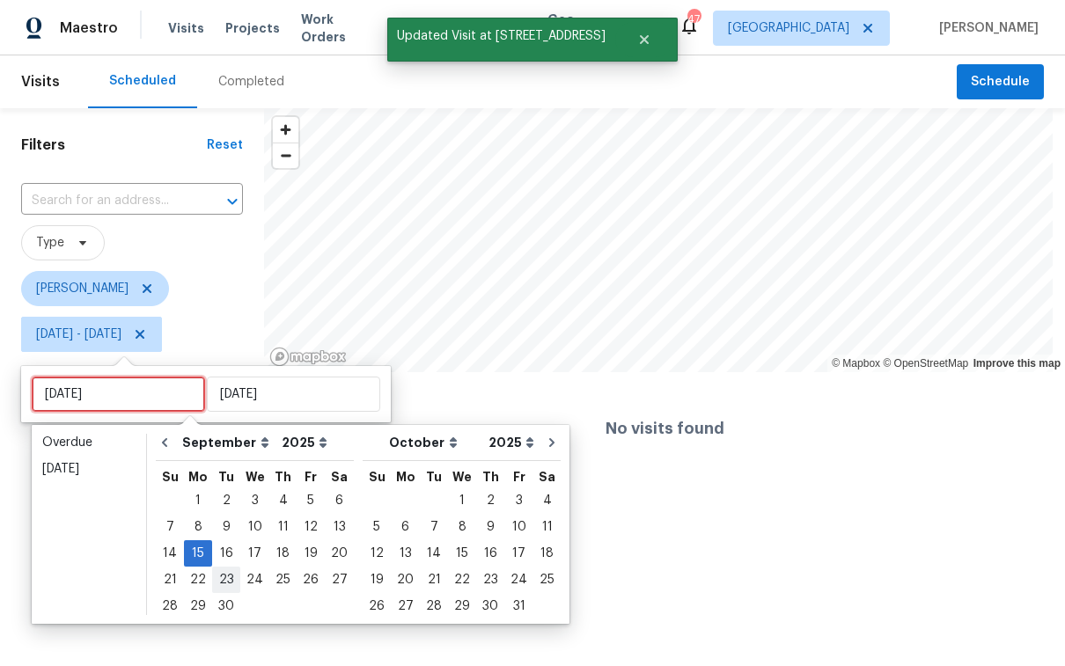
type input "Mon, Sep 08"
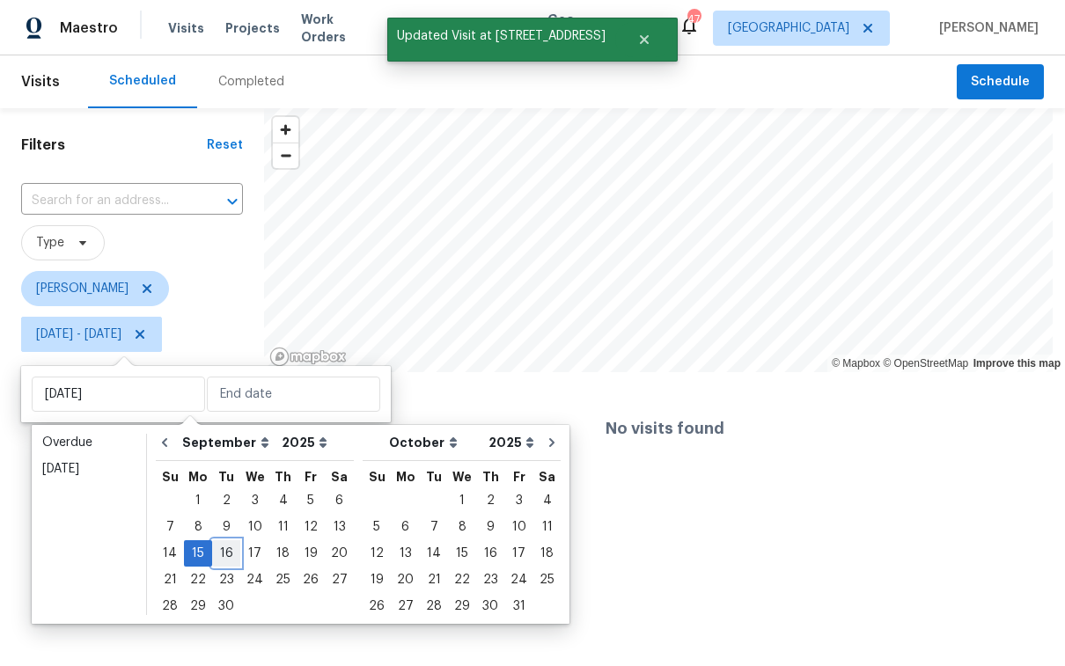
click at [229, 557] on div "16" at bounding box center [226, 553] width 28 height 25
type input "Tue, Sep 16"
type input "Mon, Sep 15"
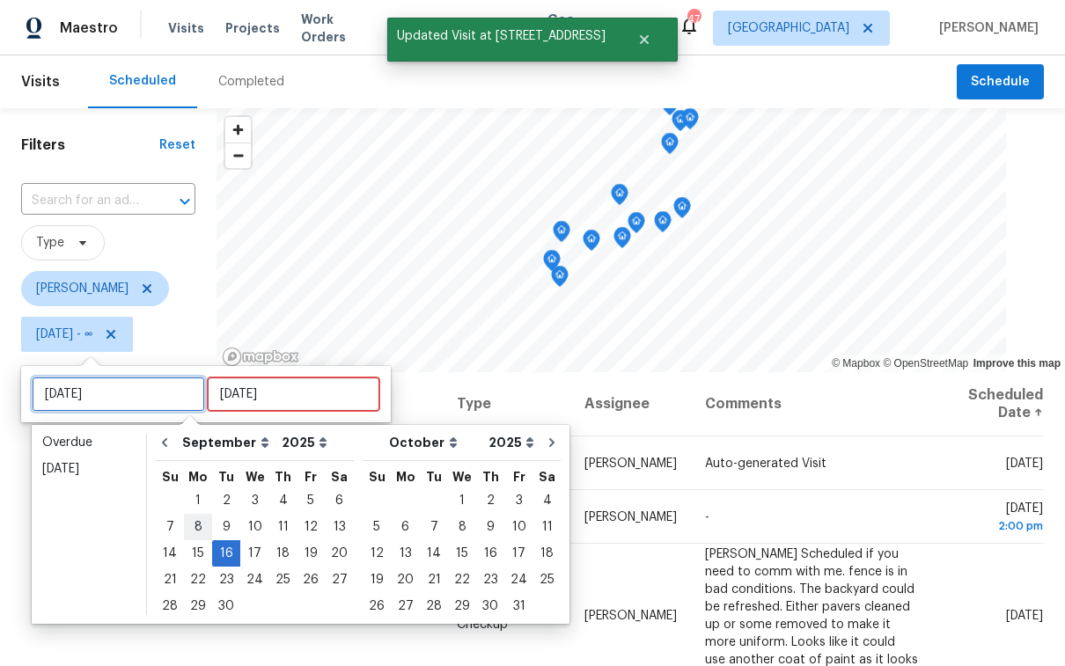
type input "Mon, Sep 15"
type input "Tue, Sep 16"
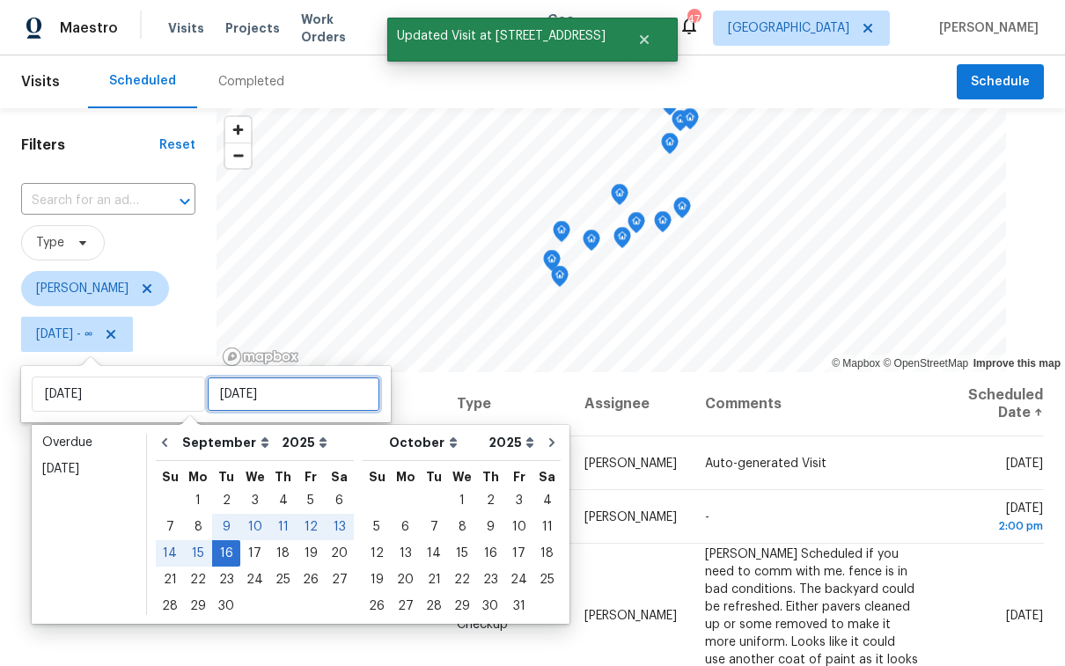
type input "Tue, Sep 16"
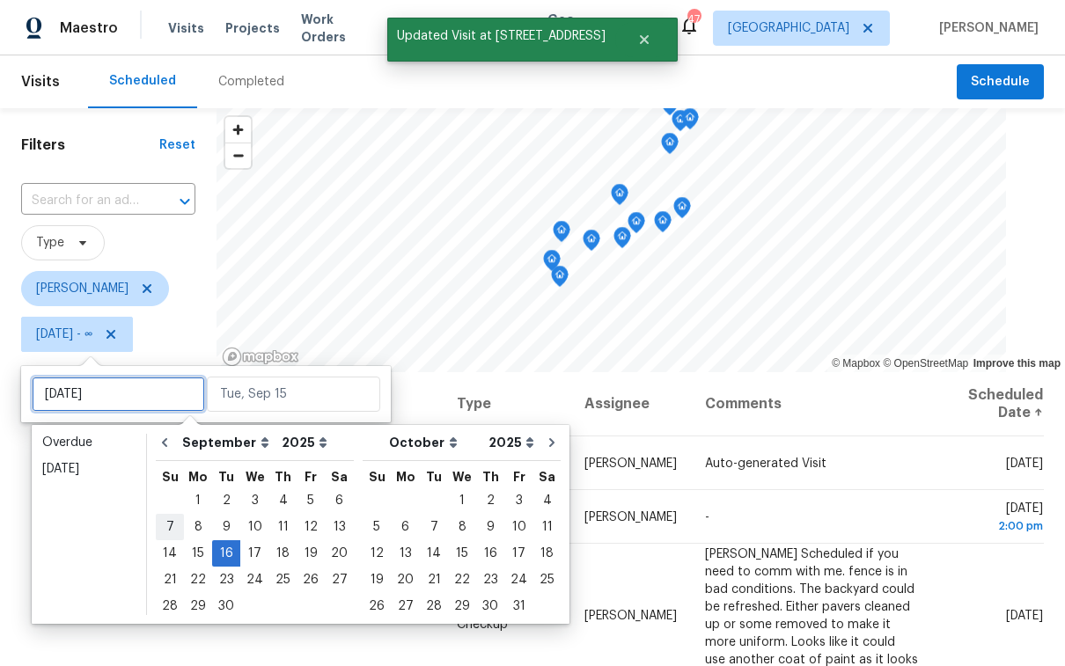
type input "Sun, Sep 07"
type input "Tue, Sep 16"
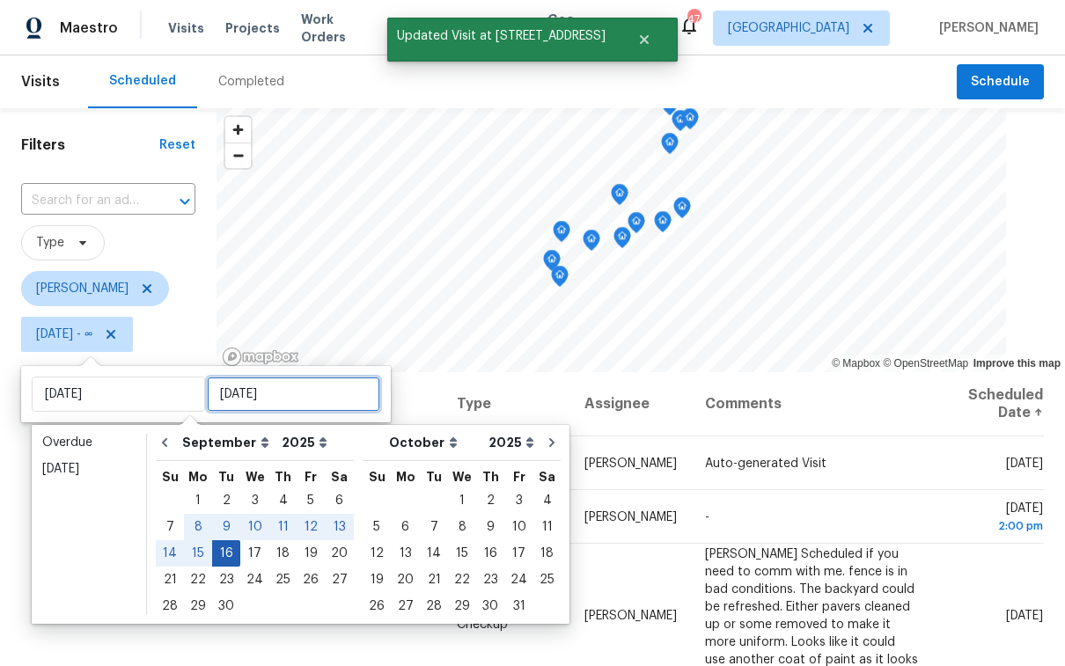
type input "Tue, Sep 16"
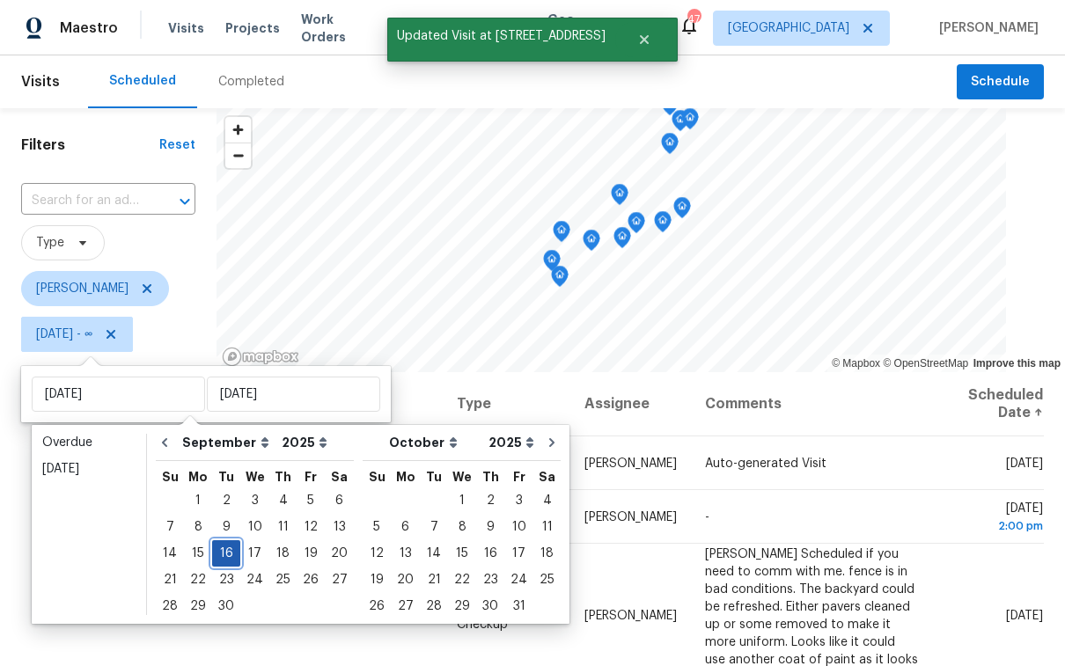
click at [224, 551] on div "16" at bounding box center [226, 553] width 28 height 25
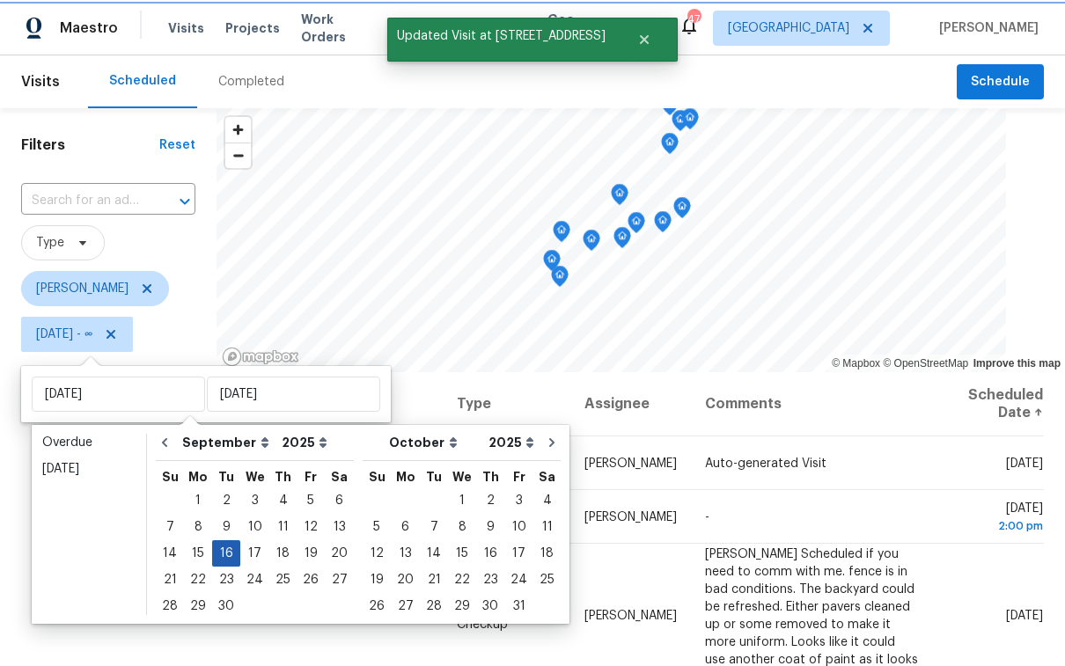
type input "Tue, Sep 16"
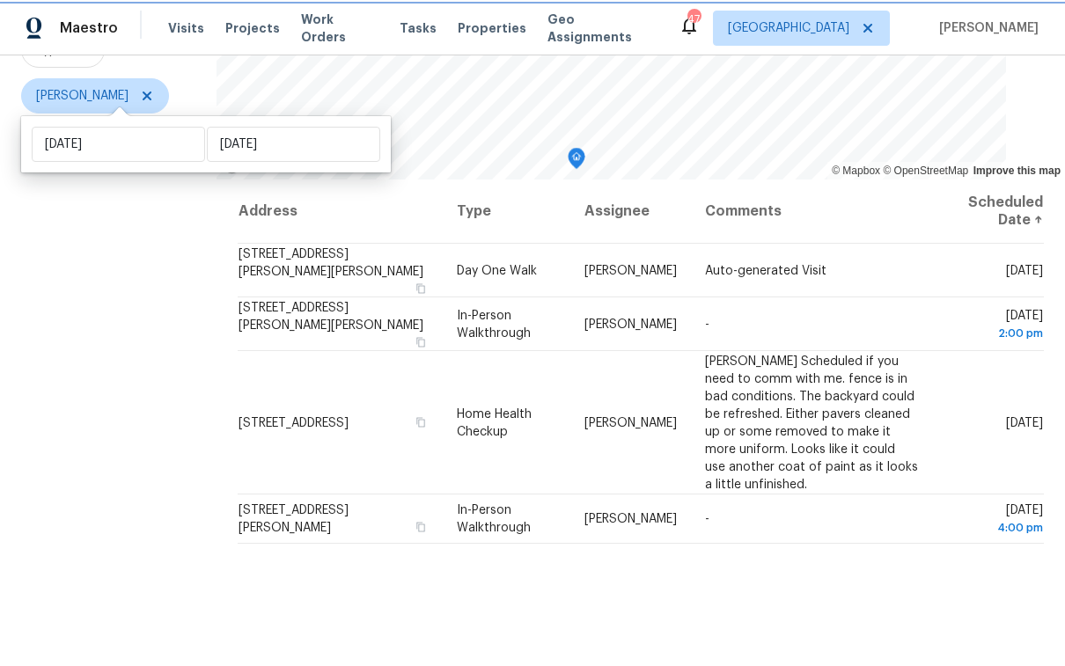
scroll to position [250, 0]
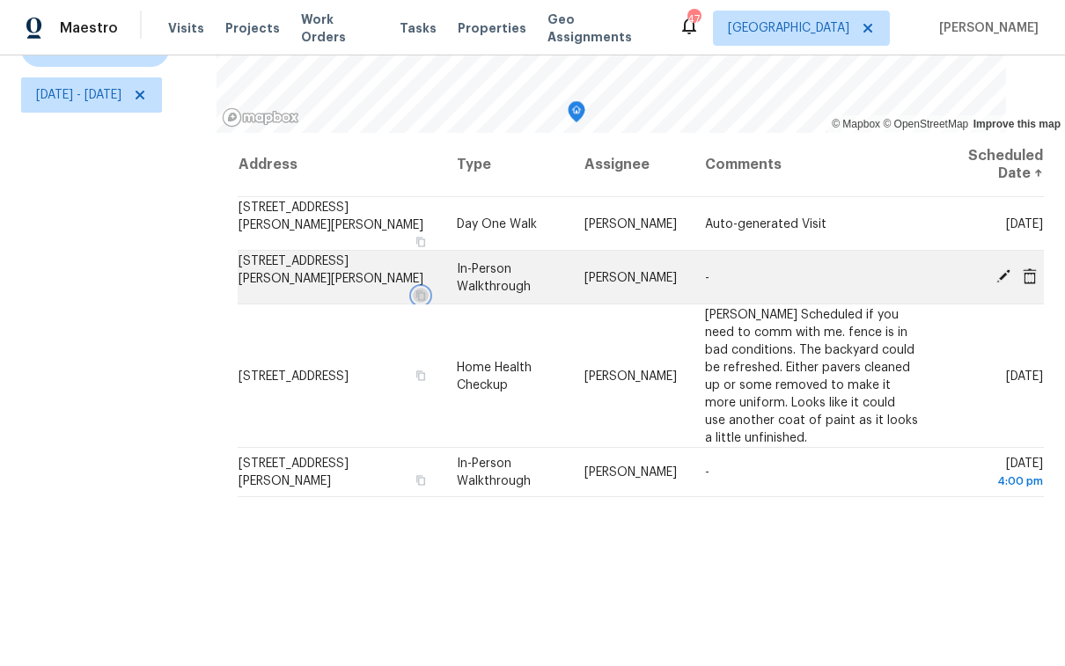
click at [426, 290] on icon "button" at bounding box center [421, 295] width 11 height 11
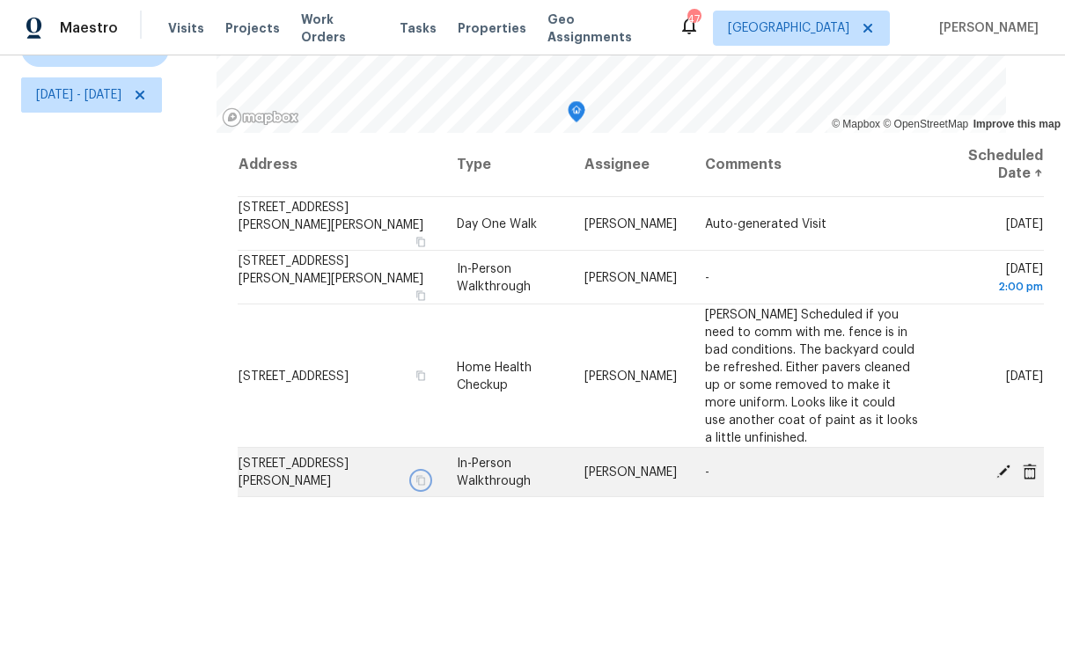
click at [426, 475] on icon "button" at bounding box center [421, 480] width 11 height 11
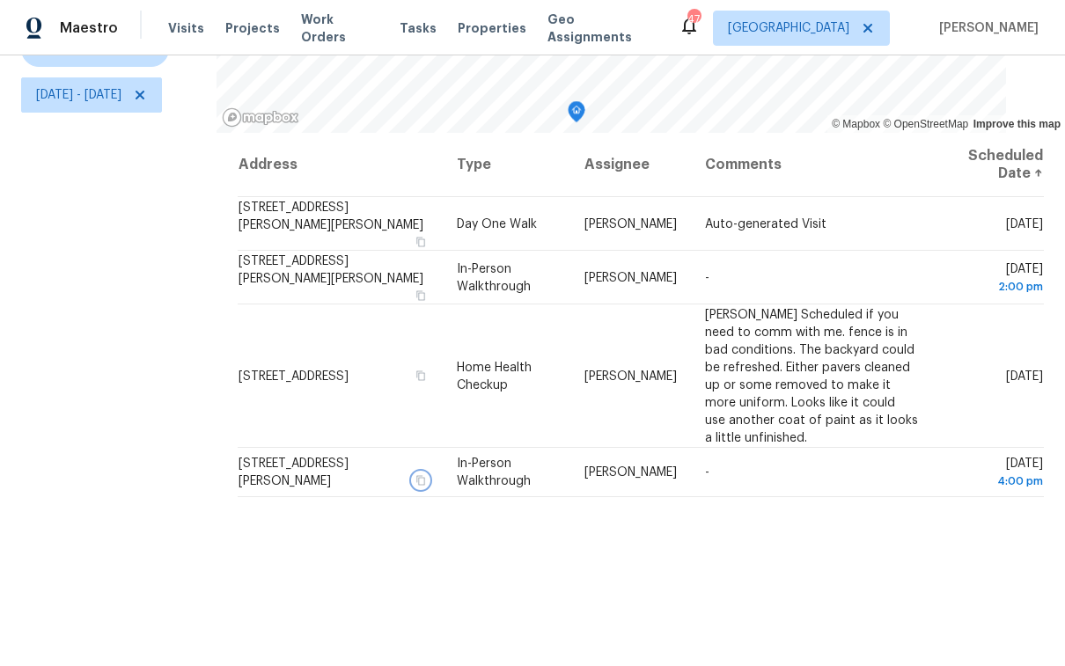
scroll to position [0, 0]
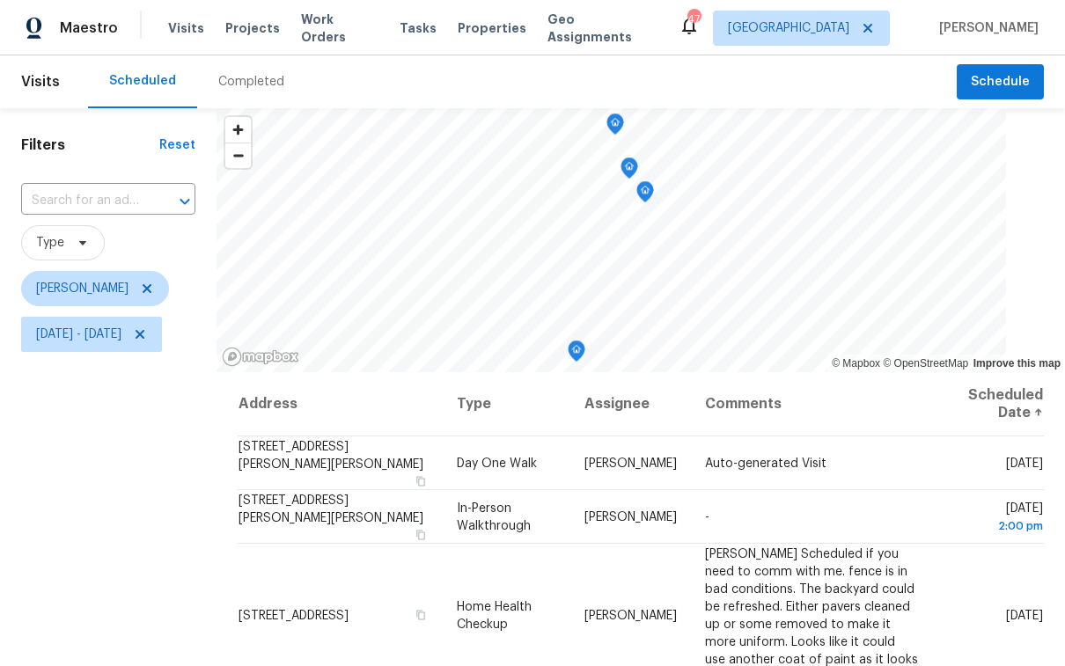
click at [623, 128] on icon "Map marker" at bounding box center [615, 124] width 16 height 20
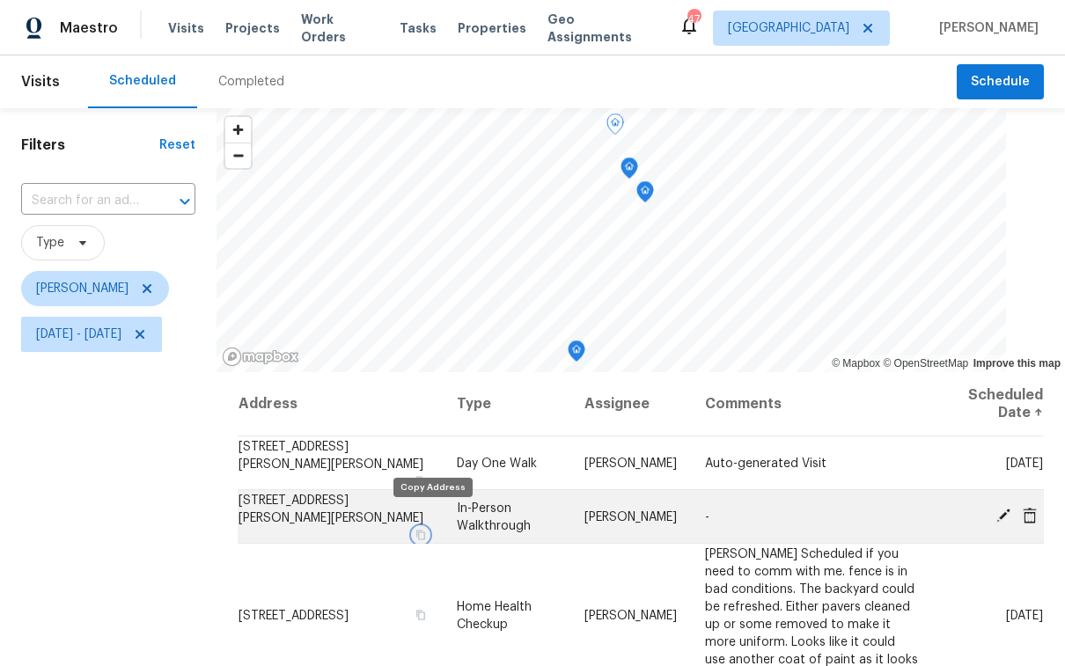
click at [426, 529] on icon "button" at bounding box center [421, 534] width 11 height 11
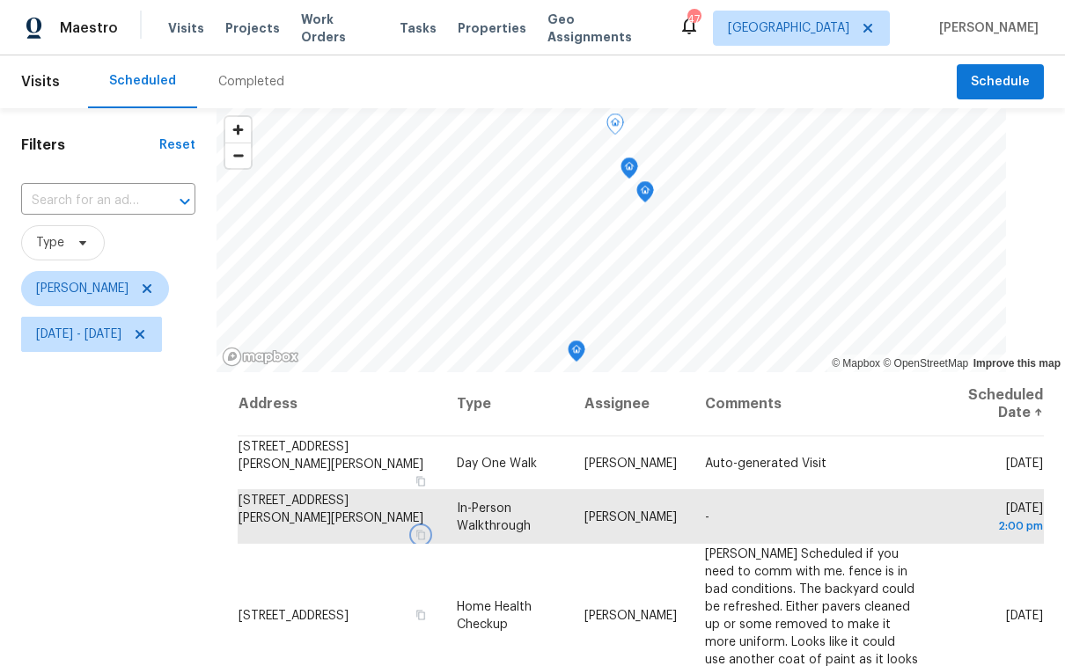
click at [637, 165] on icon "Map marker" at bounding box center [629, 168] width 16 height 20
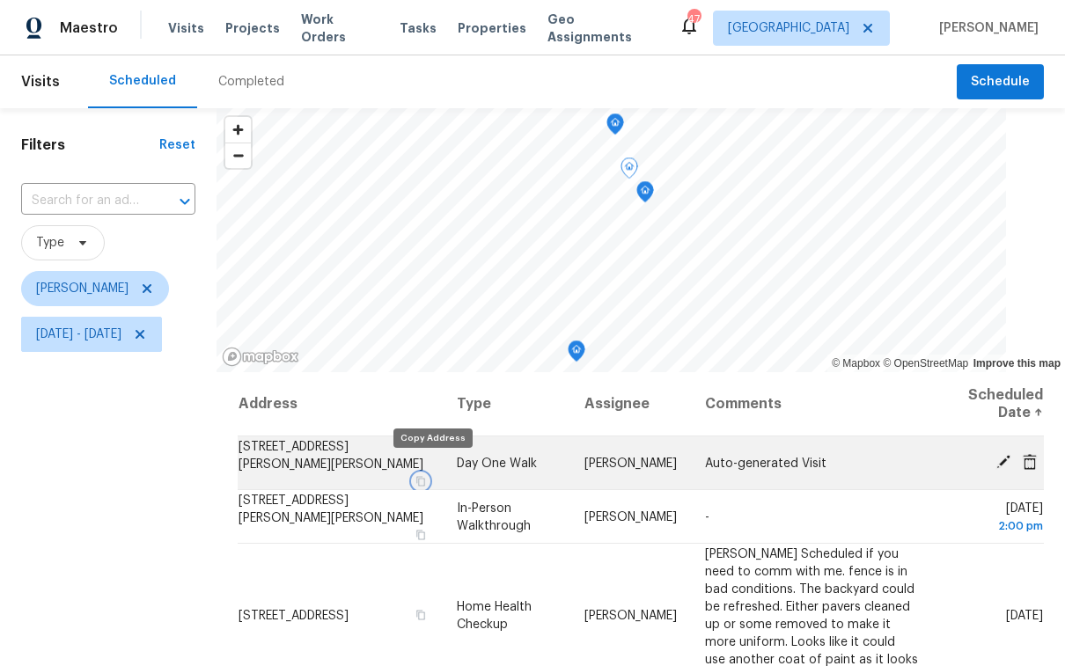
click at [426, 475] on icon "button" at bounding box center [421, 480] width 11 height 11
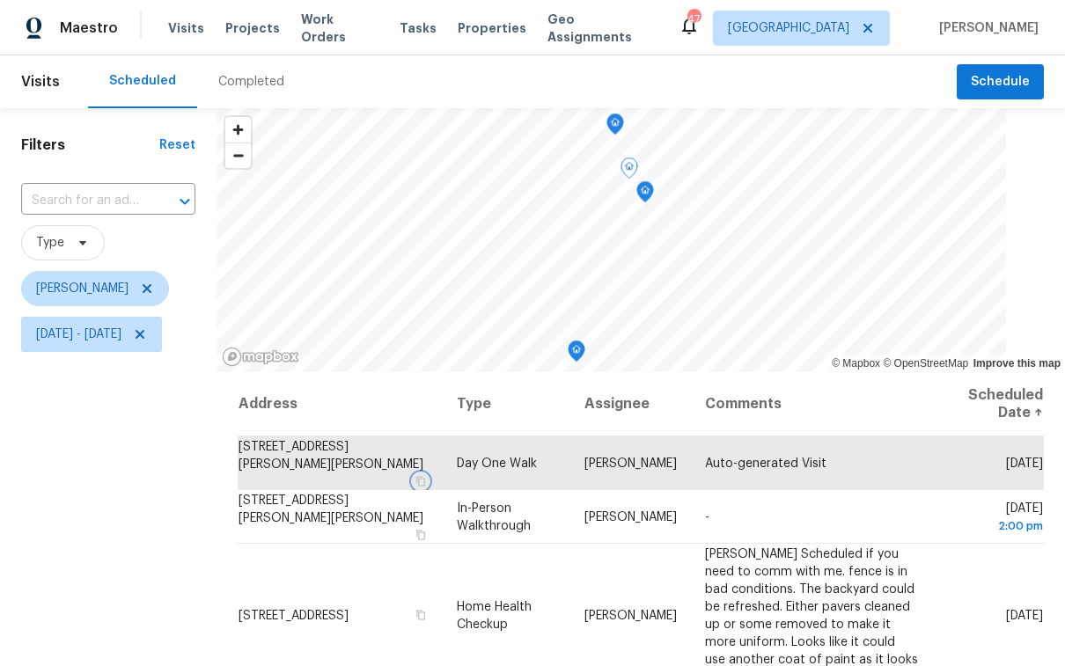
click at [653, 195] on icon "Map marker" at bounding box center [645, 192] width 16 height 20
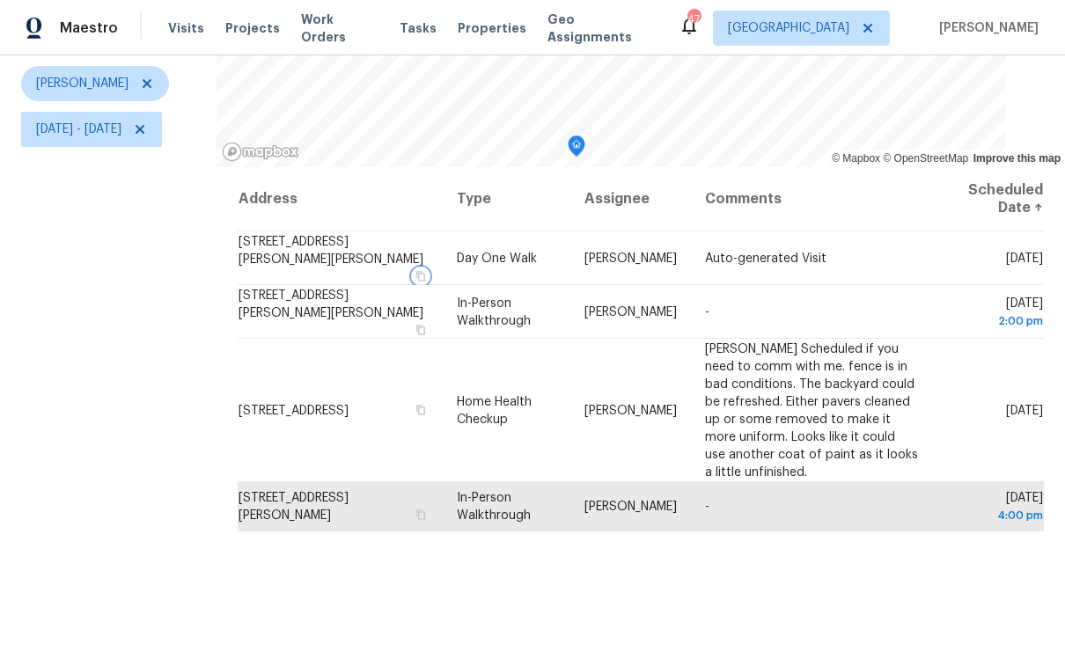
scroll to position [250, 0]
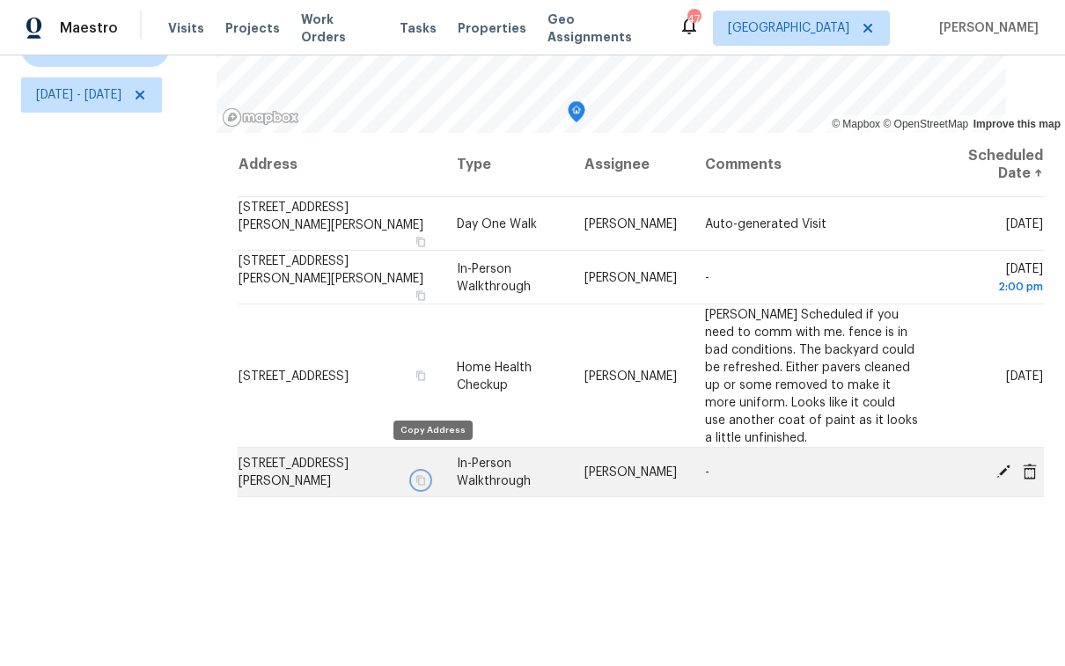
click at [426, 475] on icon "button" at bounding box center [421, 480] width 11 height 11
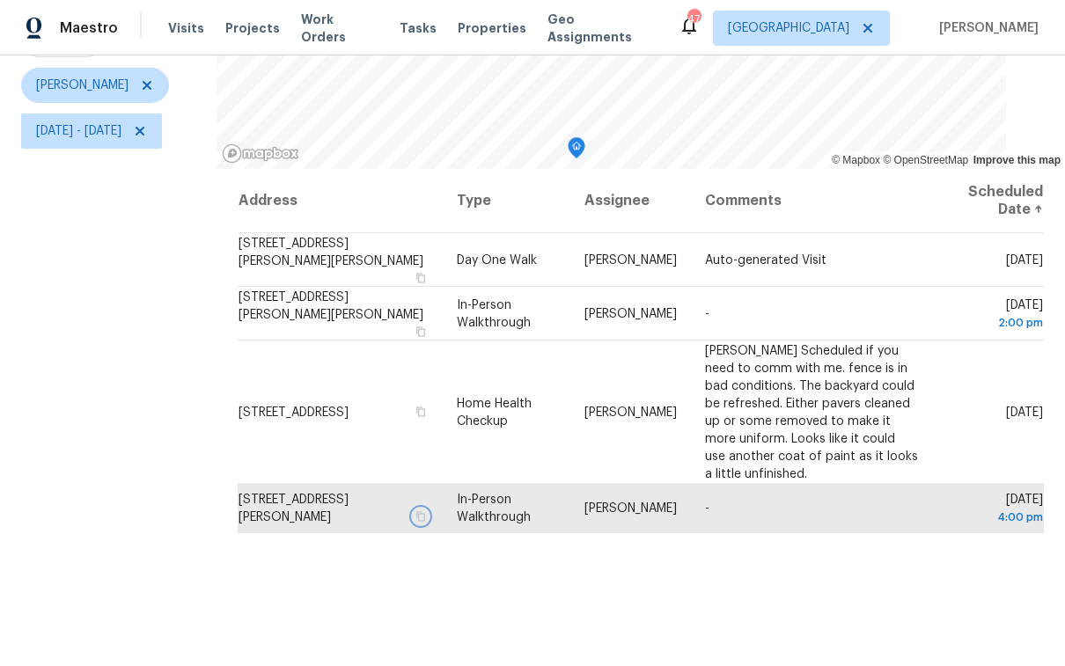
scroll to position [202, 0]
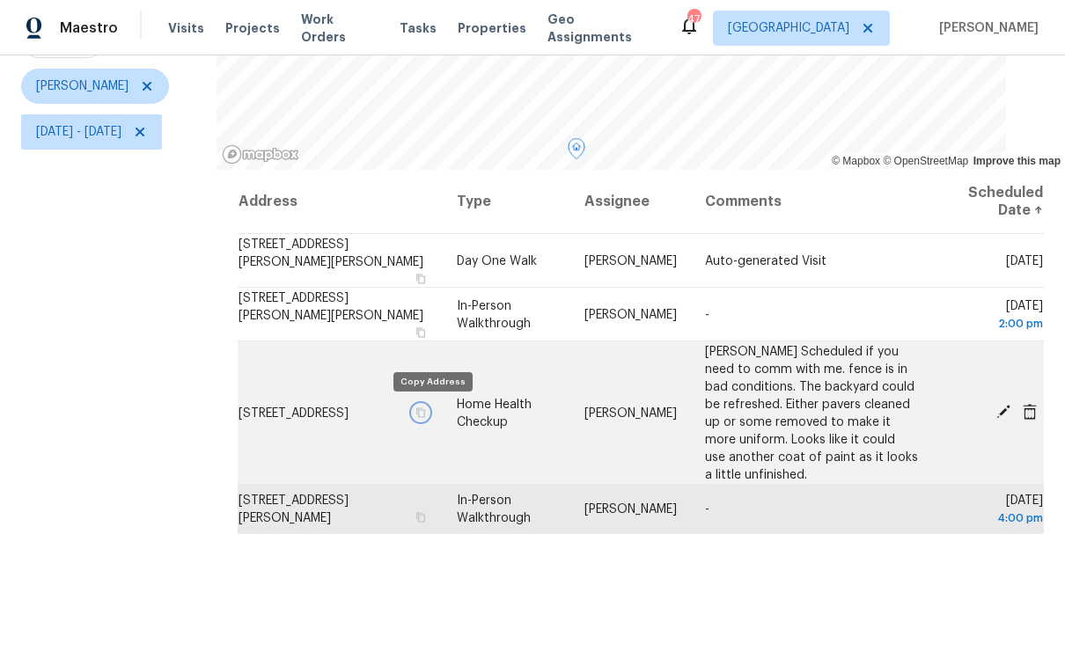
click at [426, 413] on icon "button" at bounding box center [421, 412] width 11 height 11
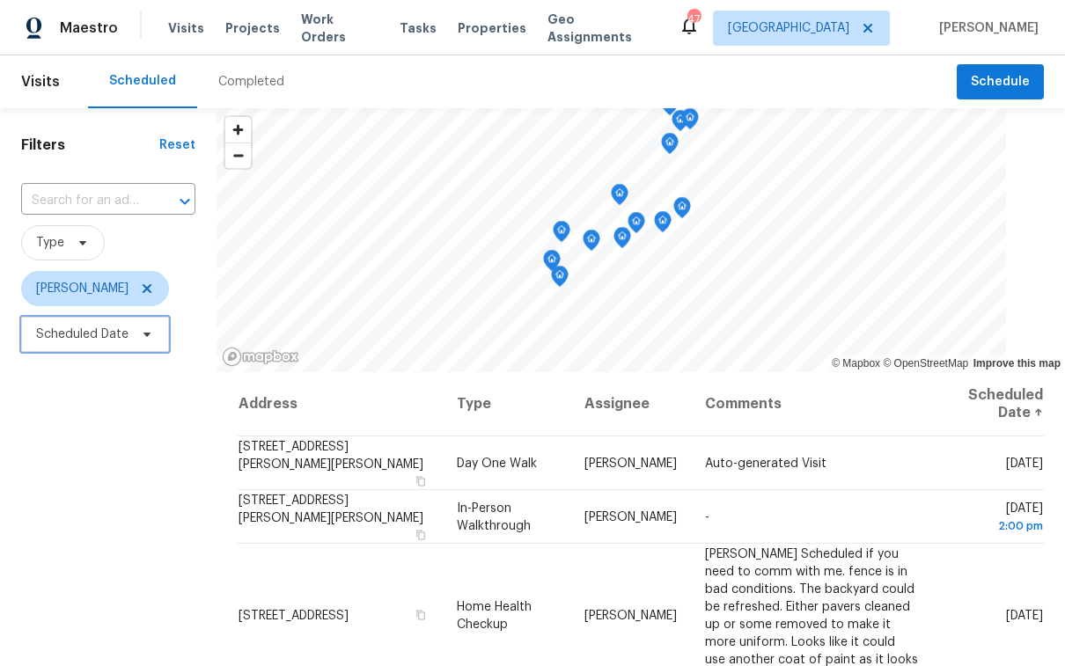
click at [114, 337] on span "Scheduled Date" at bounding box center [82, 335] width 92 height 18
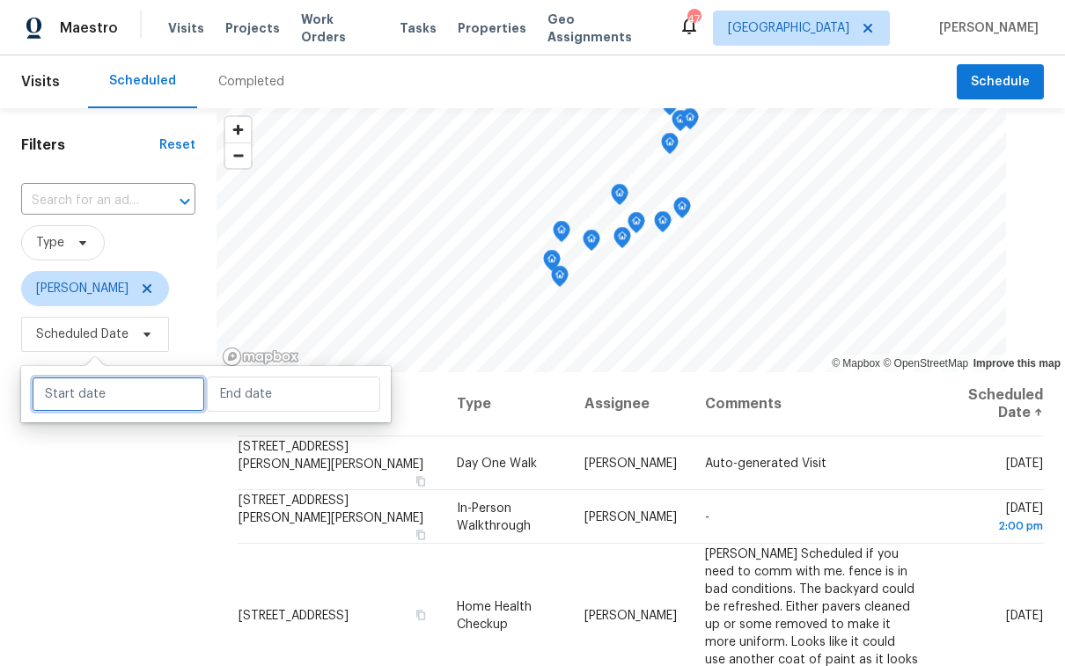
click at [112, 386] on input "text" at bounding box center [118, 394] width 173 height 35
select select "8"
select select "2025"
select select "9"
select select "2025"
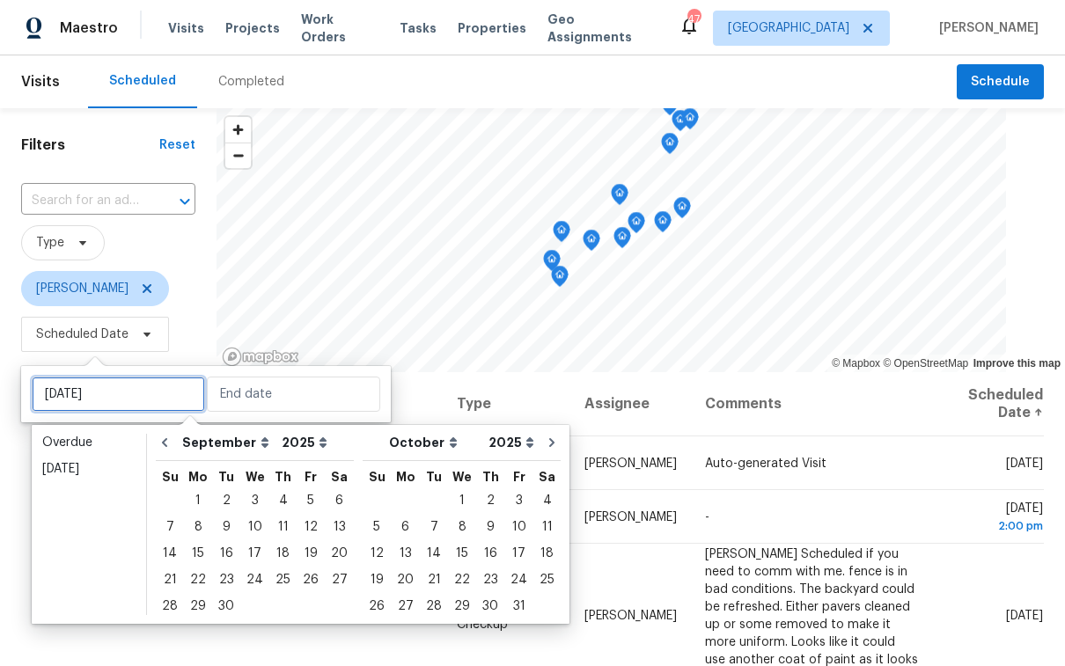
type input "[DATE]"
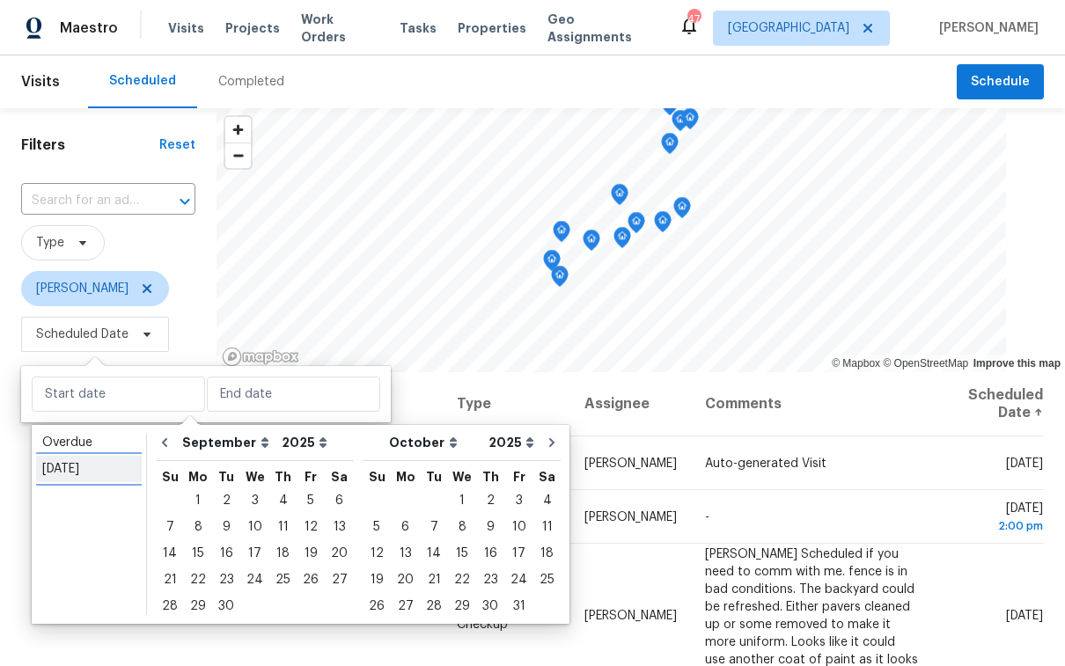
click at [78, 470] on div "Today" at bounding box center [88, 469] width 93 height 18
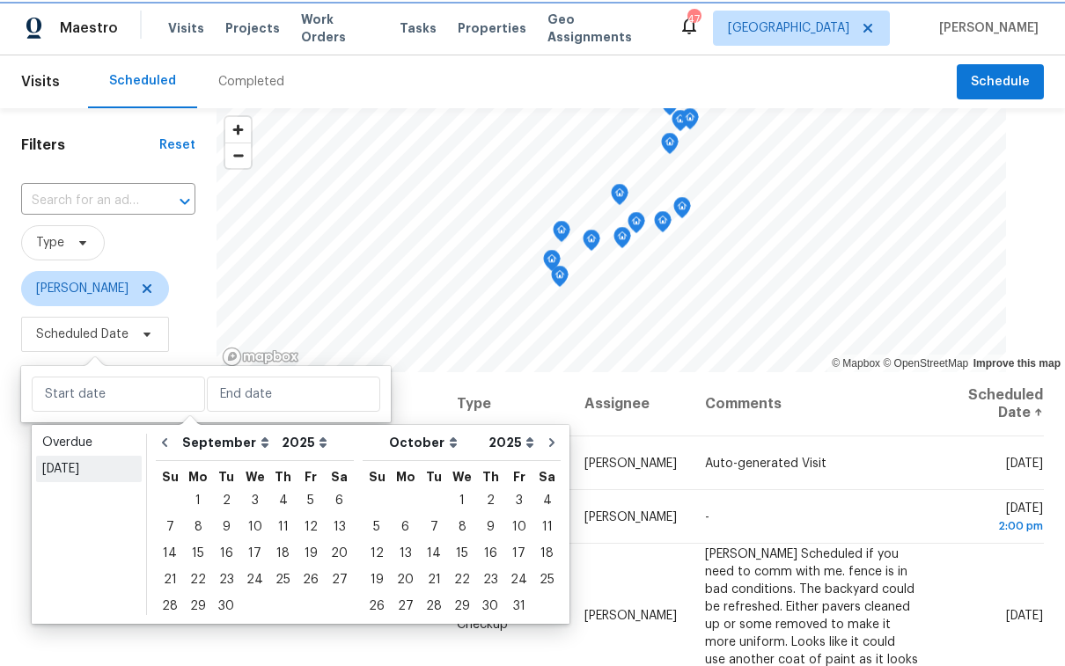
type input "Mon, Sep 15"
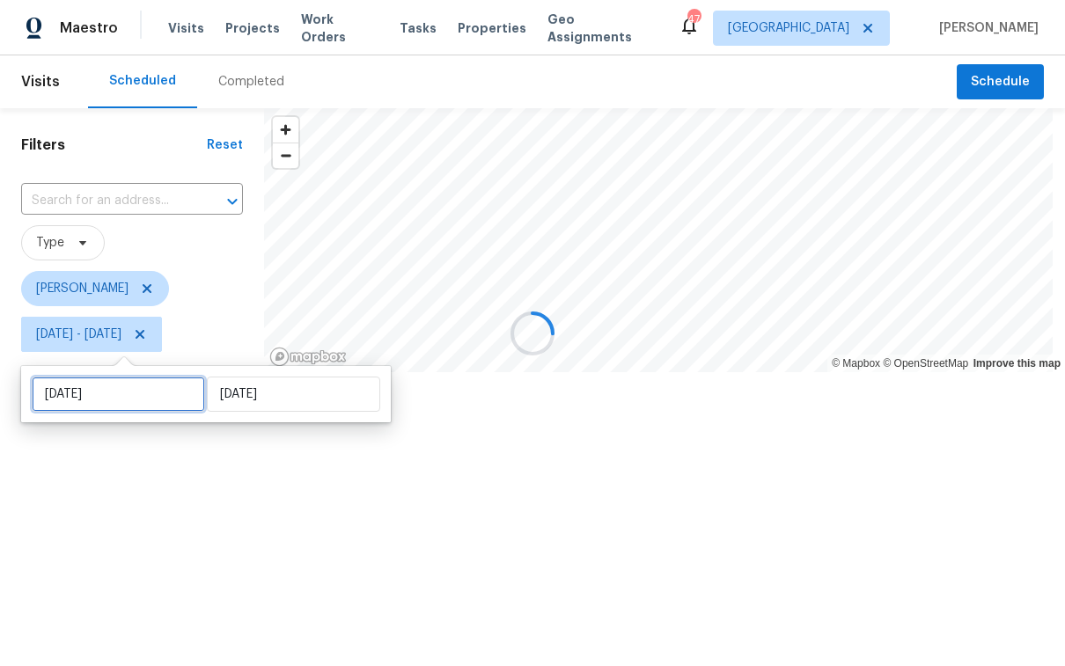
click at [85, 399] on input "Mon, Sep 15" at bounding box center [118, 394] width 173 height 35
select select "8"
select select "2025"
select select "9"
select select "2025"
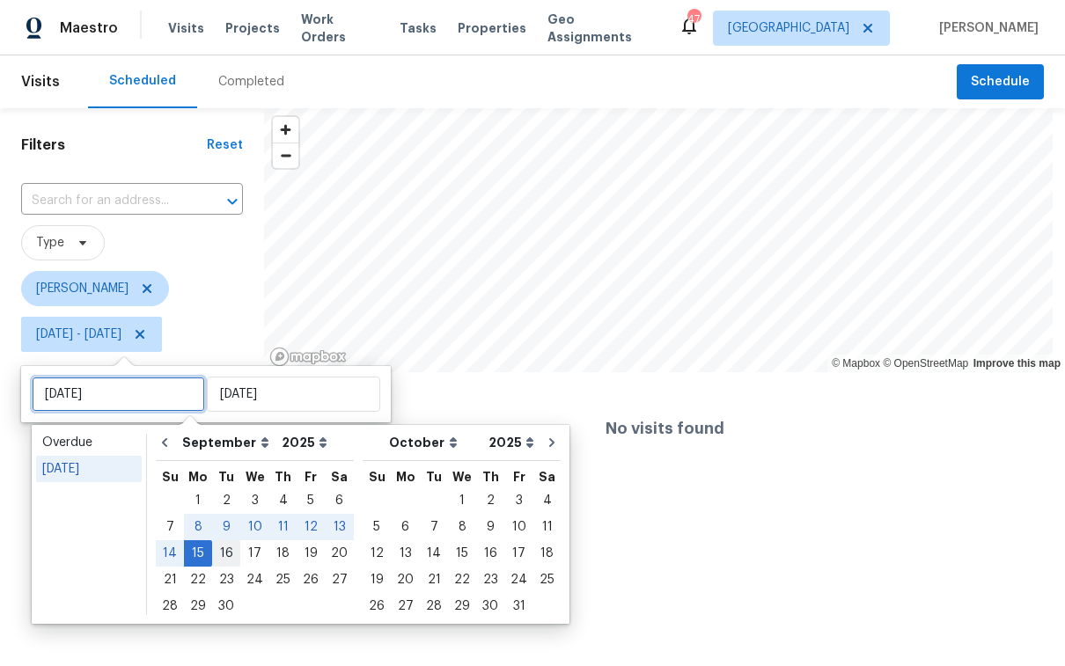
type input "Mon, Sep 08"
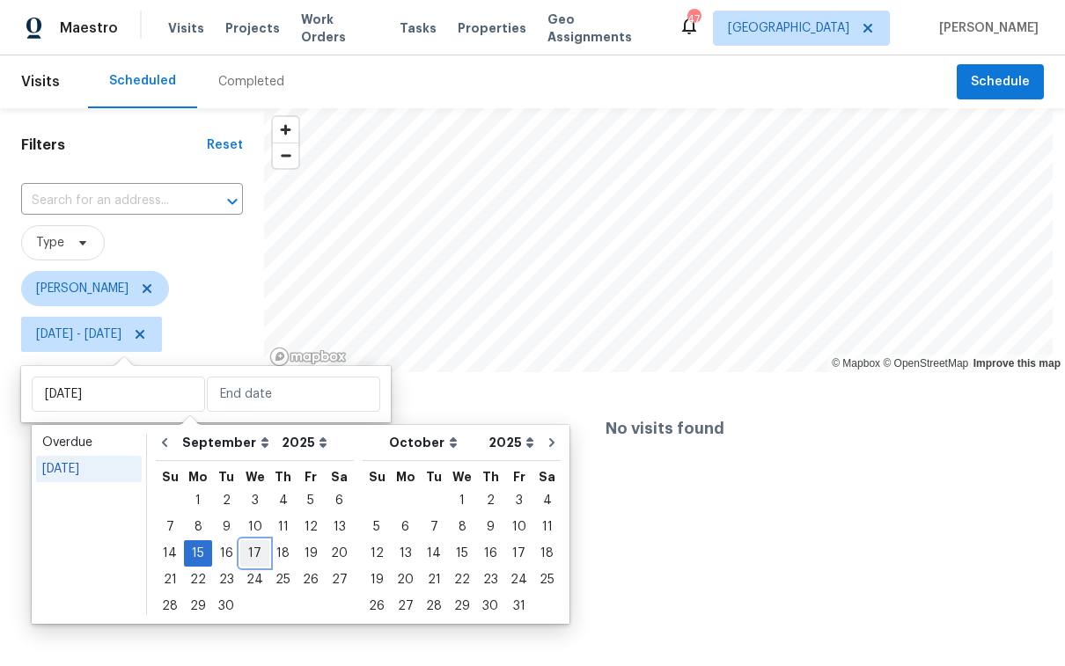
click at [246, 556] on div "17" at bounding box center [254, 553] width 29 height 25
type input "Wed, Sep 17"
type input "Mon, Sep 15"
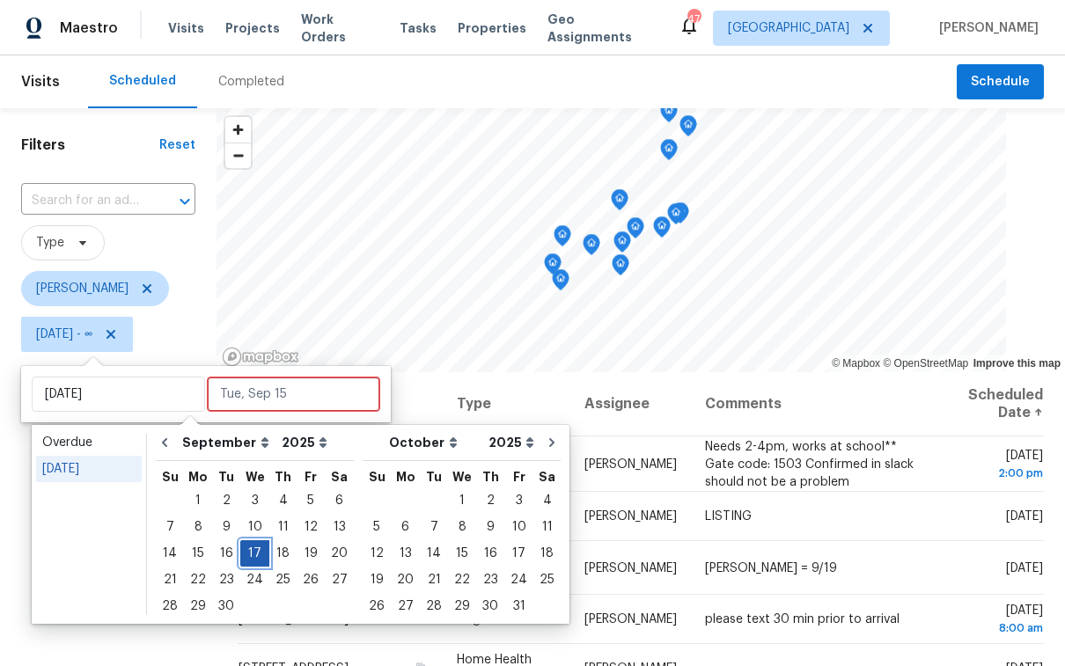
click at [248, 555] on div "17" at bounding box center [254, 553] width 29 height 25
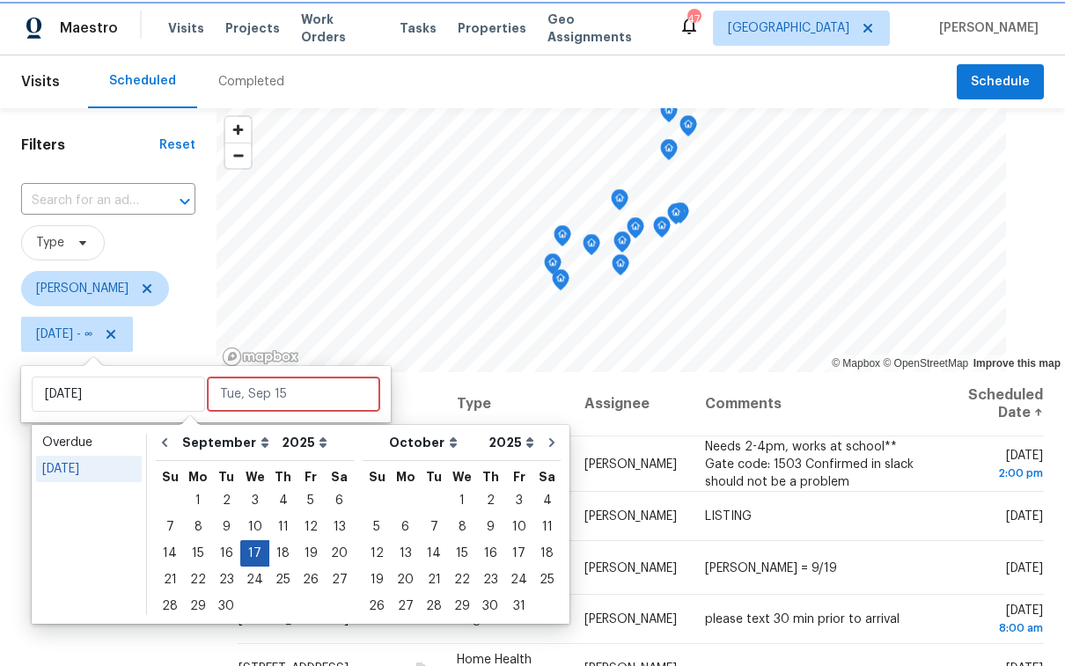
type input "Wed, Sep 17"
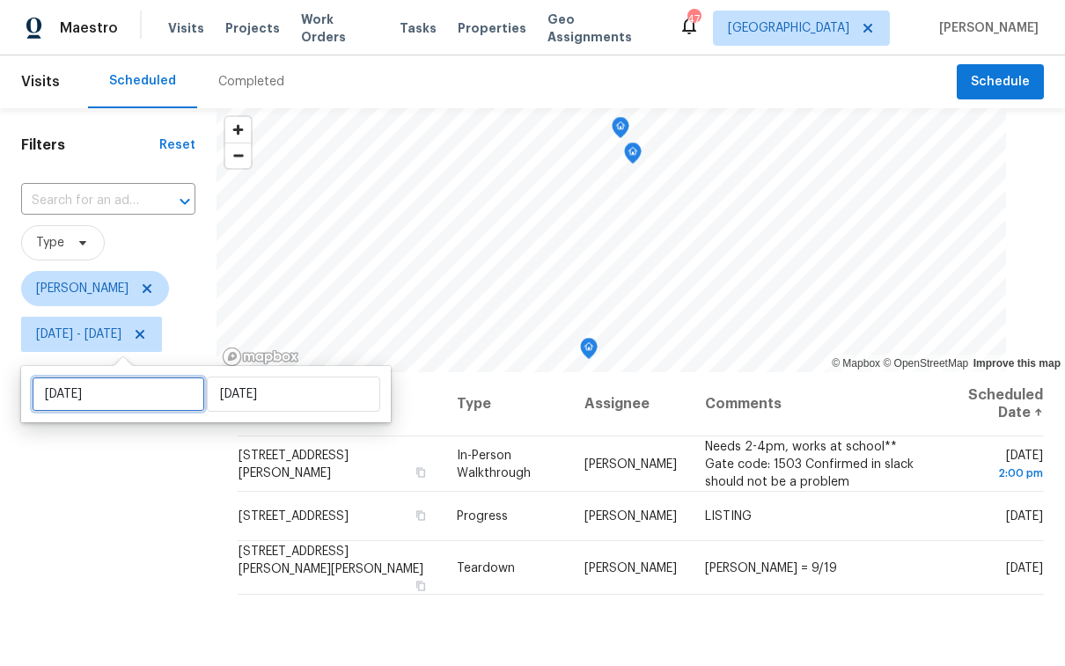
click at [138, 401] on input "Wed, Sep 17" at bounding box center [118, 394] width 173 height 35
select select "8"
select select "2025"
select select "9"
select select "2025"
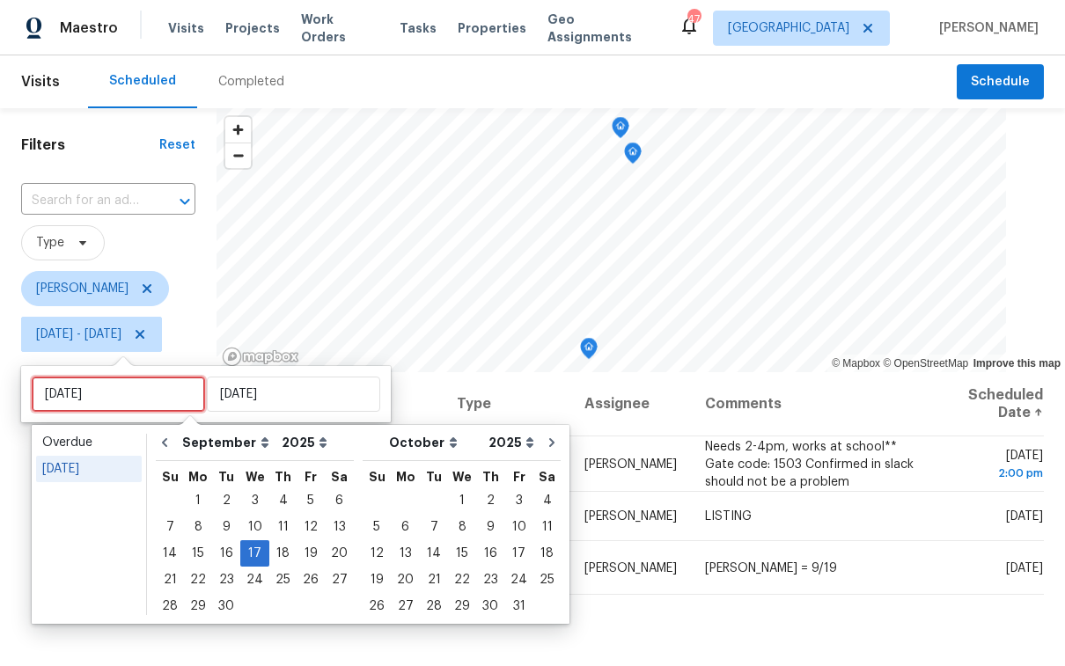
type input "Tue, Sep 16"
type input "Wed, Sep 17"
type input "Thu, Sep 25"
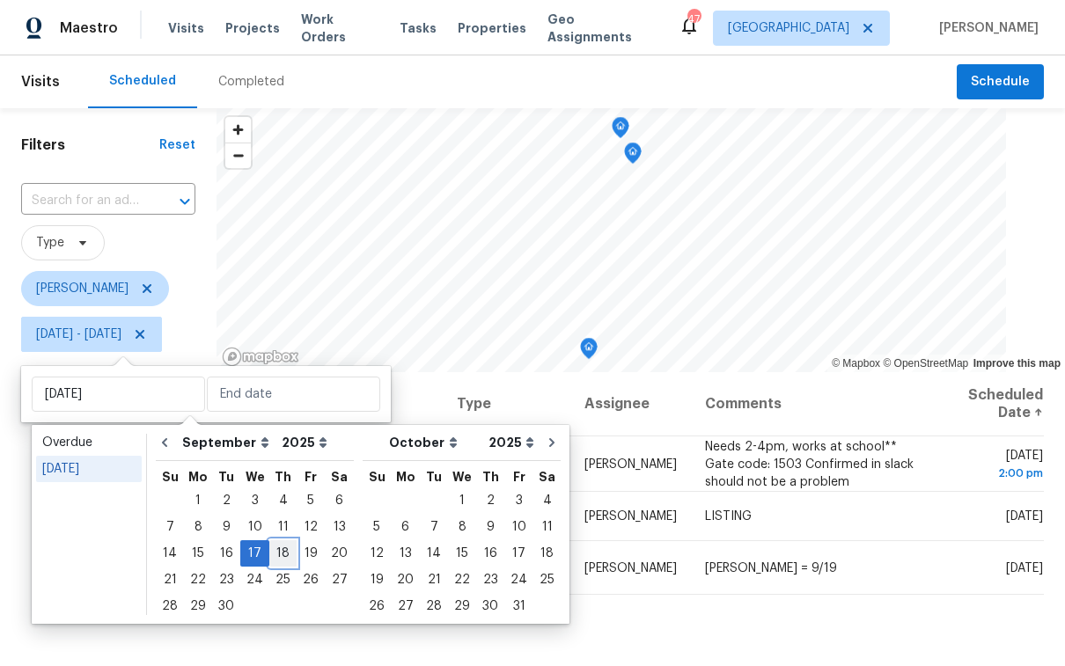
click at [281, 552] on div "18" at bounding box center [282, 553] width 27 height 25
type input "Thu, Sep 18"
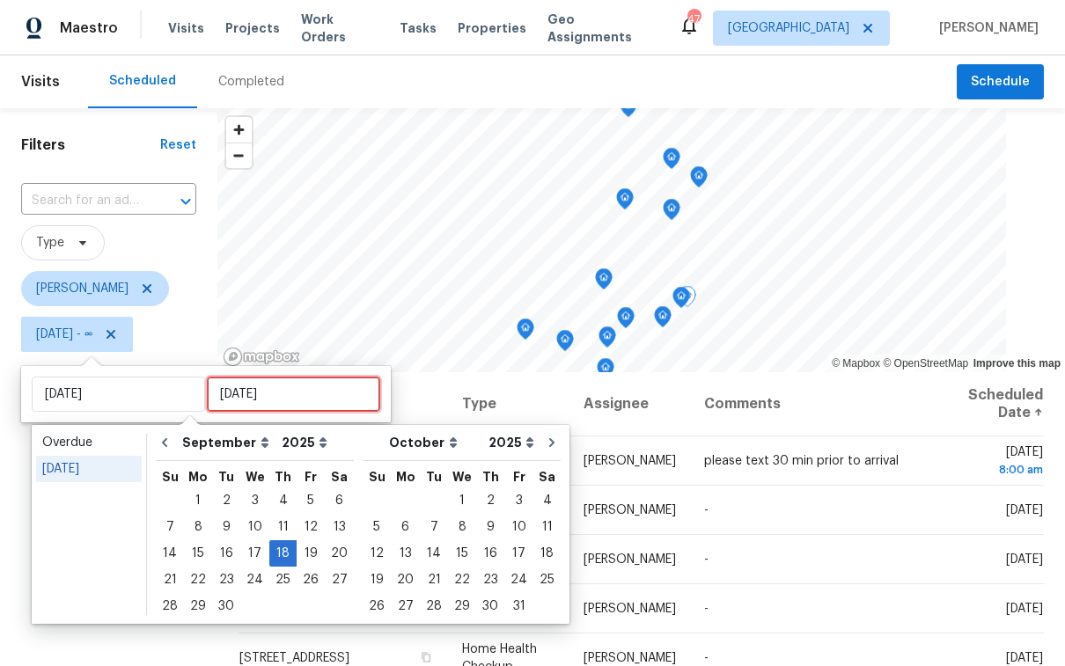
type input "Wed, Sep 17"
click at [114, 642] on div "Filters Reset ​ Type Paul Springer Thu, Sep 18 - ∞" at bounding box center [108, 507] width 217 height 798
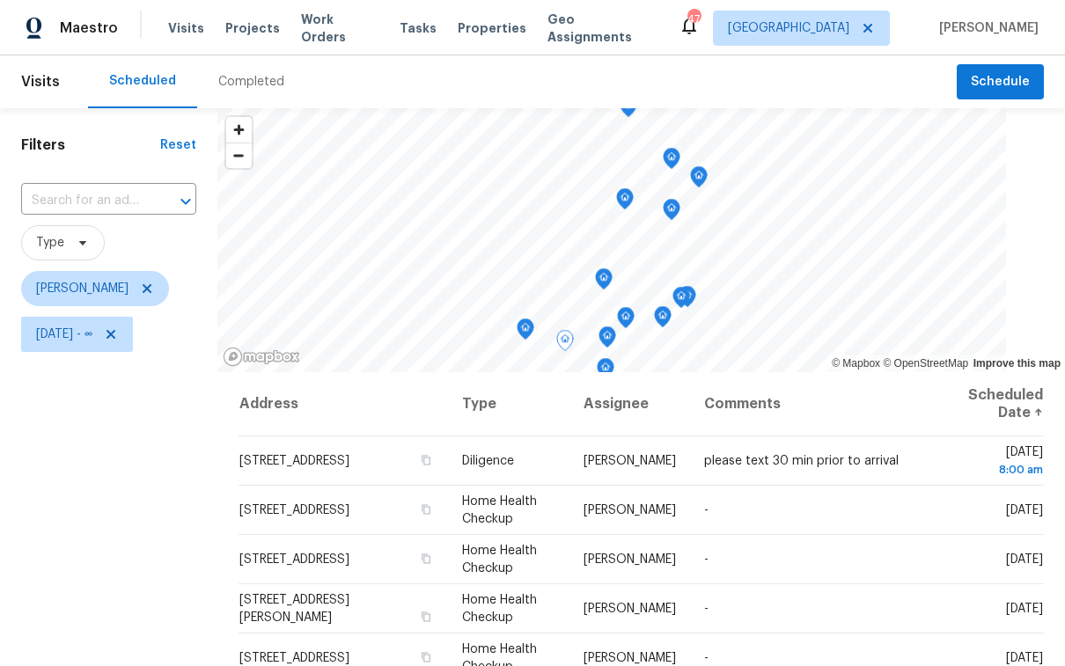
scroll to position [712, 0]
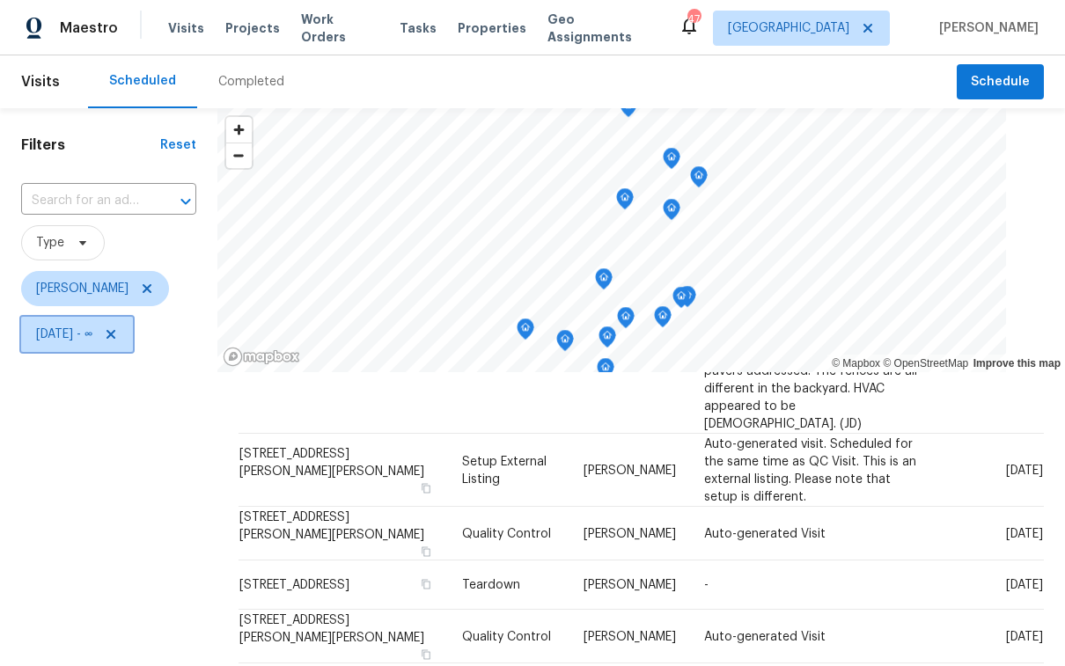
click at [92, 339] on span "Thu, Sep 18 - ∞" at bounding box center [64, 335] width 56 height 18
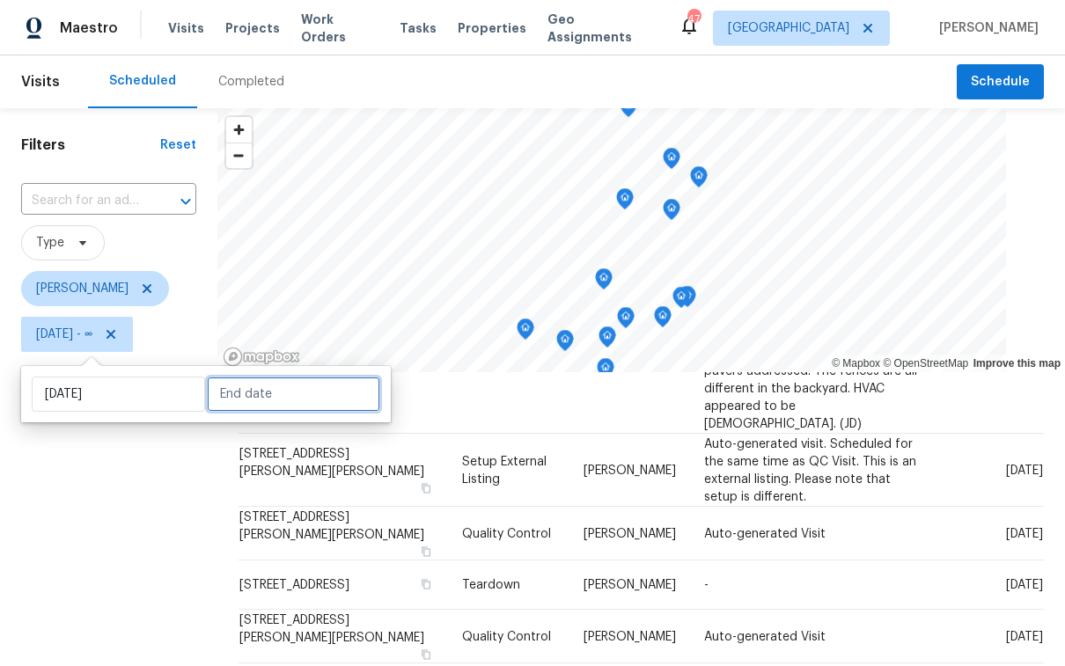
click at [233, 400] on input "text" at bounding box center [293, 394] width 173 height 35
select select "8"
select select "2025"
select select "9"
select select "2025"
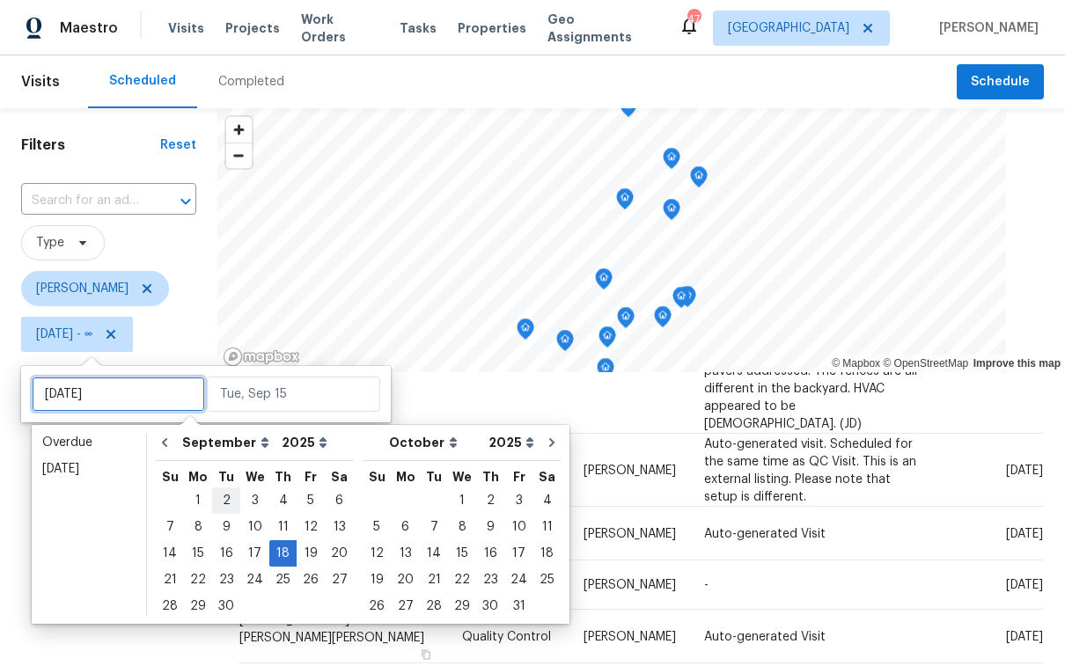
type input "Tue, Sep 02"
type input "Thu, Sep 18"
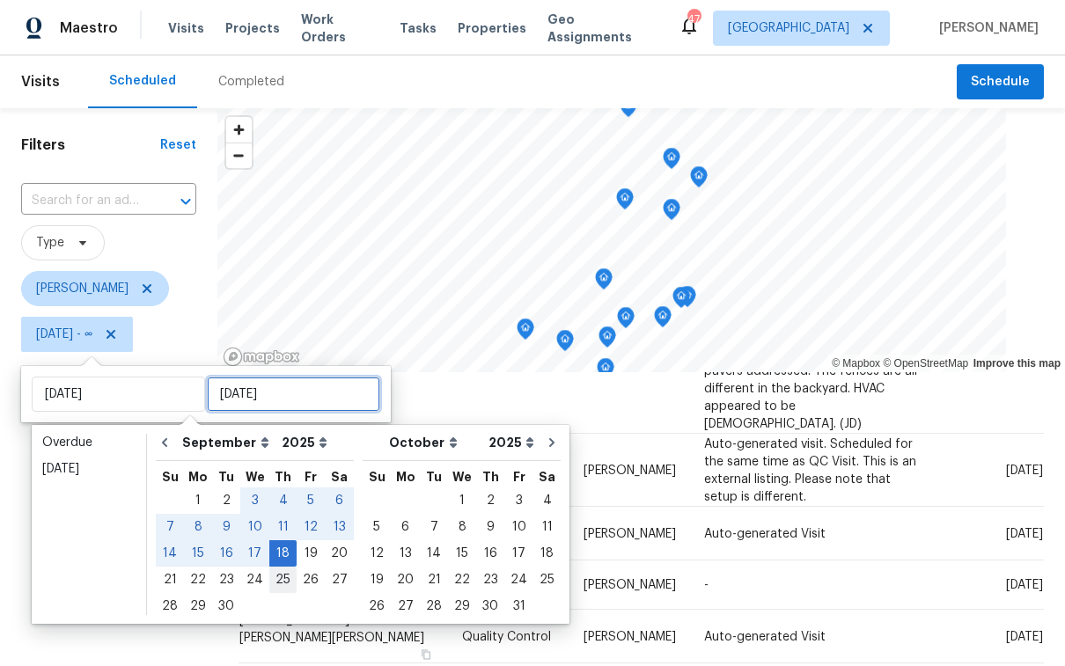
type input "Thu, Sep 18"
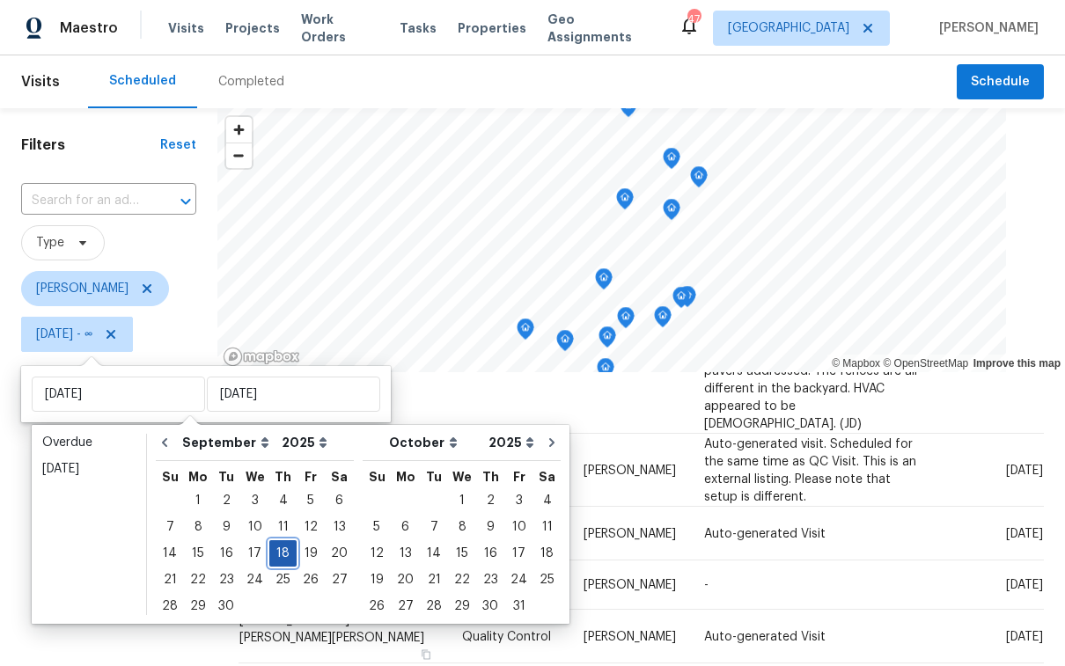
click at [279, 550] on div "18" at bounding box center [282, 553] width 27 height 25
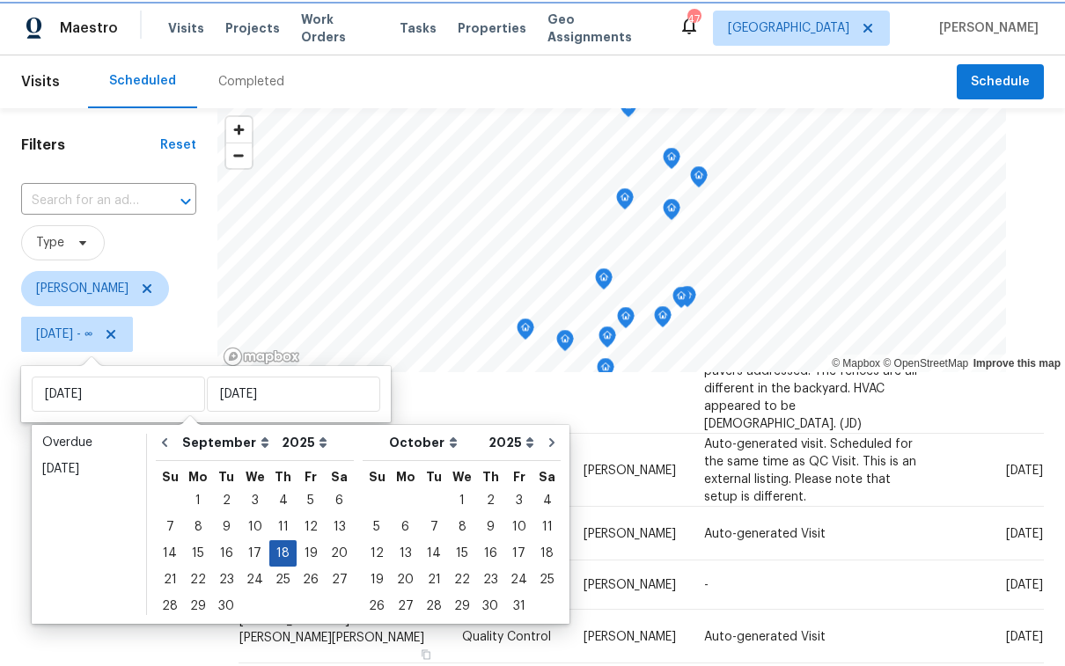
type input "Thu, Sep 18"
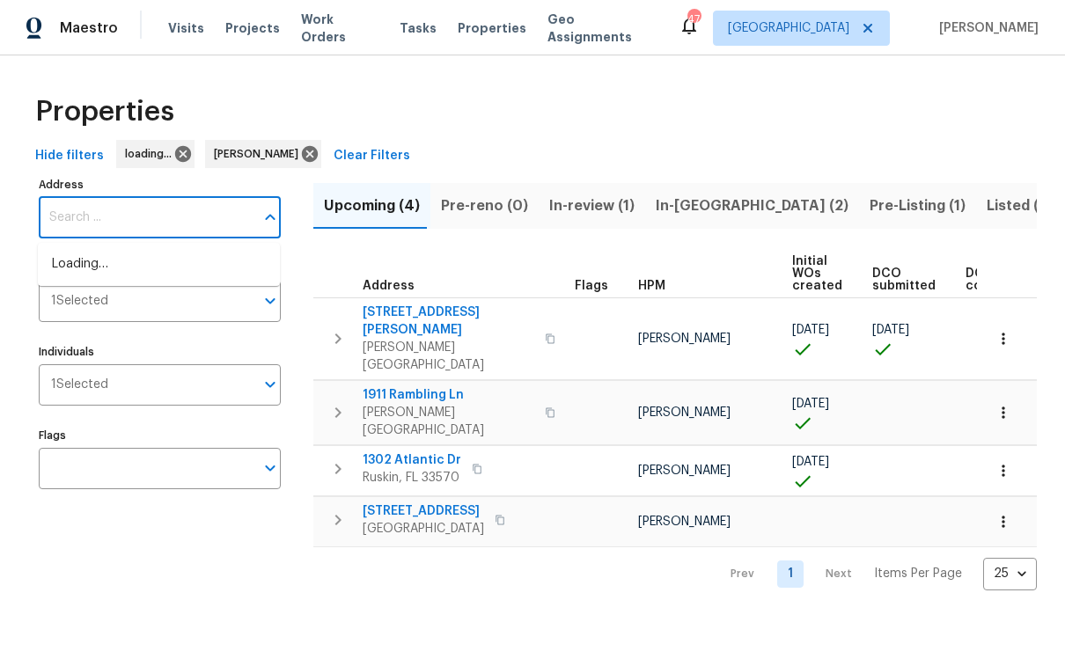
click at [164, 228] on input "Address" at bounding box center [147, 217] width 216 height 41
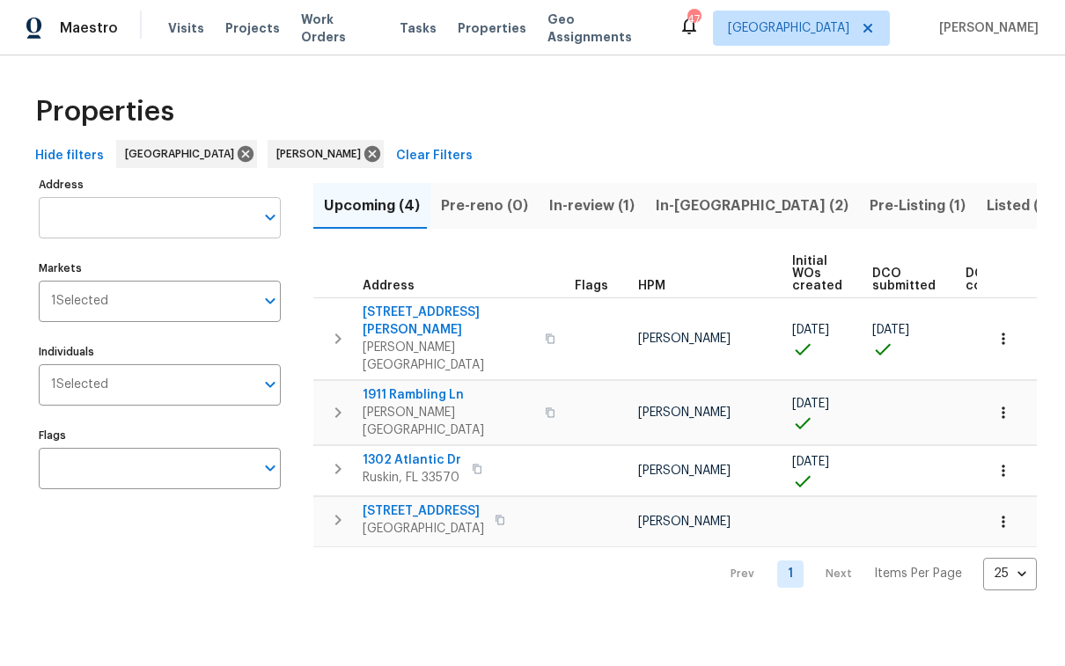
click at [129, 217] on input "Address" at bounding box center [147, 217] width 216 height 41
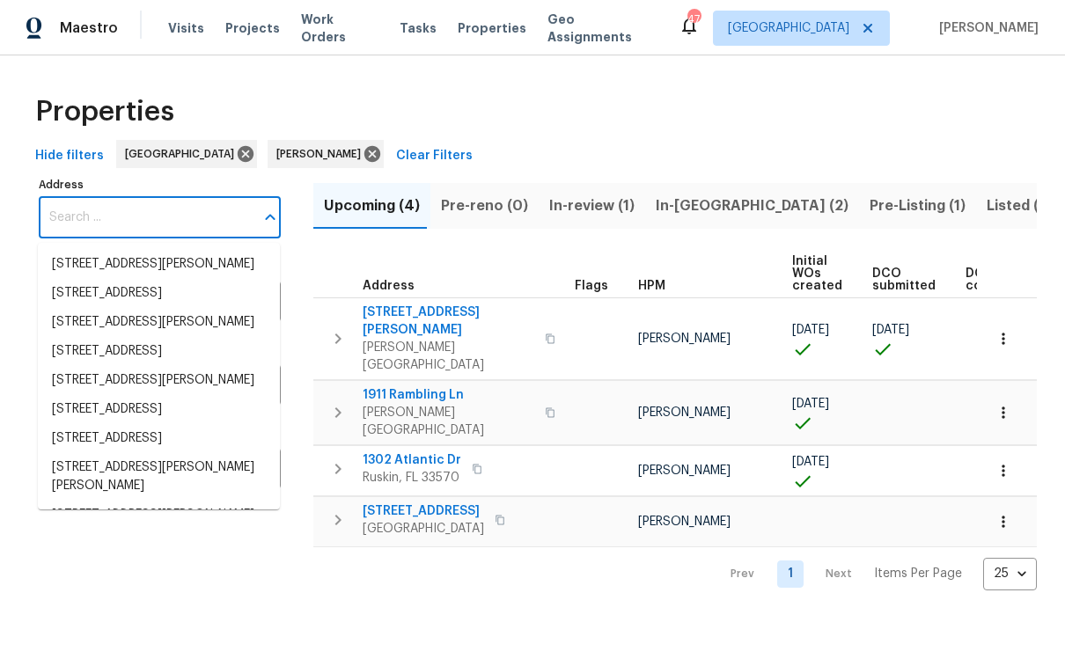
paste input "[STREET_ADDRESS]"
type input "[STREET_ADDRESS]"
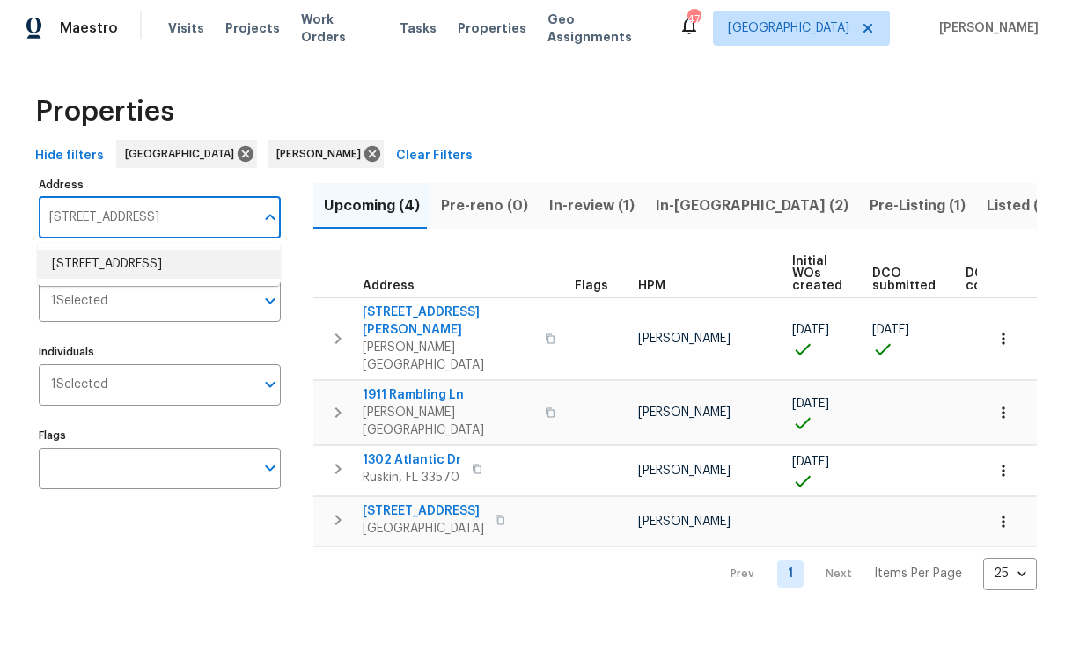
click at [136, 271] on li "[STREET_ADDRESS]" at bounding box center [159, 264] width 242 height 29
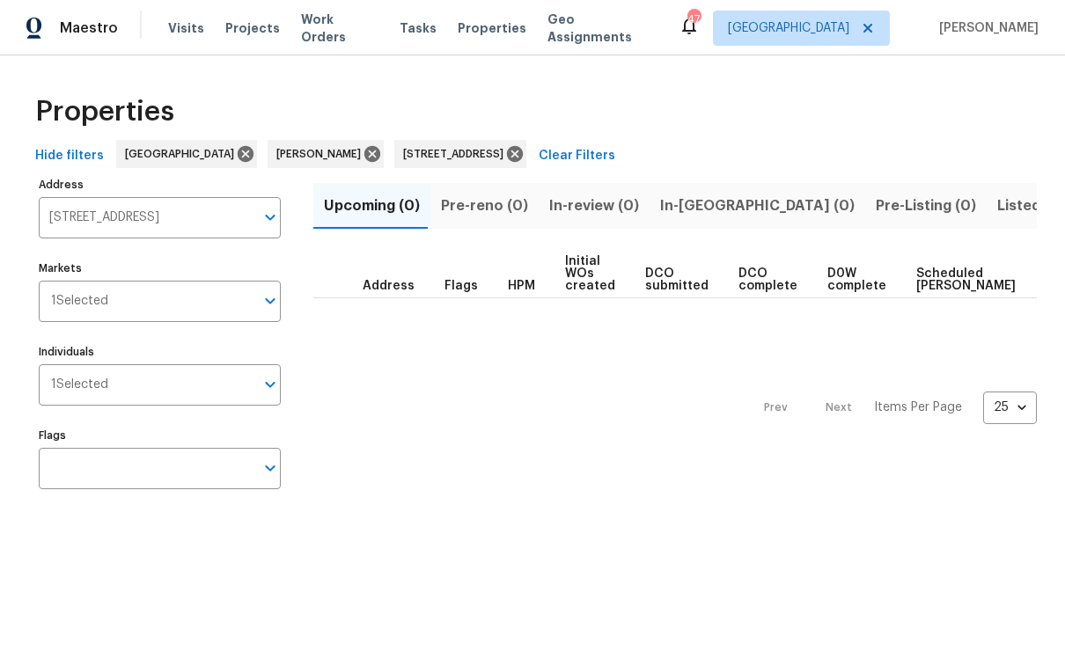
click at [997, 207] on span "Listed (1)" at bounding box center [1028, 206] width 63 height 25
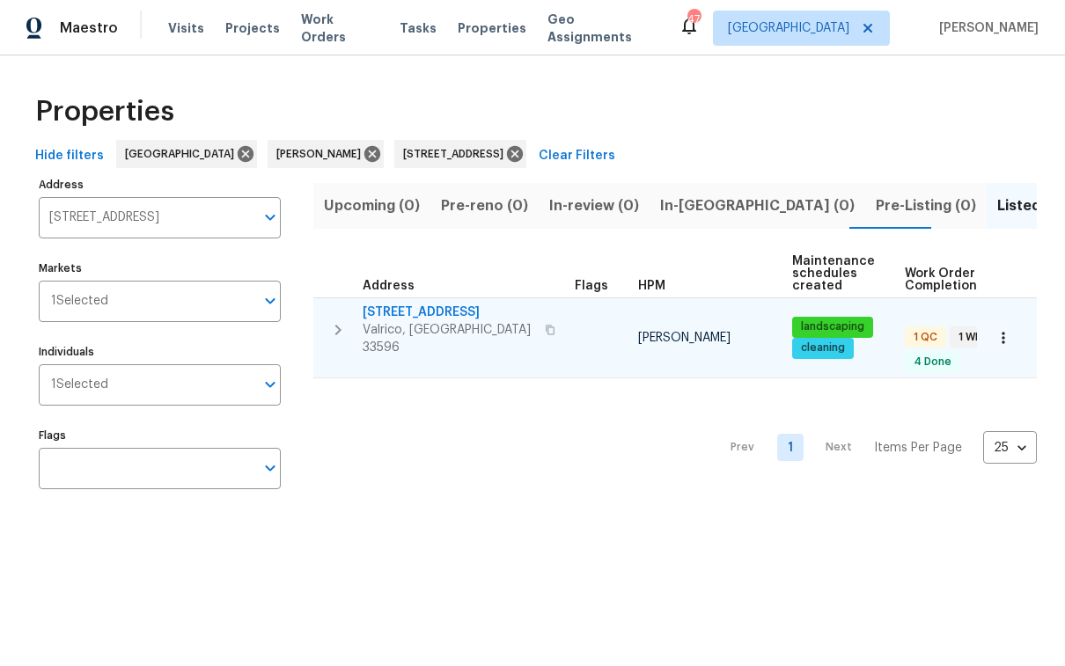
click at [457, 308] on span "[STREET_ADDRESS]" at bounding box center [449, 313] width 172 height 18
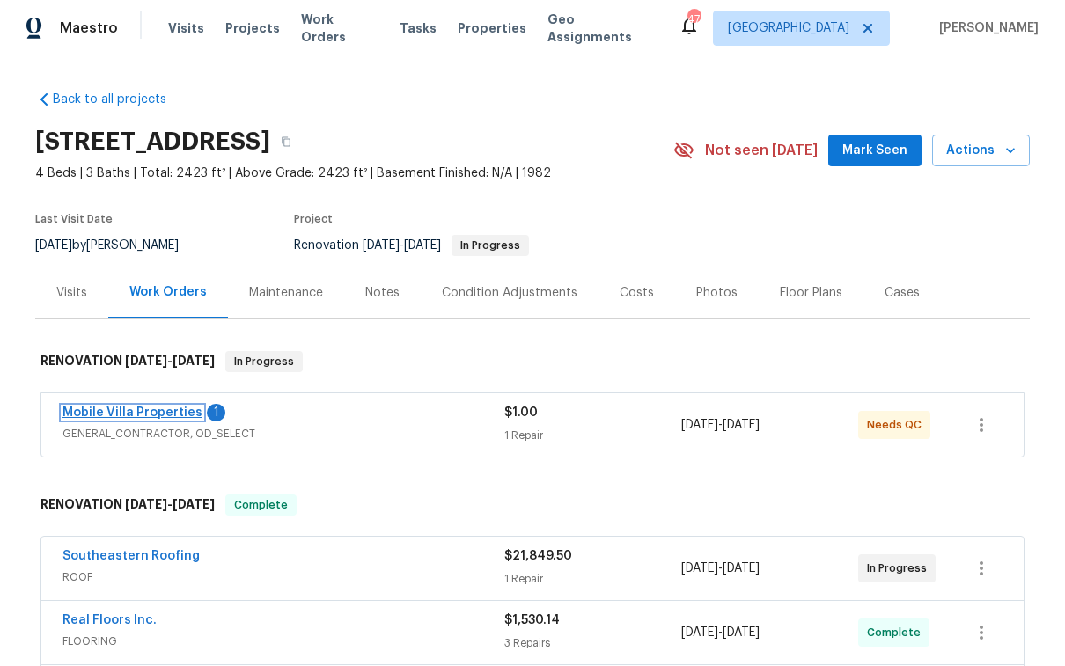
click at [126, 408] on link "Mobile Villa Properties" at bounding box center [133, 413] width 140 height 12
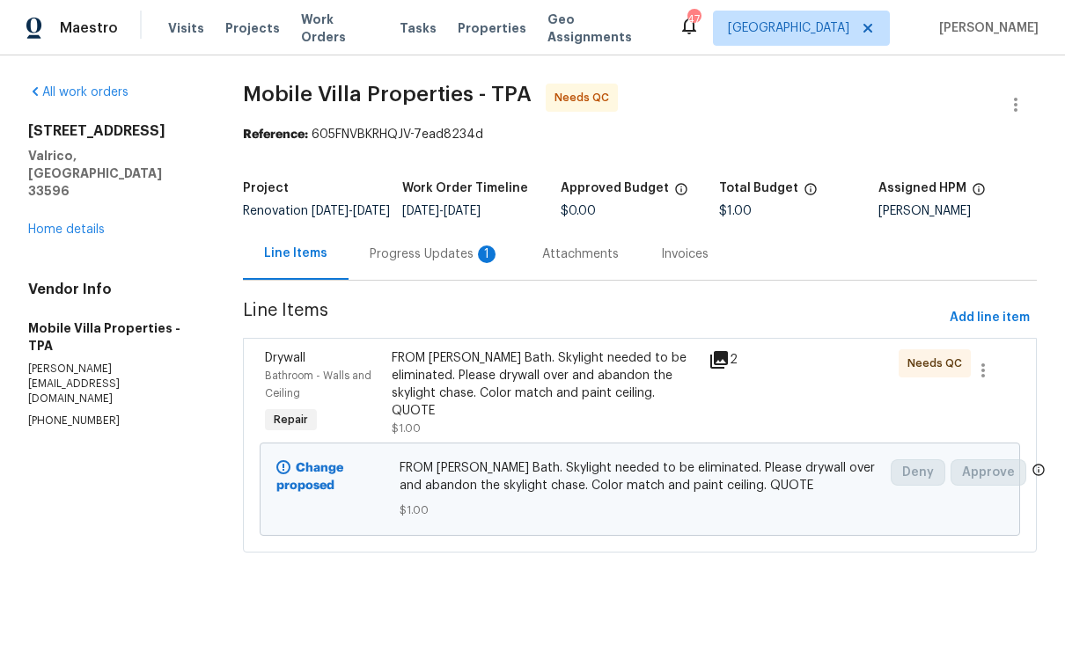
click at [403, 263] on div "Progress Updates 1" at bounding box center [435, 255] width 130 height 18
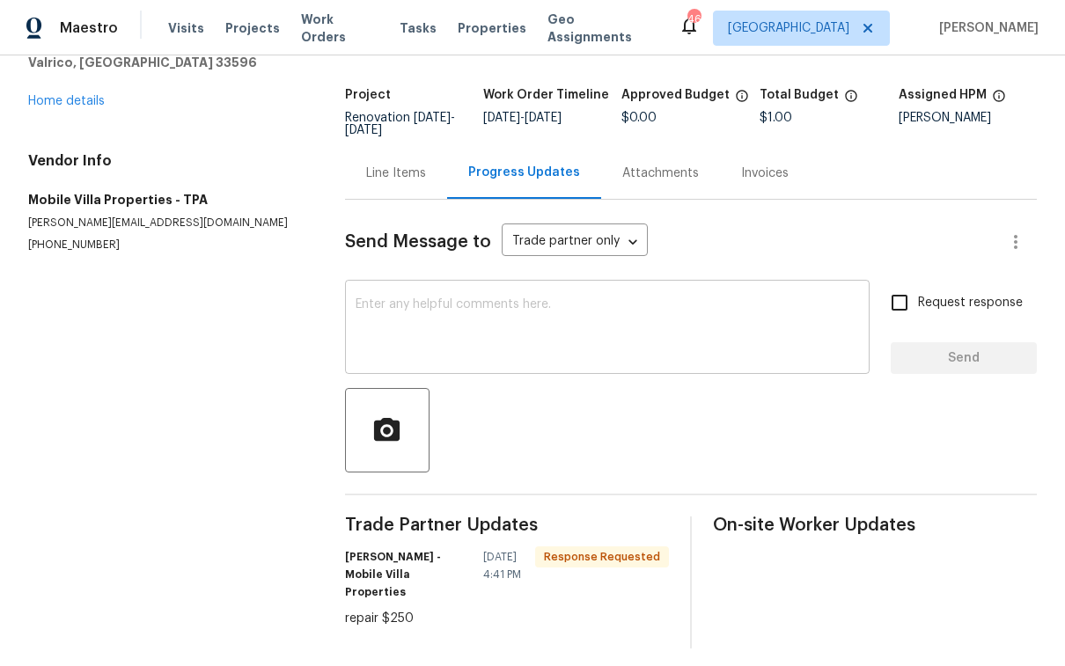
scroll to position [97, 0]
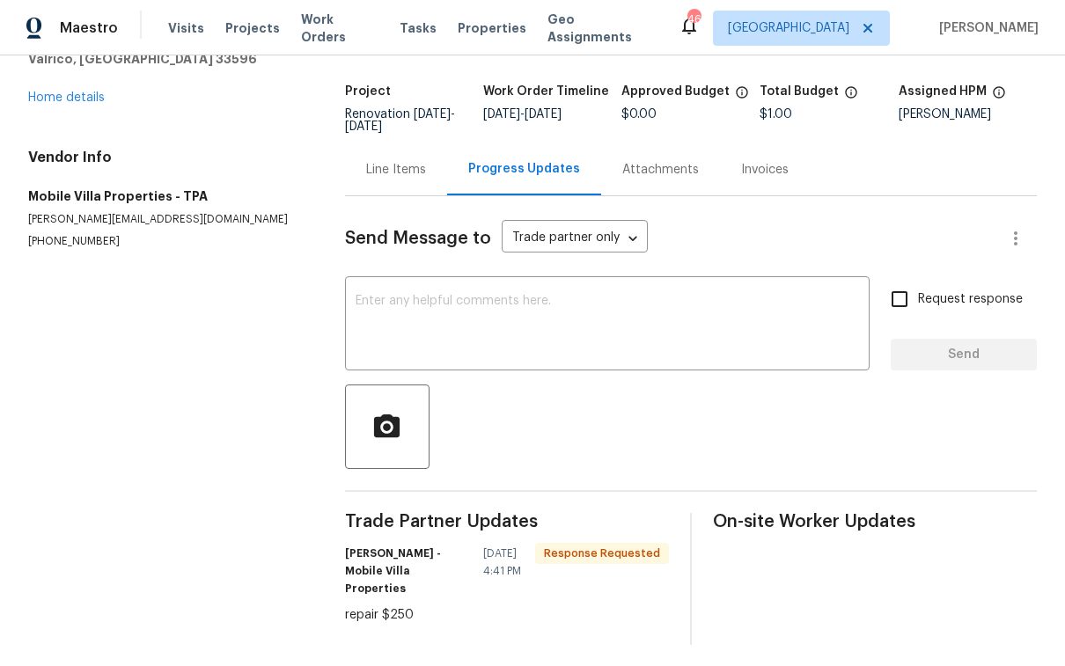
click at [402, 172] on div "Line Items" at bounding box center [396, 170] width 60 height 18
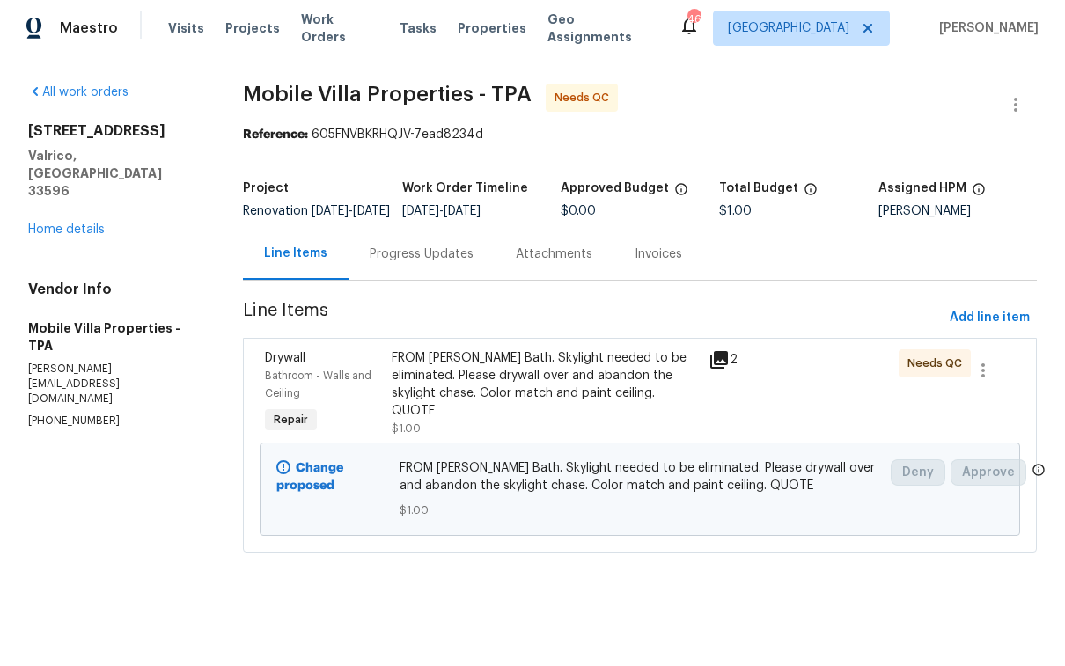
click at [482, 404] on div "FROM [PERSON_NAME] Bath. Skylight needed to be eliminated. Please drywall over …" at bounding box center [545, 384] width 306 height 70
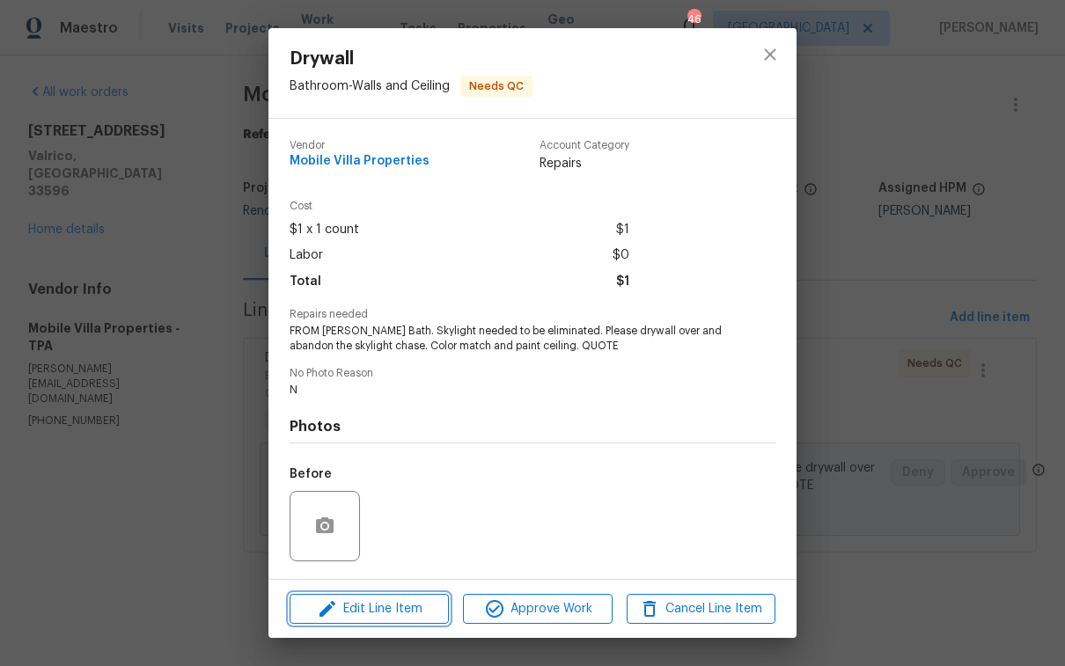
click at [372, 611] on span "Edit Line Item" at bounding box center [369, 610] width 149 height 22
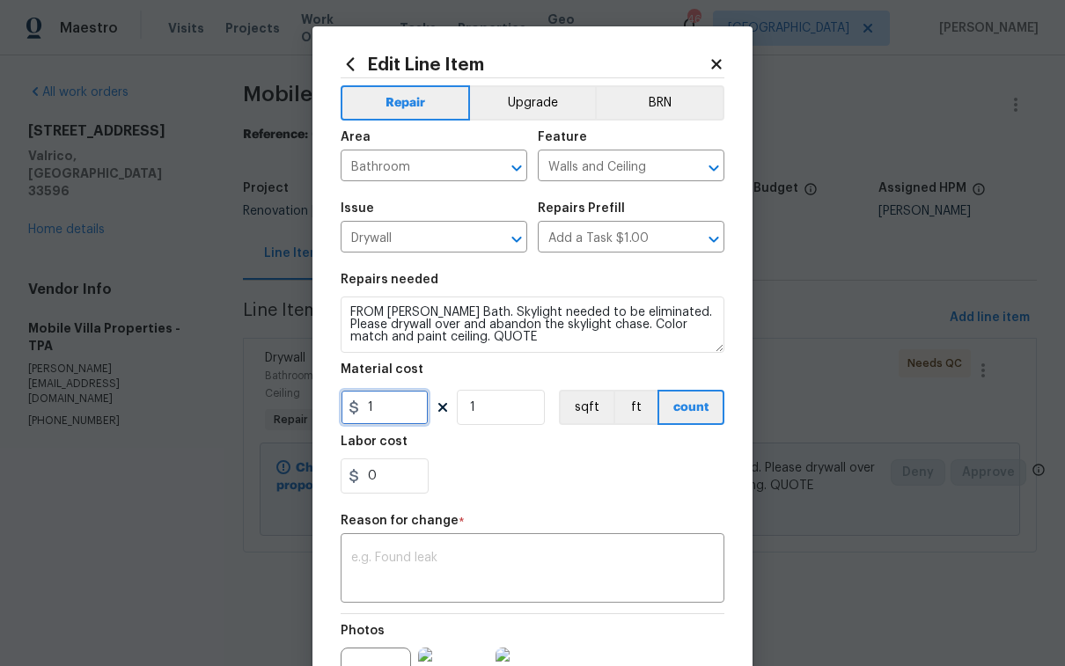
drag, startPoint x: 384, startPoint y: 415, endPoint x: 278, endPoint y: 440, distance: 108.7
click at [276, 430] on div "Edit Line Item Repair Upgrade BRN Area Bathroom ​ Feature Walls and Ceiling ​ I…" at bounding box center [532, 333] width 1065 height 666
type input "250"
click at [467, 592] on div "x ​" at bounding box center [533, 570] width 384 height 65
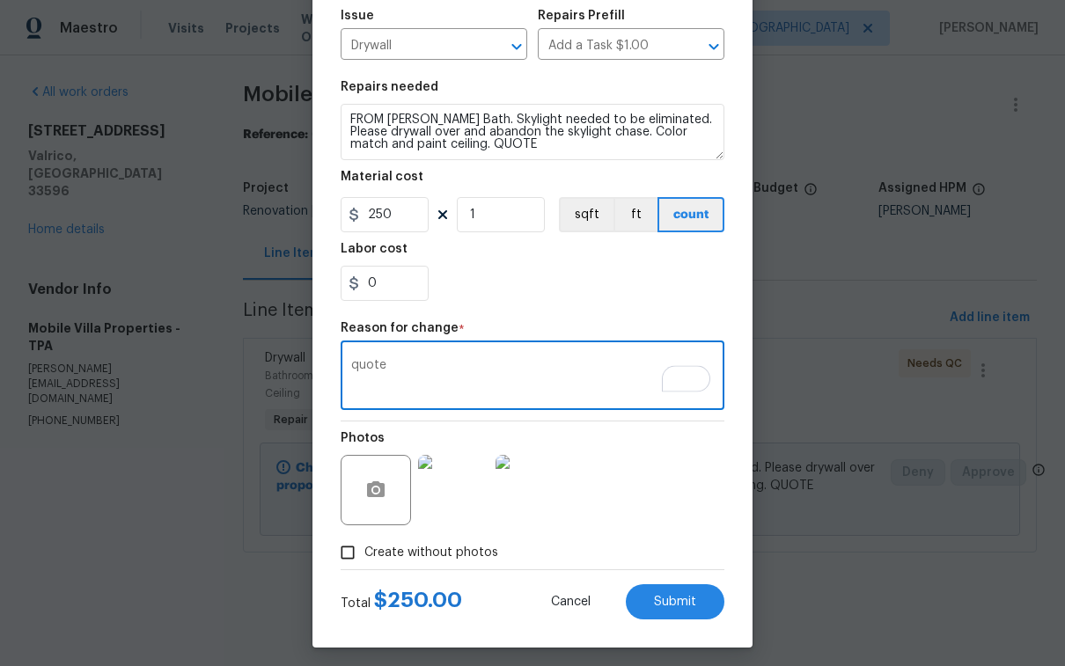
scroll to position [202, 0]
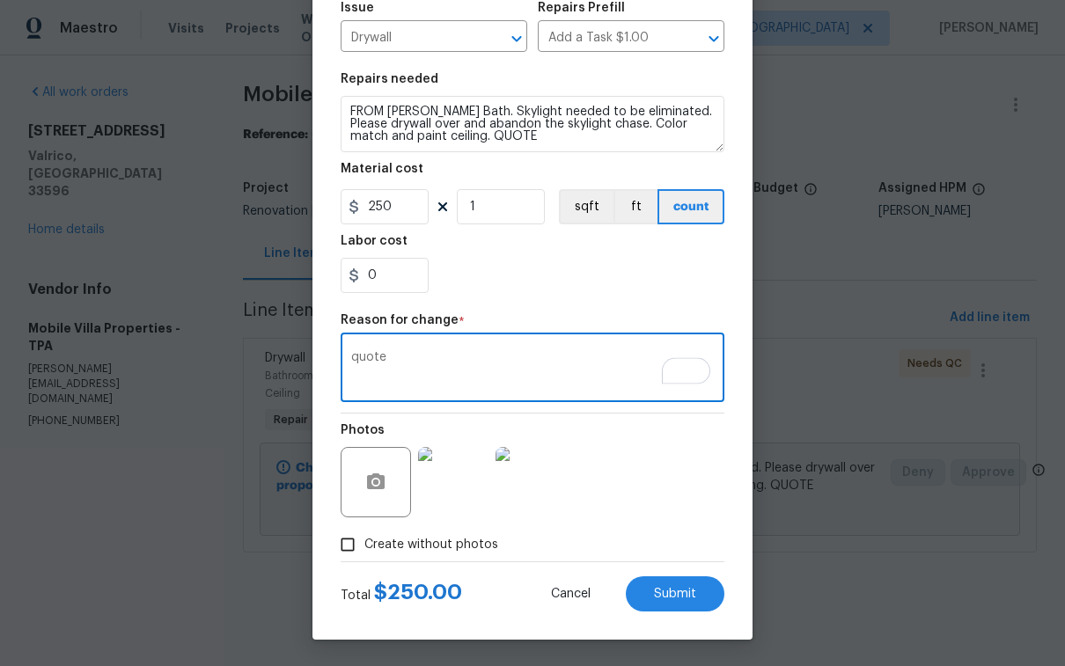
type textarea "quote"
click at [447, 489] on img at bounding box center [453, 482] width 70 height 70
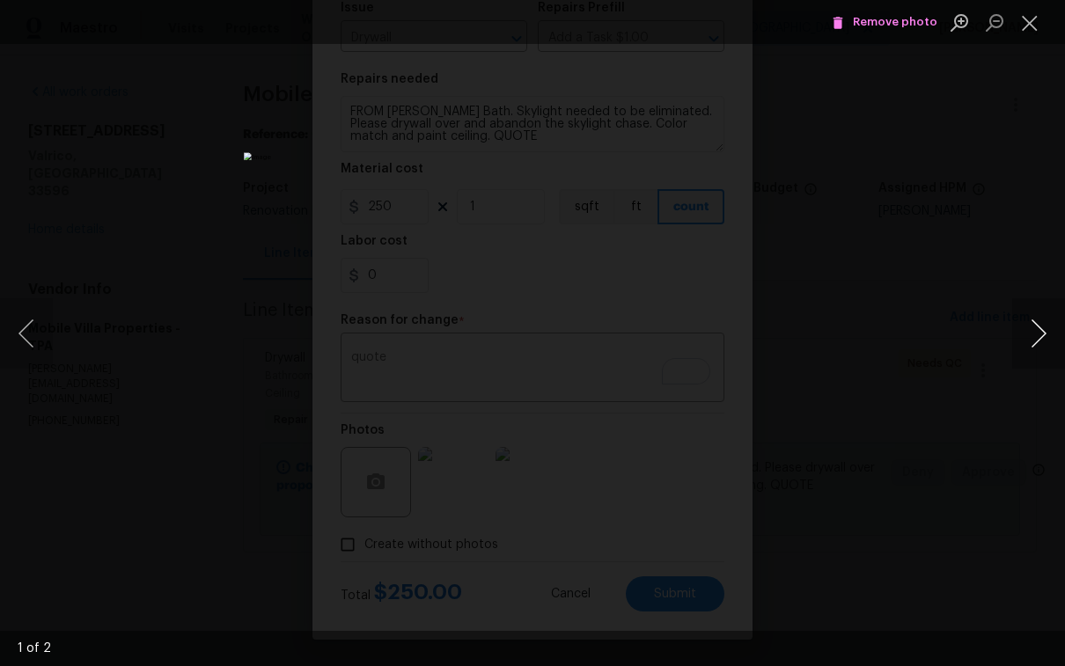
click at [1045, 343] on button "Next image" at bounding box center [1038, 333] width 53 height 70
click at [1035, 22] on button "Close lightbox" at bounding box center [1029, 22] width 35 height 31
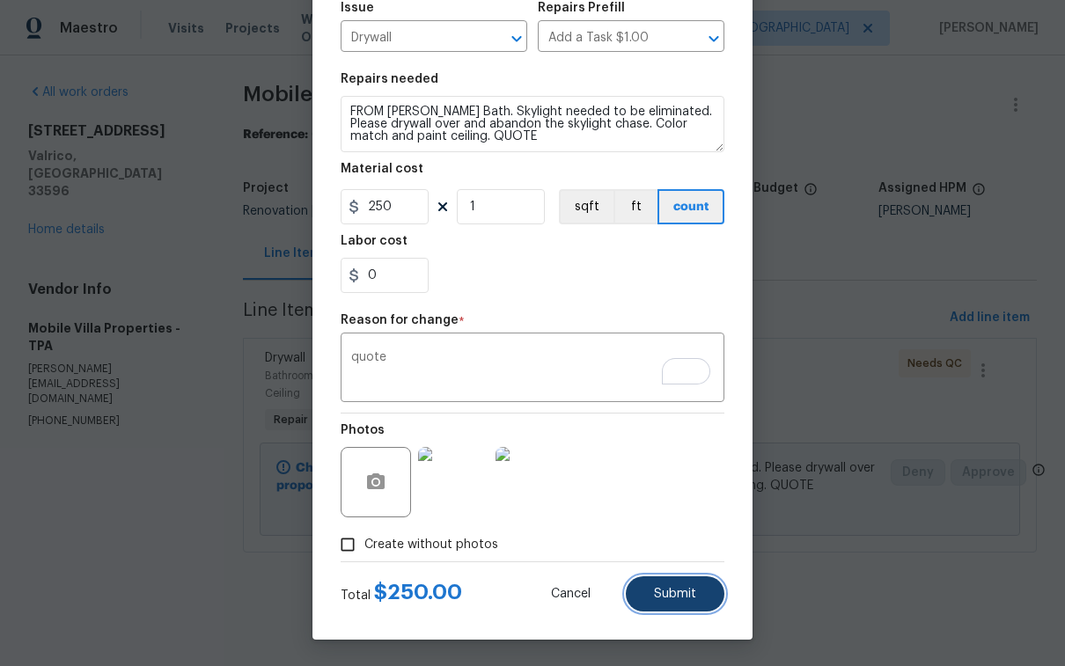
click at [680, 598] on span "Submit" at bounding box center [675, 594] width 42 height 13
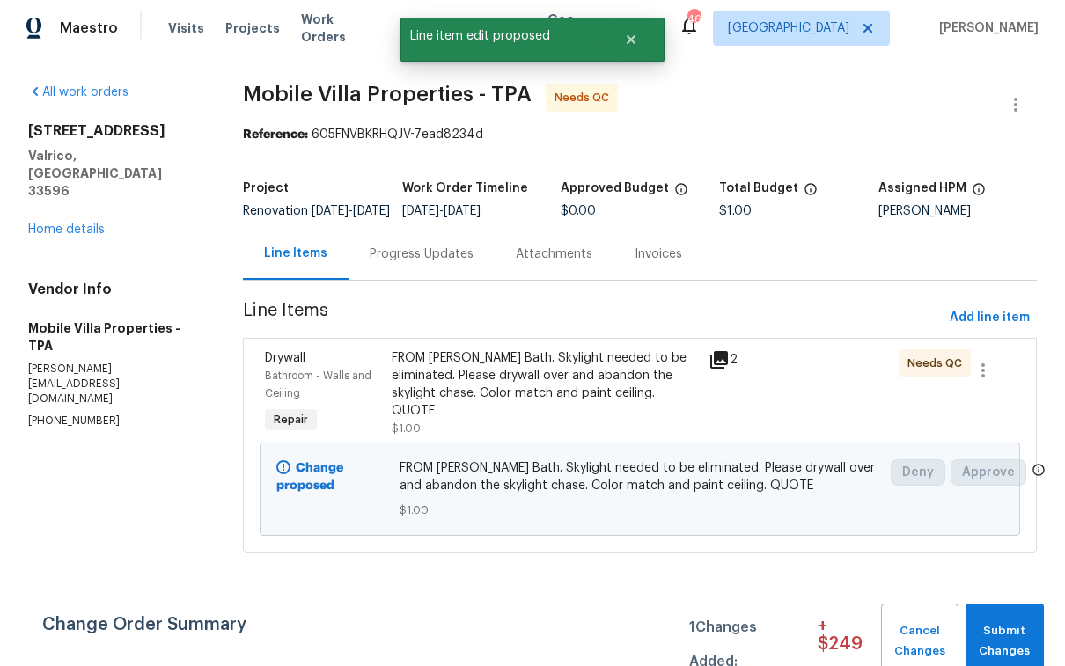
scroll to position [0, 0]
click at [1013, 630] on span "Submit Changes" at bounding box center [1005, 641] width 61 height 40
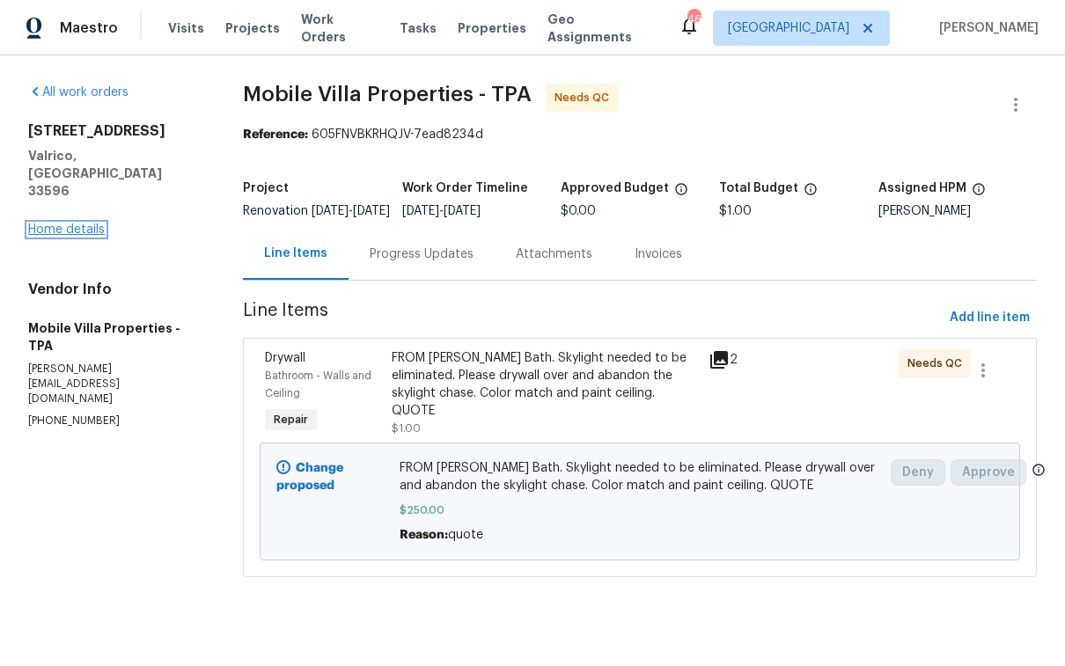
click at [79, 224] on link "Home details" at bounding box center [66, 230] width 77 height 12
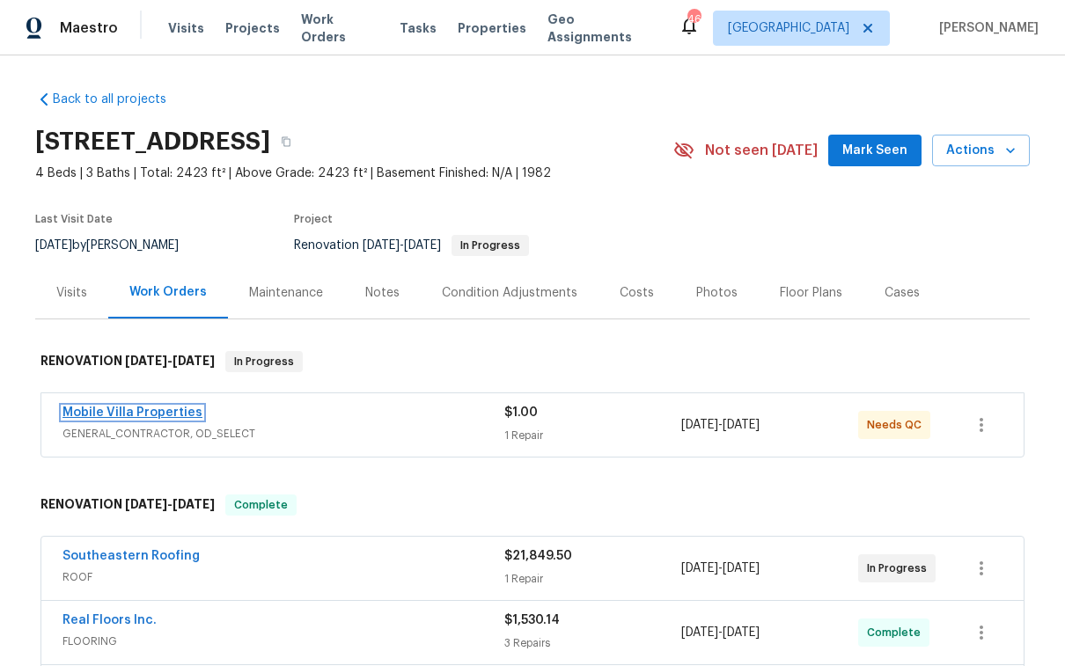
click at [110, 408] on link "Mobile Villa Properties" at bounding box center [133, 413] width 140 height 12
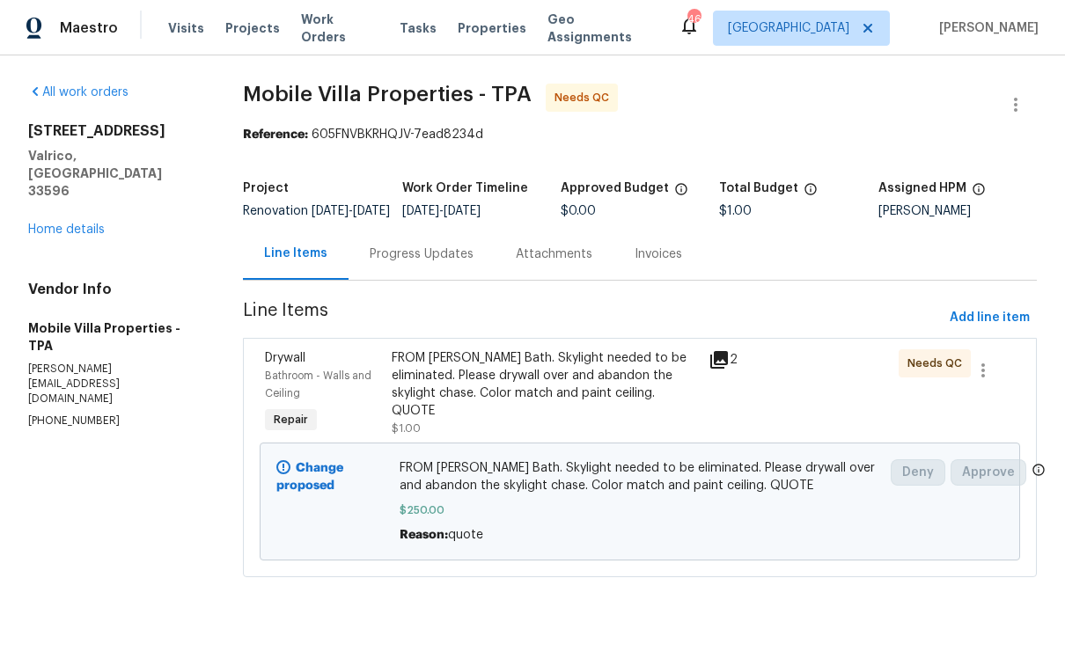
click at [513, 408] on div "FROM [PERSON_NAME] Bath. Skylight needed to be eliminated. Please drywall over …" at bounding box center [545, 384] width 306 height 70
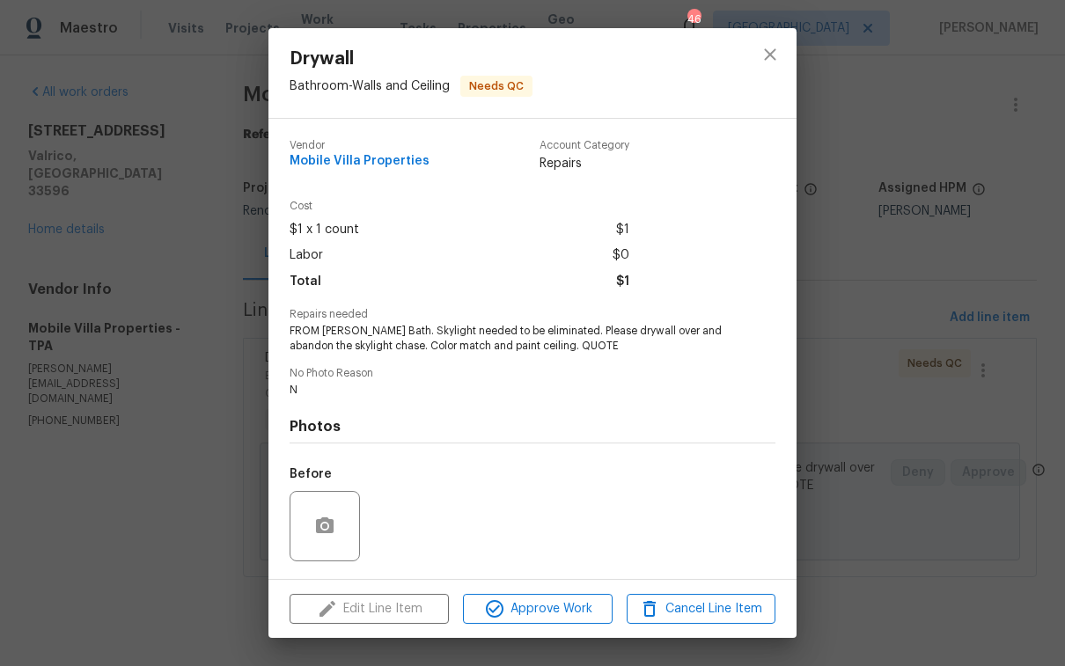
click at [149, 438] on div "Drywall Bathroom - Walls and Ceiling Needs QC Vendor Mobile Villa Properties Ac…" at bounding box center [532, 333] width 1065 height 666
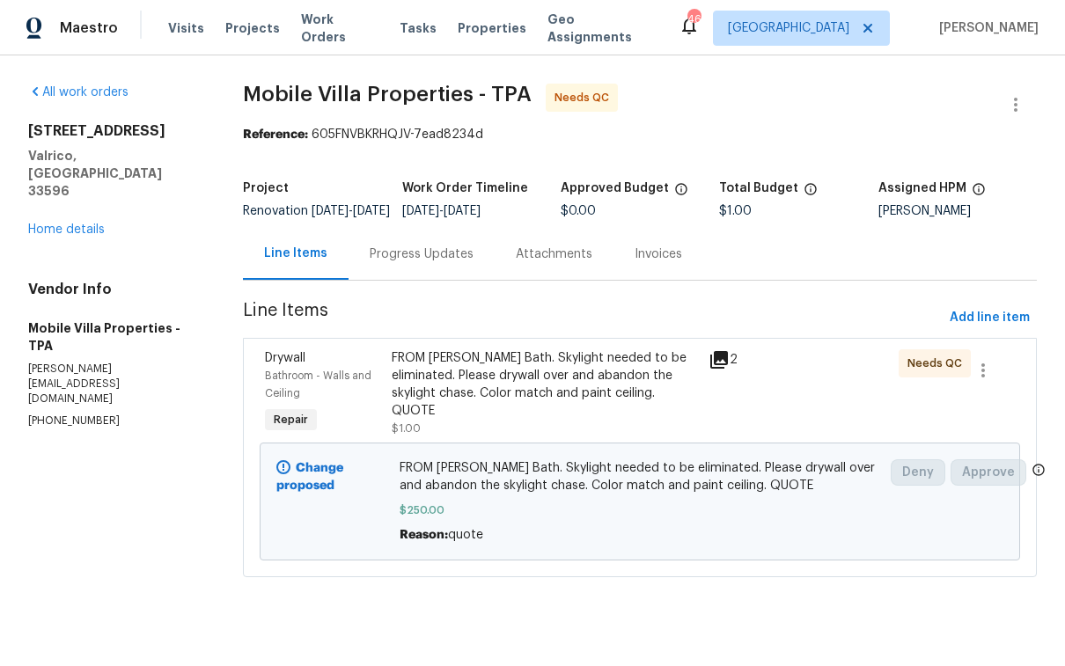
click at [540, 420] on div "FROM [PERSON_NAME] Bath. Skylight needed to be eliminated. Please drywall over …" at bounding box center [545, 384] width 306 height 70
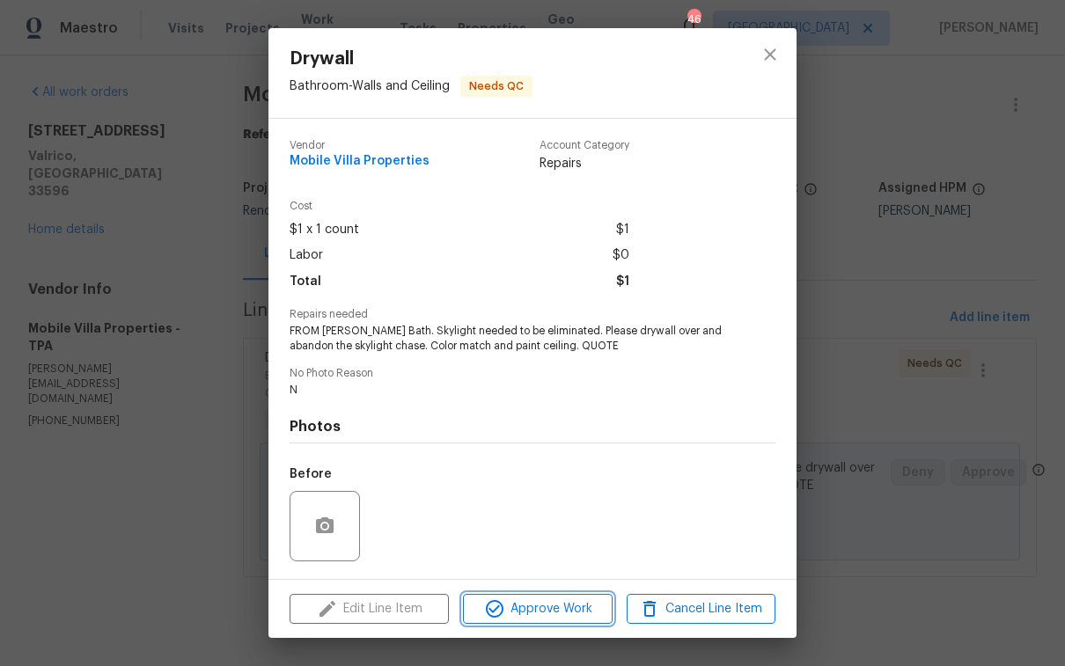
click at [579, 600] on span "Approve Work" at bounding box center [537, 610] width 138 height 22
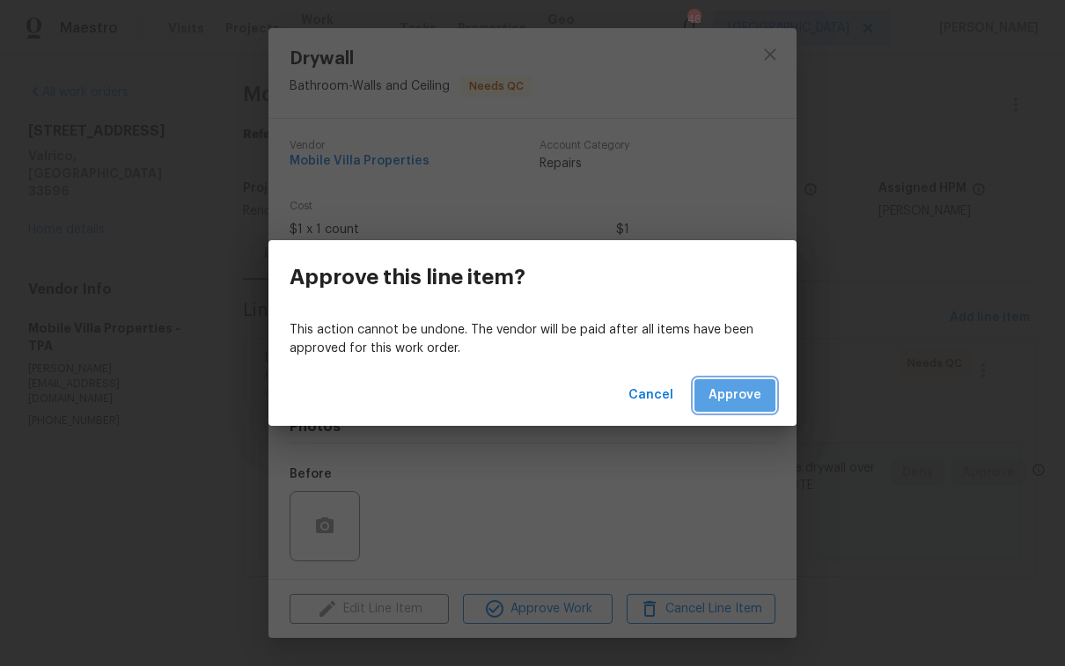
click at [725, 386] on span "Approve" at bounding box center [735, 396] width 53 height 22
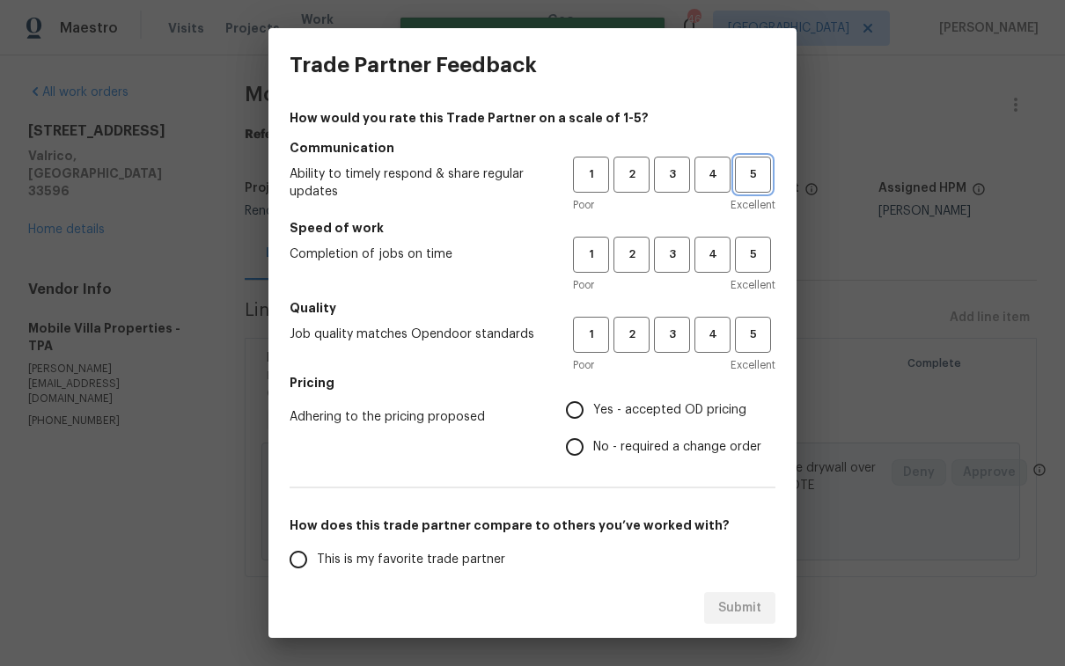
click at [745, 177] on span "5" at bounding box center [753, 175] width 33 height 20
click at [705, 249] on span "4" at bounding box center [712, 255] width 33 height 20
click at [742, 345] on button "5" at bounding box center [753, 335] width 36 height 36
click at [627, 411] on span "Yes - accepted OD pricing" at bounding box center [669, 410] width 153 height 18
click at [593, 411] on input "Yes - accepted OD pricing" at bounding box center [574, 410] width 37 height 37
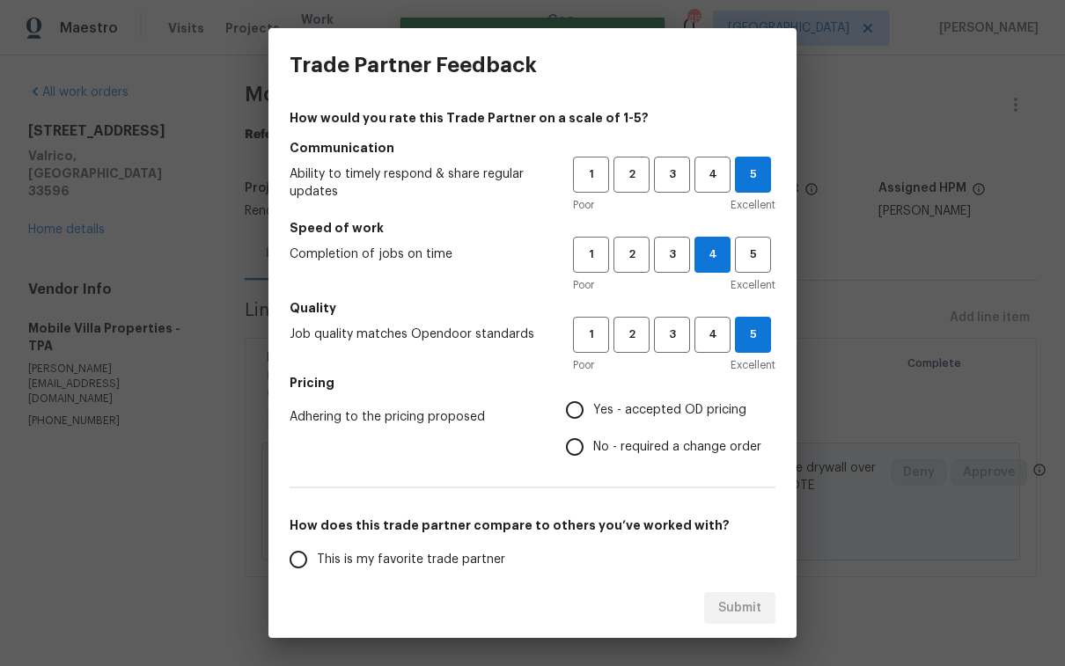
radio input "true"
click at [387, 565] on span "This is my favorite trade partner" at bounding box center [411, 560] width 188 height 18
click at [317, 565] on input "This is my favorite trade partner" at bounding box center [298, 559] width 37 height 37
click at [740, 601] on span "Submit" at bounding box center [739, 609] width 43 height 22
radio input "true"
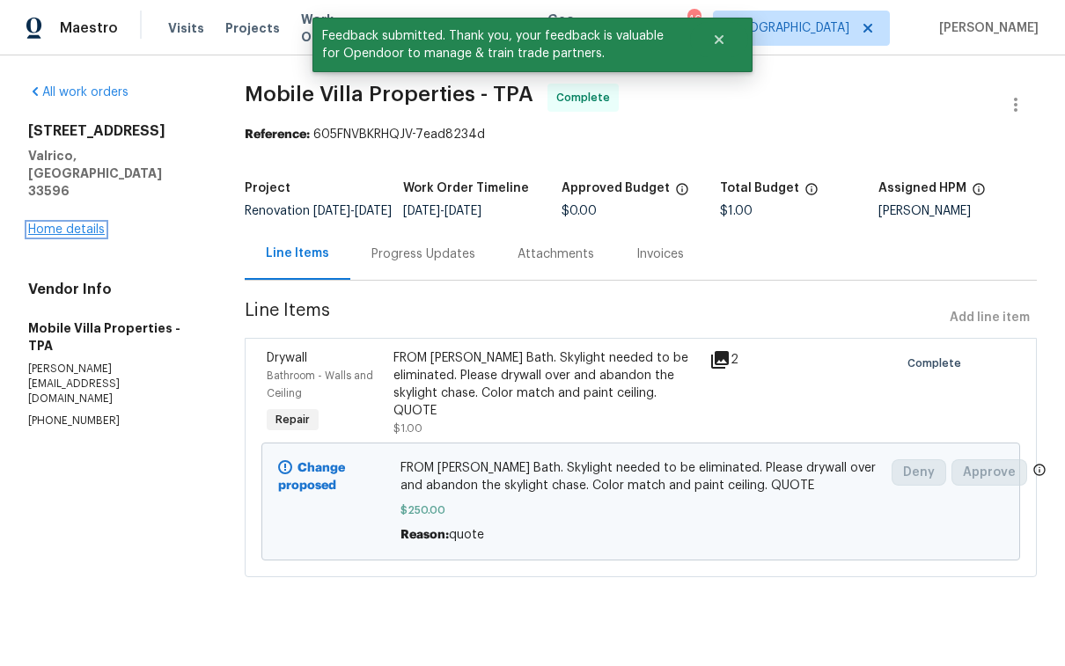
click at [80, 224] on link "Home details" at bounding box center [66, 230] width 77 height 12
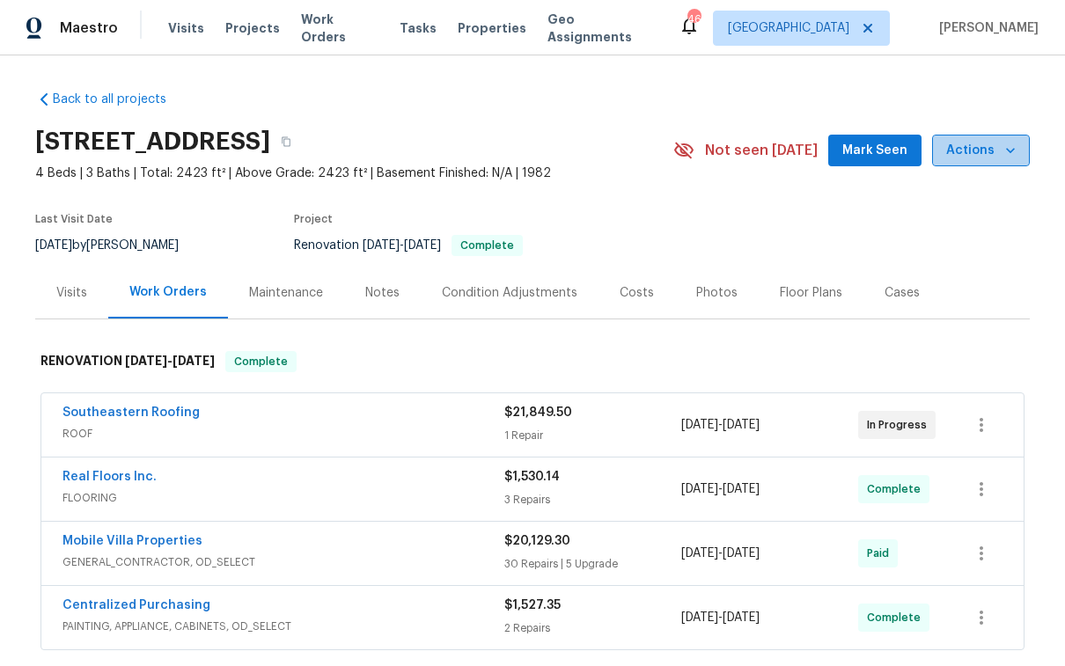
click at [993, 143] on span "Actions" at bounding box center [981, 151] width 70 height 22
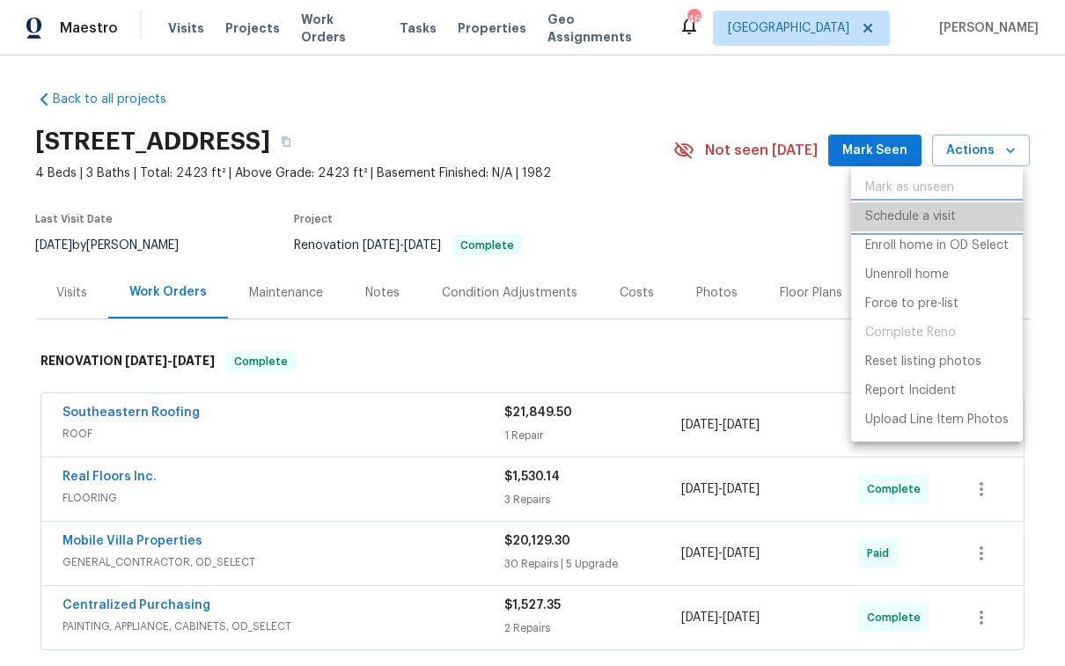
click at [918, 209] on p "Schedule a visit" at bounding box center [910, 217] width 91 height 18
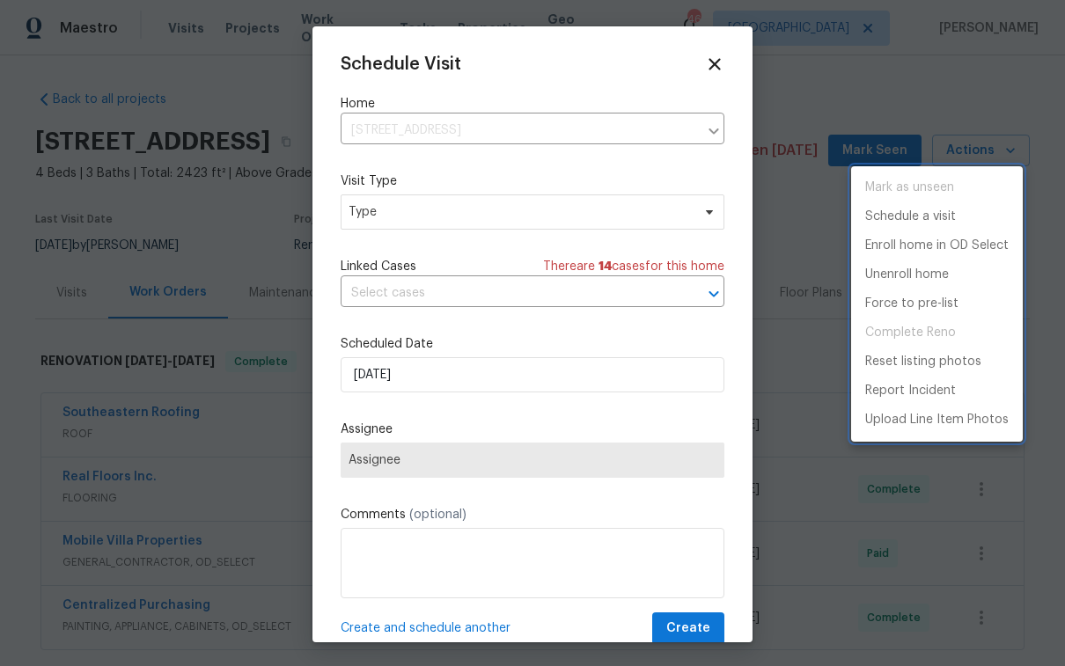
click at [425, 222] on div at bounding box center [532, 333] width 1065 height 666
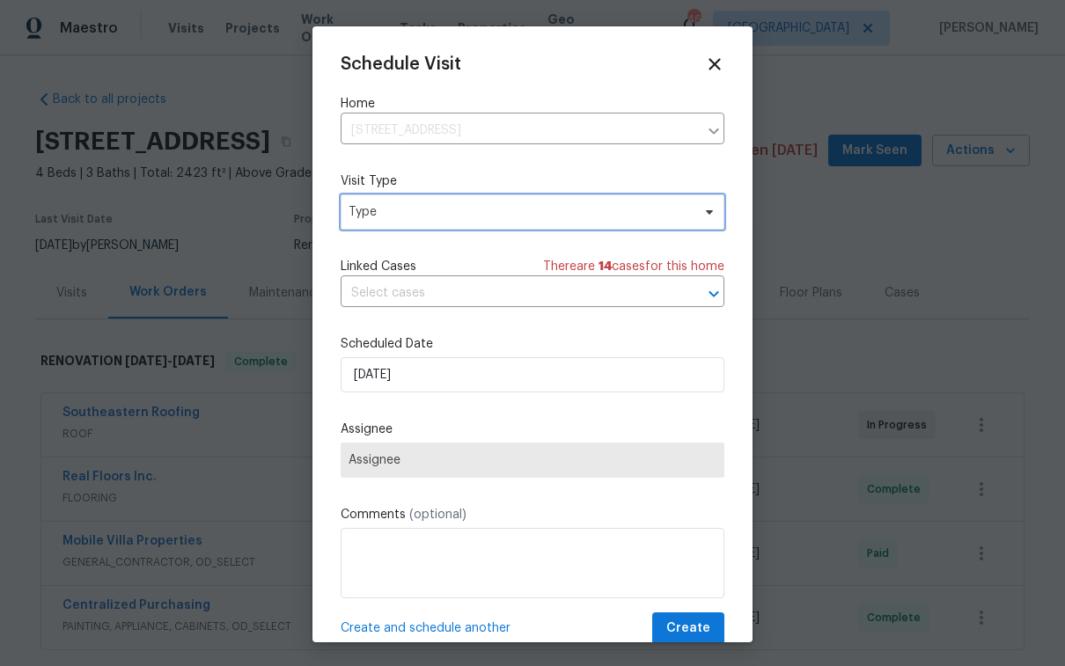
click at [435, 212] on span "Type" at bounding box center [520, 212] width 342 height 18
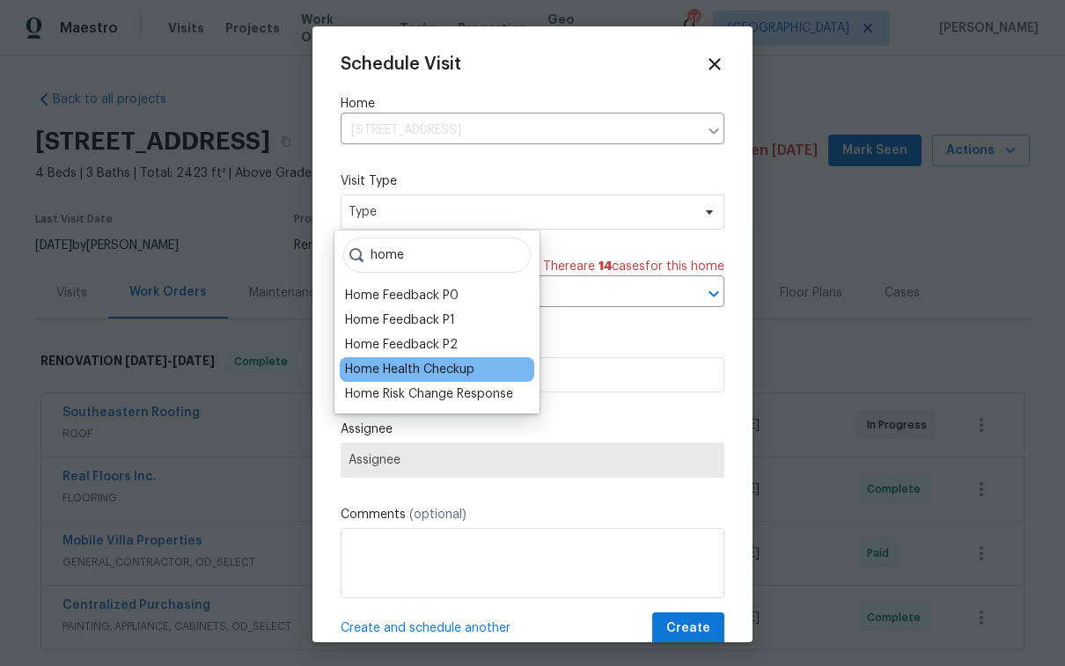
type input "home"
click at [452, 368] on div "Home Health Checkup" at bounding box center [409, 370] width 129 height 18
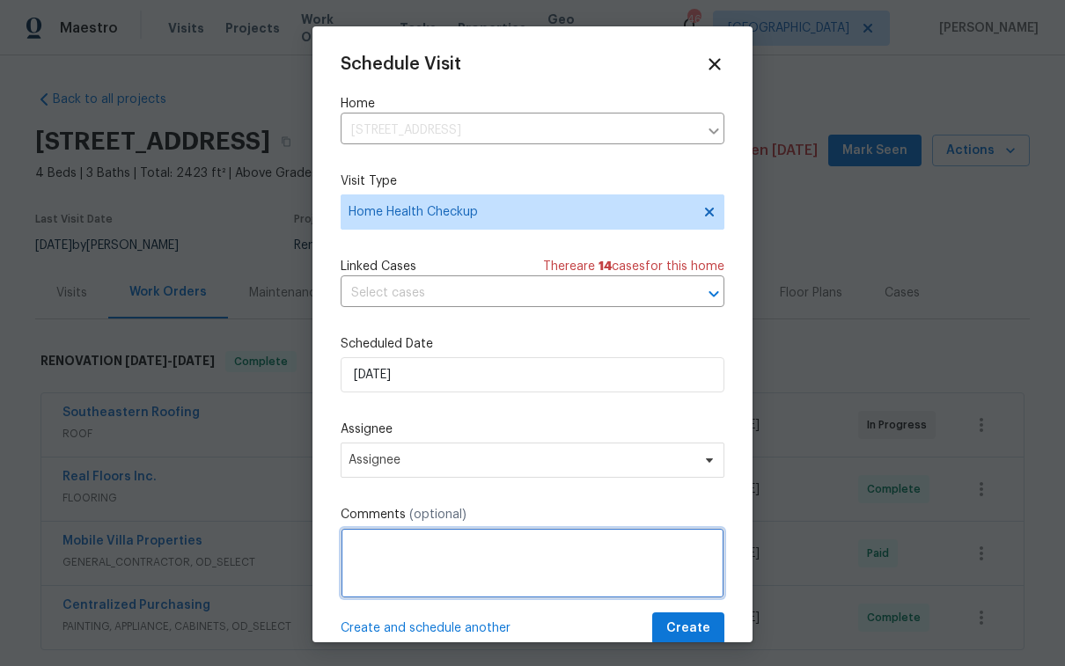
click at [402, 563] on textarea at bounding box center [533, 563] width 384 height 70
paste textarea "[URL][DOMAIN_NAME]"
click at [342, 546] on textarea "[URL][DOMAIN_NAME]" at bounding box center [533, 563] width 384 height 70
click at [362, 551] on textarea "[URL][DOMAIN_NAME]" at bounding box center [533, 563] width 384 height 70
paste textarea "TP stating that the hallway bathroom toilet would not flush, added water, and c…"
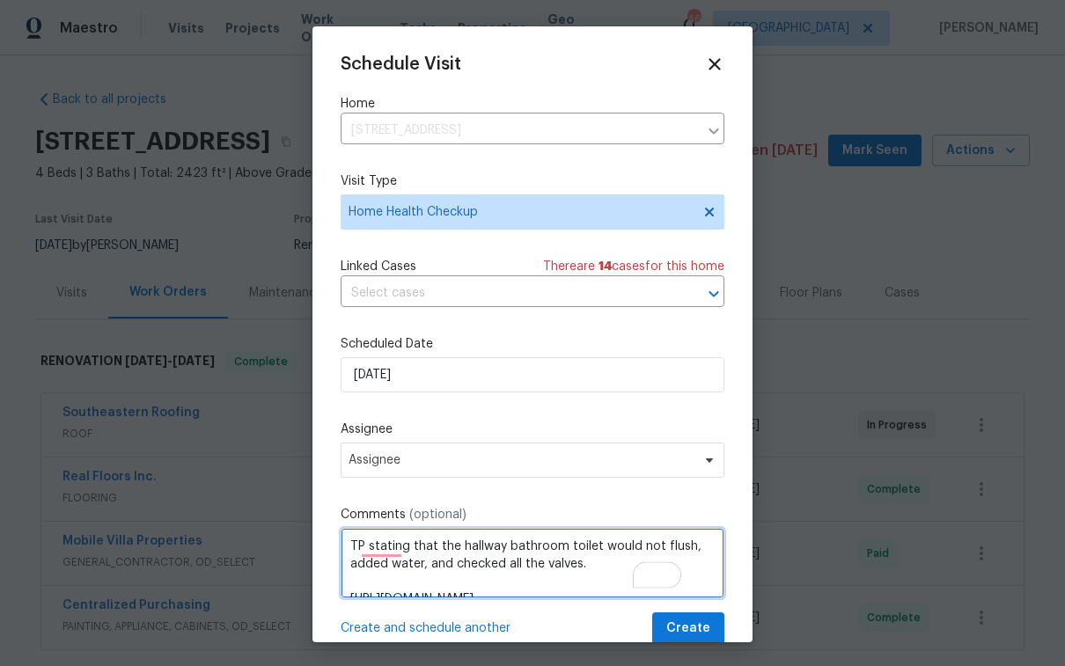
type textarea "TP stating that the hallway bathroom toilet would not flush, added water, and c…"
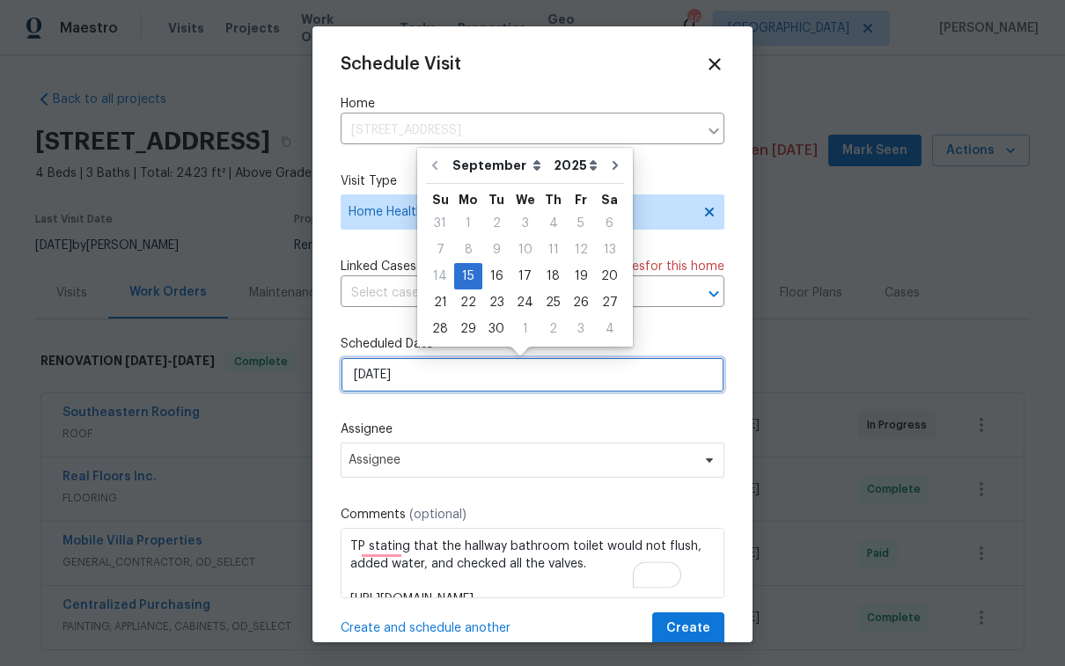
click at [524, 391] on input "[DATE]" at bounding box center [533, 374] width 384 height 35
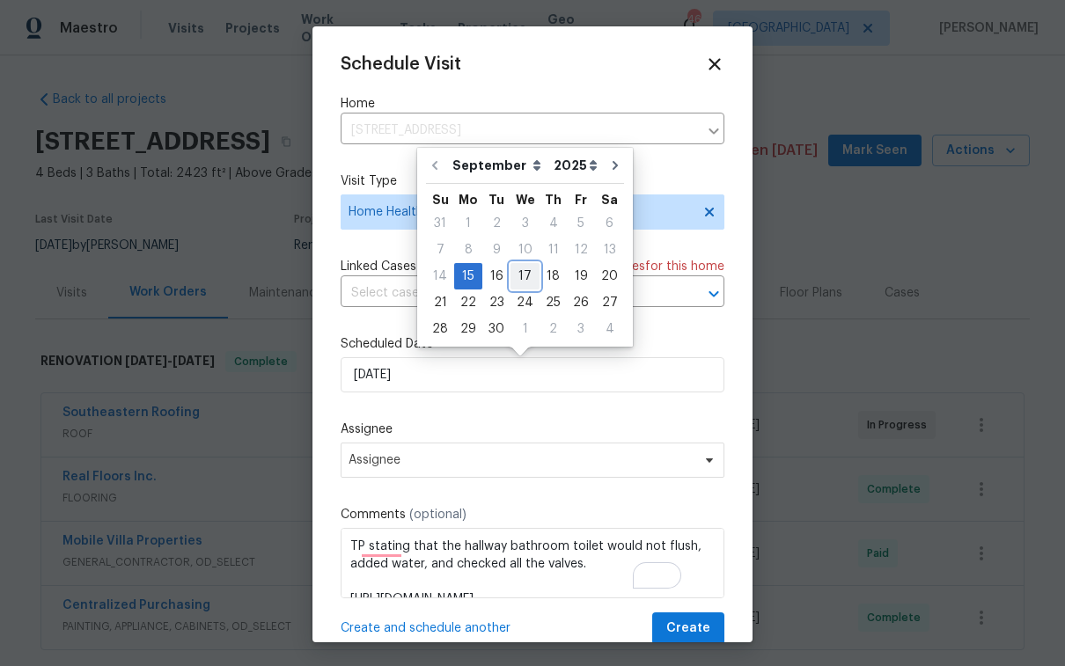
click at [524, 277] on div "17" at bounding box center [525, 276] width 29 height 25
type input "[DATE]"
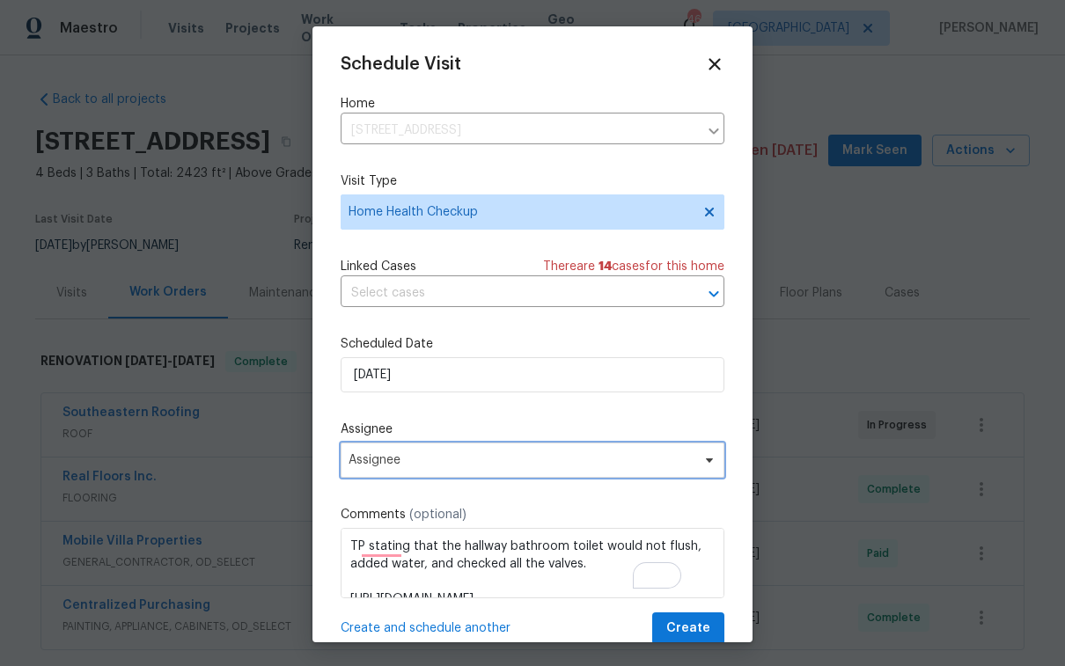
click at [561, 471] on span "Assignee" at bounding box center [533, 460] width 384 height 35
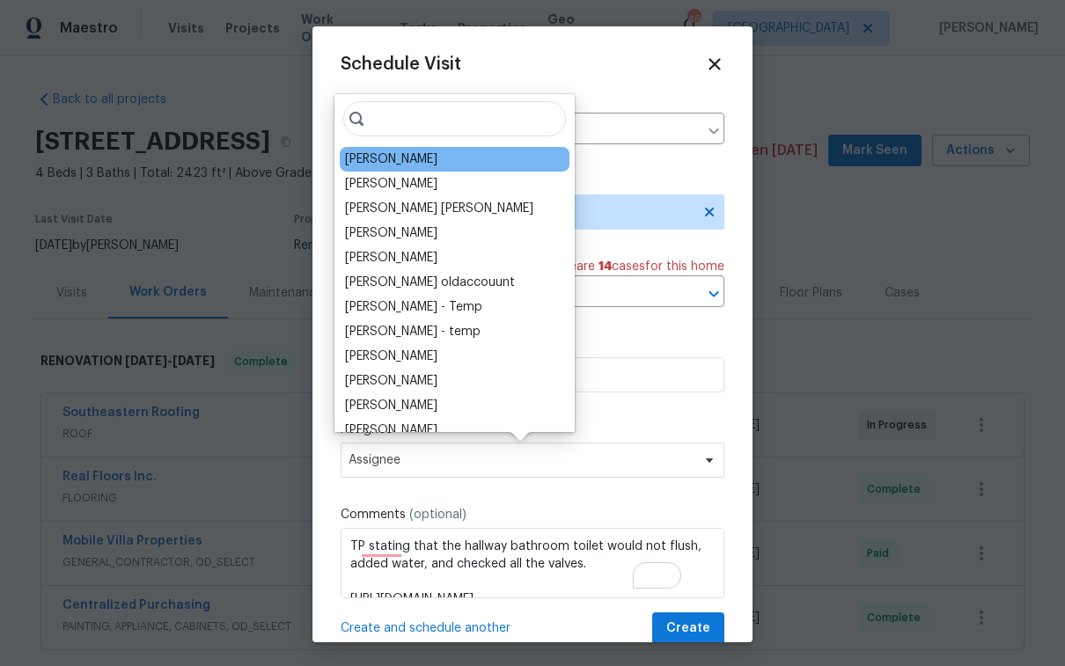
click at [382, 169] on div "[PERSON_NAME]" at bounding box center [455, 159] width 230 height 25
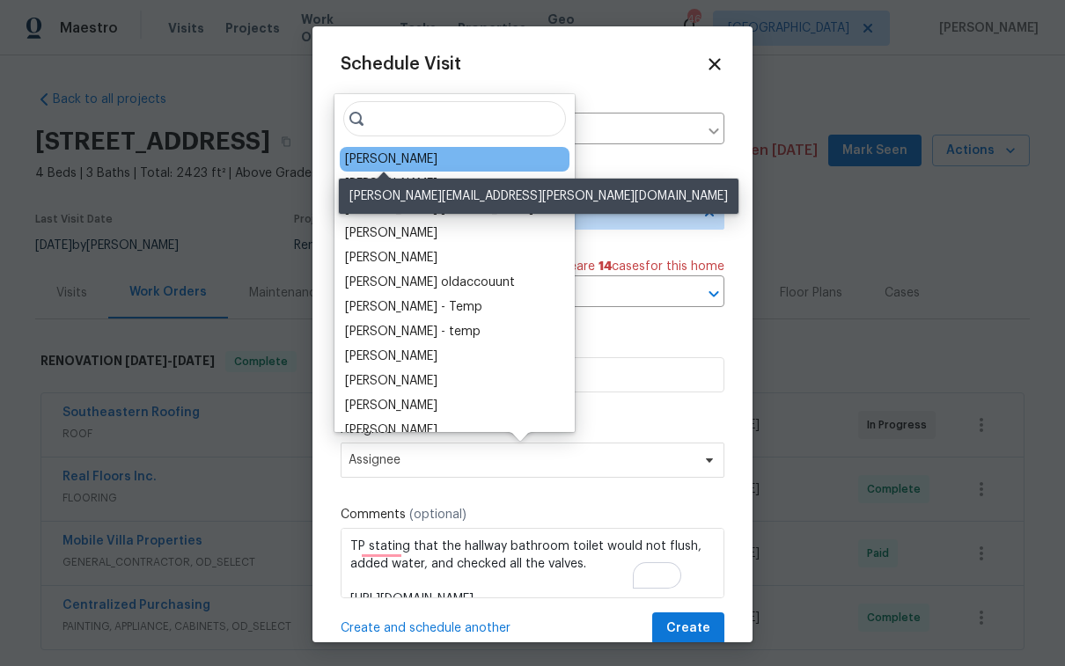
click at [399, 154] on div "[PERSON_NAME]" at bounding box center [391, 160] width 92 height 18
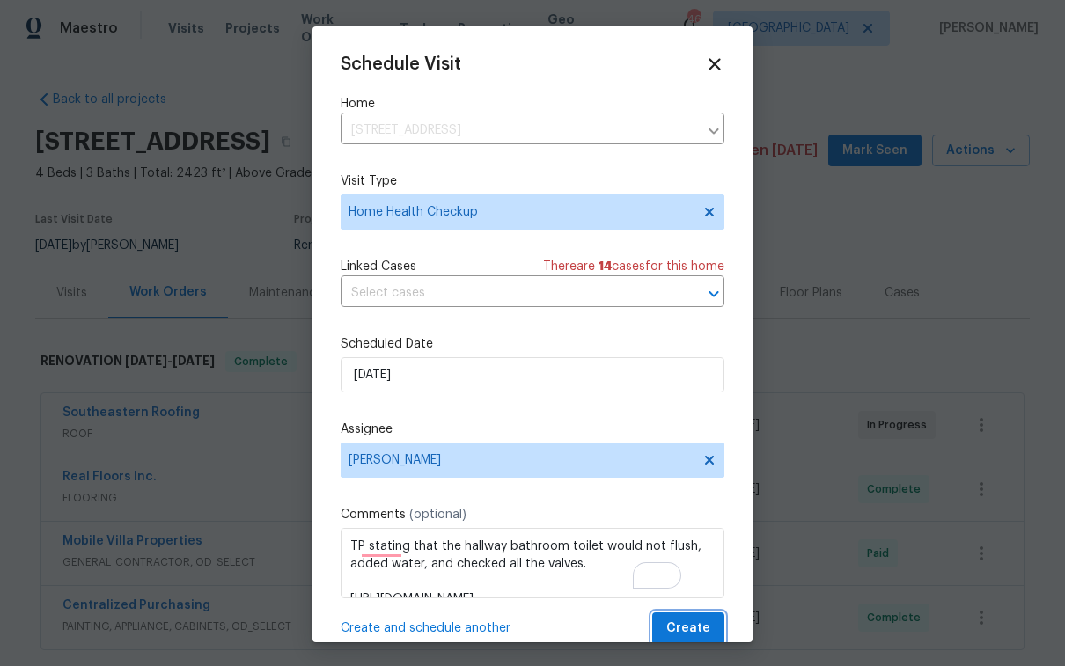
click at [686, 621] on span "Create" at bounding box center [688, 629] width 44 height 22
